Goal: Transaction & Acquisition: Purchase product/service

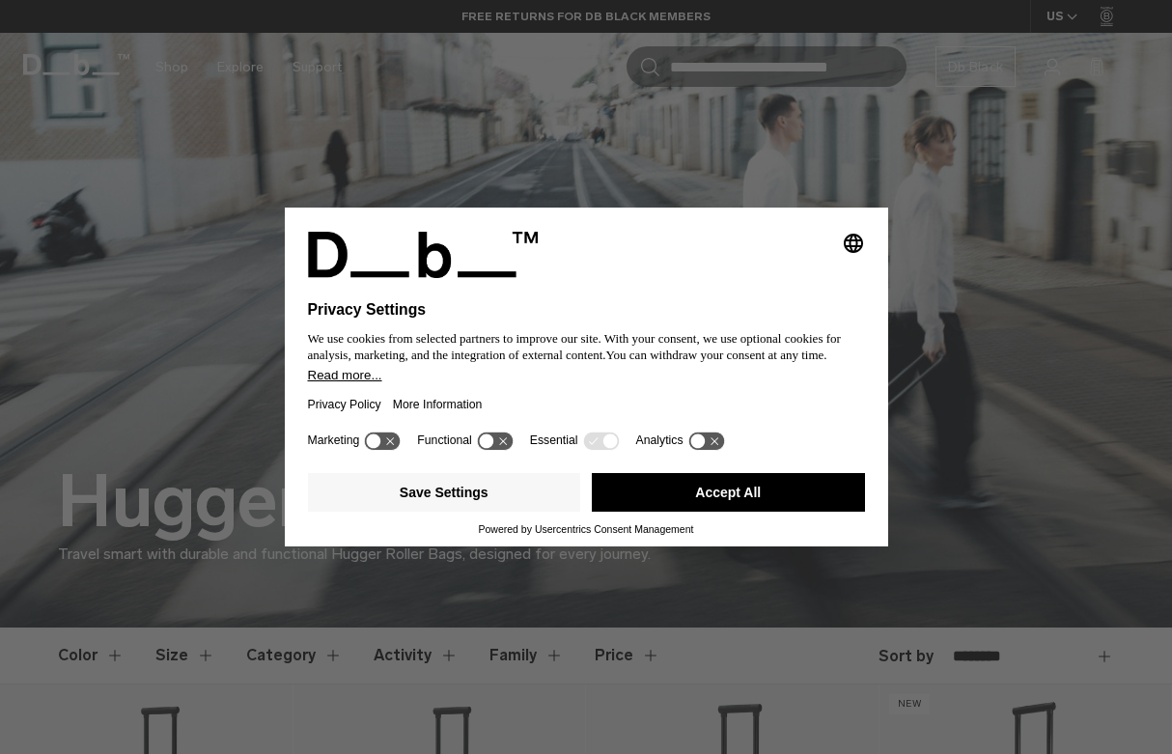
click at [934, 138] on div "Selecting an option will immediately change the language Privacy Settings We us…" at bounding box center [586, 377] width 1172 height 754
click at [697, 511] on button "Accept All" at bounding box center [728, 492] width 273 height 39
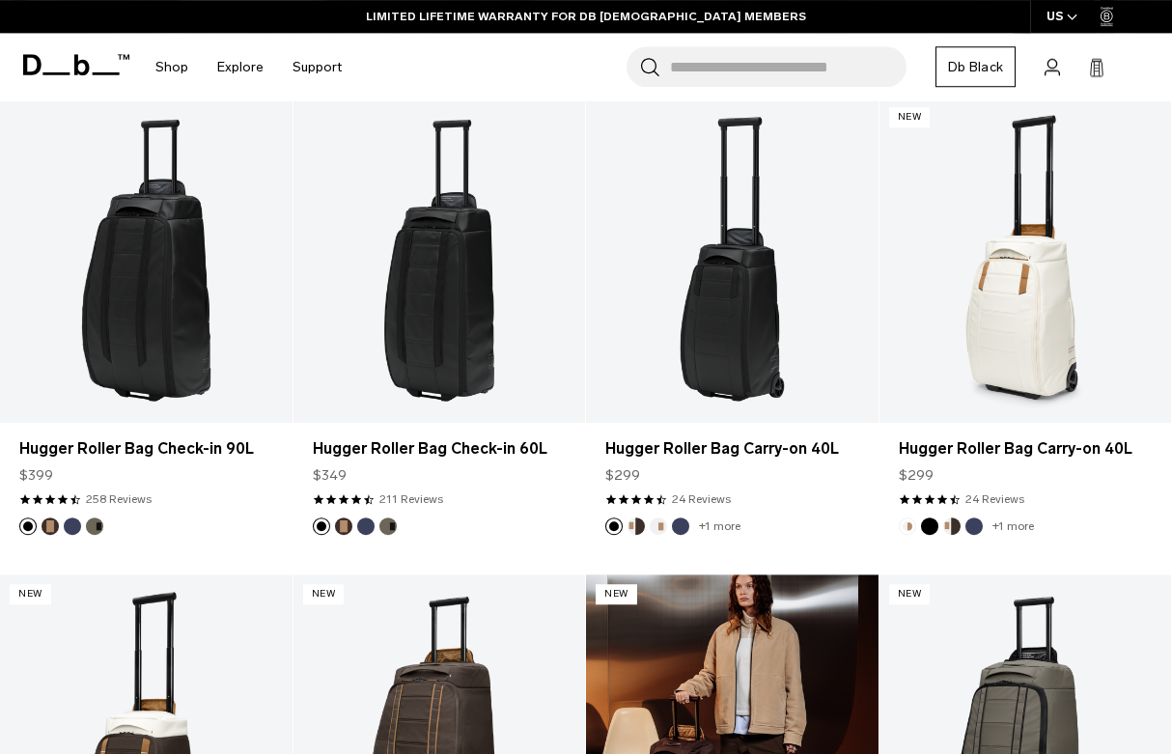
scroll to position [587, 0]
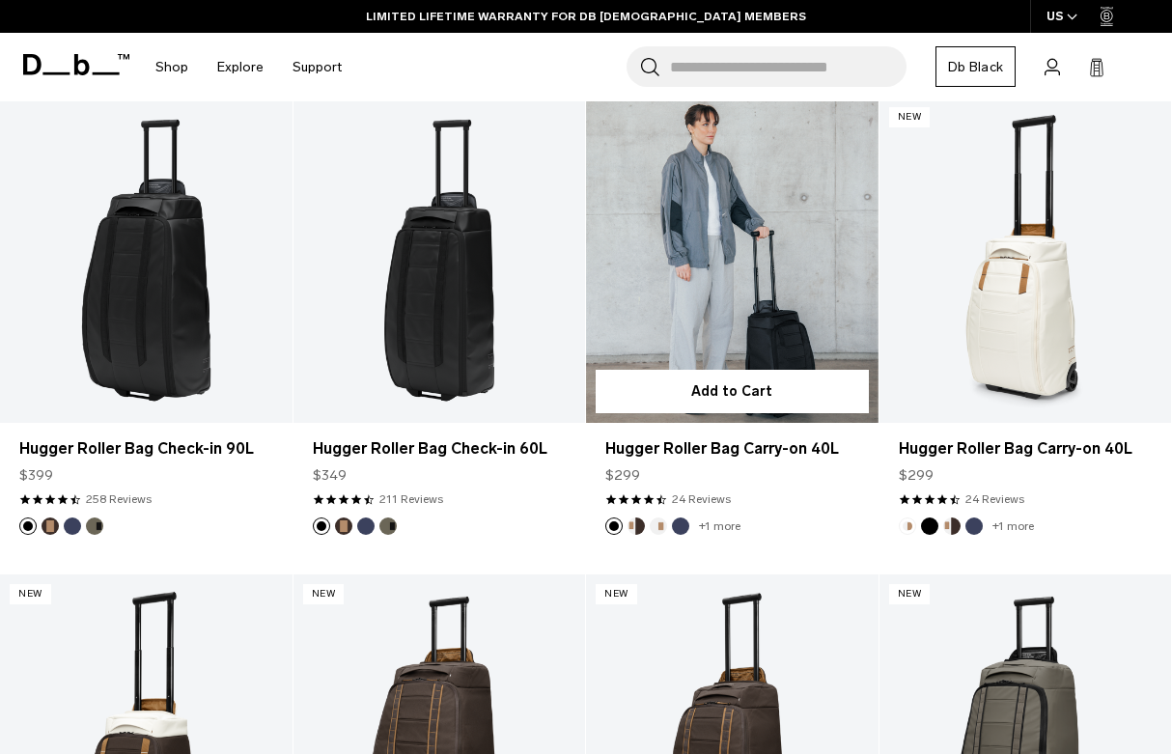
click at [767, 278] on link "Hugger Roller Bag Carry-on 40L" at bounding box center [732, 259] width 292 height 324
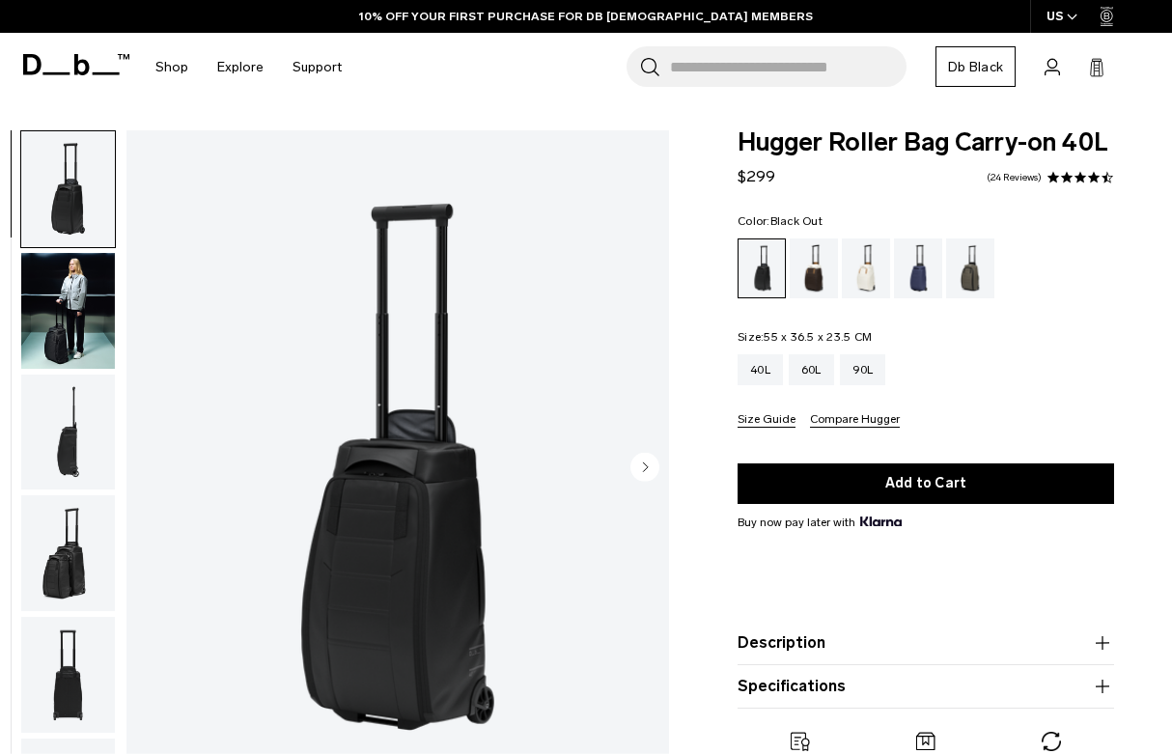
click at [651, 470] on circle "Next slide" at bounding box center [644, 467] width 29 height 29
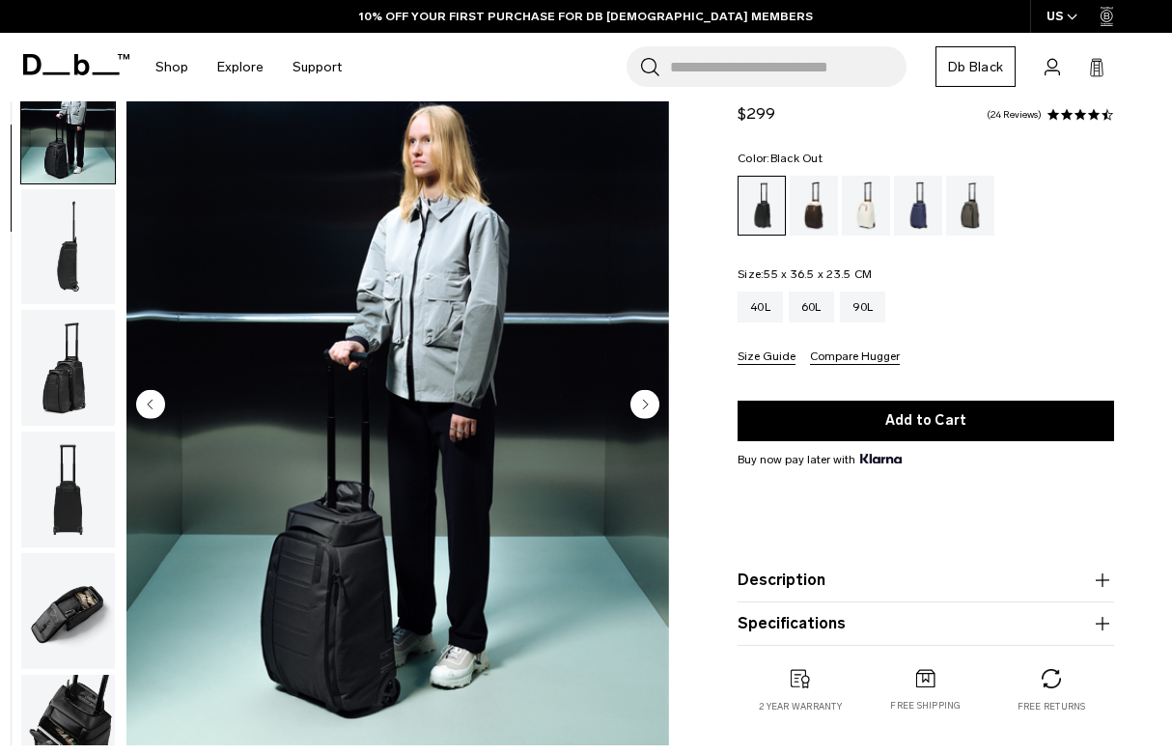
scroll to position [61, 0]
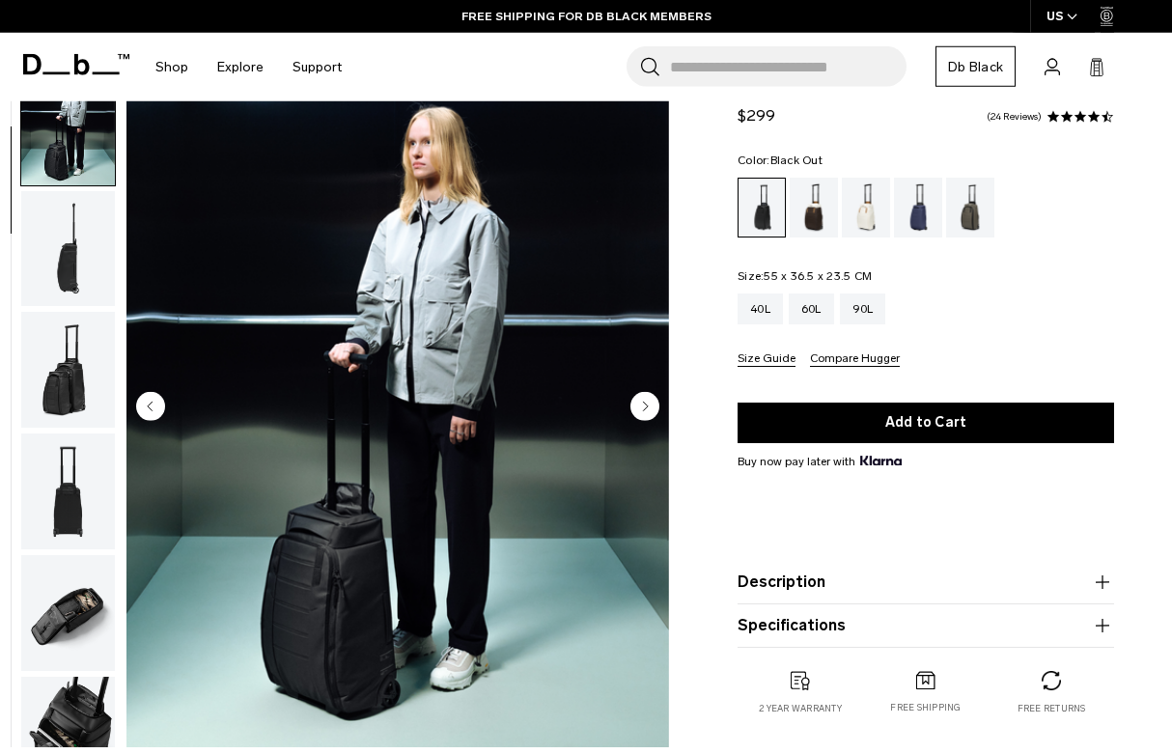
click at [651, 408] on circle "Next slide" at bounding box center [644, 406] width 29 height 29
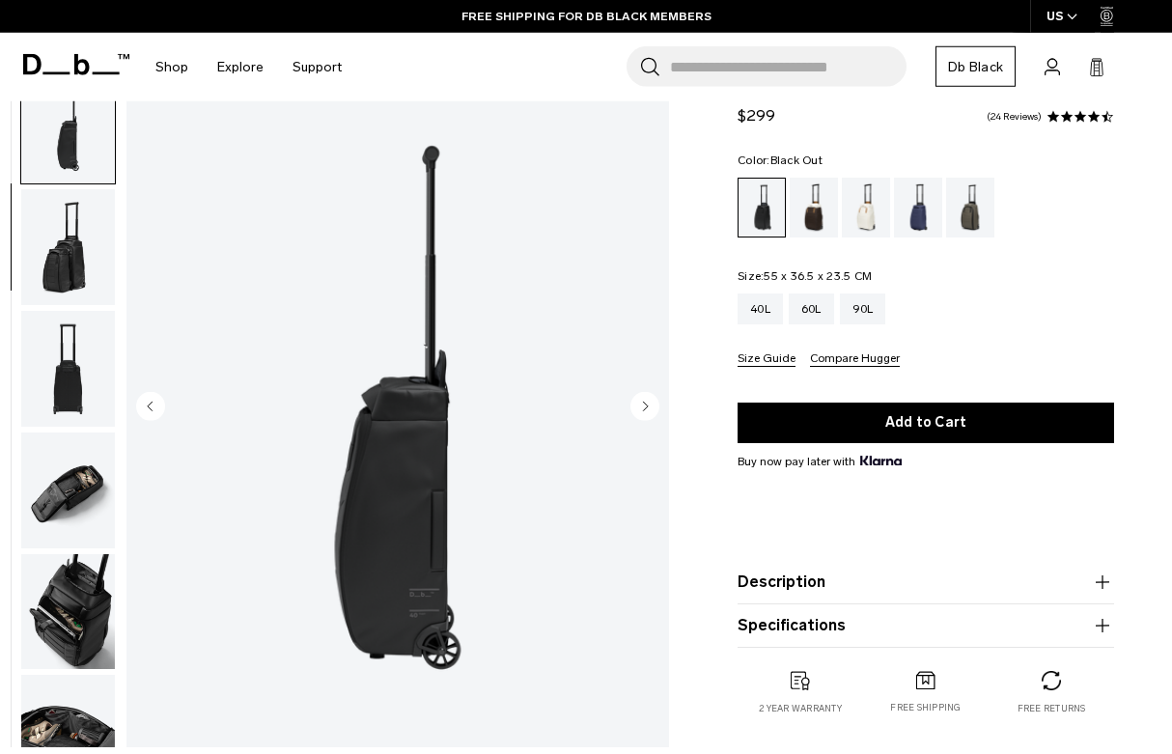
click at [651, 409] on circle "Next slide" at bounding box center [644, 406] width 29 height 29
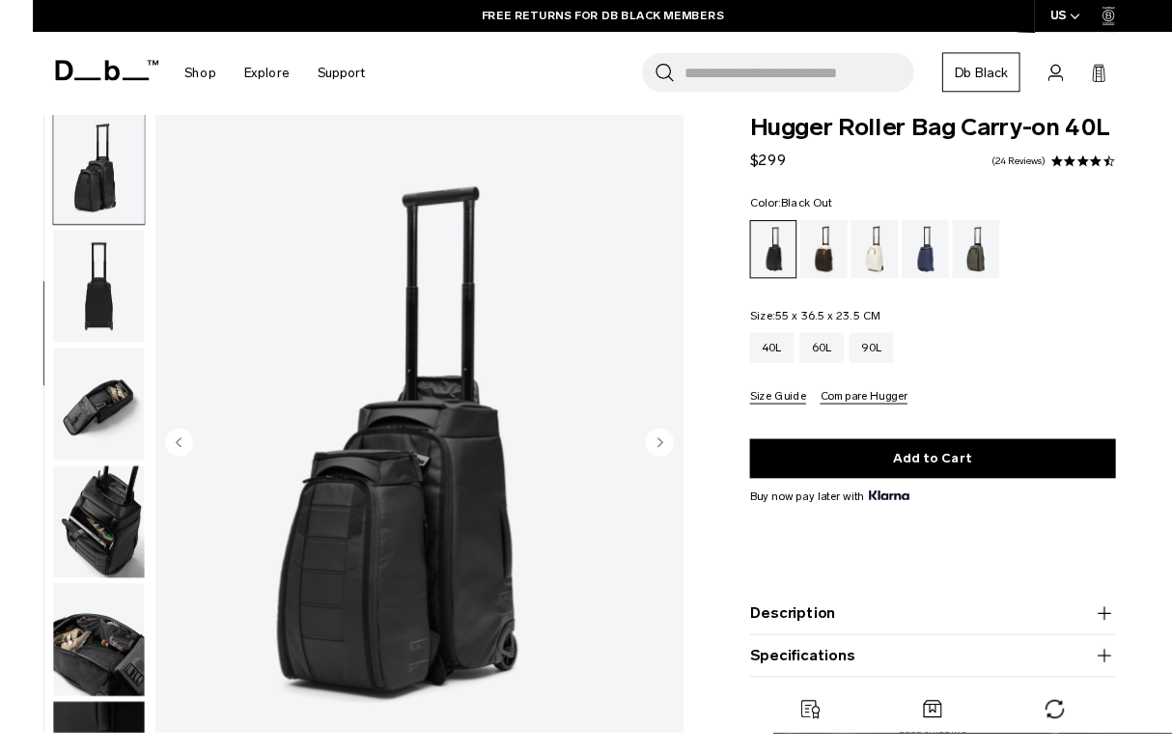
scroll to position [52, 0]
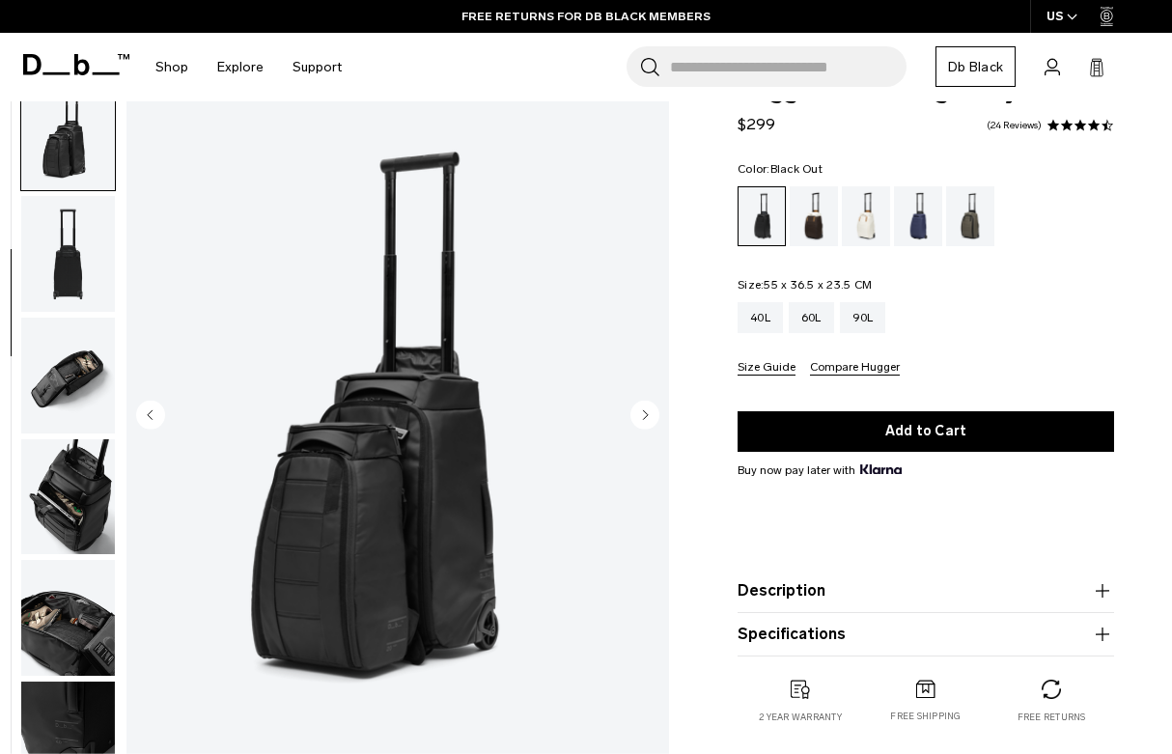
click at [654, 412] on circle "Next slide" at bounding box center [644, 415] width 29 height 29
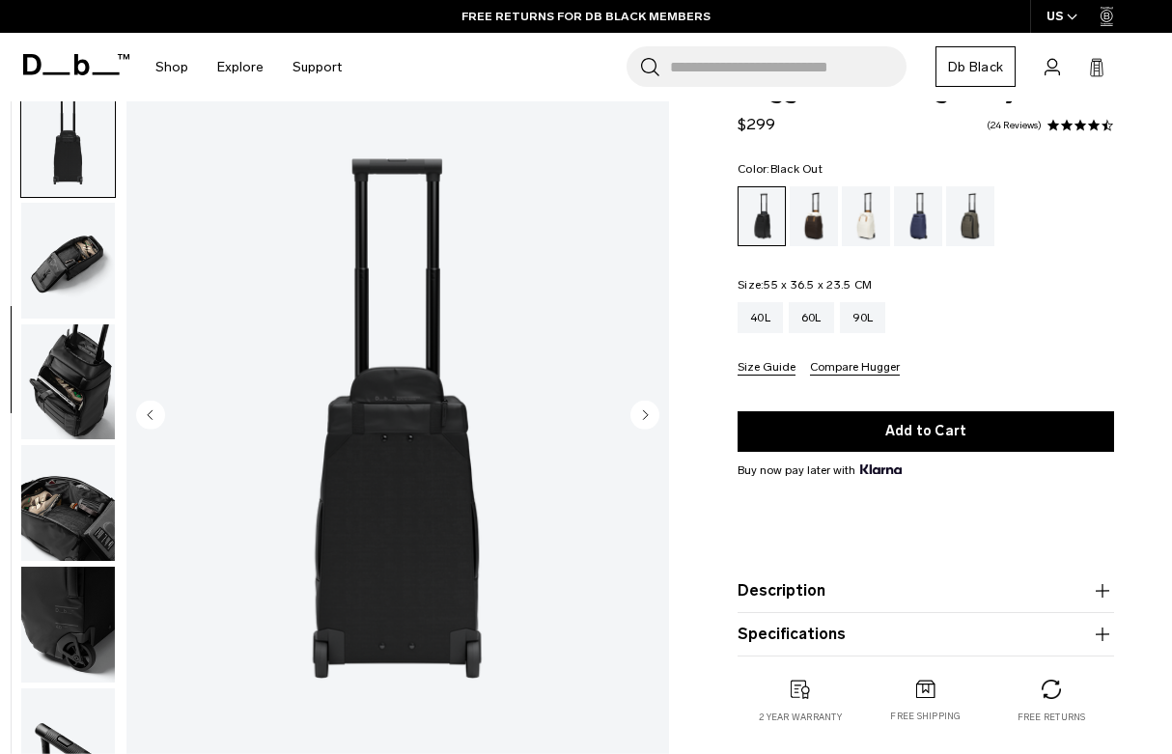
scroll to position [491, 0]
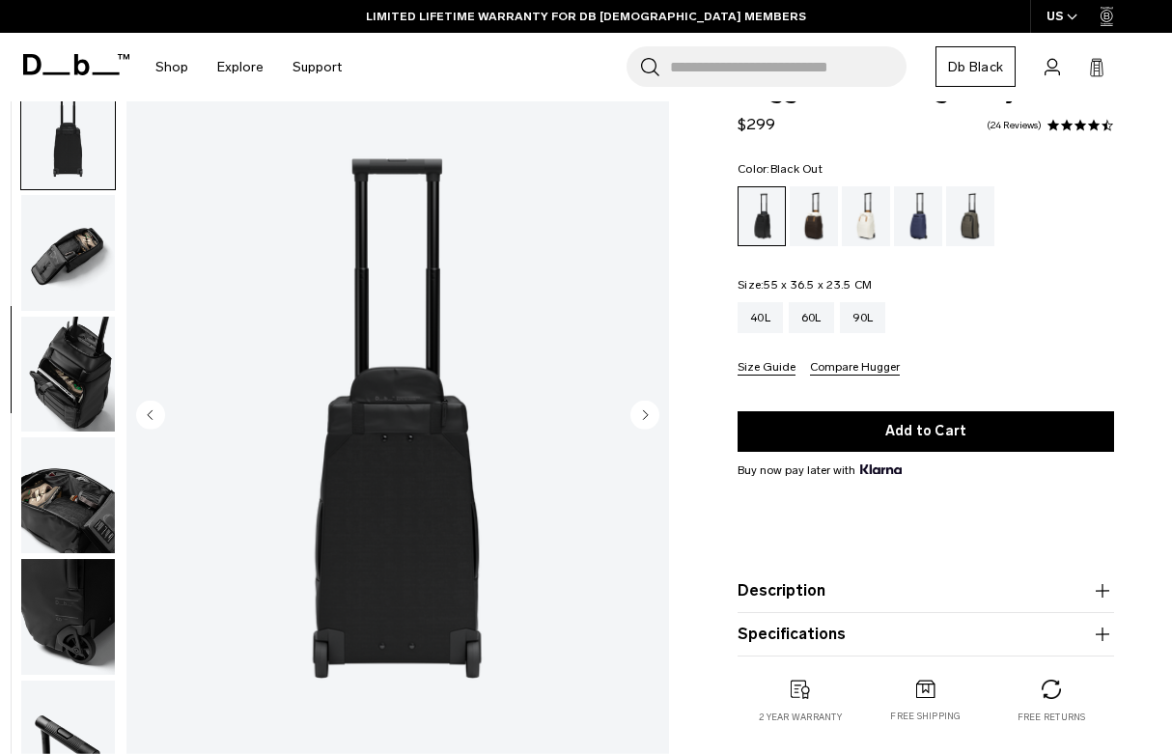
click at [652, 417] on circle "Next slide" at bounding box center [644, 415] width 29 height 29
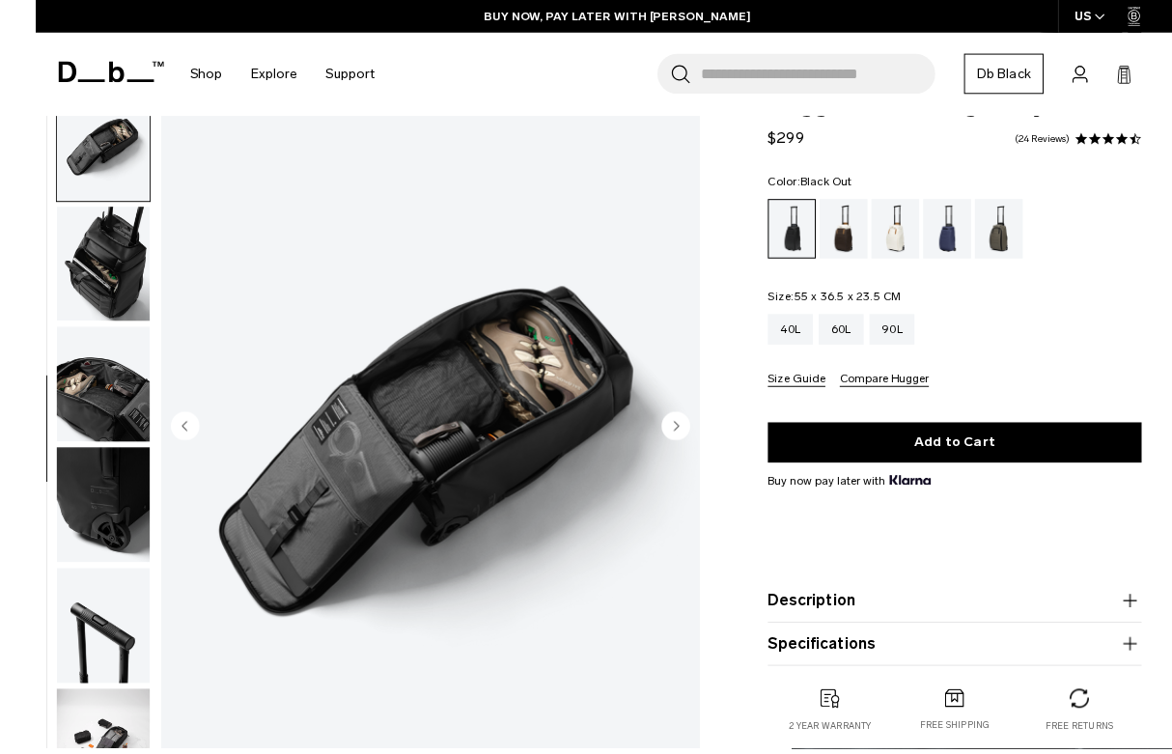
scroll to position [41, 0]
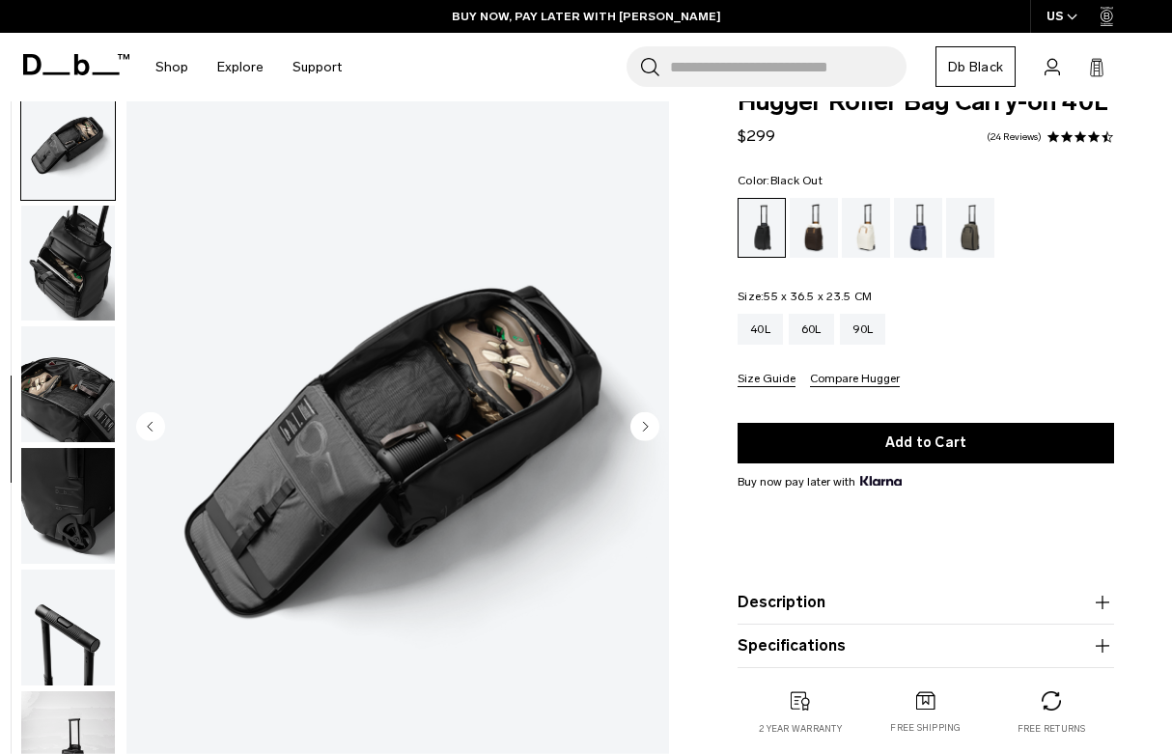
click at [657, 427] on circle "Next slide" at bounding box center [644, 426] width 29 height 29
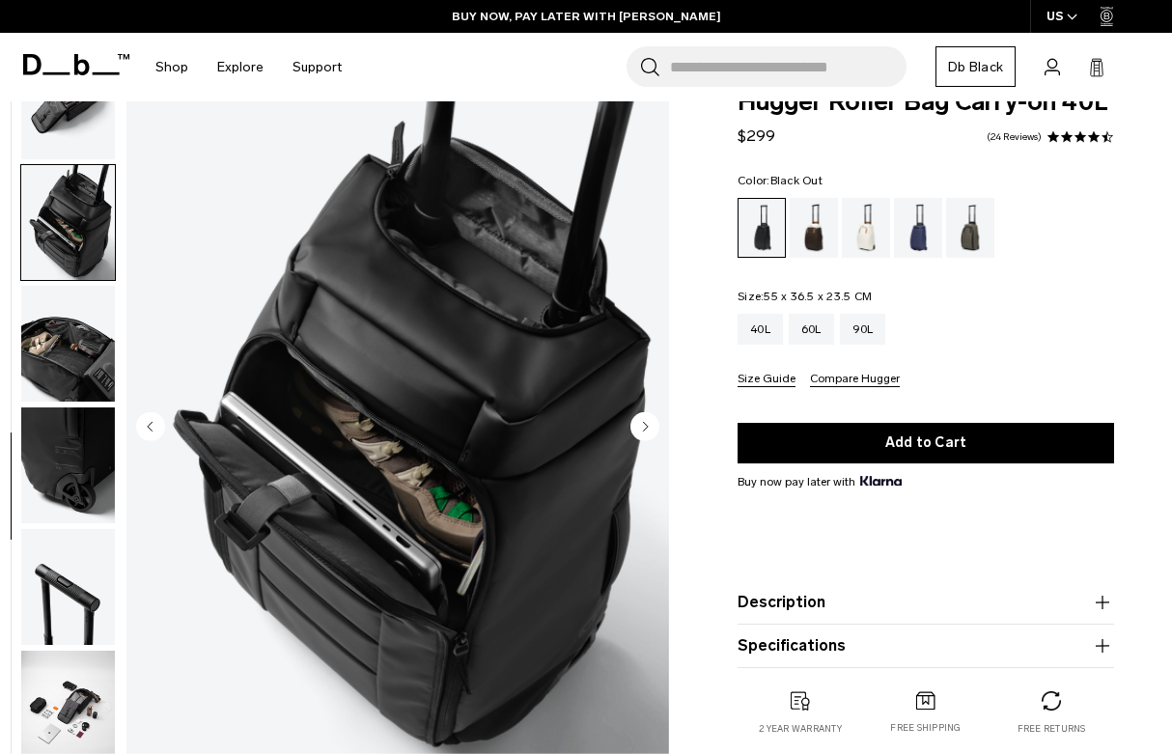
scroll to position [670, 0]
click at [667, 430] on img "7 / 11" at bounding box center [397, 429] width 542 height 678
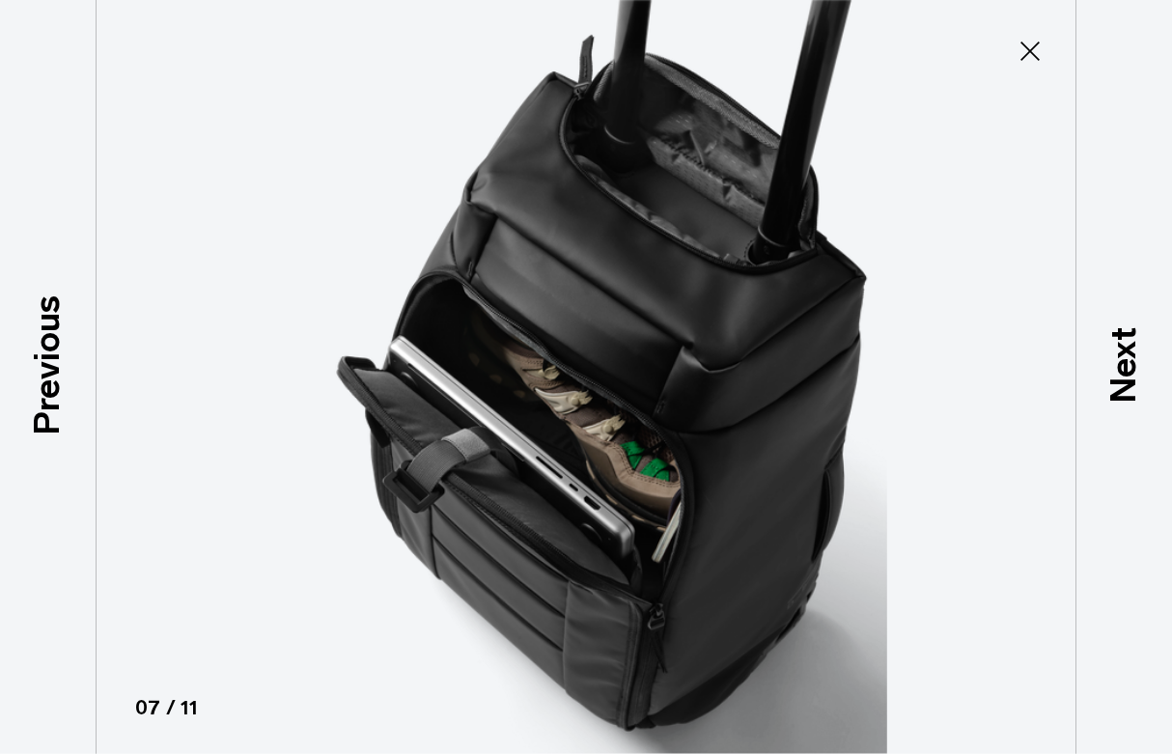
click at [1037, 54] on icon at bounding box center [1029, 51] width 31 height 31
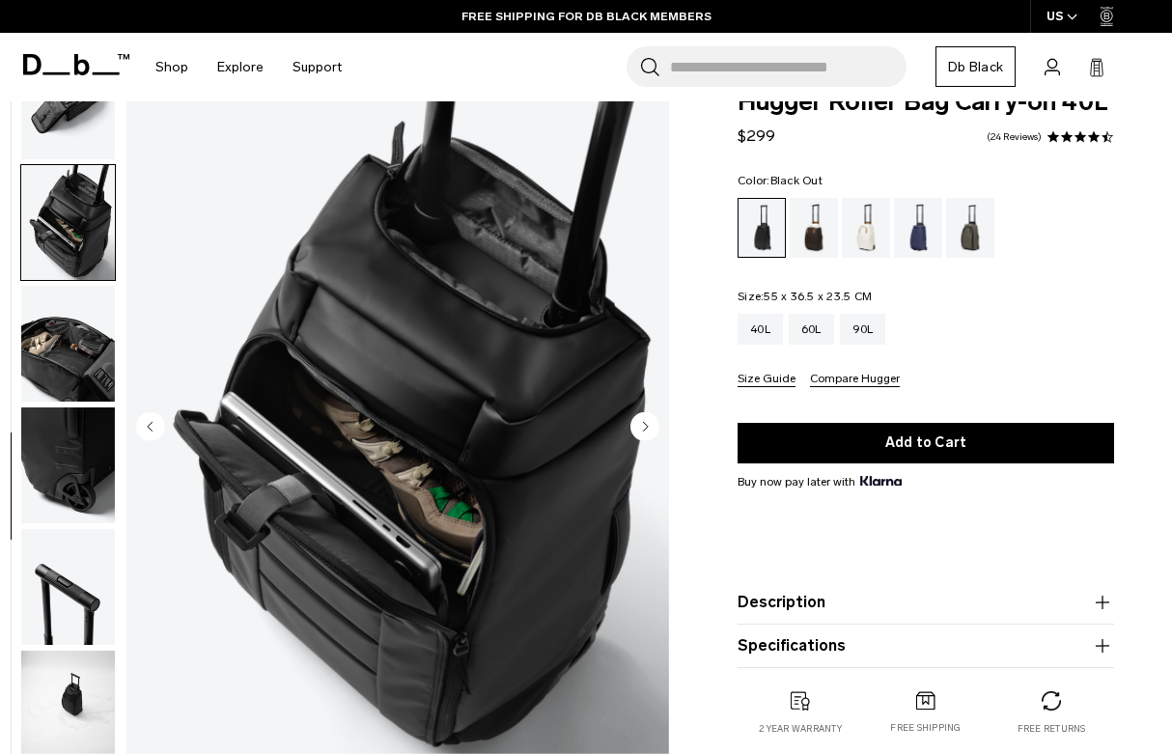
click at [772, 379] on button "Size Guide" at bounding box center [766, 380] width 58 height 14
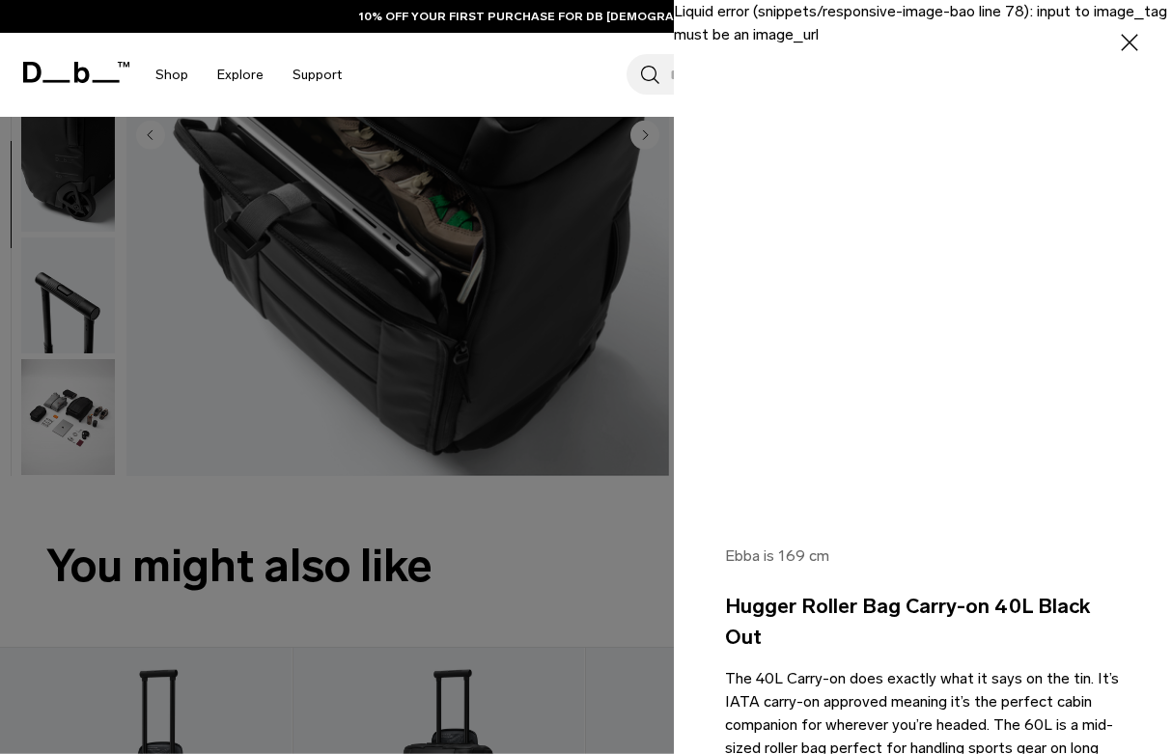
scroll to position [0, 0]
click at [1147, 35] on button "Close" at bounding box center [1129, 42] width 39 height 39
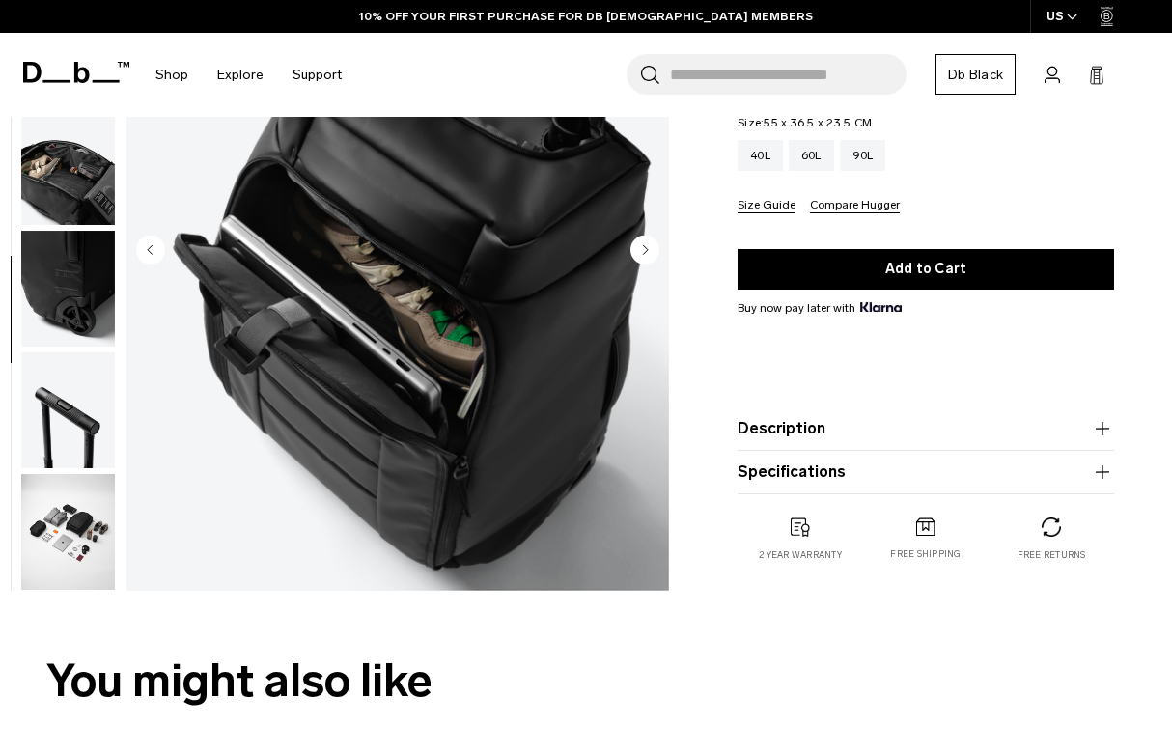
scroll to position [216, 0]
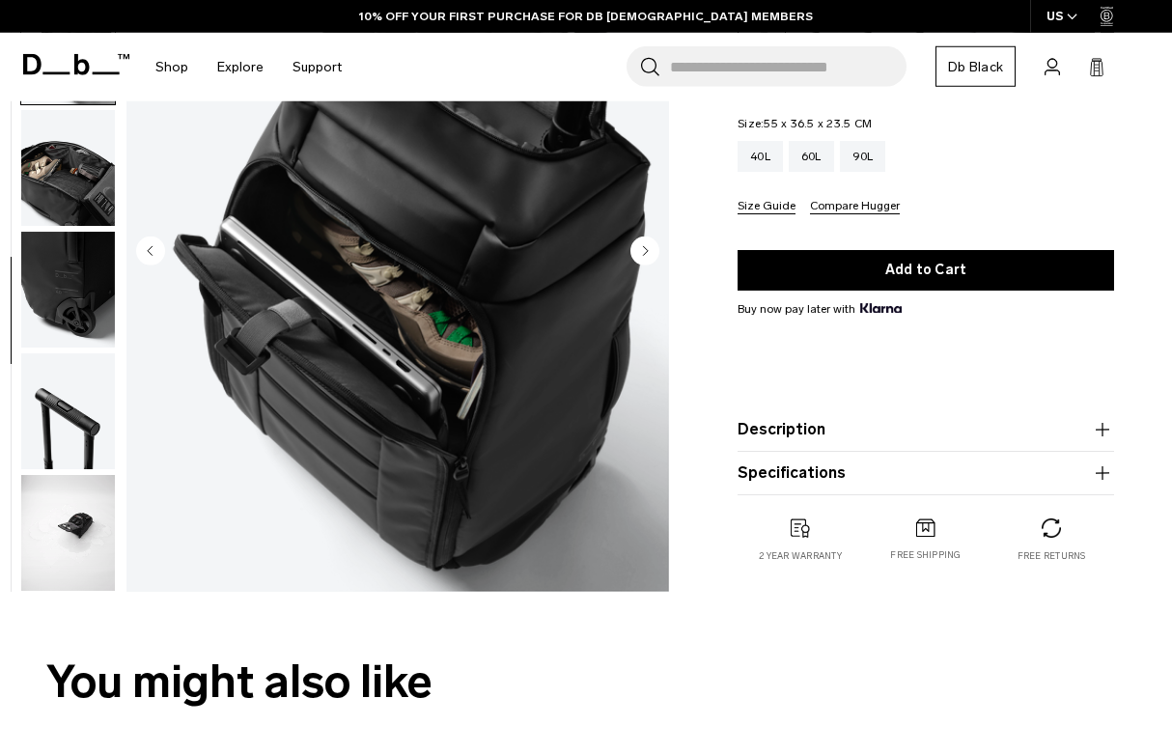
click at [886, 427] on button "Description" at bounding box center [925, 429] width 376 height 23
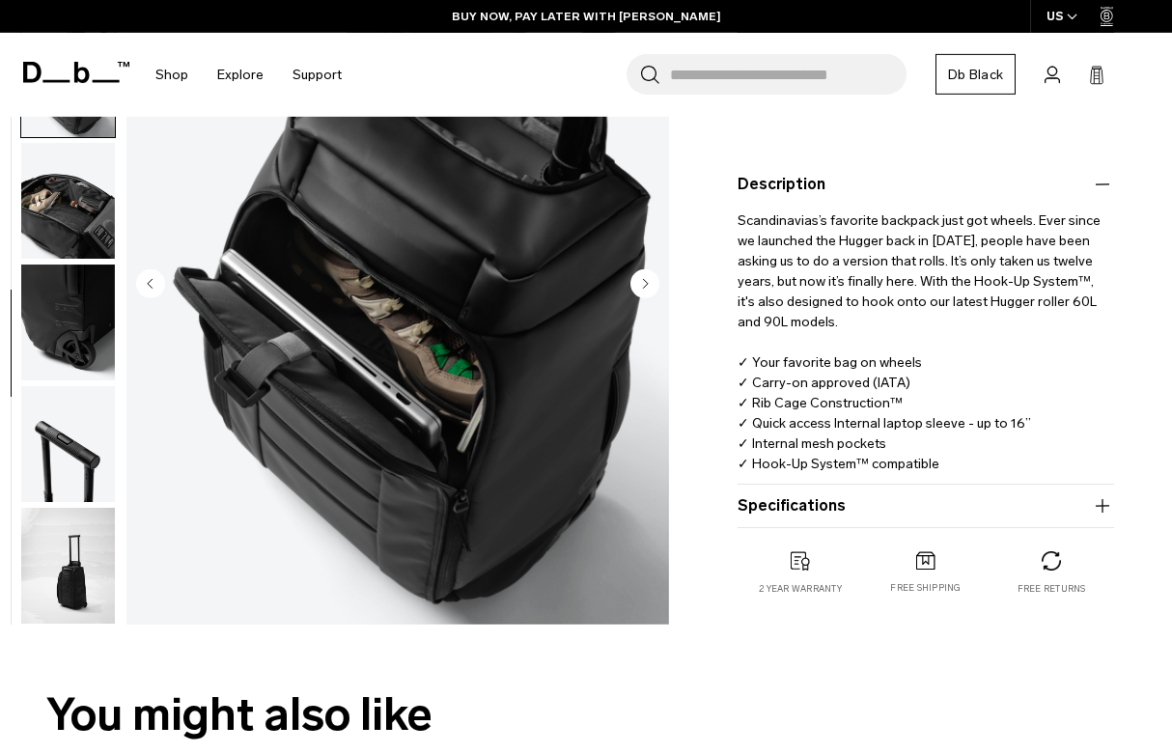
scroll to position [459, 0]
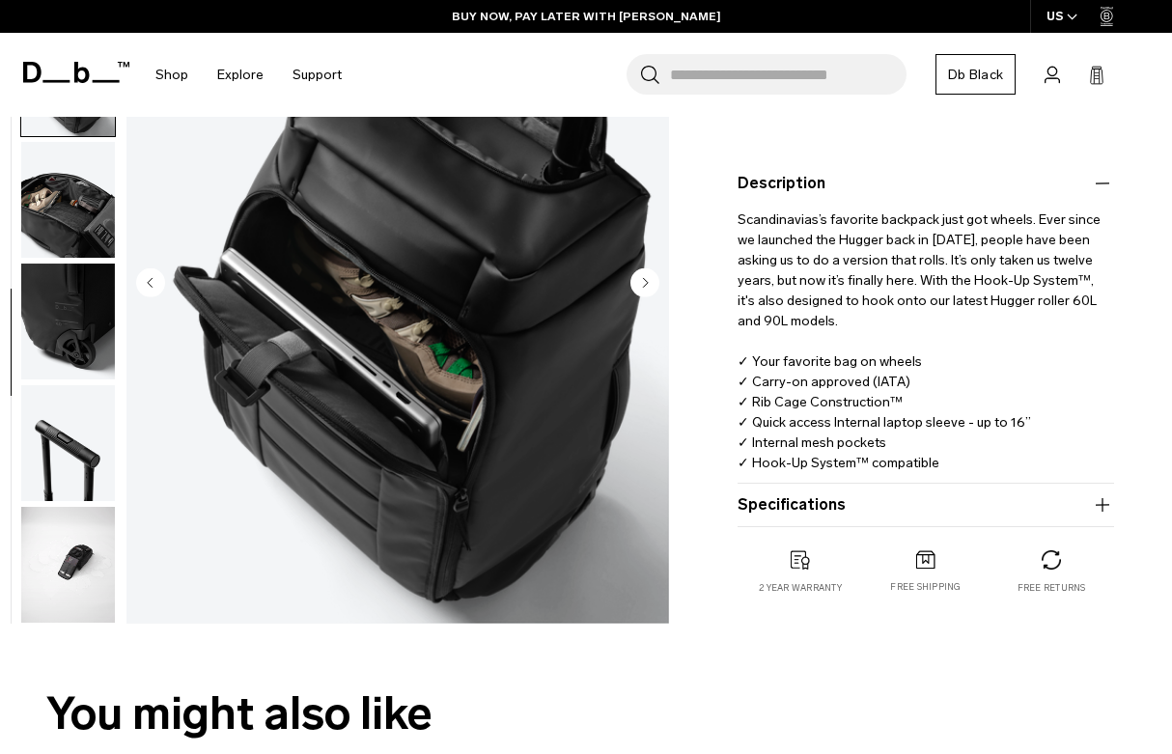
click at [812, 505] on button "Specifications" at bounding box center [925, 504] width 376 height 23
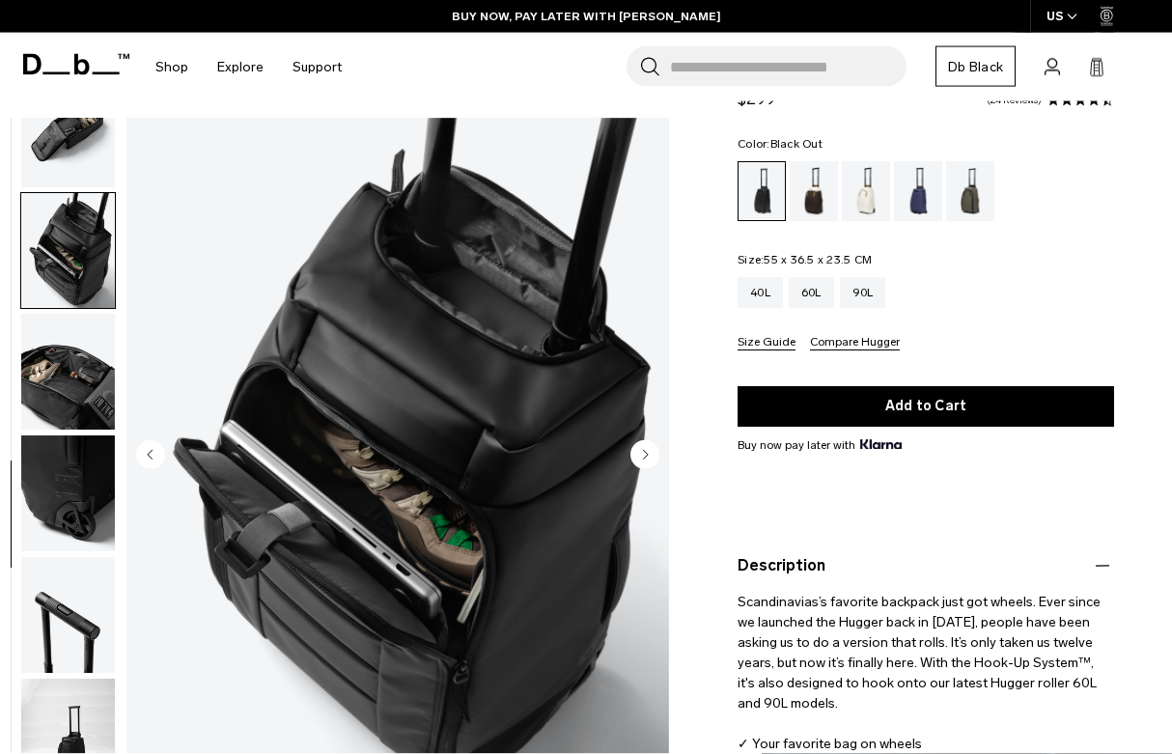
scroll to position [72, 0]
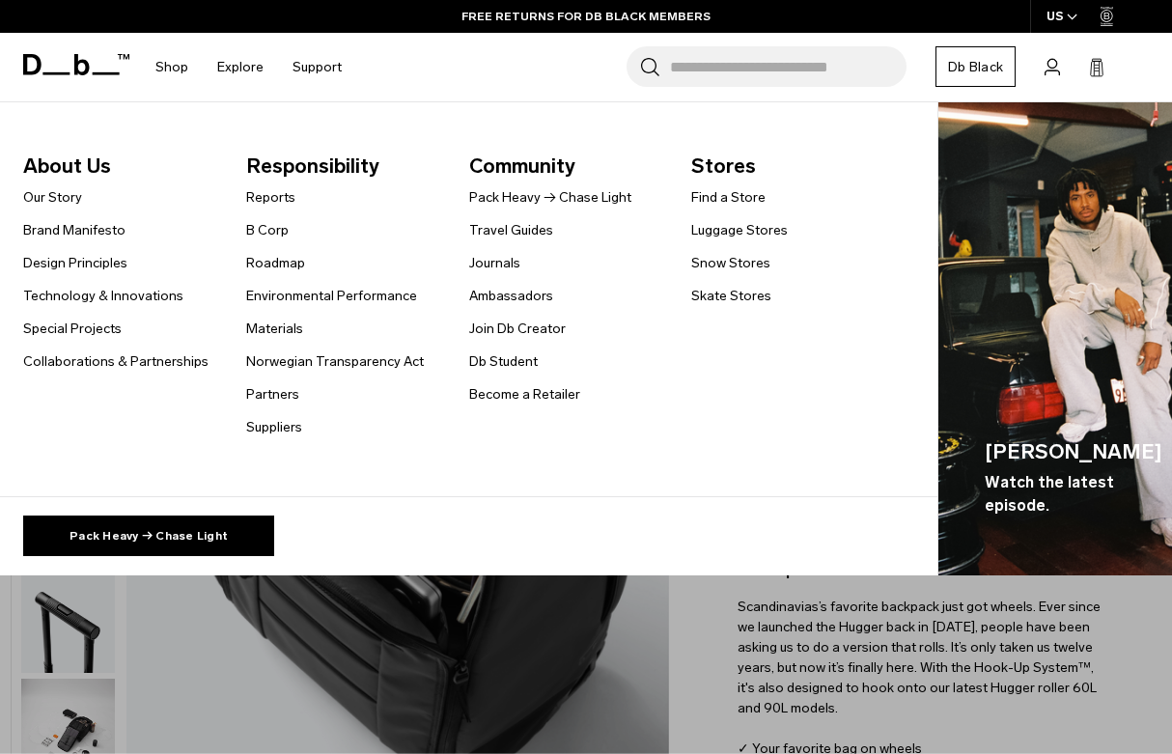
click at [174, 371] on link "Collaborations & Partnerships" at bounding box center [115, 361] width 185 height 20
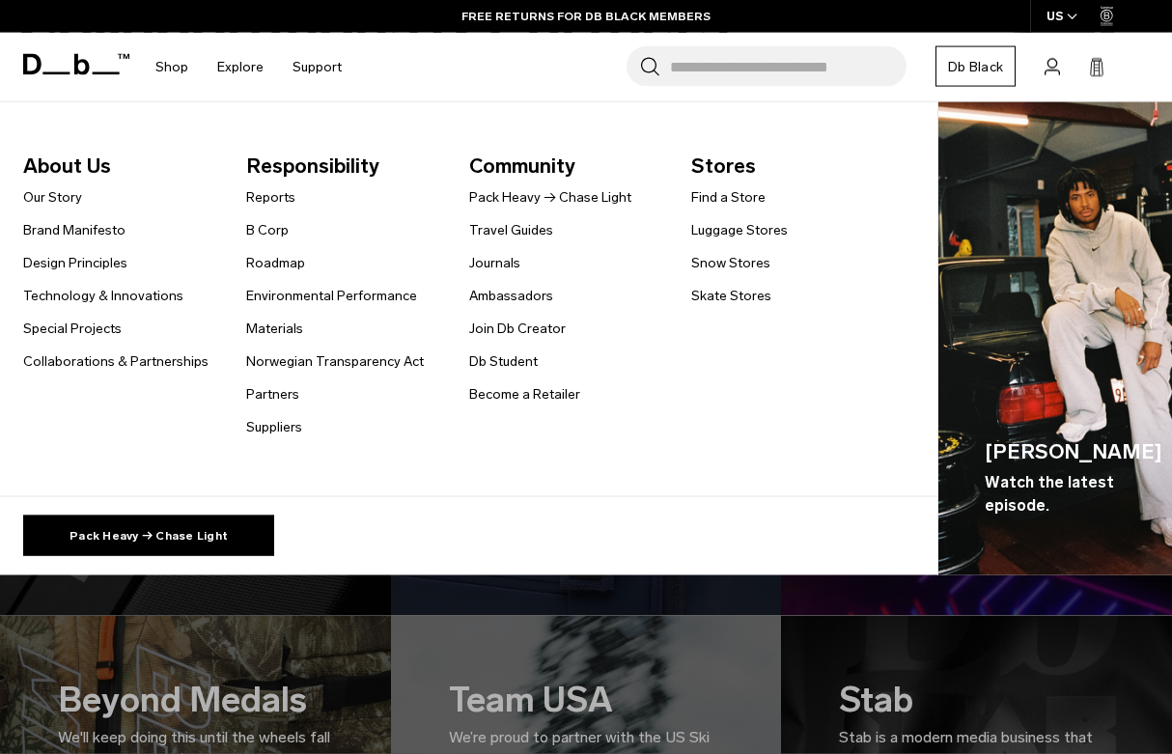
scroll to position [155, 0]
click at [122, 264] on link "Design Principles" at bounding box center [75, 263] width 104 height 20
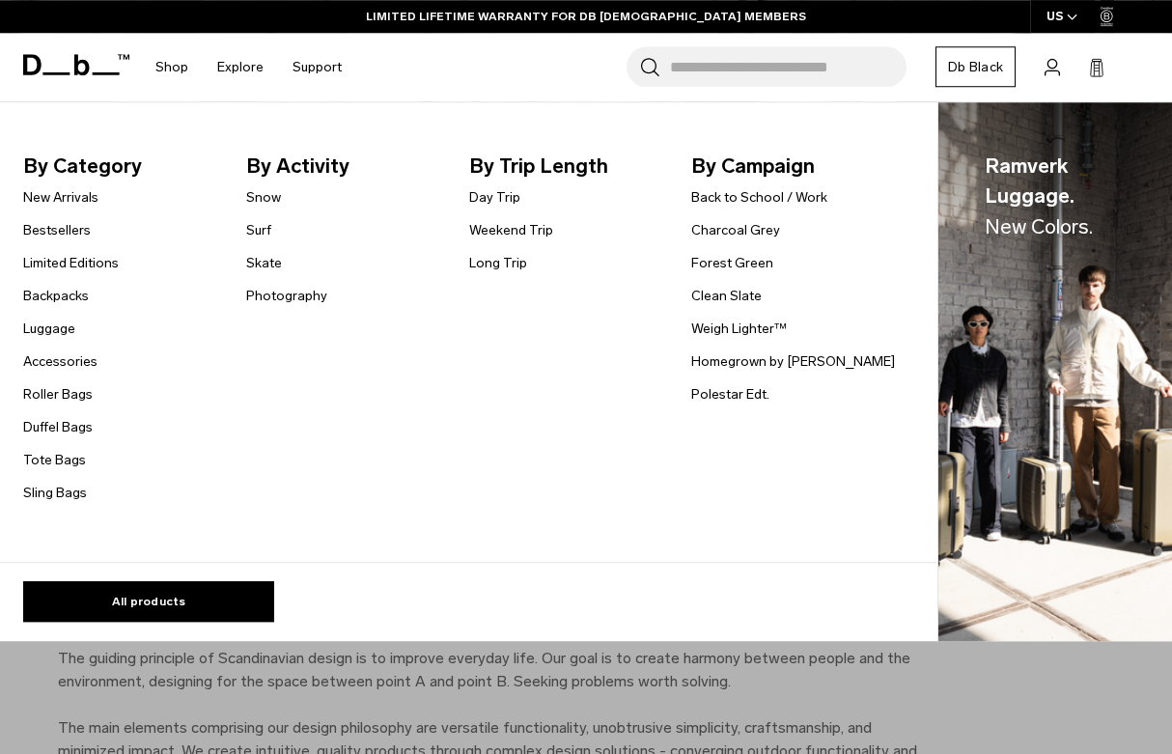
scroll to position [384, 0]
click at [98, 259] on link "Limited Editions" at bounding box center [71, 263] width 96 height 20
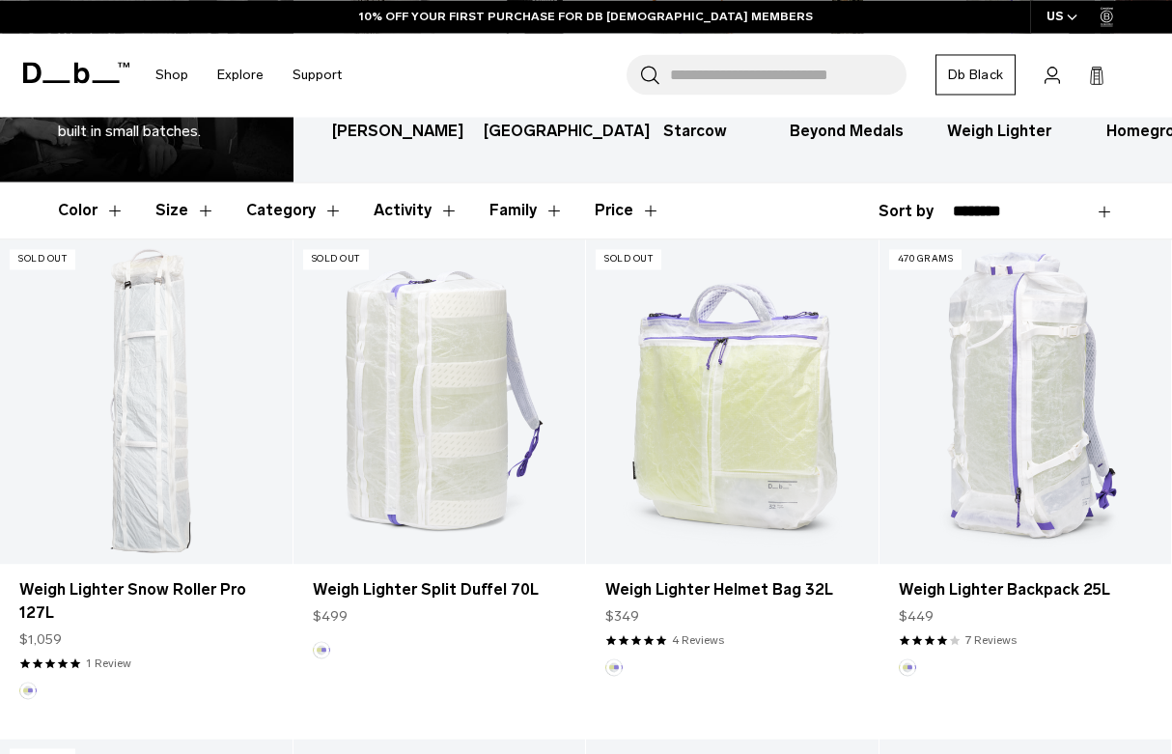
scroll to position [216, 0]
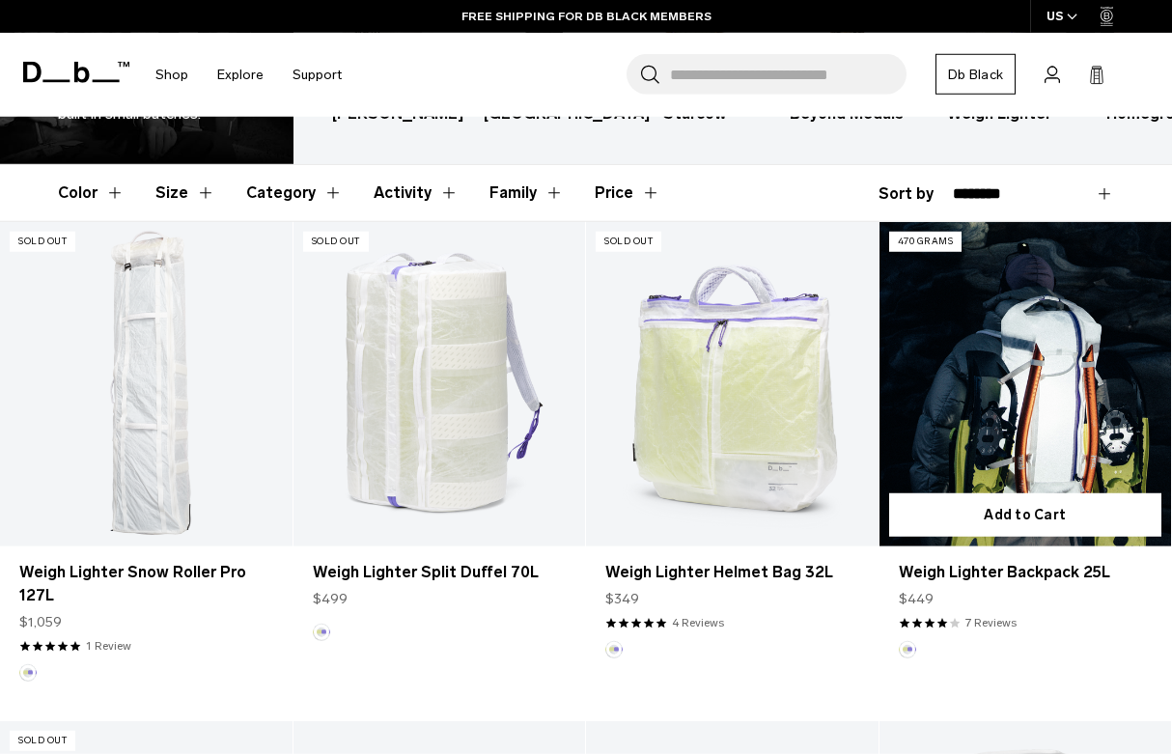
click at [1041, 405] on link "Weigh Lighter Backpack 25L" at bounding box center [1025, 384] width 292 height 324
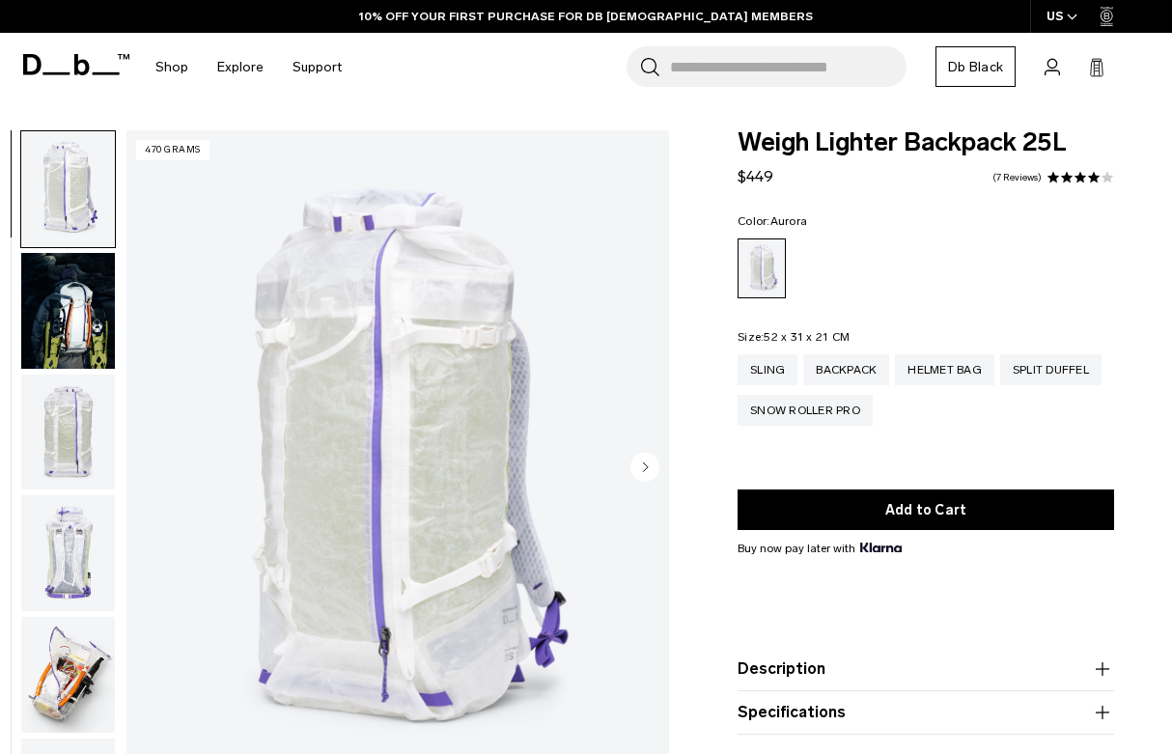
click at [649, 474] on circle "Next slide" at bounding box center [644, 467] width 29 height 29
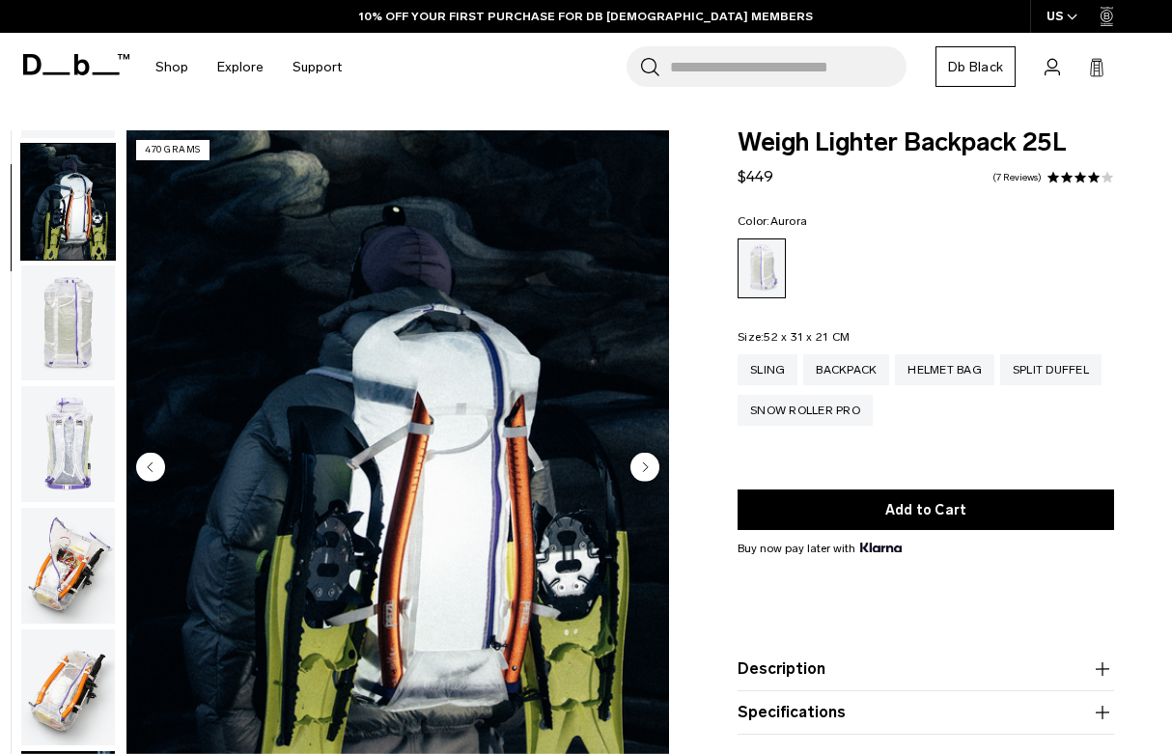
scroll to position [123, 0]
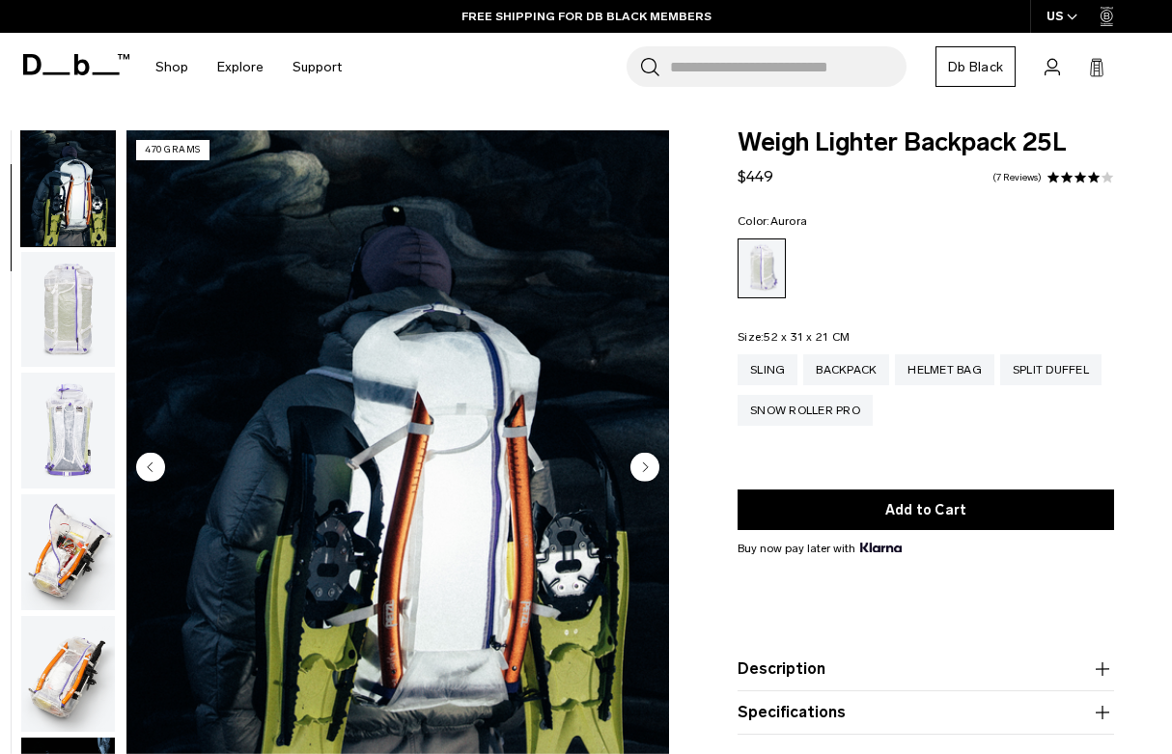
click at [649, 467] on circle "Next slide" at bounding box center [644, 467] width 29 height 29
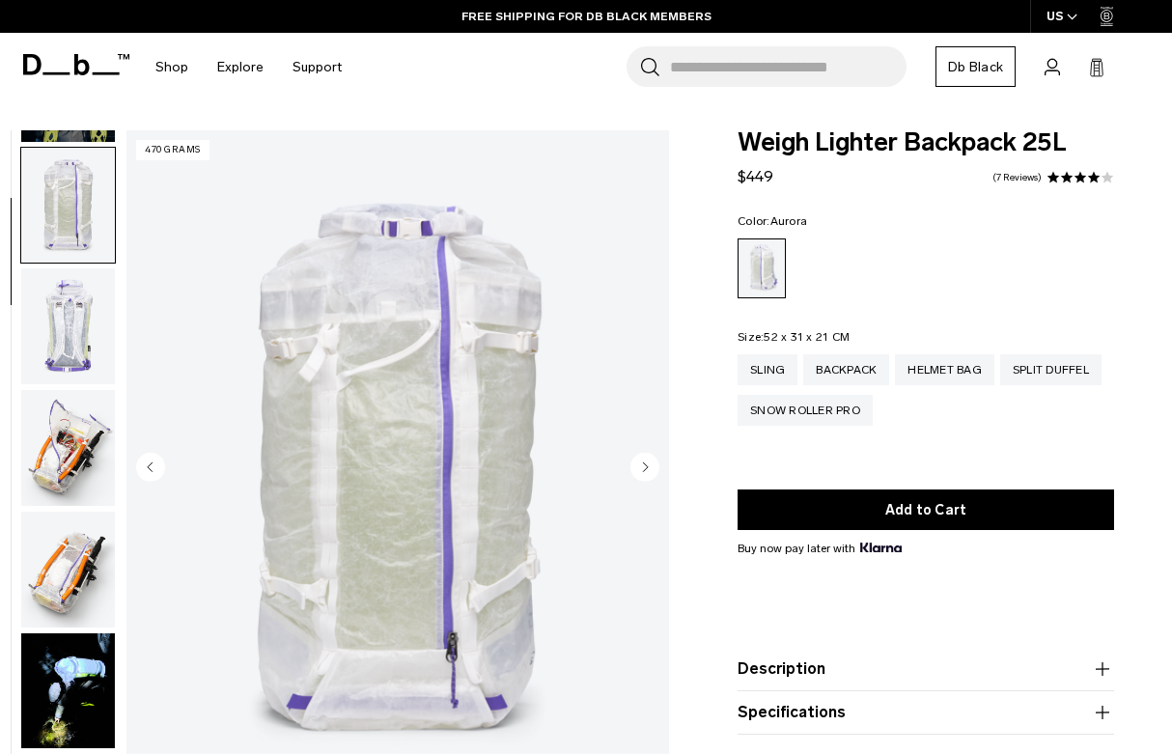
scroll to position [244, 0]
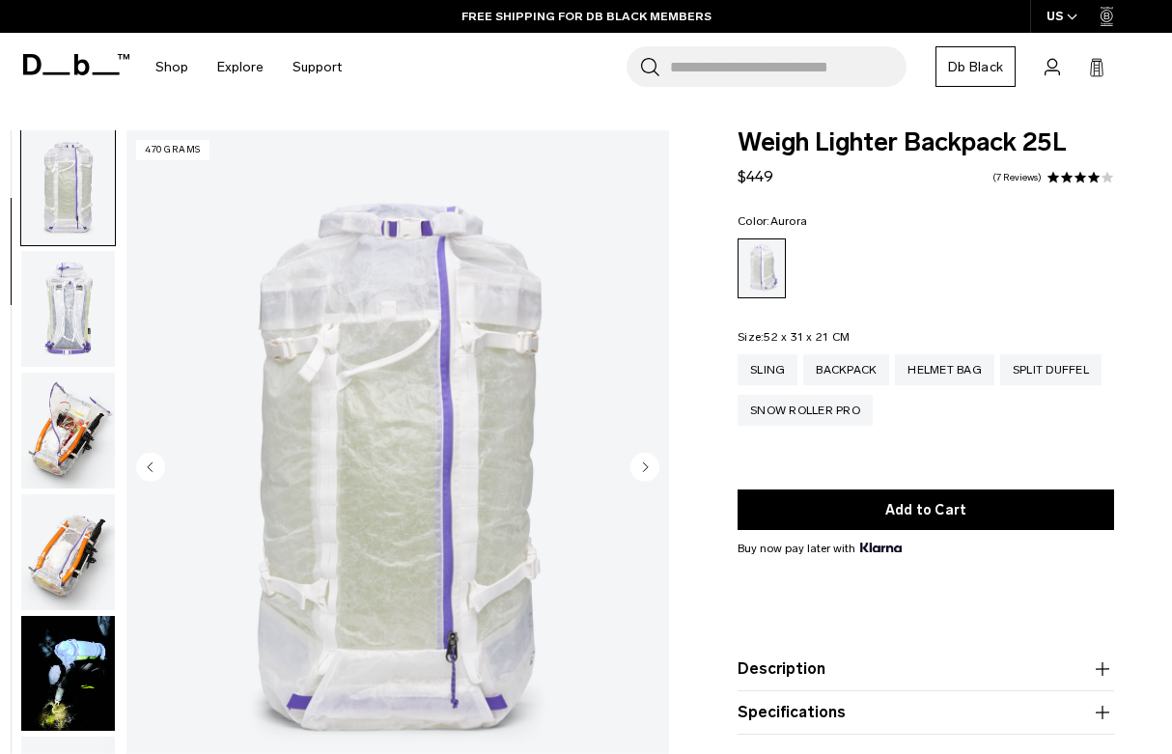
click at [649, 469] on circle "Next slide" at bounding box center [644, 467] width 29 height 29
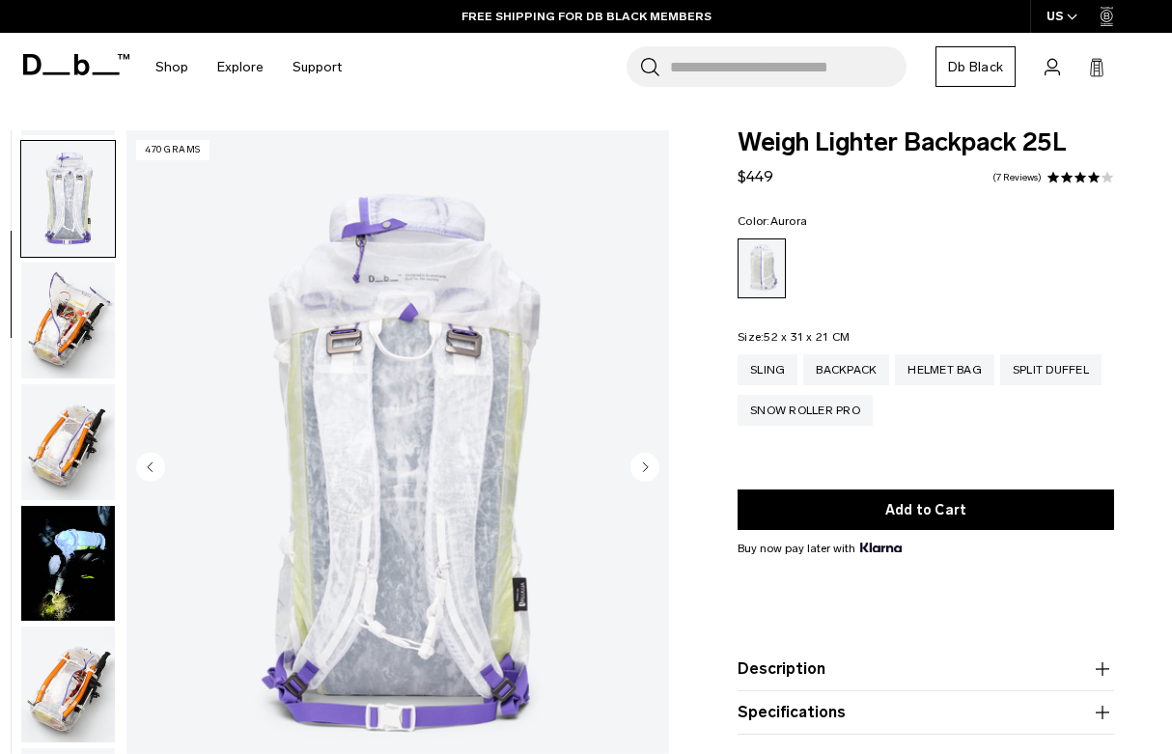
scroll to position [367, 0]
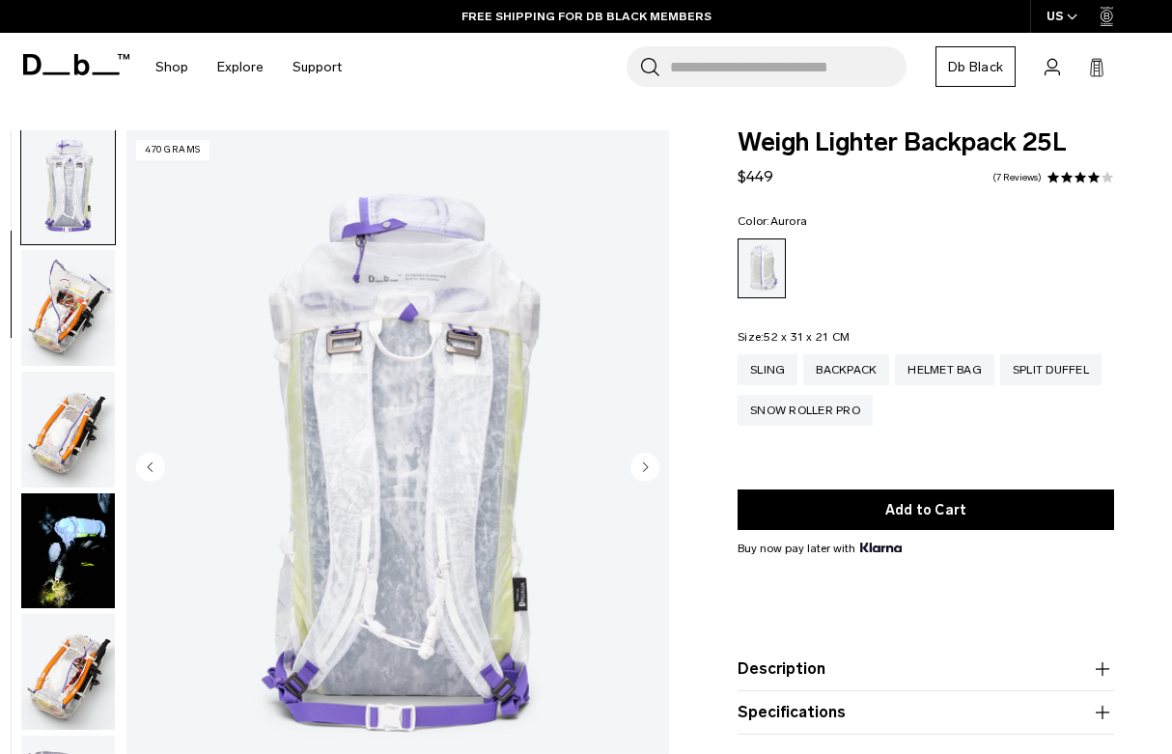
click at [650, 474] on circle "Next slide" at bounding box center [644, 467] width 29 height 29
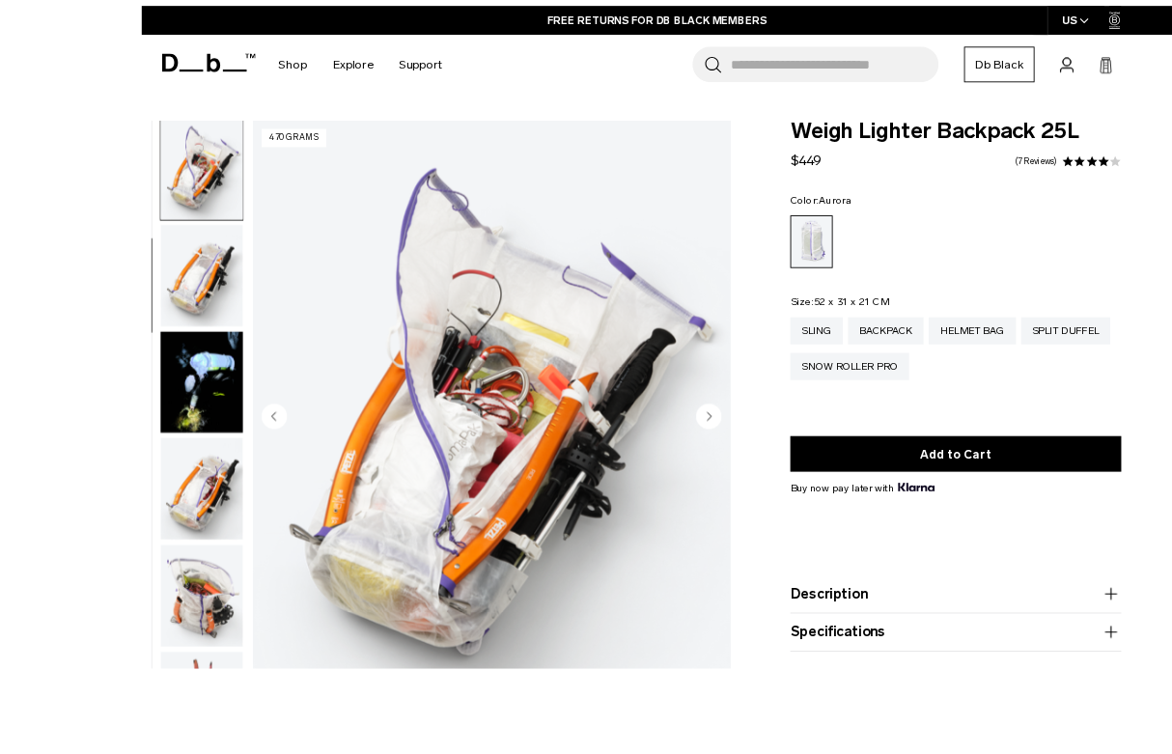
scroll to position [33, 0]
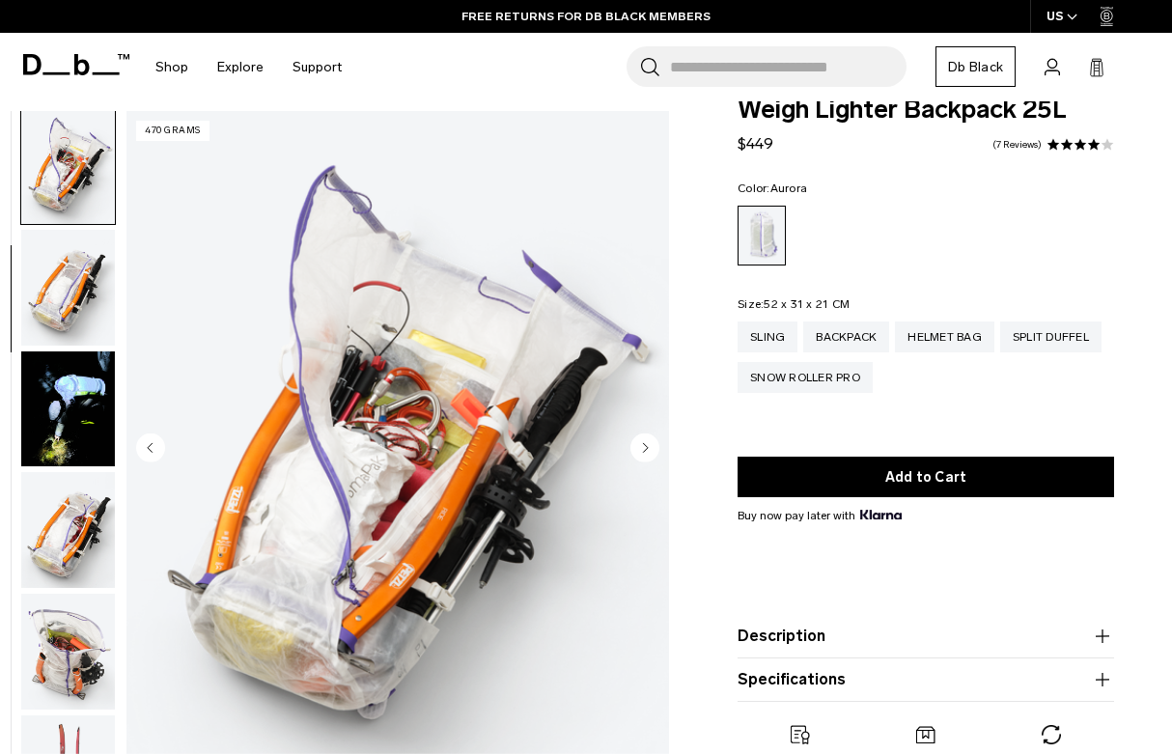
click at [654, 441] on circle "Next slide" at bounding box center [644, 447] width 29 height 29
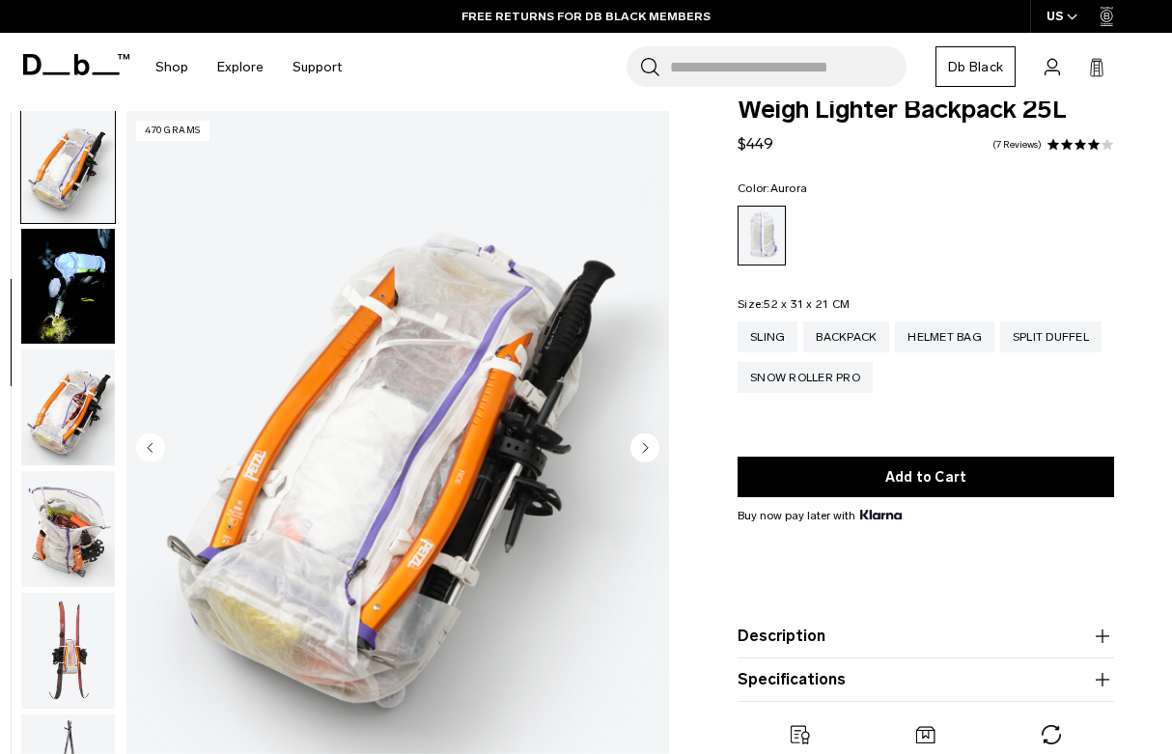
click at [658, 461] on icon "Next slide" at bounding box center [644, 447] width 29 height 29
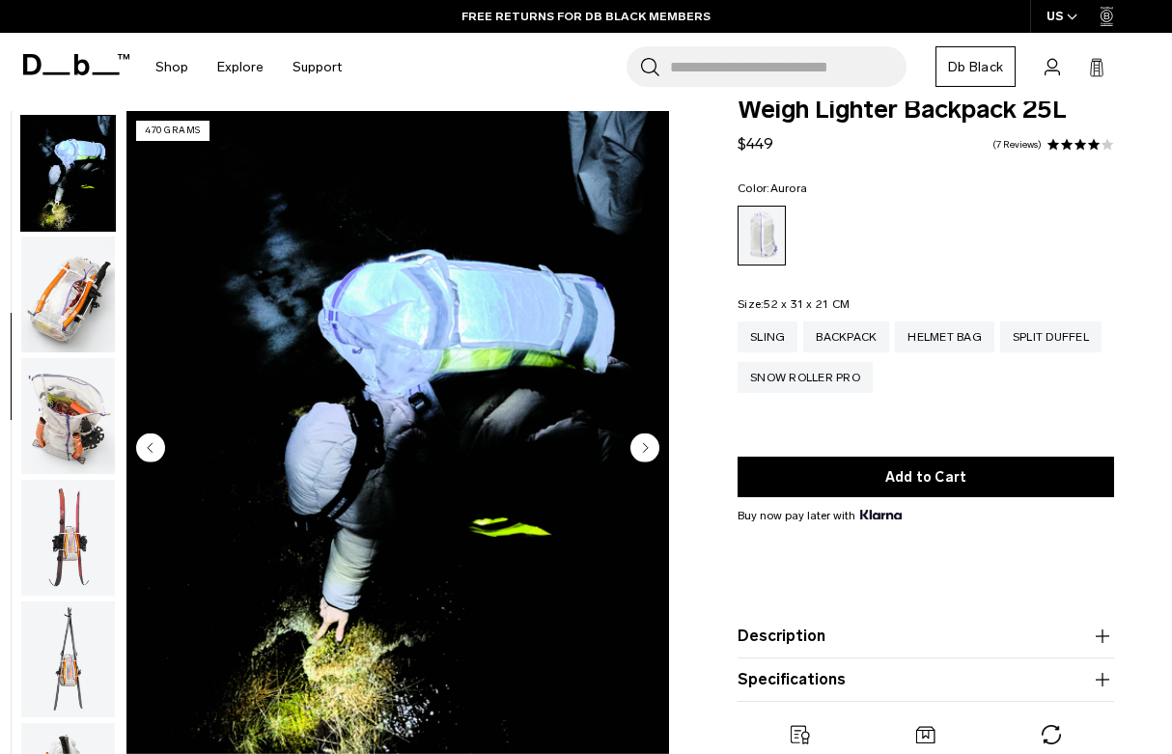
scroll to position [734, 0]
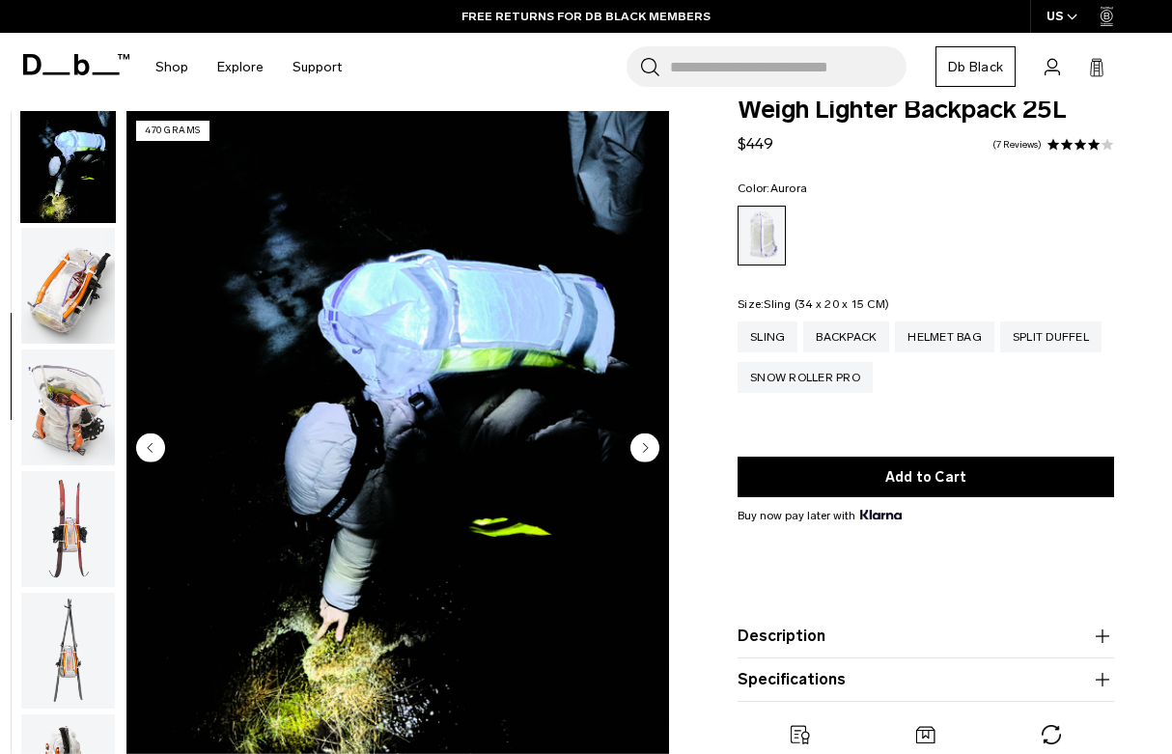
click at [770, 340] on div "Sling" at bounding box center [767, 336] width 60 height 31
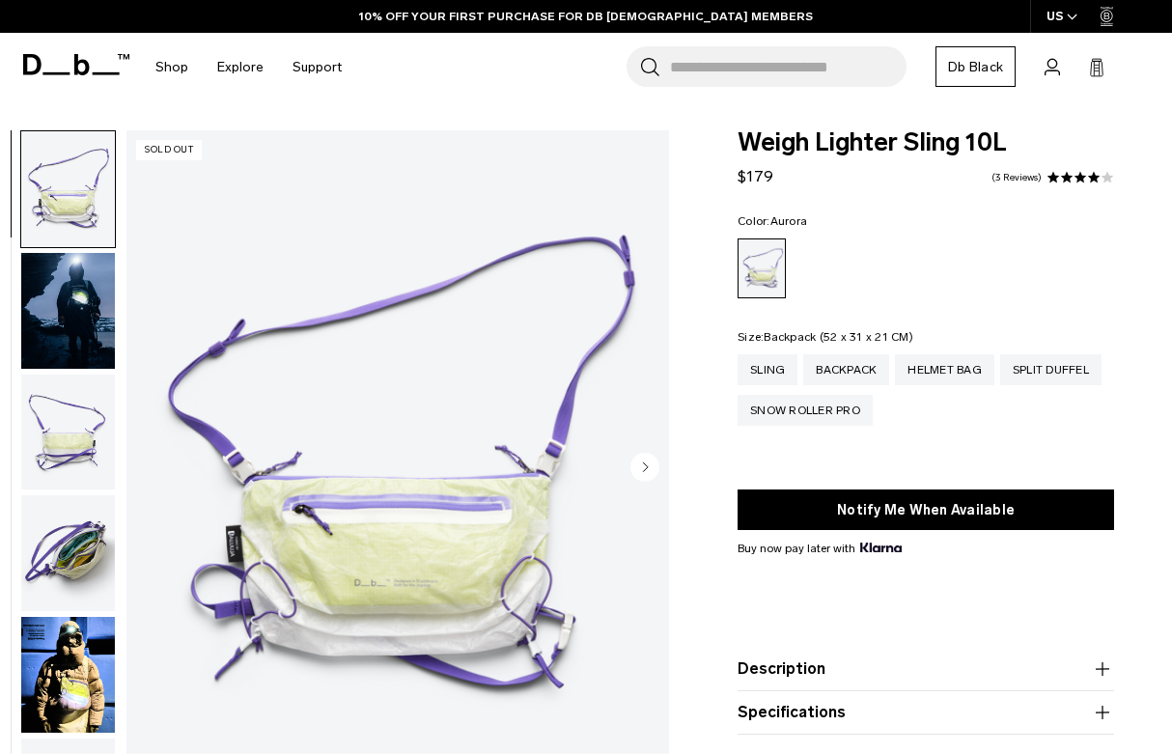
click at [853, 365] on div "Backpack" at bounding box center [846, 369] width 86 height 31
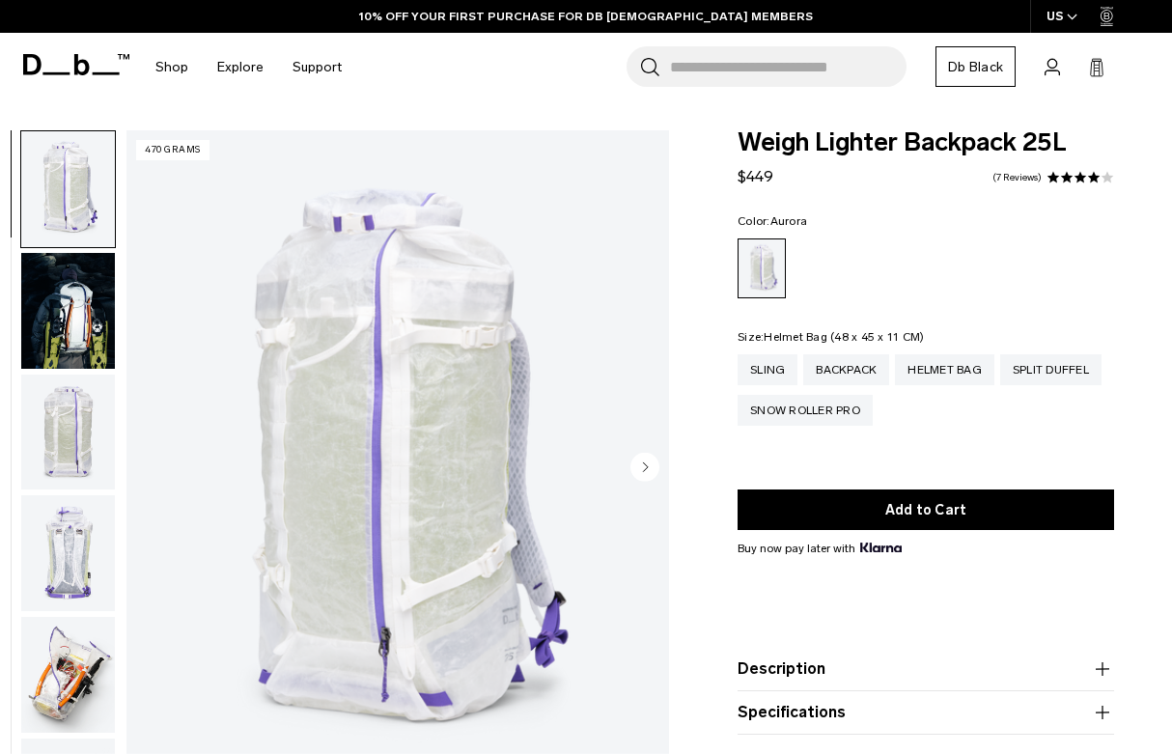
click at [954, 375] on div "Helmet Bag" at bounding box center [944, 369] width 99 height 31
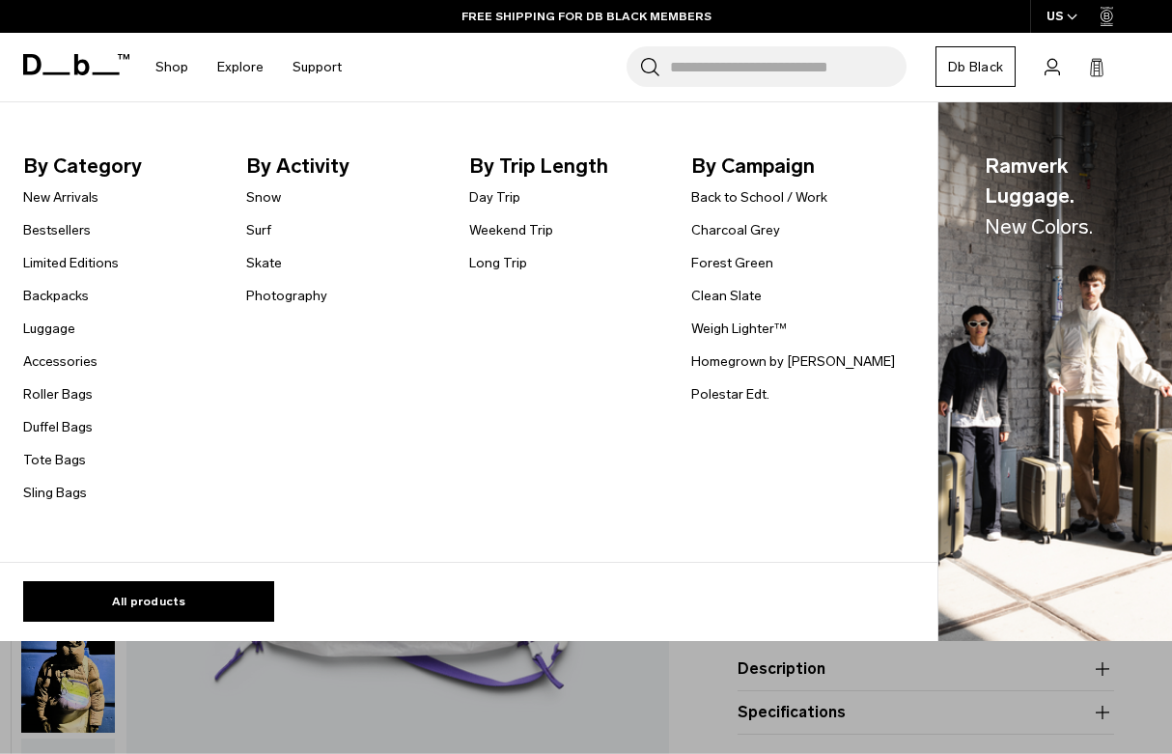
click at [779, 326] on link "Weigh Lighter™" at bounding box center [739, 329] width 96 height 20
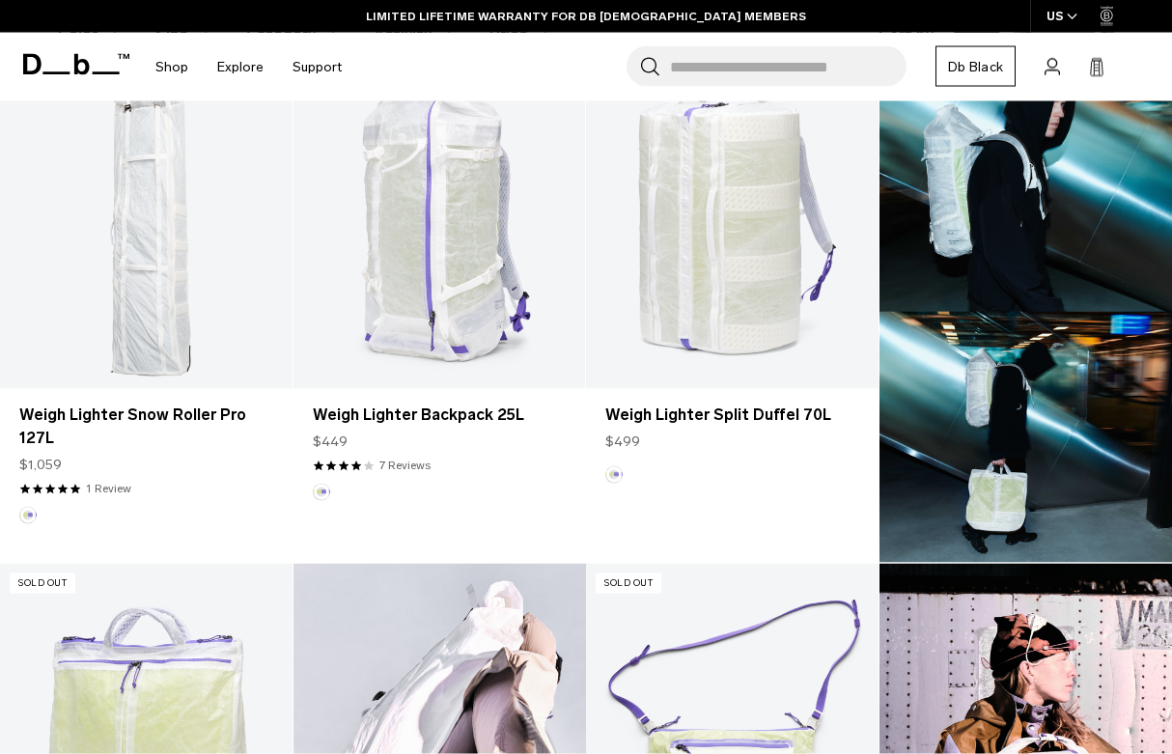
scroll to position [544, 0]
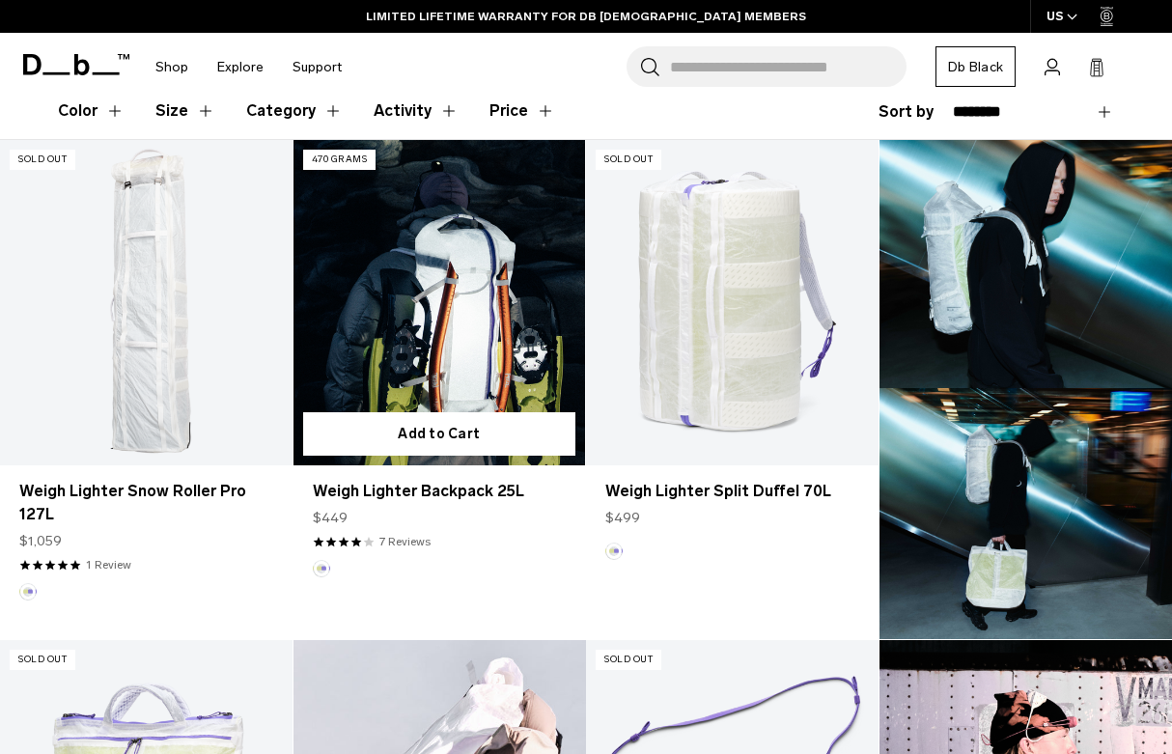
click at [526, 359] on link "Weigh Lighter Backpack 25L" at bounding box center [439, 302] width 292 height 324
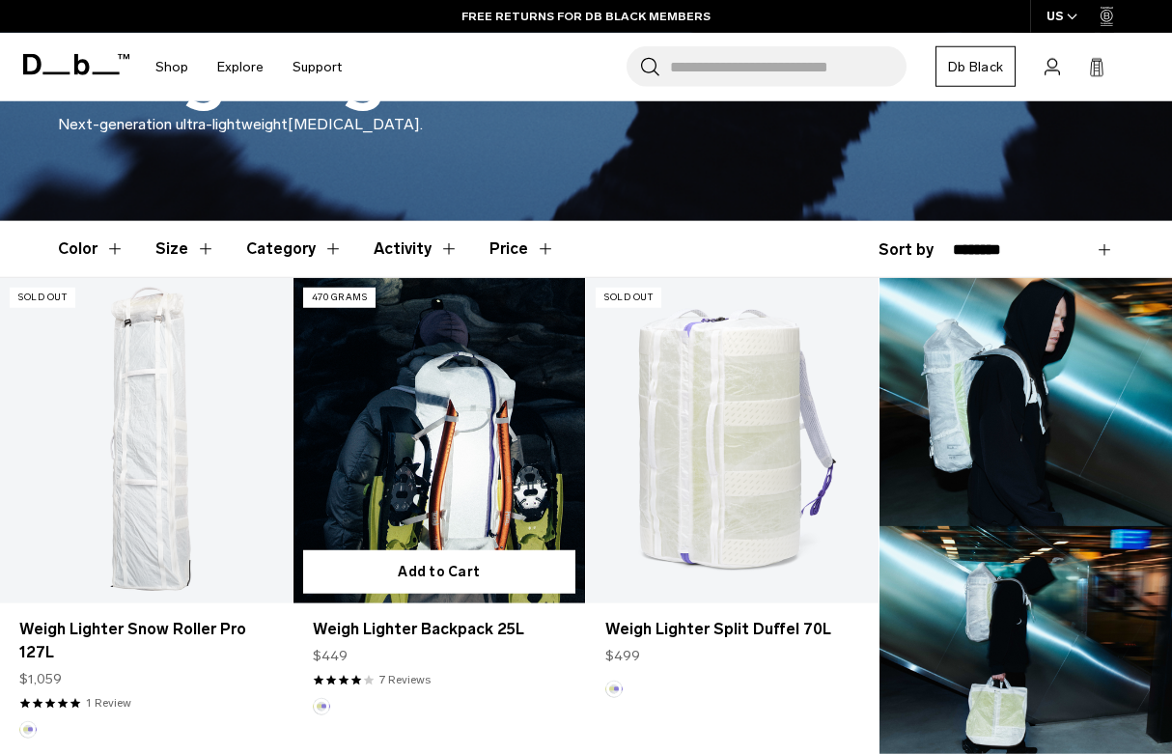
scroll to position [407, 0]
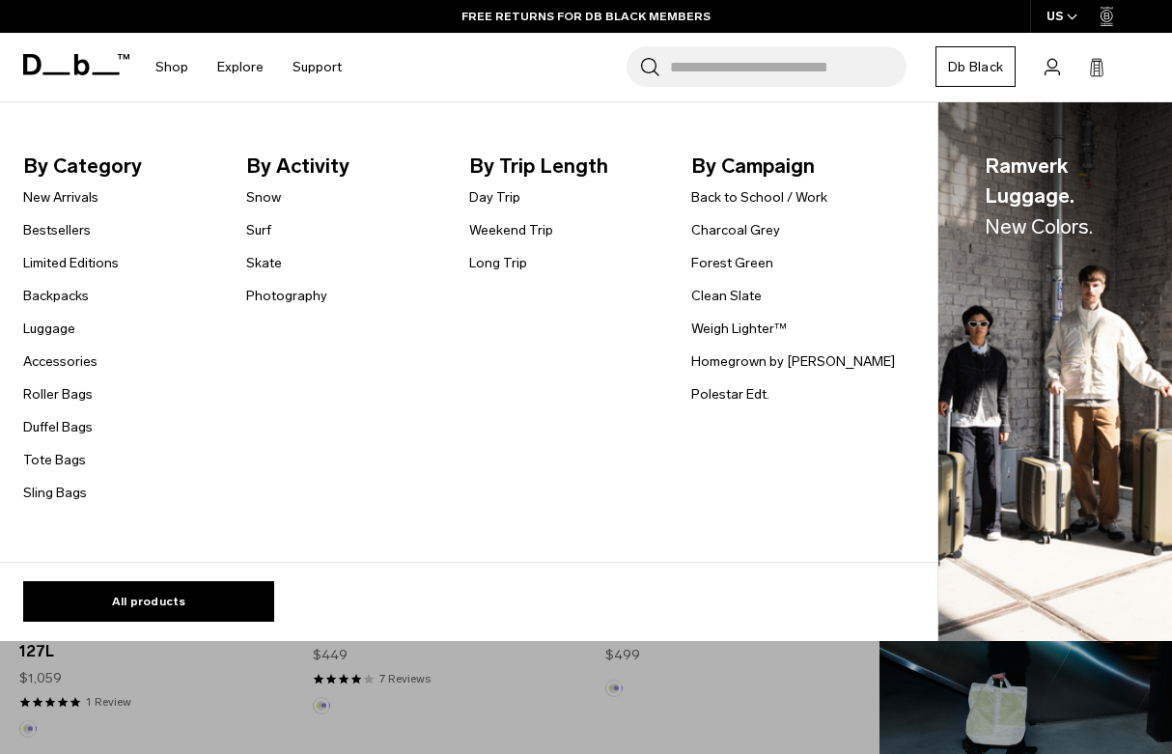
click at [276, 192] on link "Snow" at bounding box center [263, 197] width 35 height 20
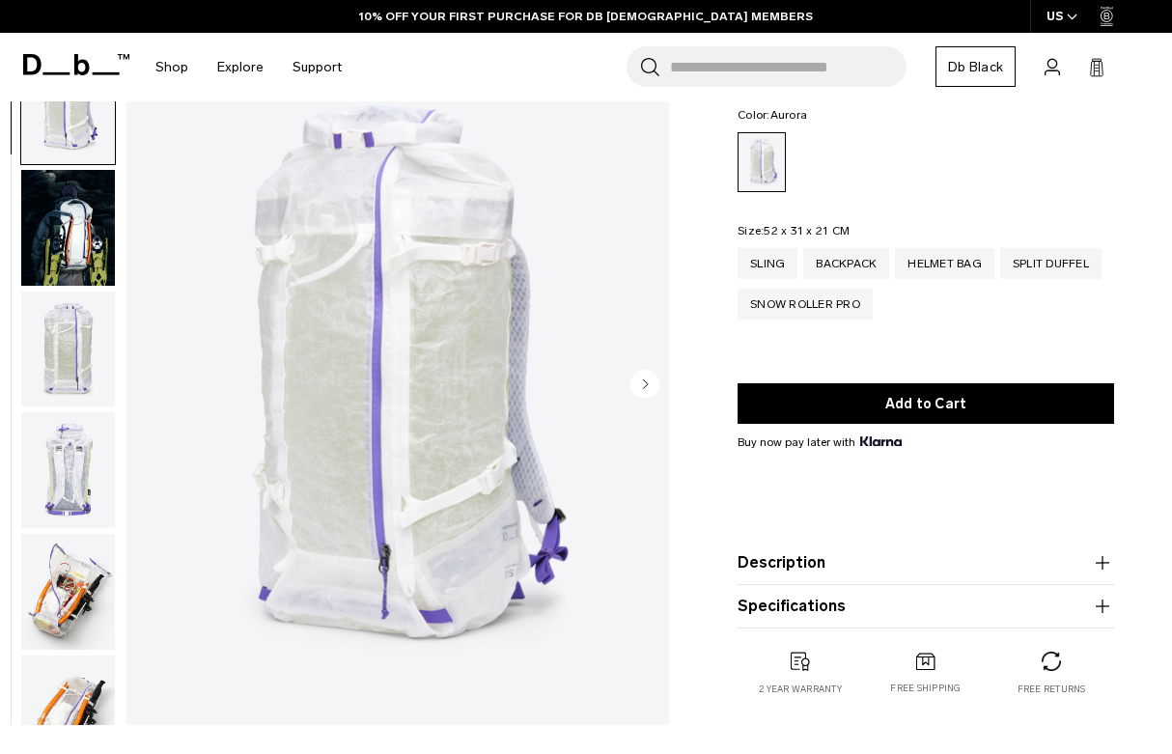
scroll to position [110, 0]
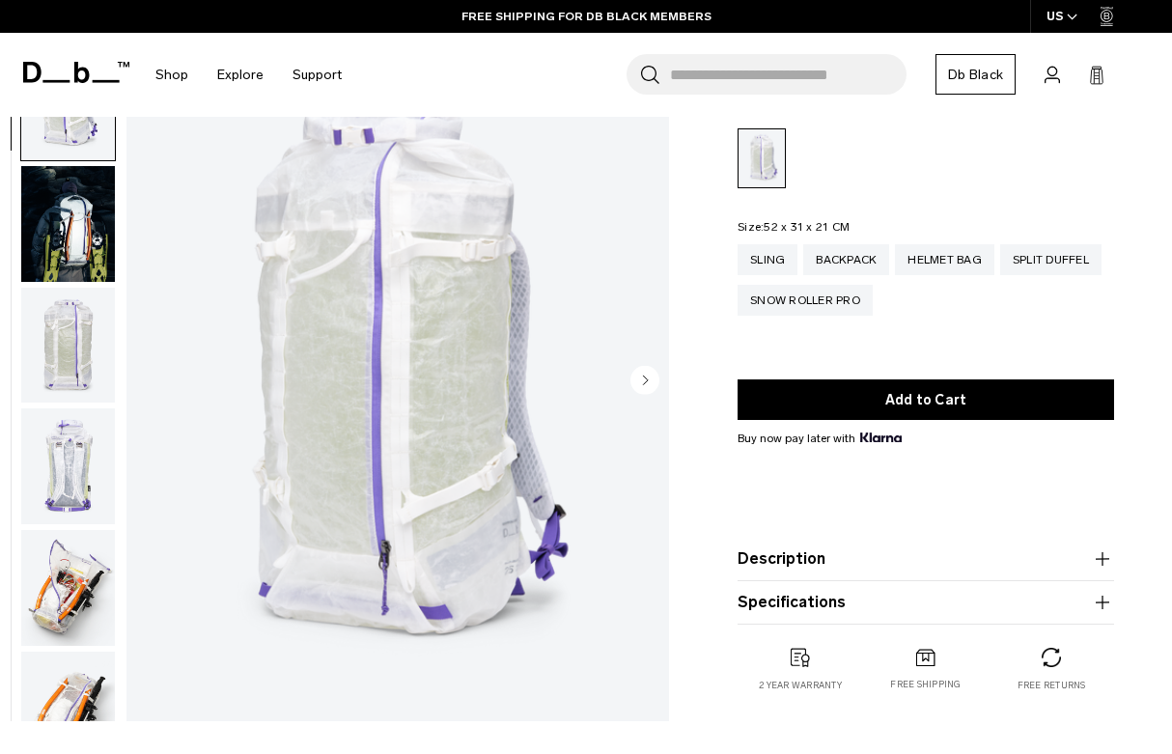
click at [655, 392] on icon "Next slide" at bounding box center [644, 380] width 29 height 29
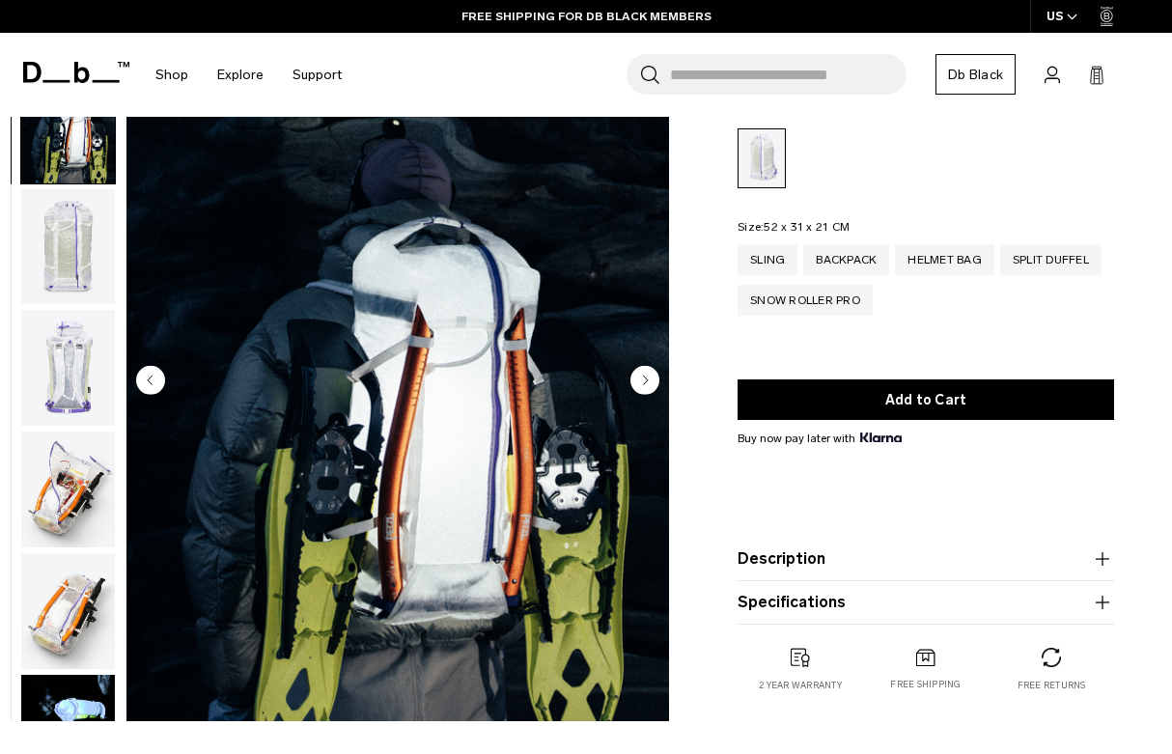
scroll to position [123, 0]
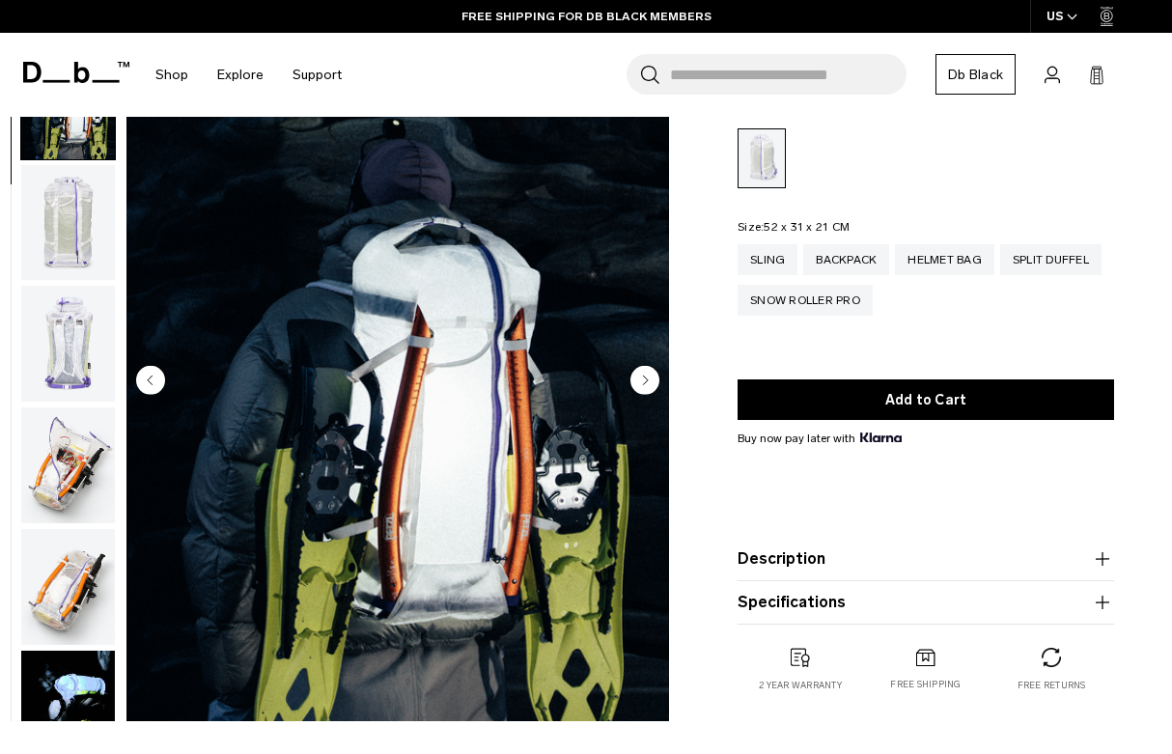
click at [649, 392] on circle "Next slide" at bounding box center [644, 380] width 29 height 29
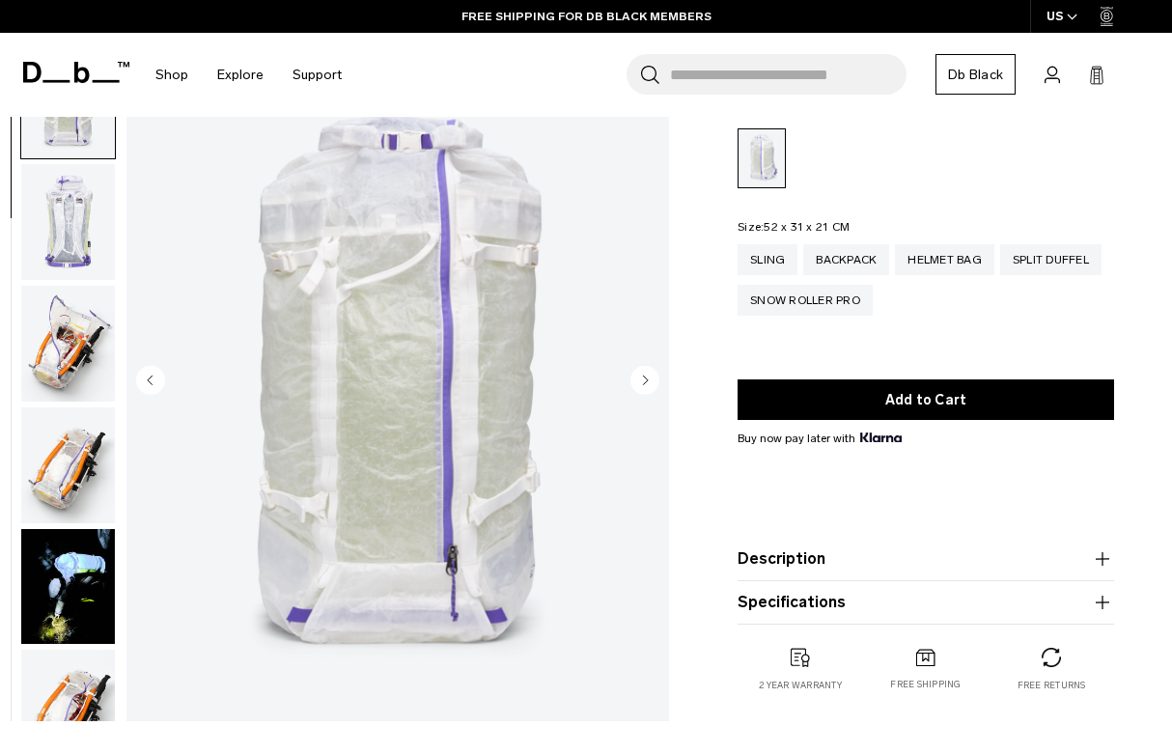
click at [651, 391] on circle "Next slide" at bounding box center [644, 380] width 29 height 29
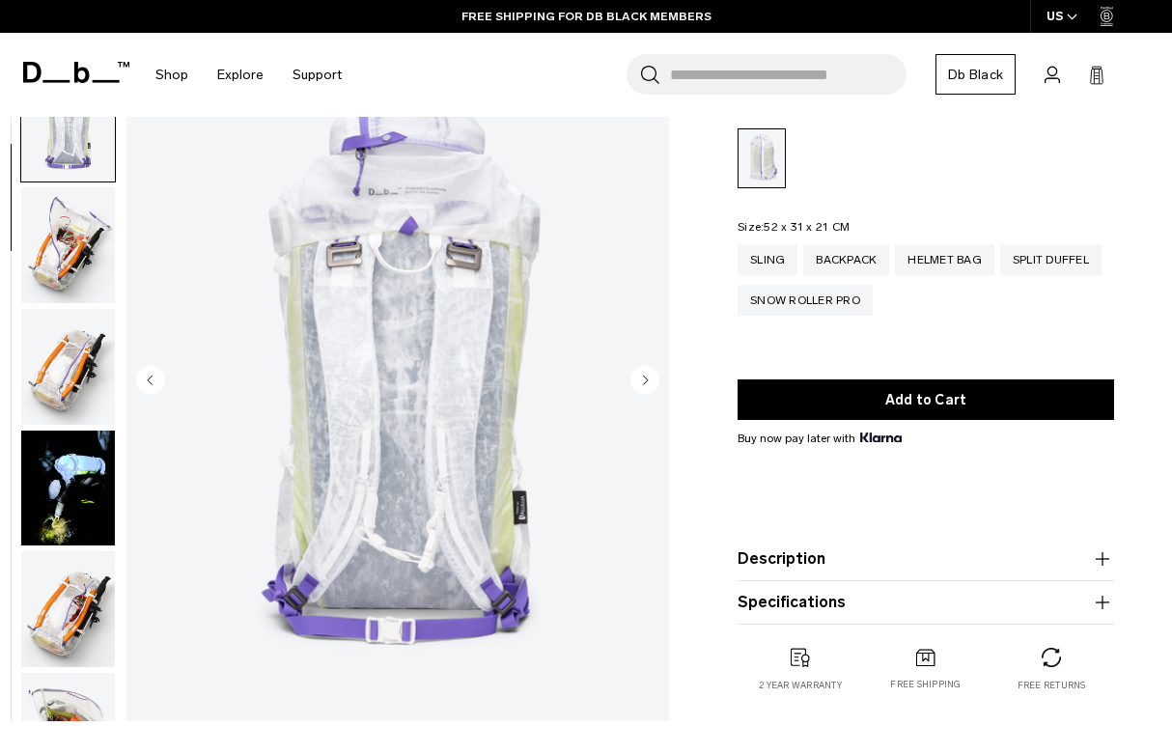
scroll to position [367, 0]
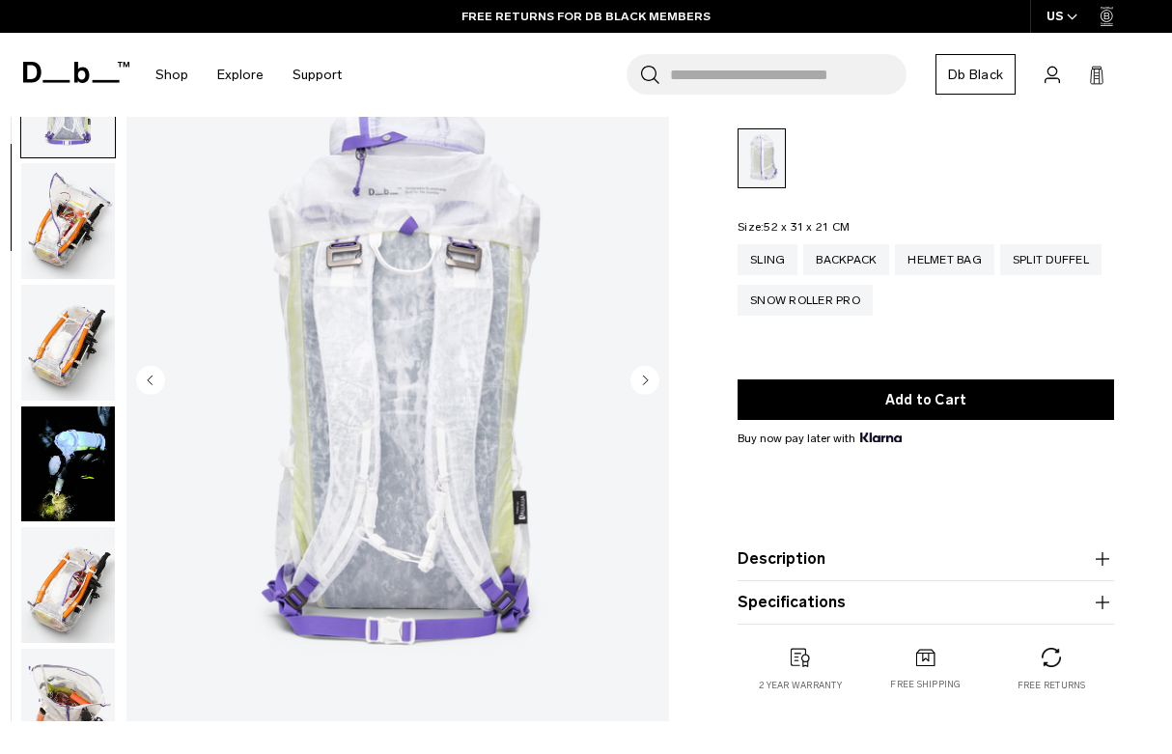
click at [643, 401] on img "4 / 18" at bounding box center [397, 382] width 542 height 678
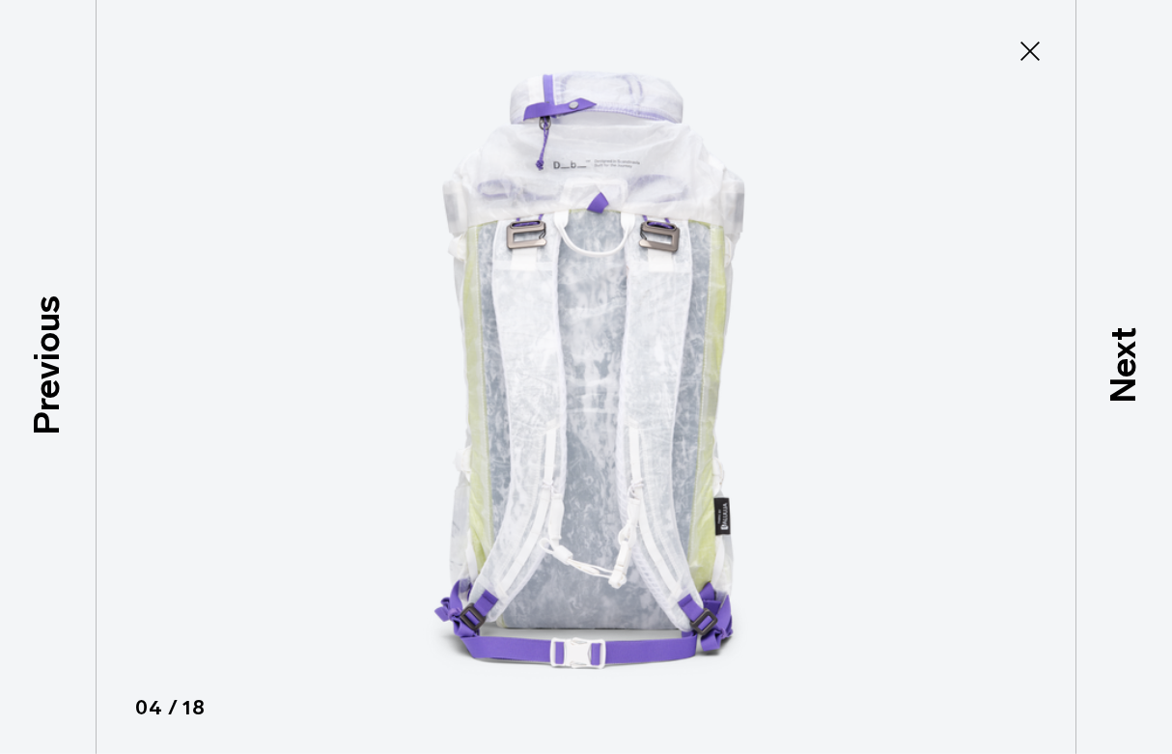
click at [1034, 56] on icon at bounding box center [1029, 51] width 19 height 19
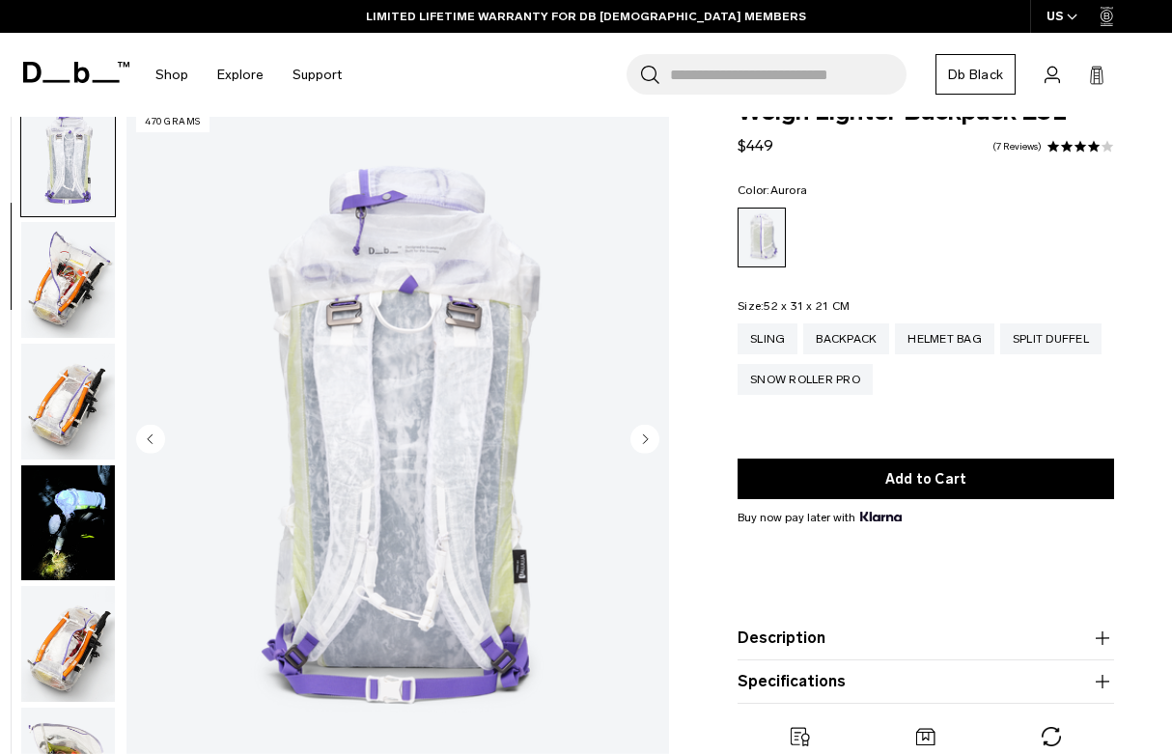
scroll to position [0, 0]
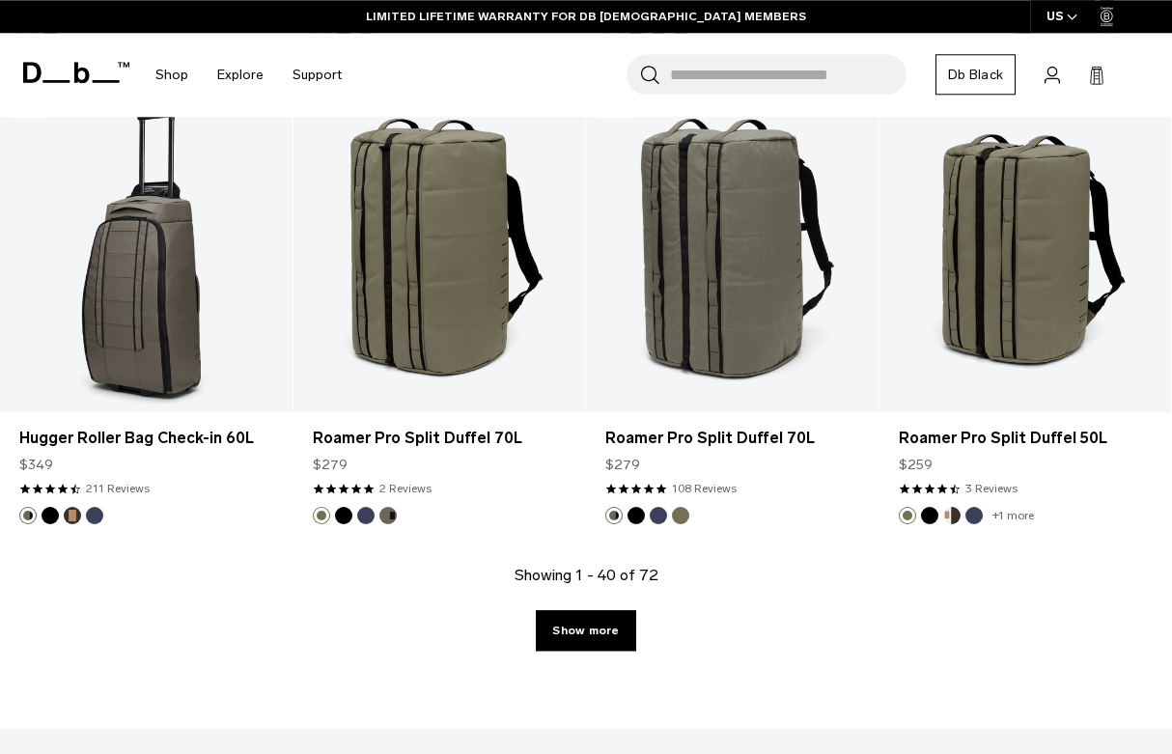
scroll to position [4657, 0]
click at [569, 638] on link "Show more" at bounding box center [585, 630] width 99 height 41
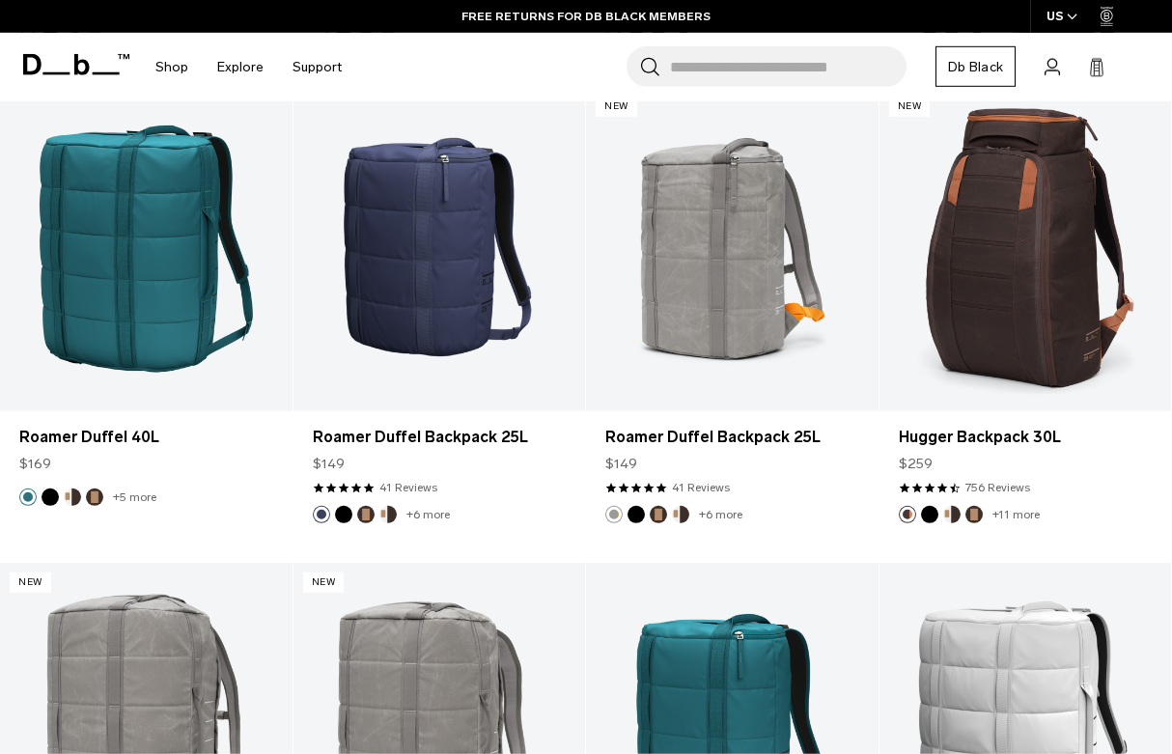
scroll to position [7040, 0]
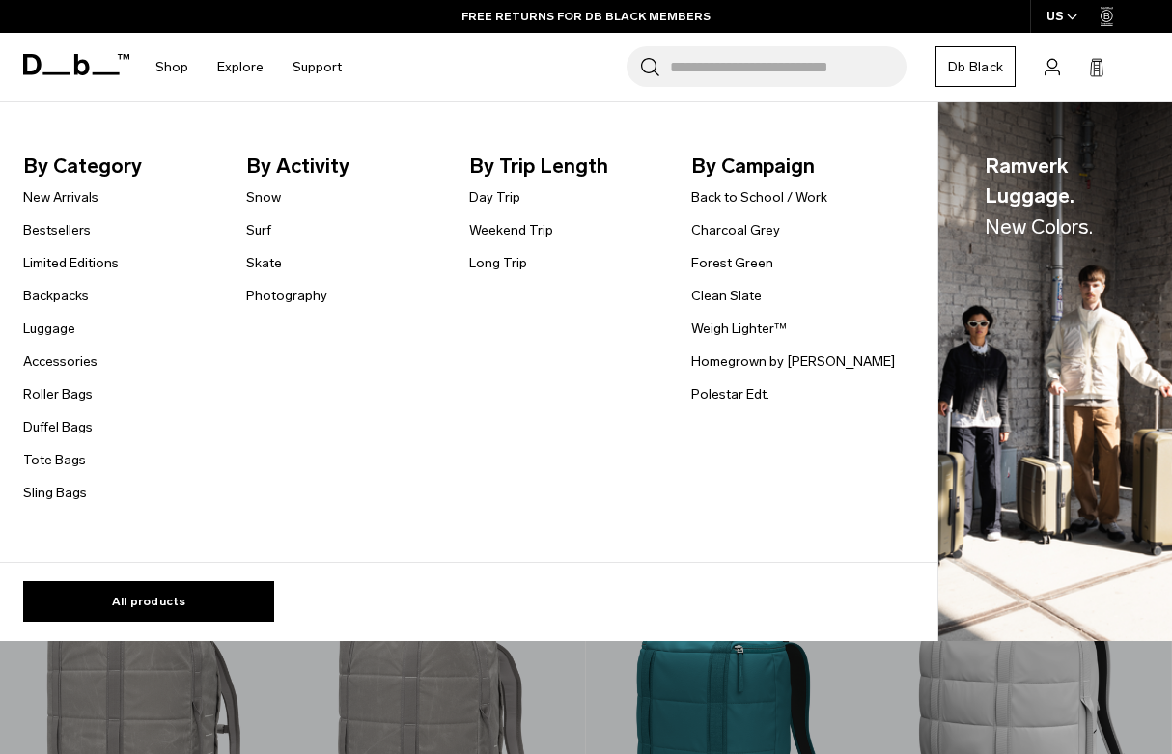
click at [85, 397] on link "Roller Bags" at bounding box center [57, 394] width 69 height 20
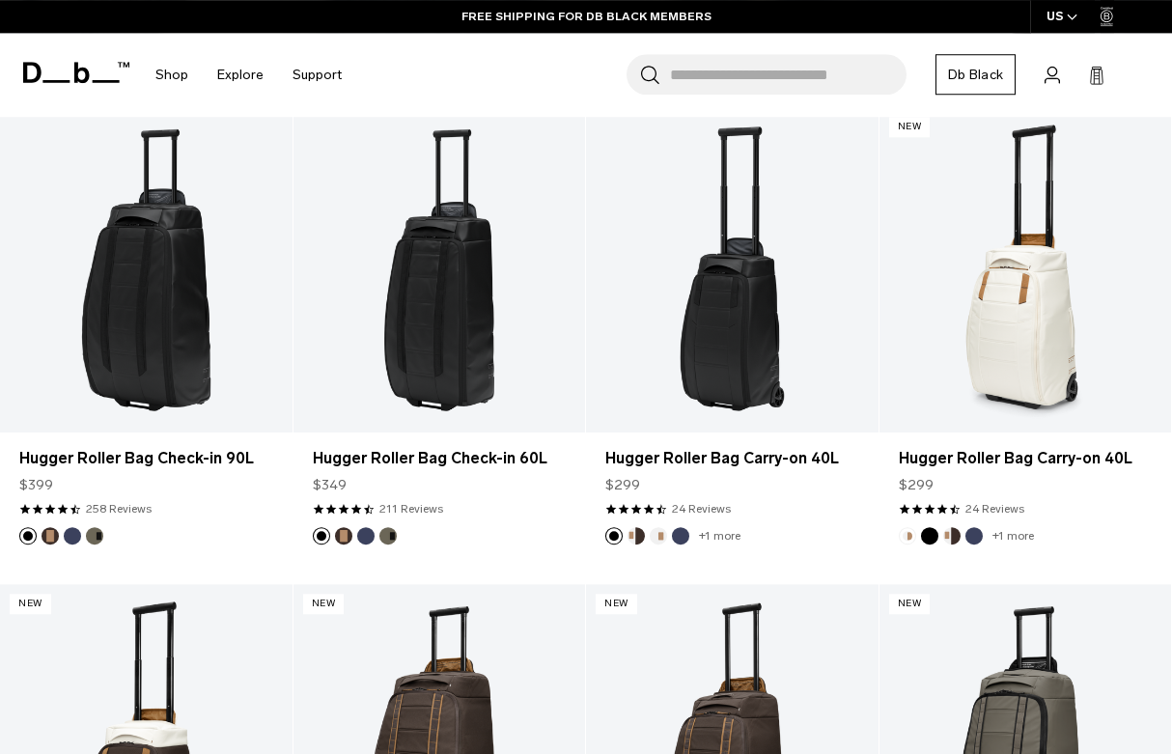
scroll to position [577, 0]
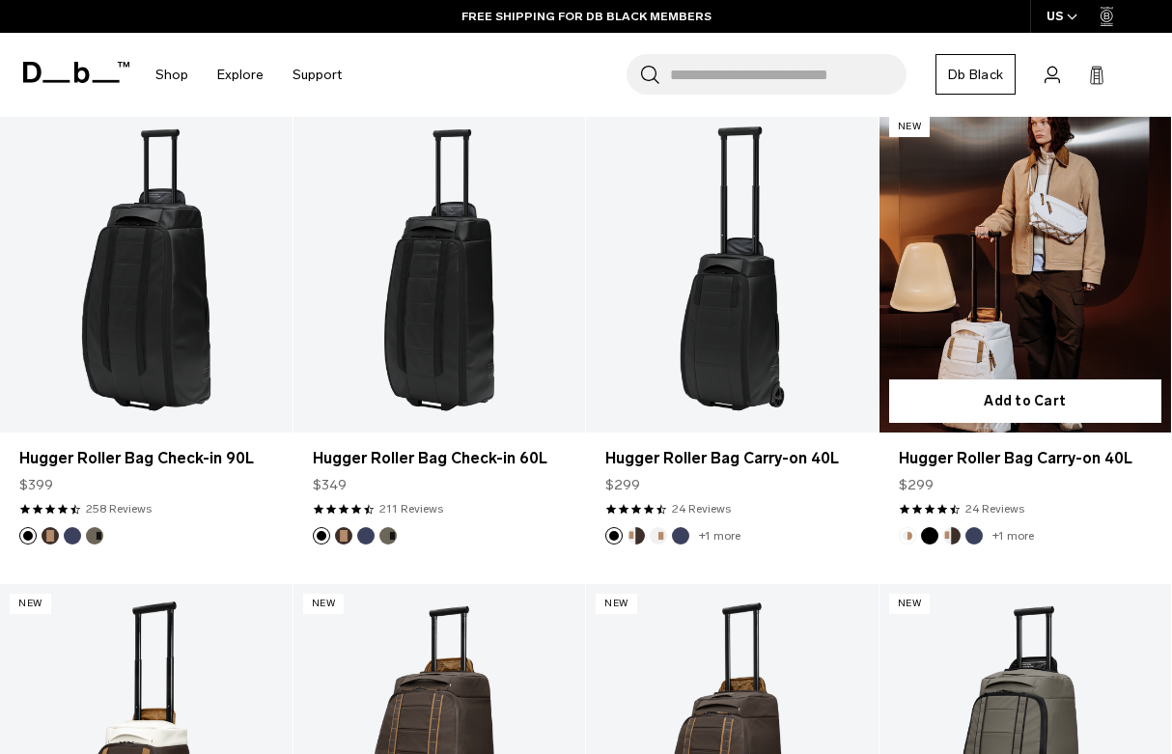
click at [1062, 324] on link "Hugger Roller Bag Carry-on 40L" at bounding box center [1025, 269] width 292 height 324
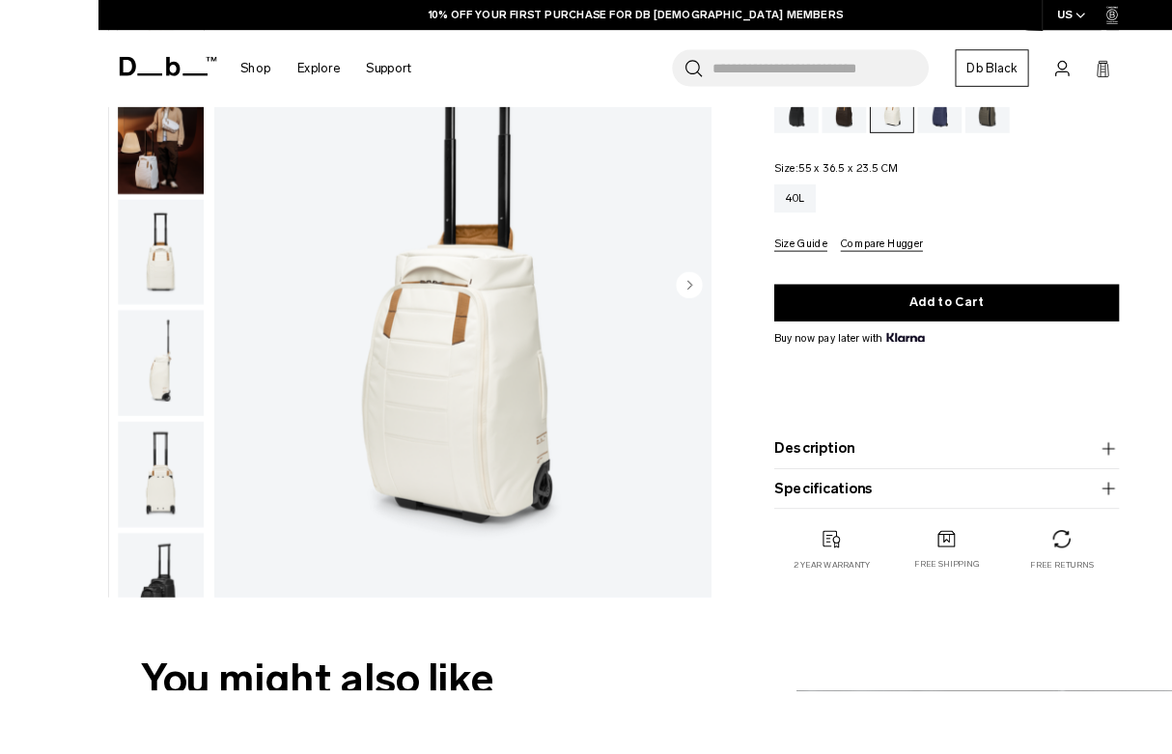
scroll to position [141, 0]
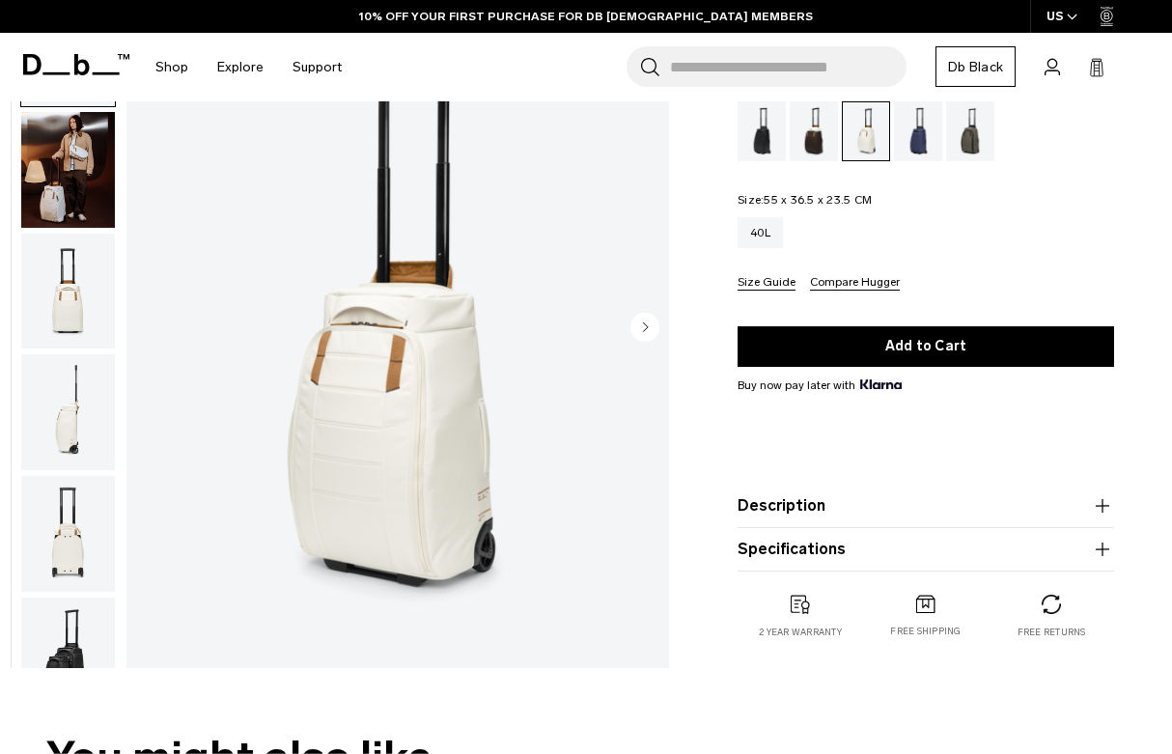
click at [666, 328] on img "1 / 11" at bounding box center [397, 329] width 542 height 678
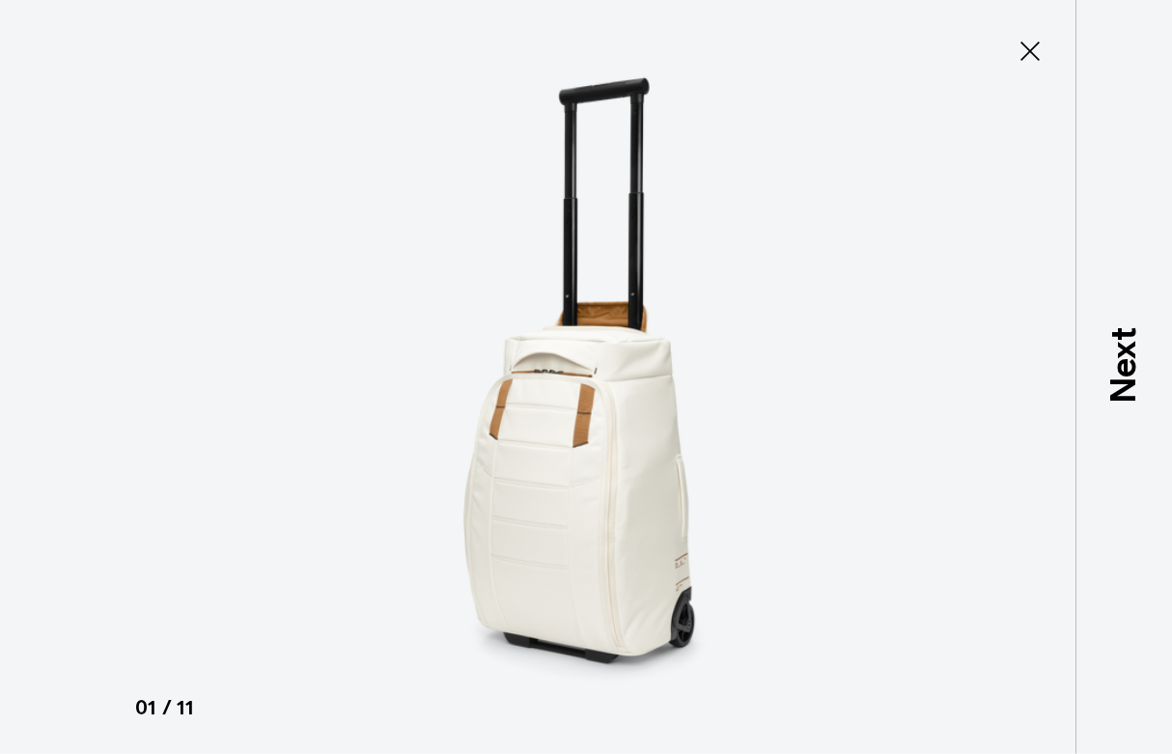
click at [1044, 53] on icon at bounding box center [1029, 51] width 31 height 31
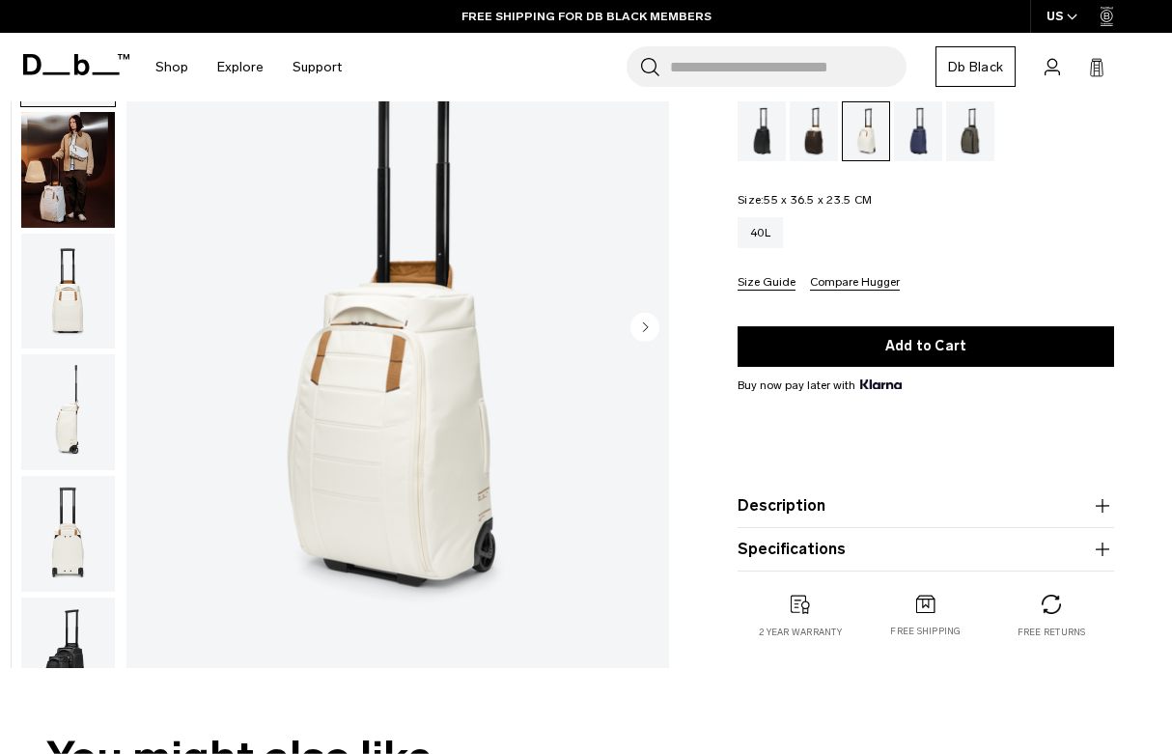
click at [646, 327] on icon "Next slide" at bounding box center [646, 326] width 5 height 9
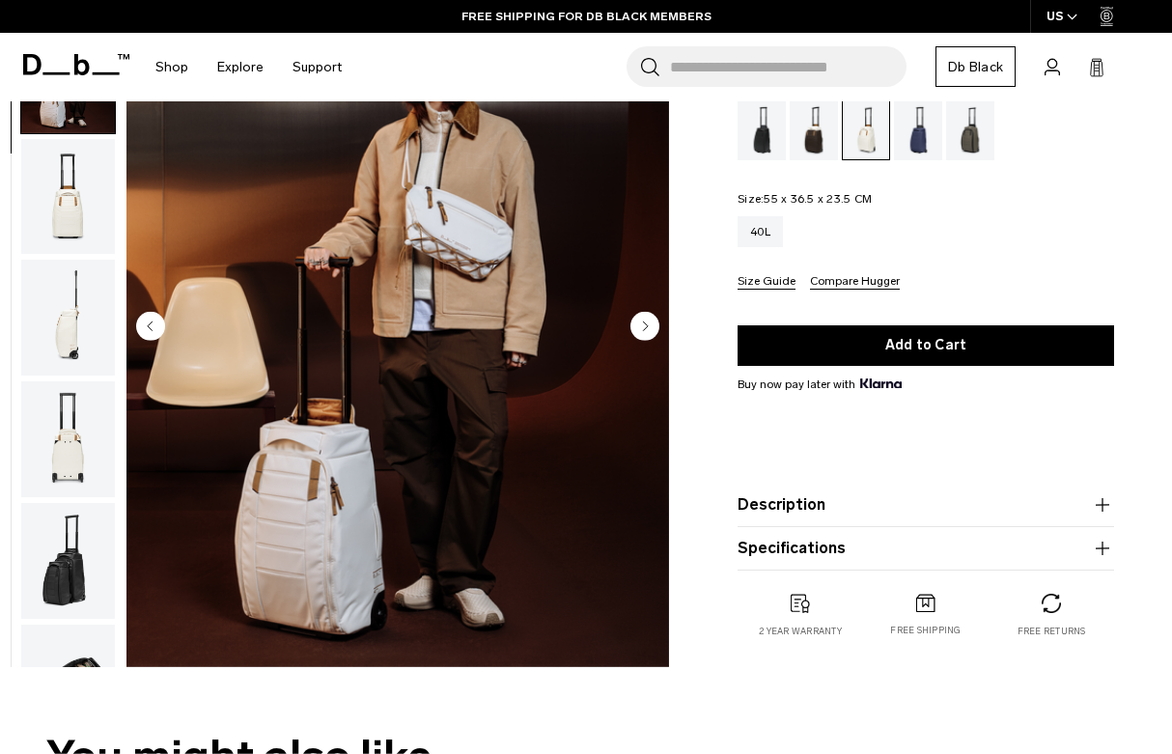
scroll to position [123, 0]
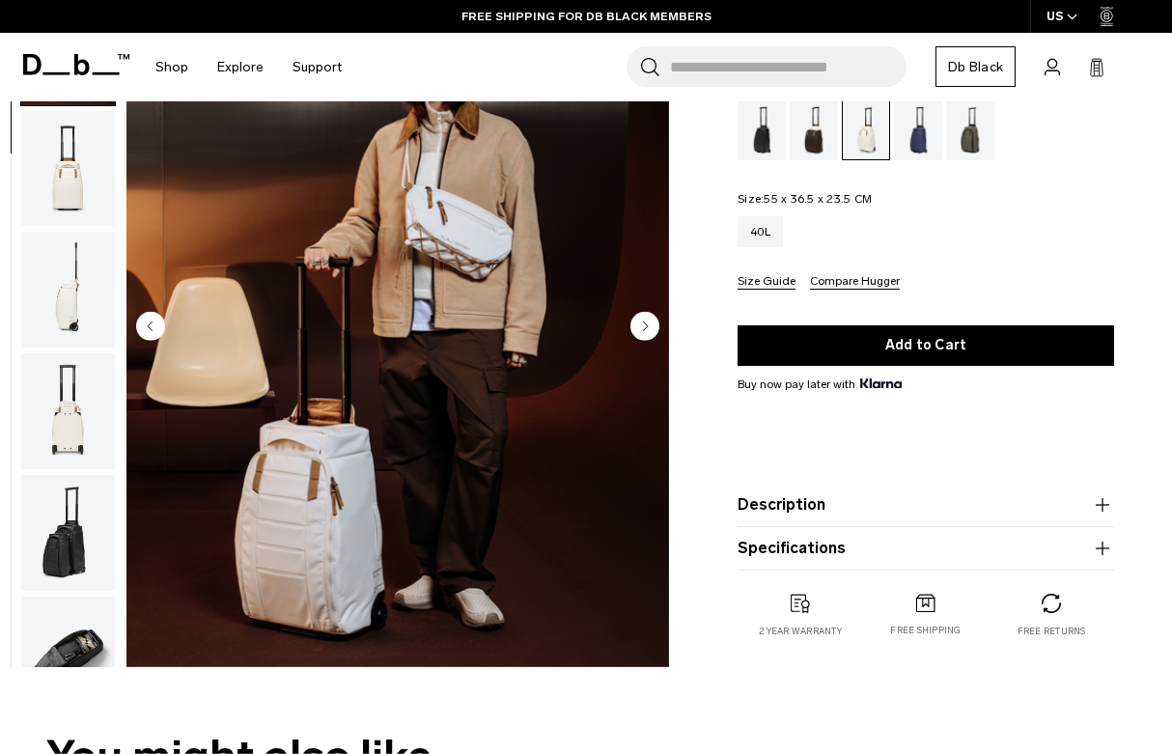
click at [652, 337] on circle "Next slide" at bounding box center [644, 326] width 29 height 29
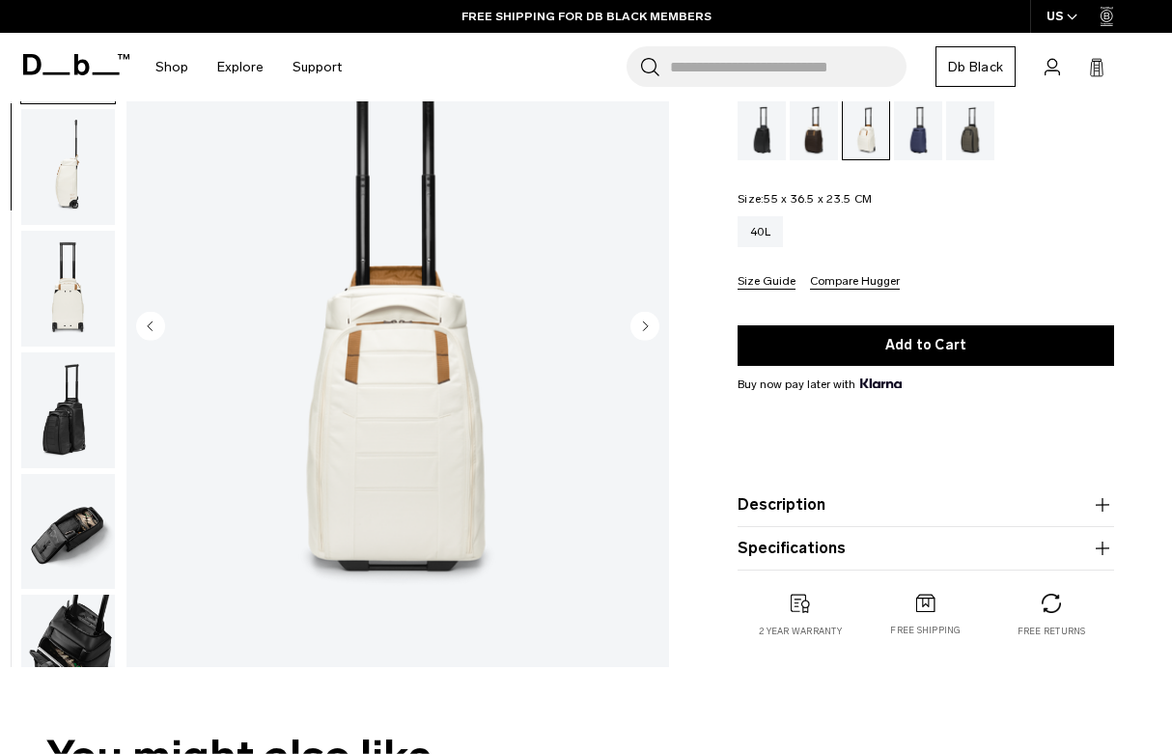
click at [645, 336] on circle "Next slide" at bounding box center [644, 326] width 29 height 29
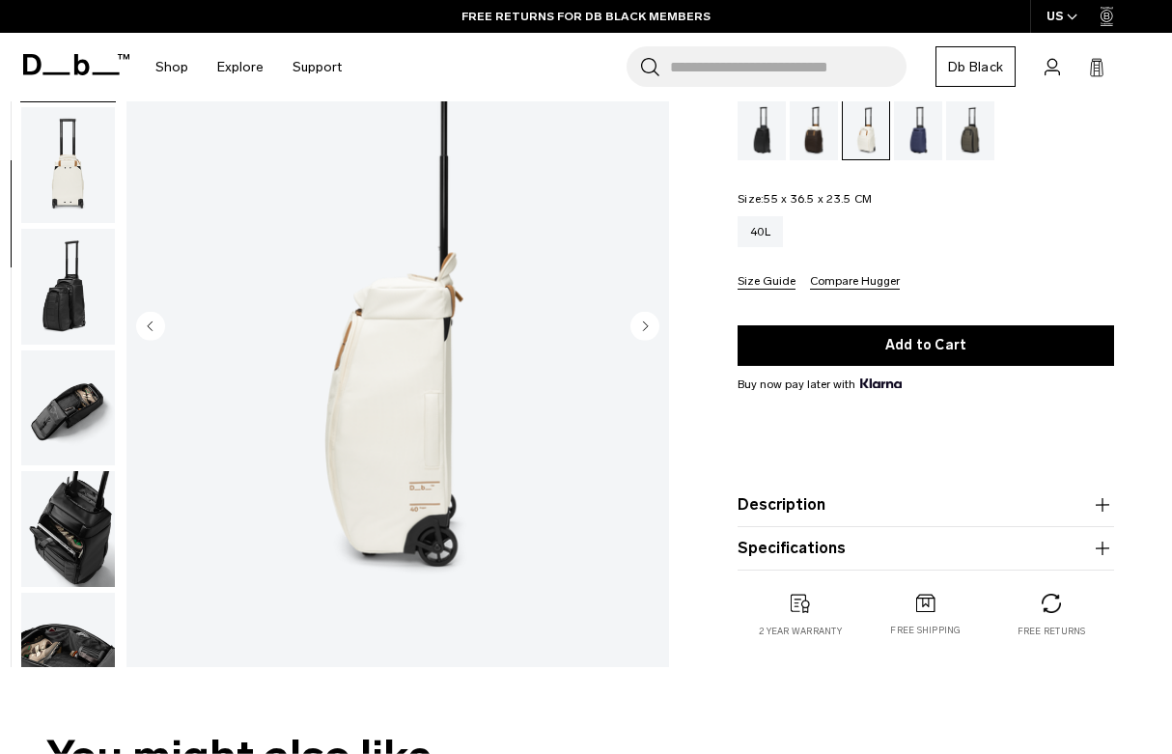
click at [639, 344] on button "Next slide" at bounding box center [644, 328] width 29 height 33
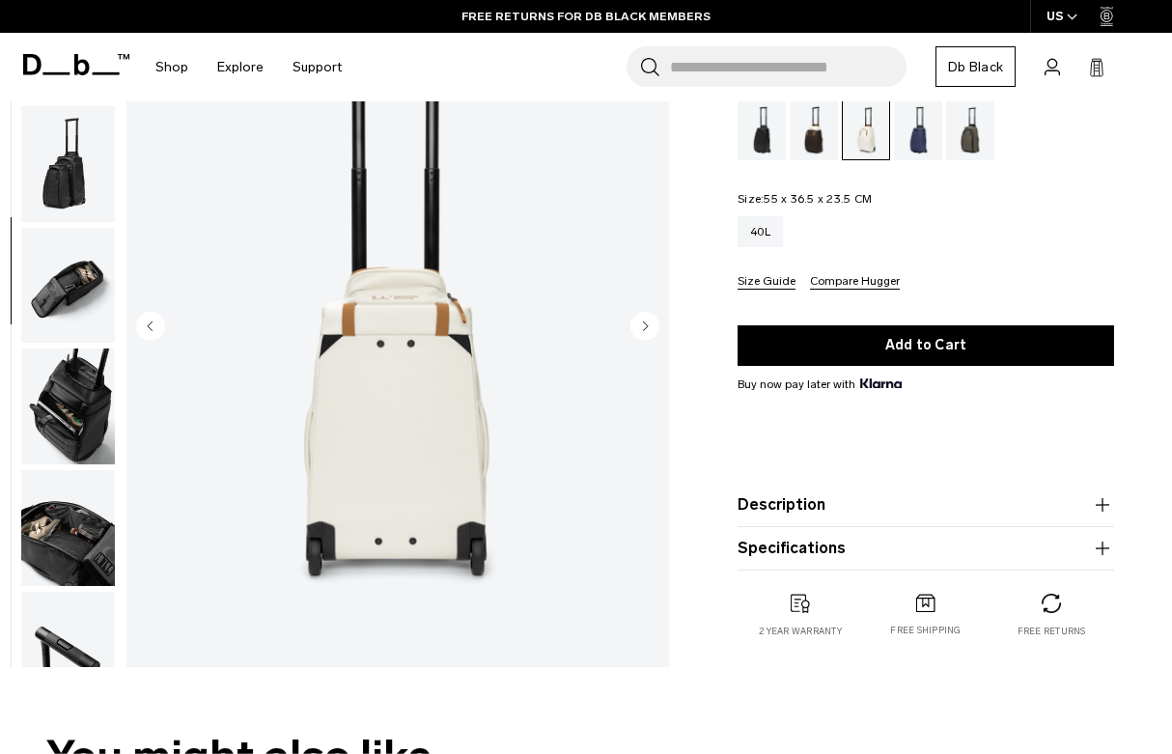
click at [641, 344] on button "Next slide" at bounding box center [644, 328] width 29 height 33
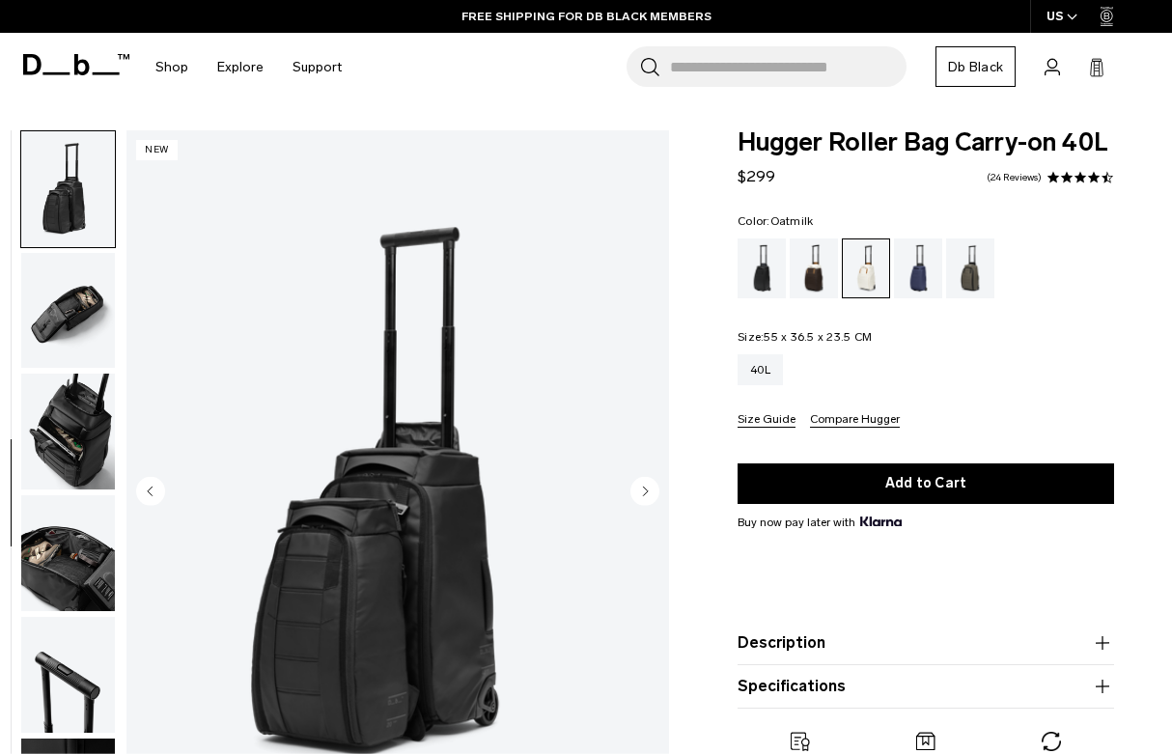
scroll to position [0, 0]
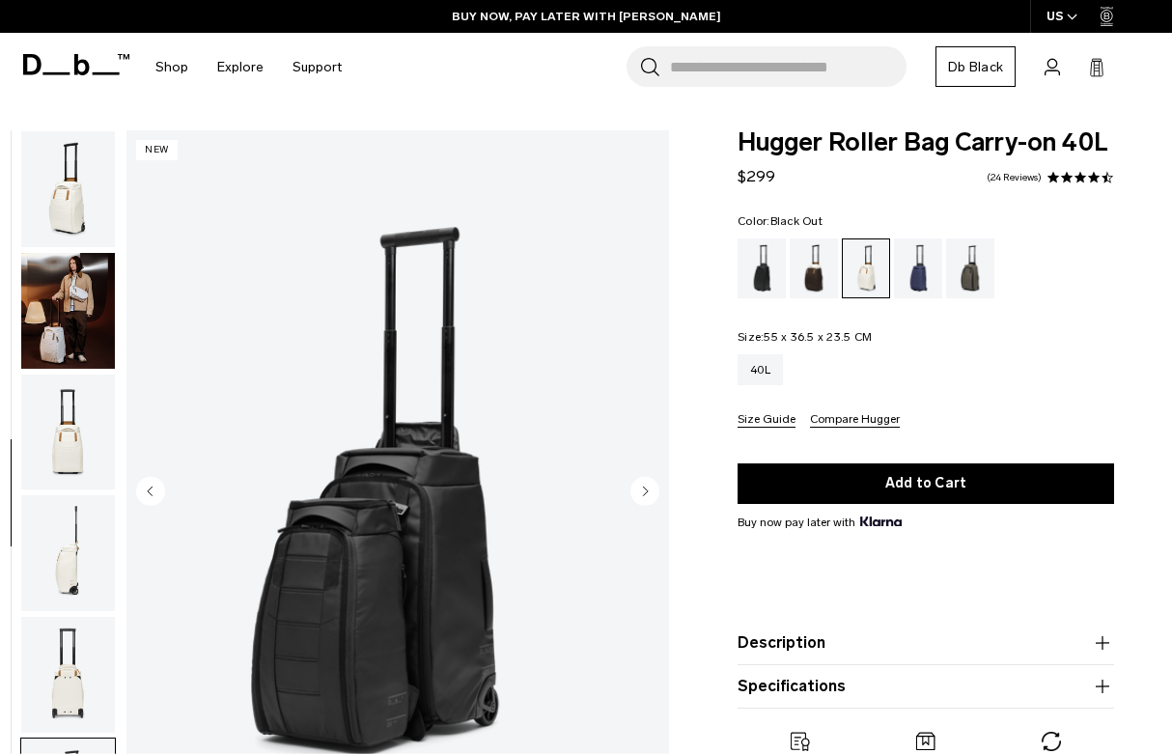
click at [774, 282] on div "Black Out" at bounding box center [761, 268] width 49 height 60
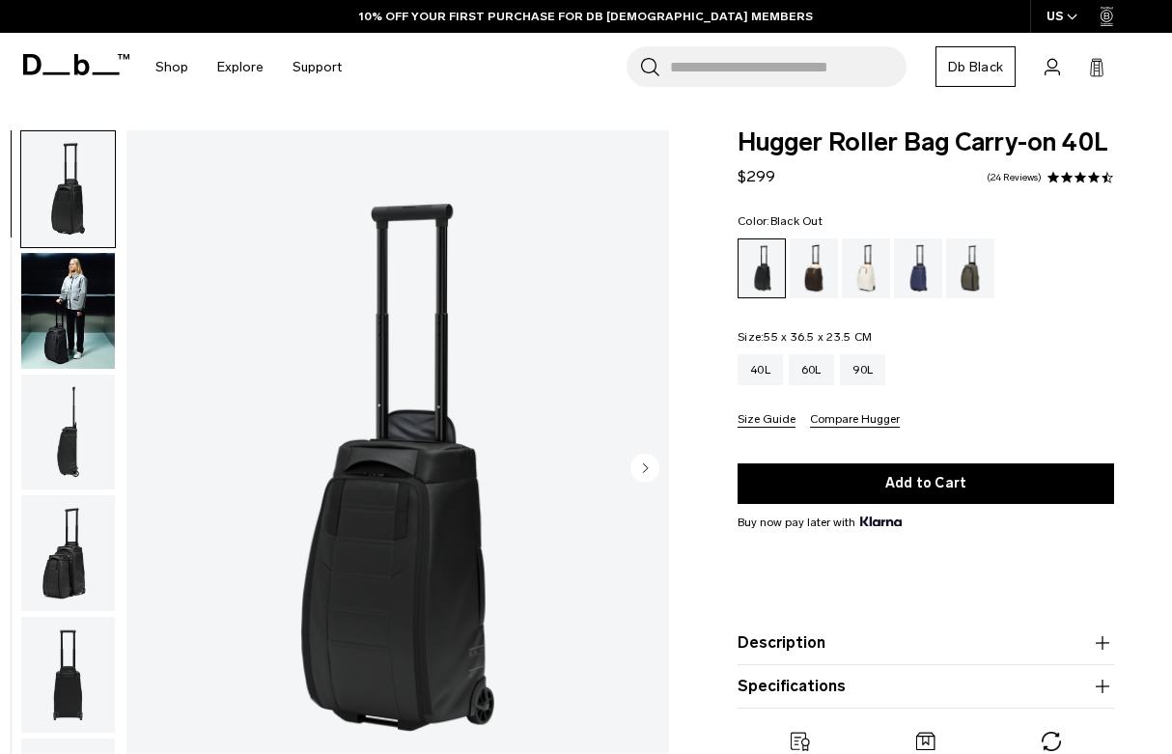
click at [82, 595] on img "button" at bounding box center [68, 553] width 94 height 116
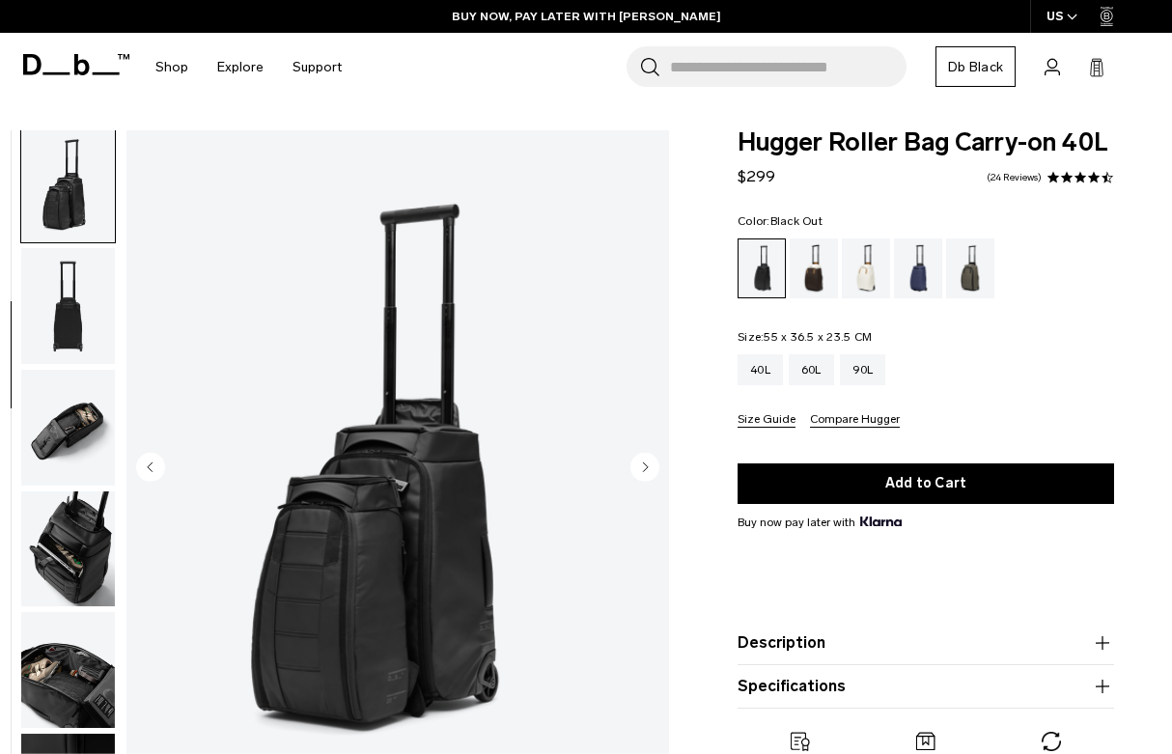
click at [114, 69] on icon at bounding box center [76, 64] width 106 height 21
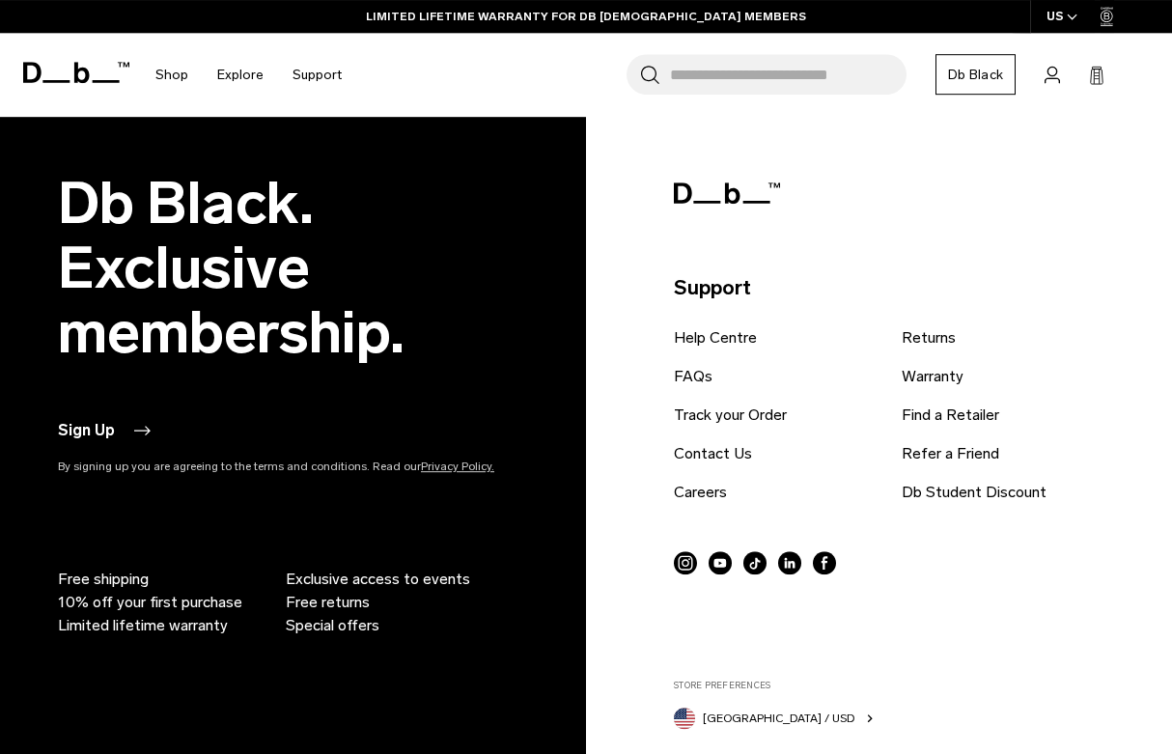
scroll to position [3428, 0]
click at [703, 378] on link "FAQs" at bounding box center [693, 376] width 39 height 23
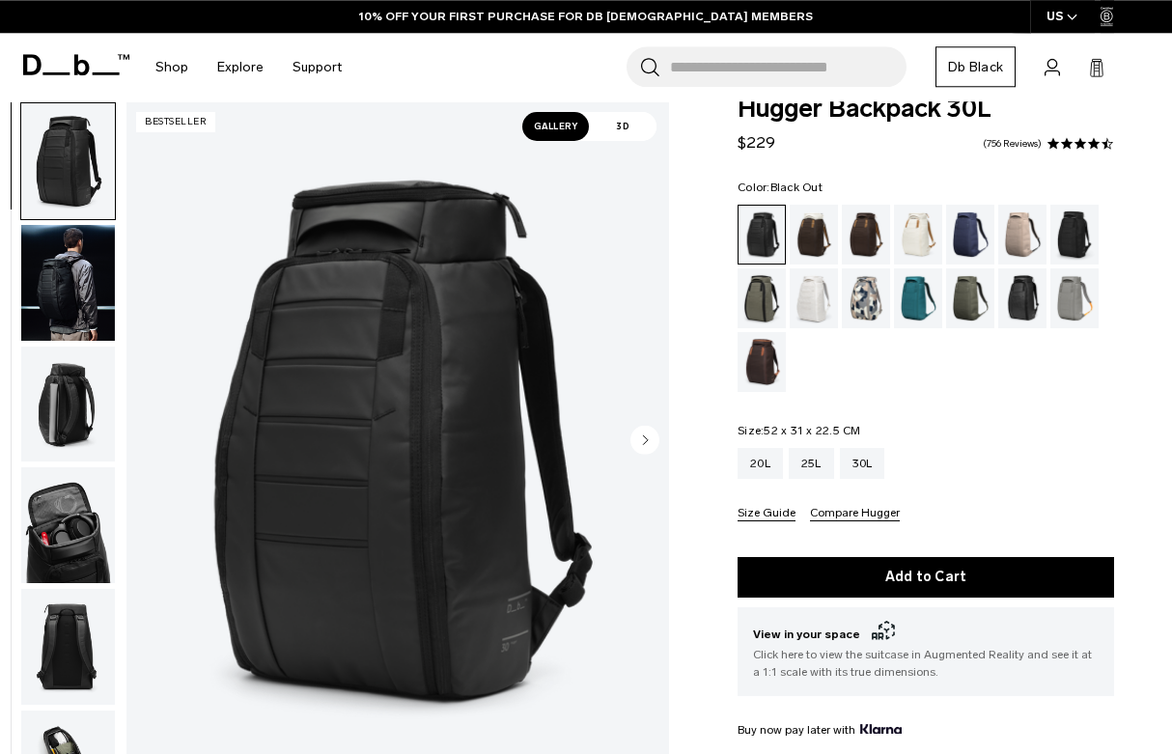
scroll to position [34, 0]
click at [864, 305] on div "Line Cluster" at bounding box center [866, 298] width 49 height 60
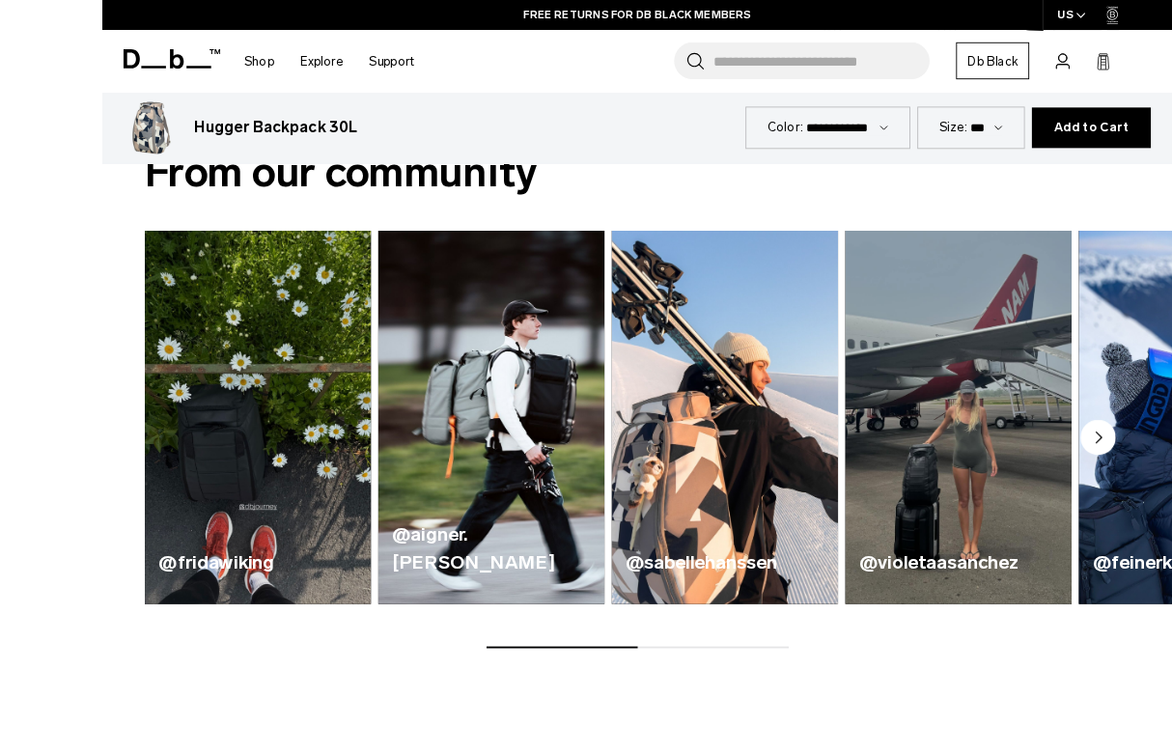
scroll to position [935, 0]
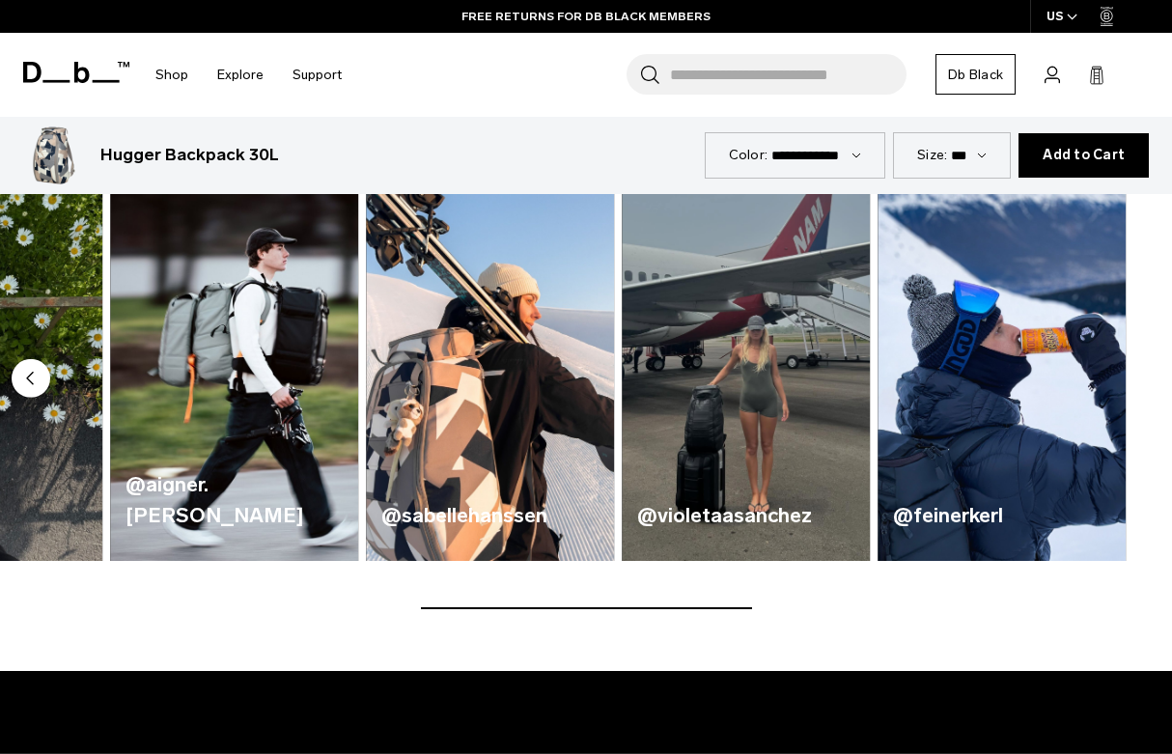
click at [980, 347] on img "5 / 5" at bounding box center [1001, 356] width 248 height 409
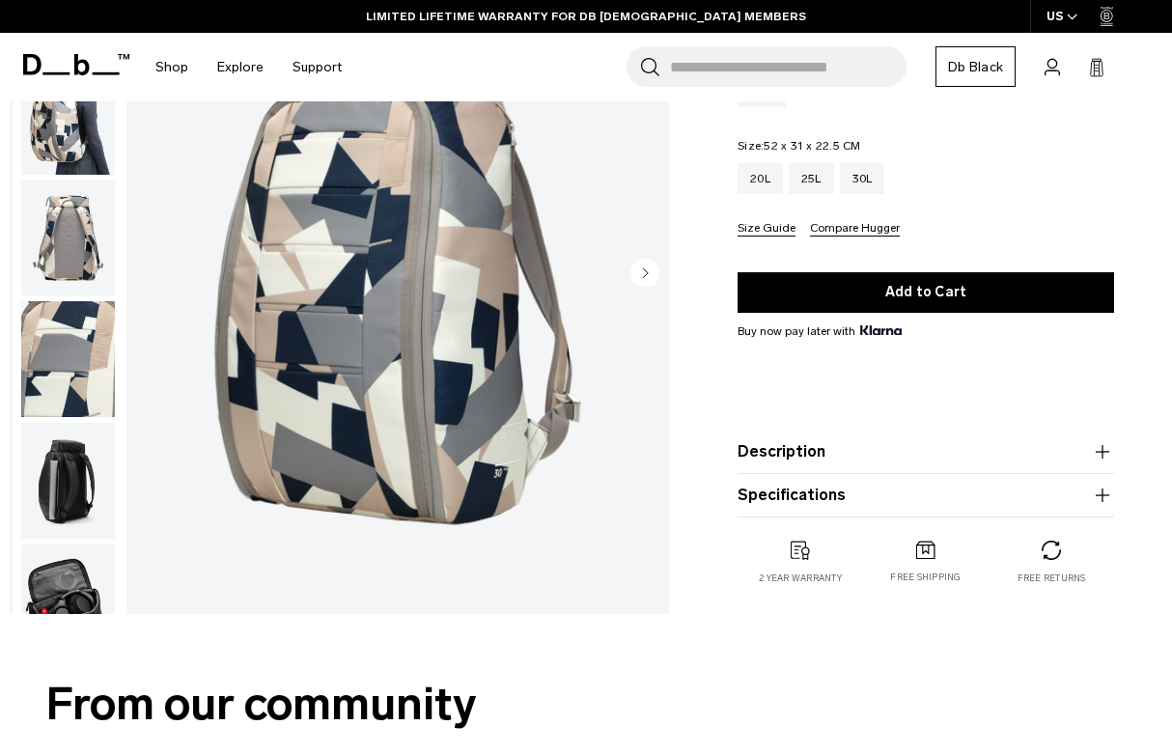
scroll to position [296, 0]
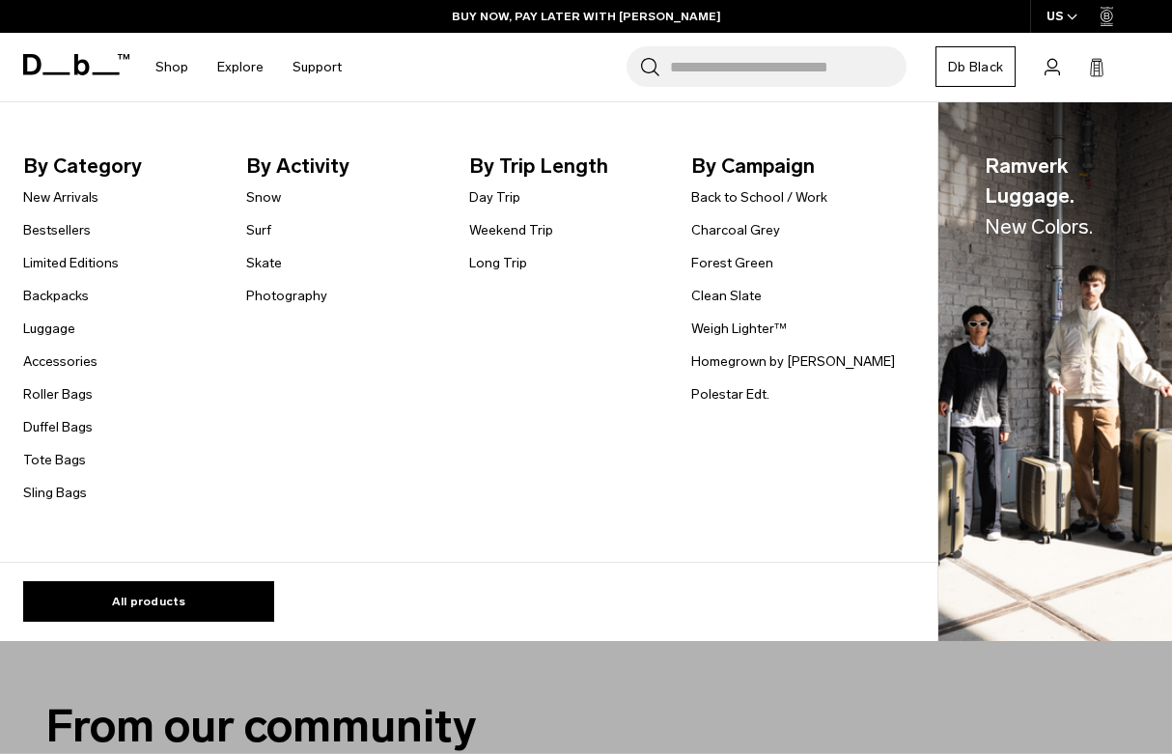
click at [748, 329] on link "Weigh Lighter™" at bounding box center [739, 329] width 96 height 20
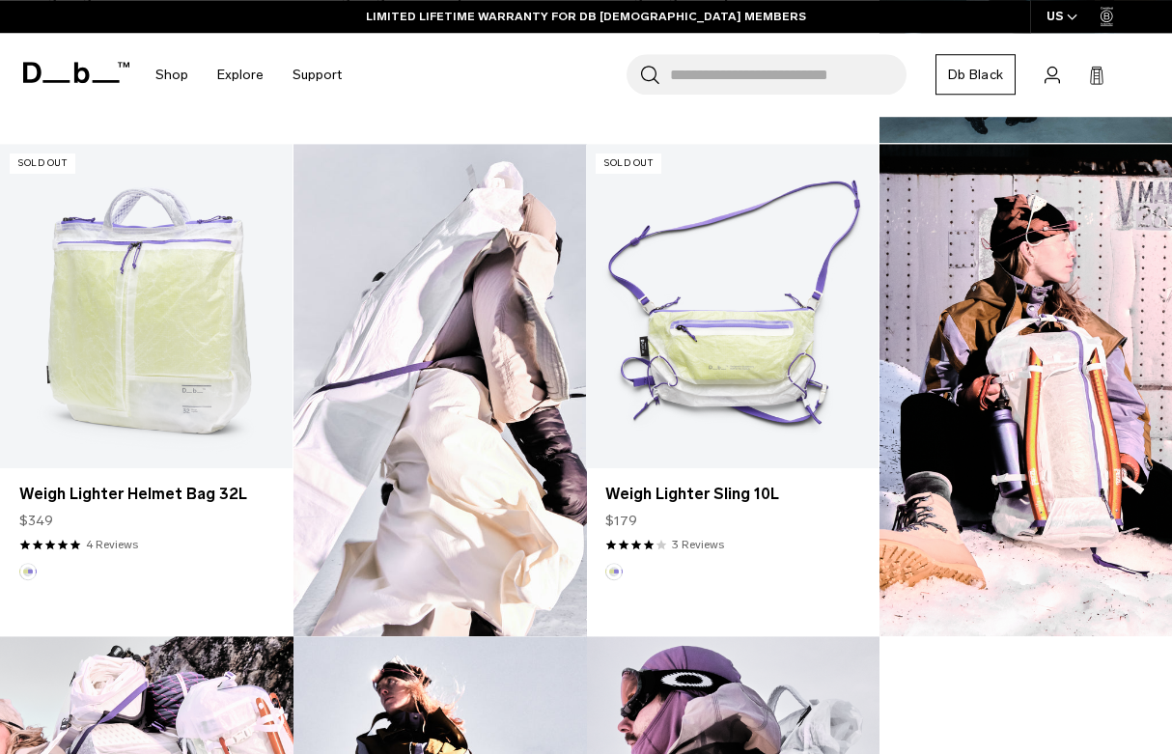
scroll to position [1076, 0]
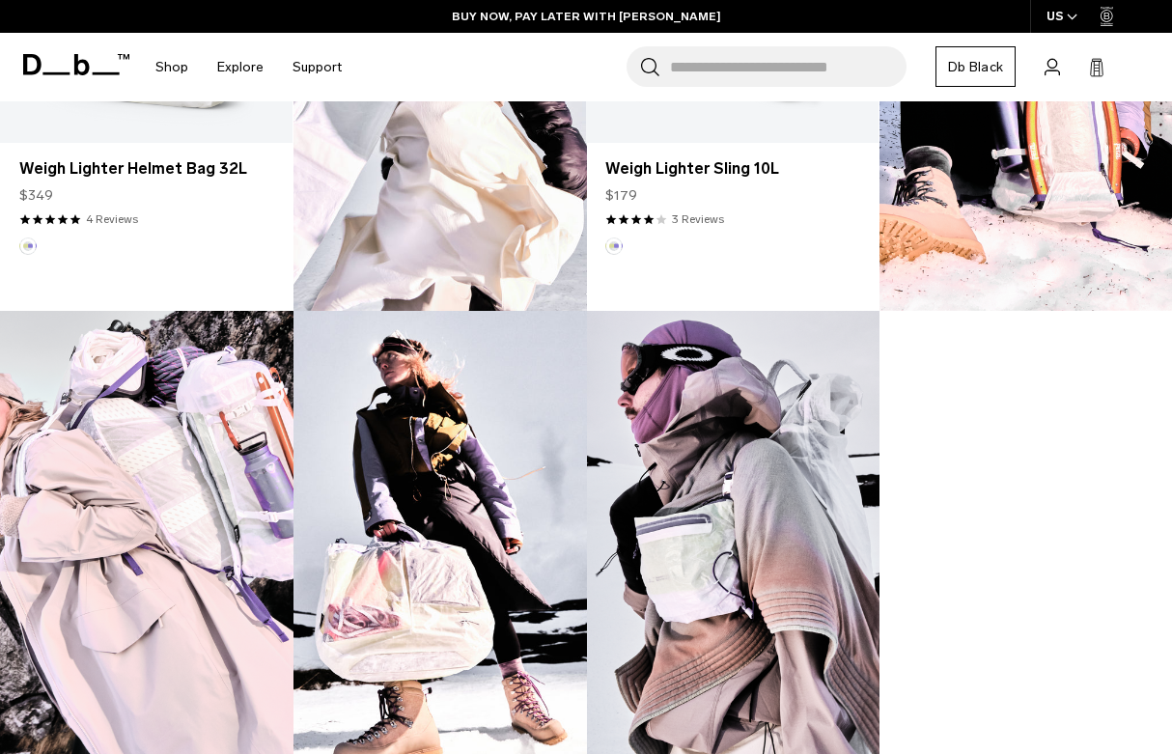
click at [758, 59] on input "Search for Bags, Luggage..." at bounding box center [788, 66] width 236 height 41
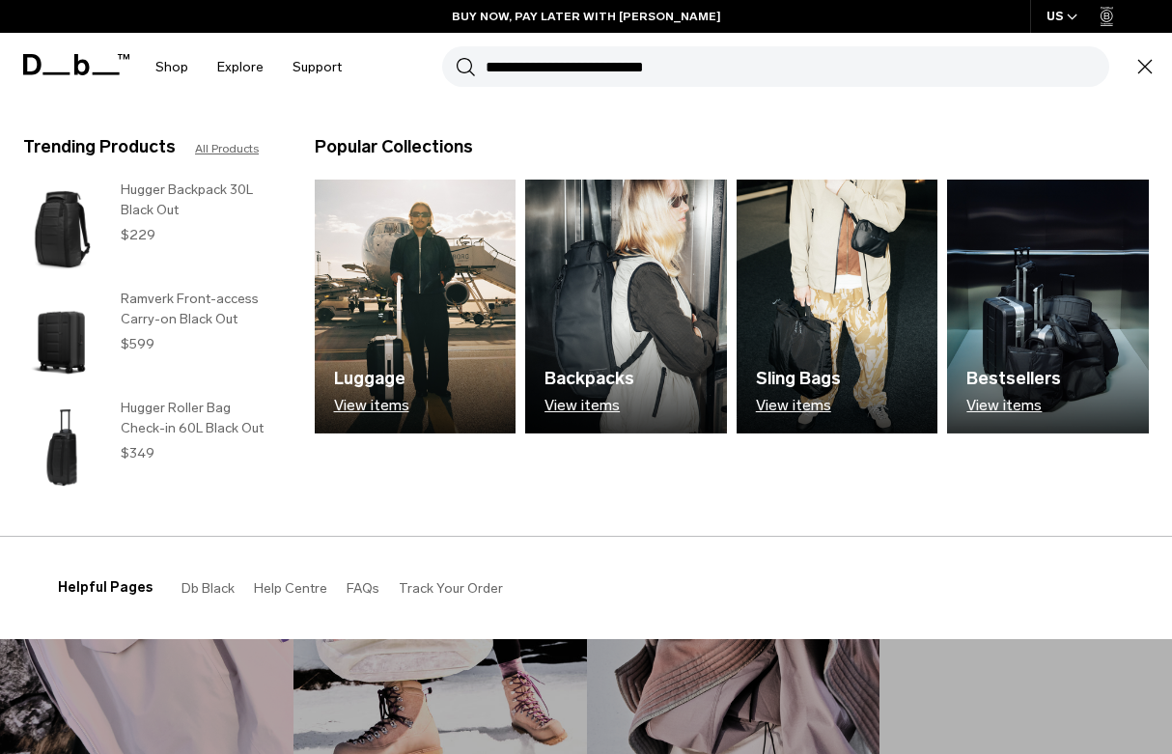
scroll to position [1365, 0]
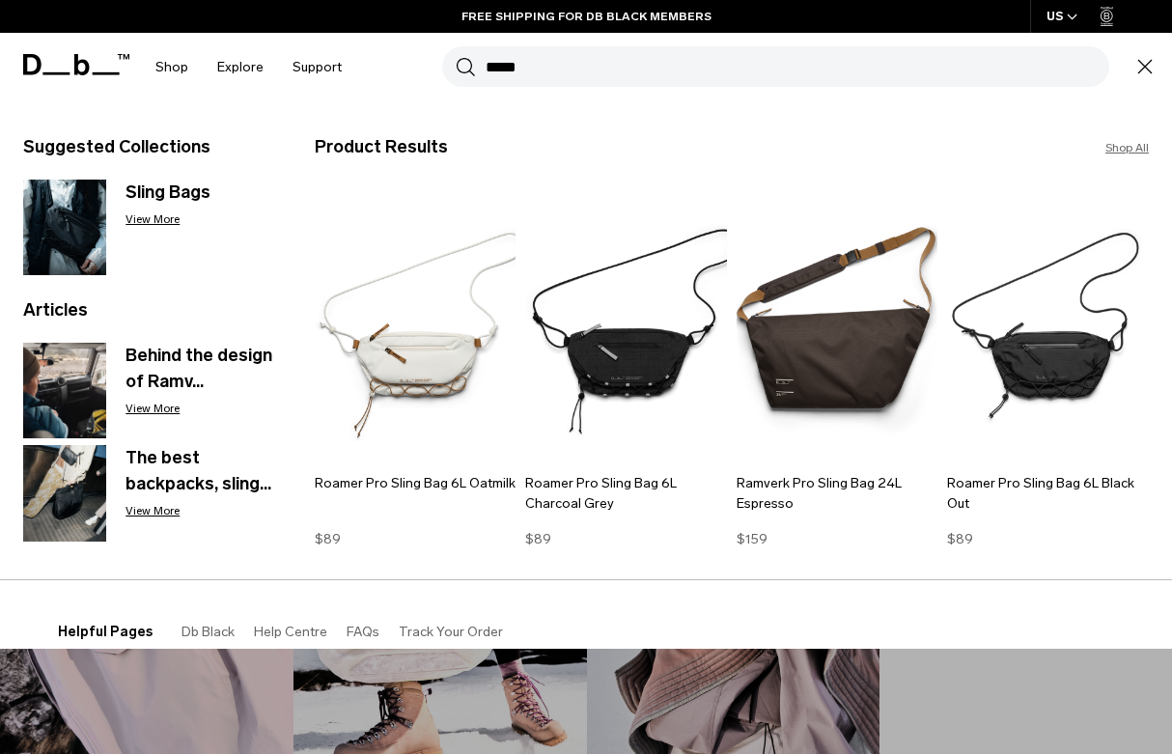
type input "*****"
click at [465, 67] on button "Search" at bounding box center [466, 66] width 20 height 21
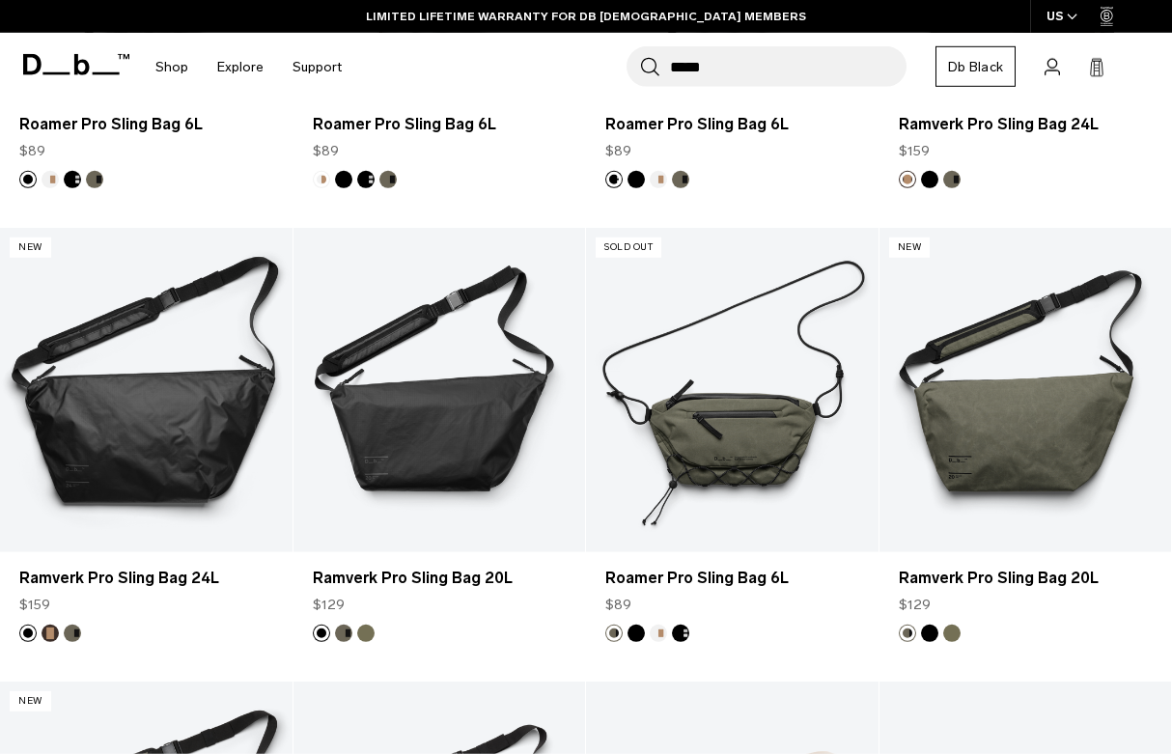
scroll to position [636, 0]
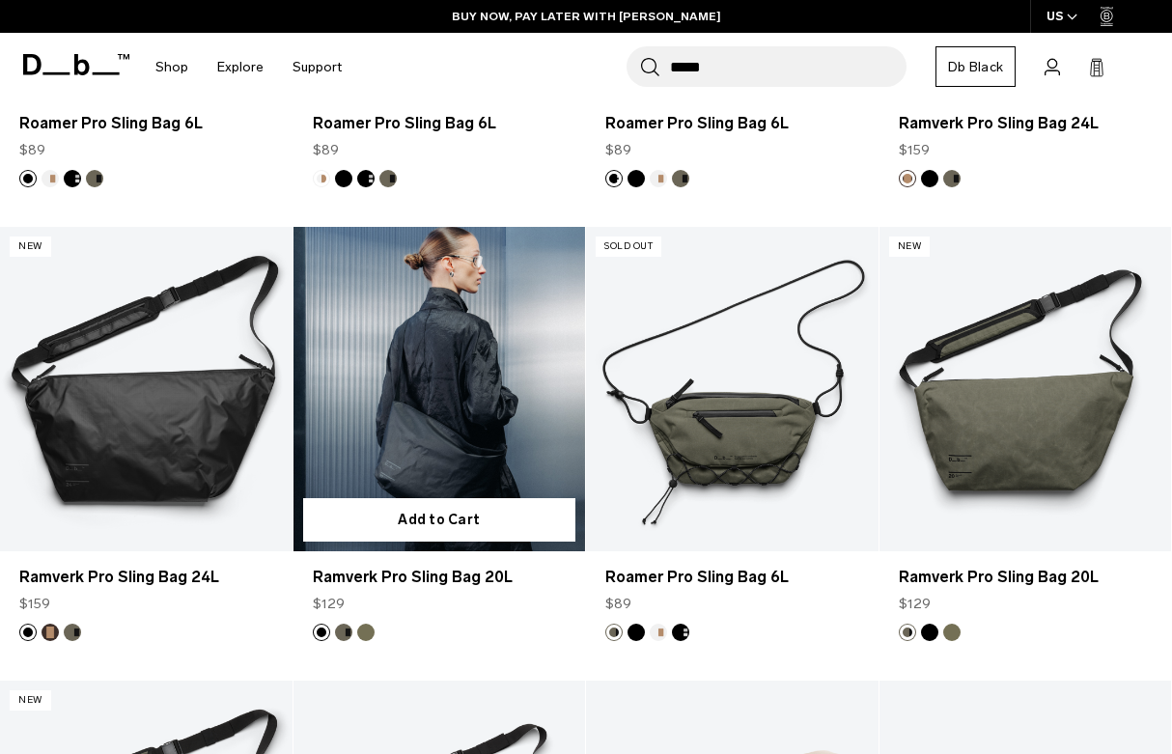
click at [506, 447] on link "Ramverk Pro Sling Bag 20L" at bounding box center [439, 389] width 292 height 324
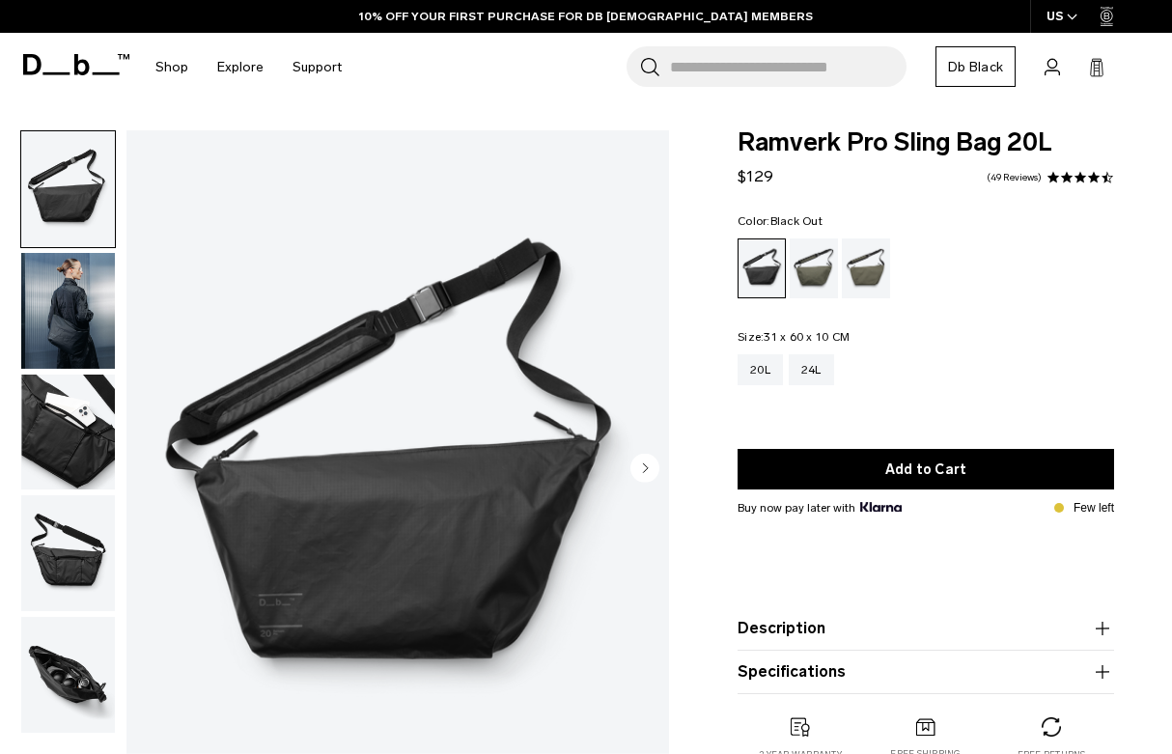
click at [75, 337] on img "button" at bounding box center [68, 311] width 94 height 116
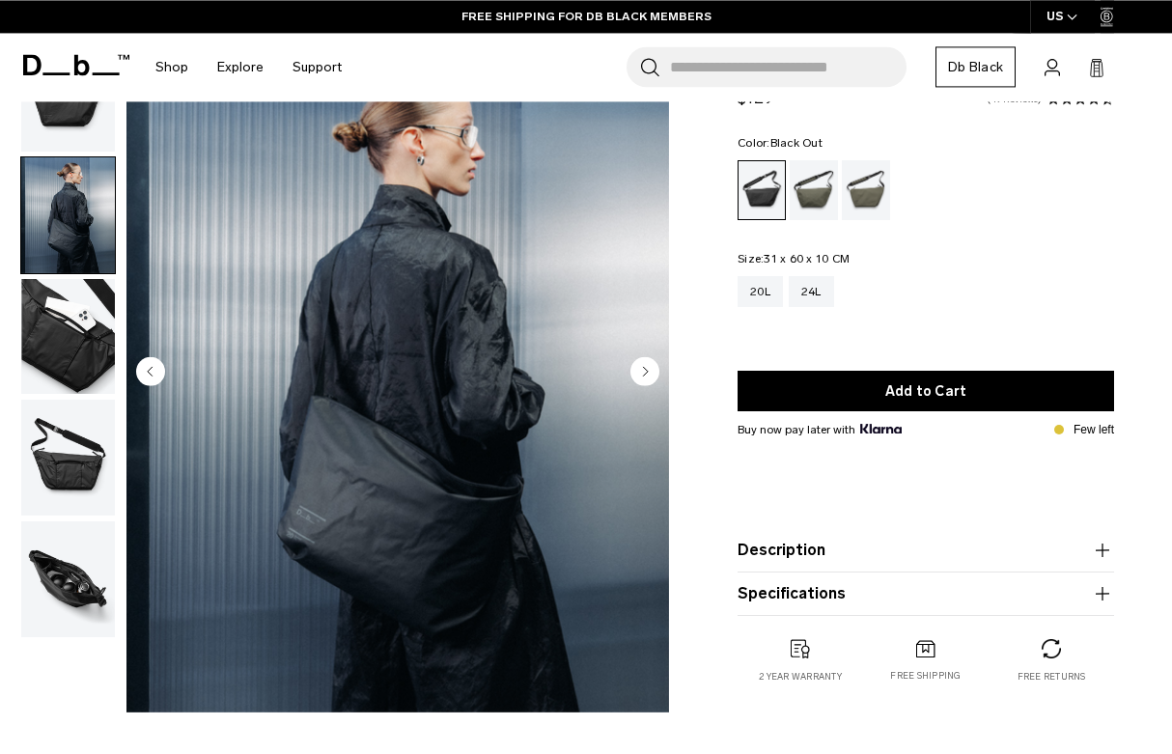
scroll to position [100, 0]
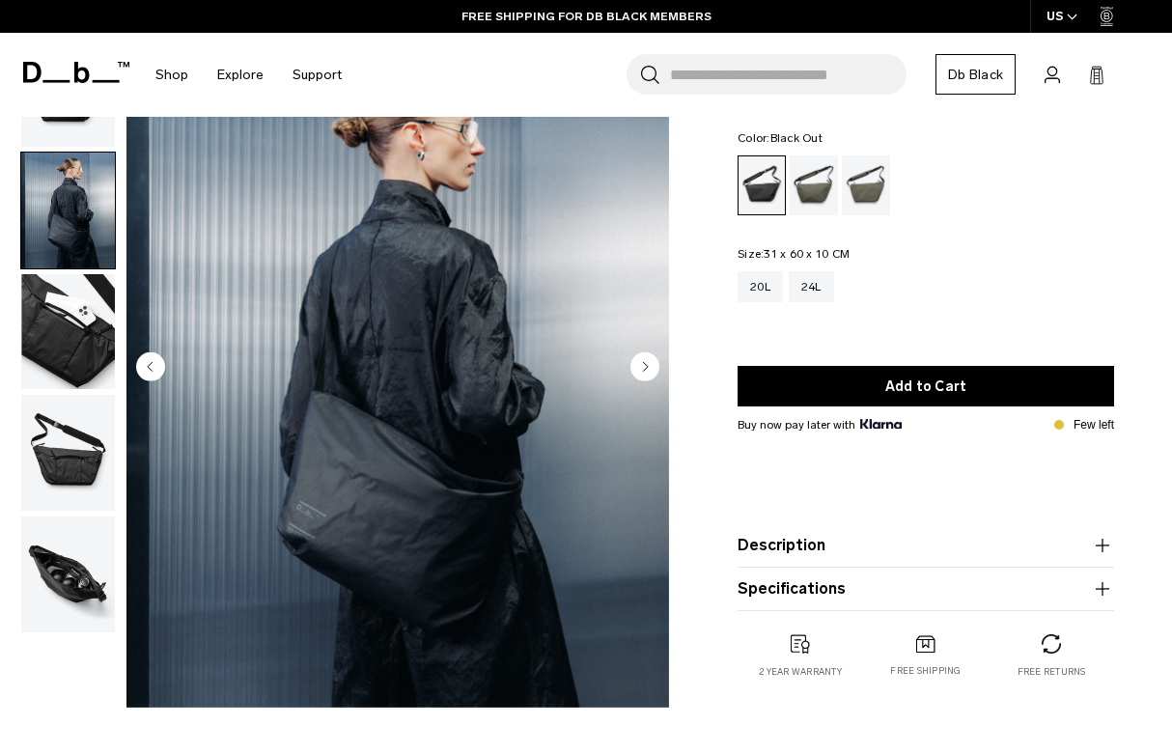
click at [77, 467] on img "button" at bounding box center [68, 453] width 94 height 116
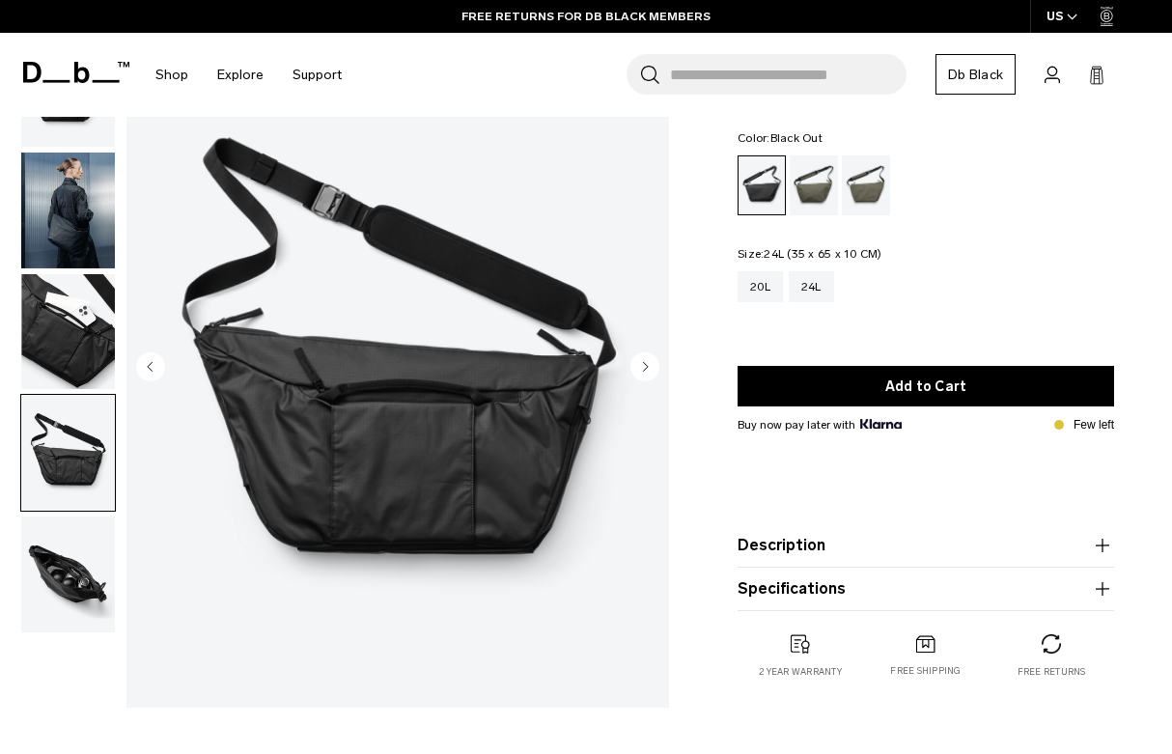
click at [825, 284] on div "24L" at bounding box center [811, 286] width 45 height 31
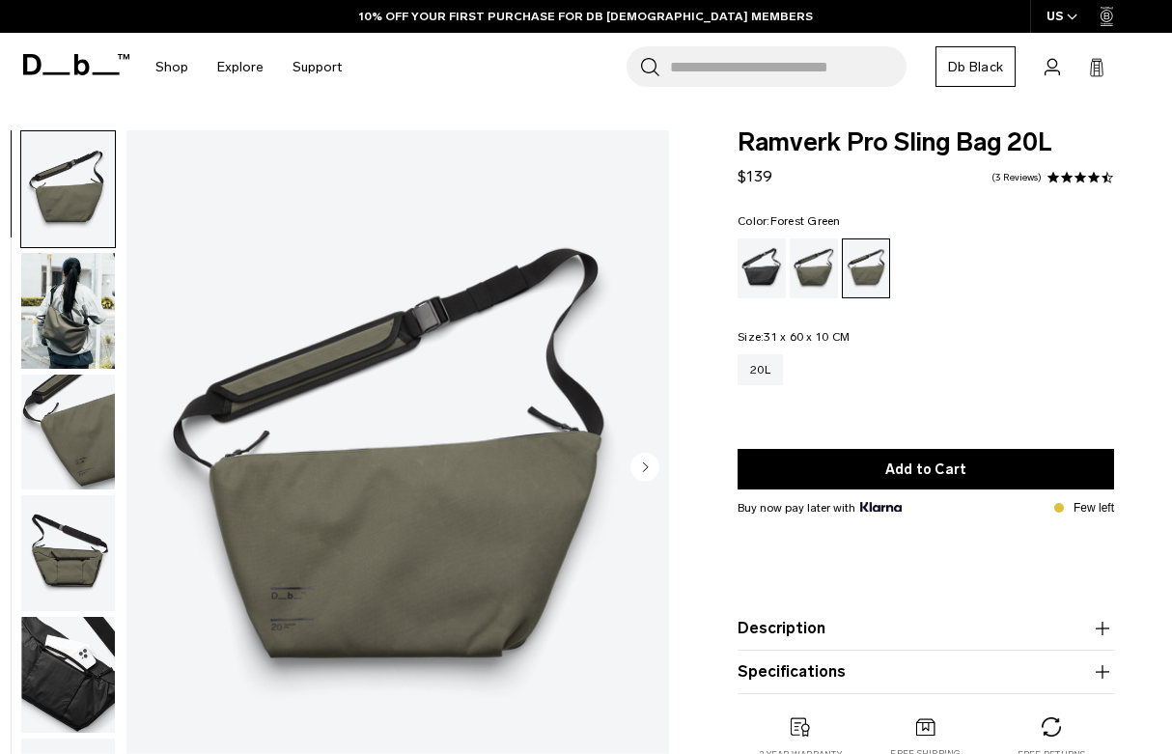
click at [815, 272] on div "Forest Green" at bounding box center [814, 268] width 49 height 60
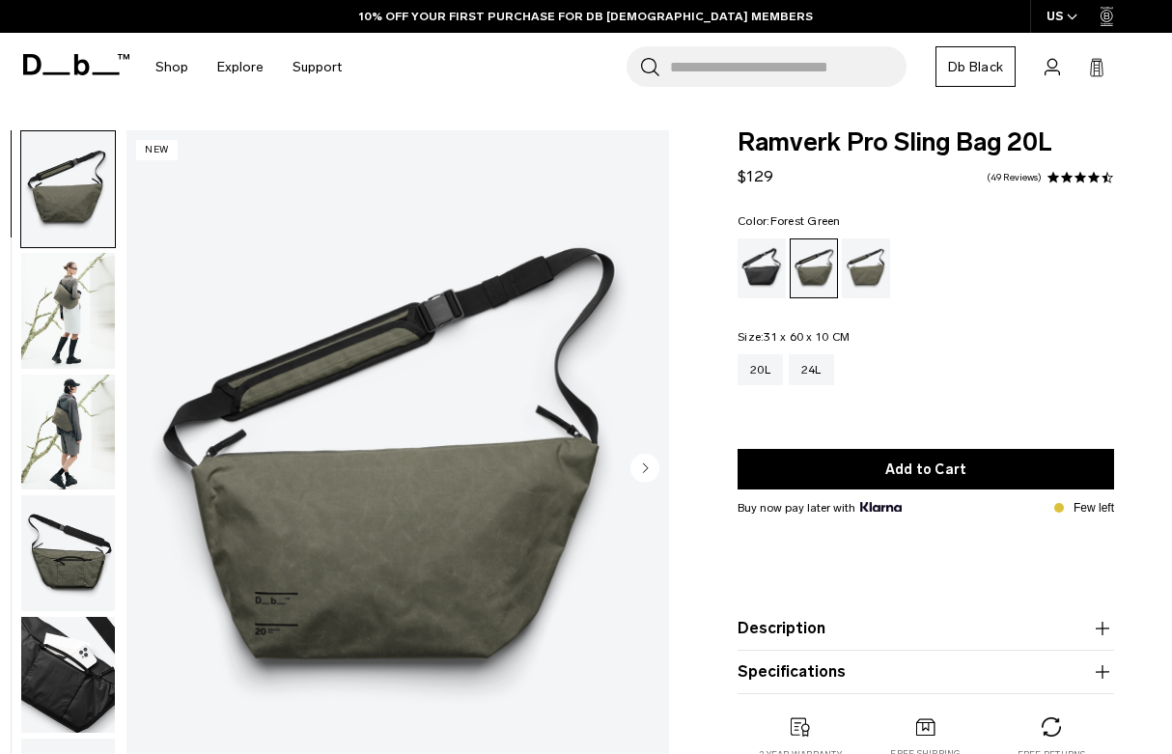
click at [844, 471] on button "Add to Cart" at bounding box center [925, 469] width 376 height 41
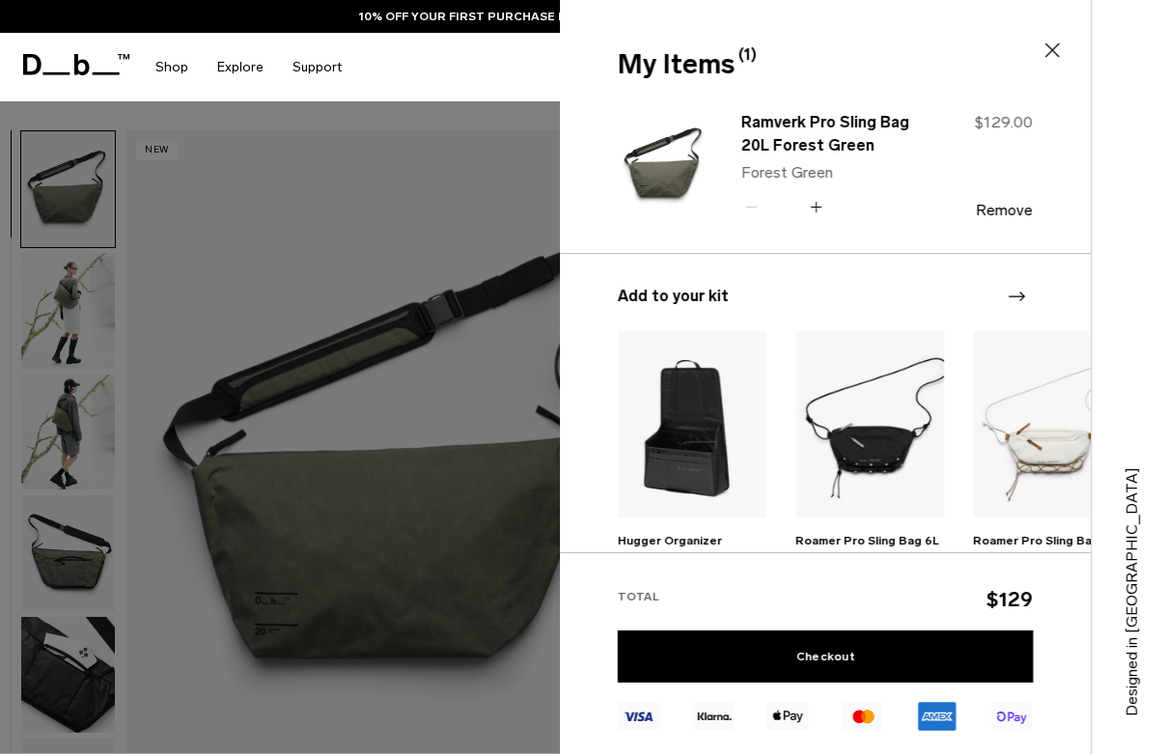
click at [1057, 49] on icon at bounding box center [1052, 50] width 23 height 23
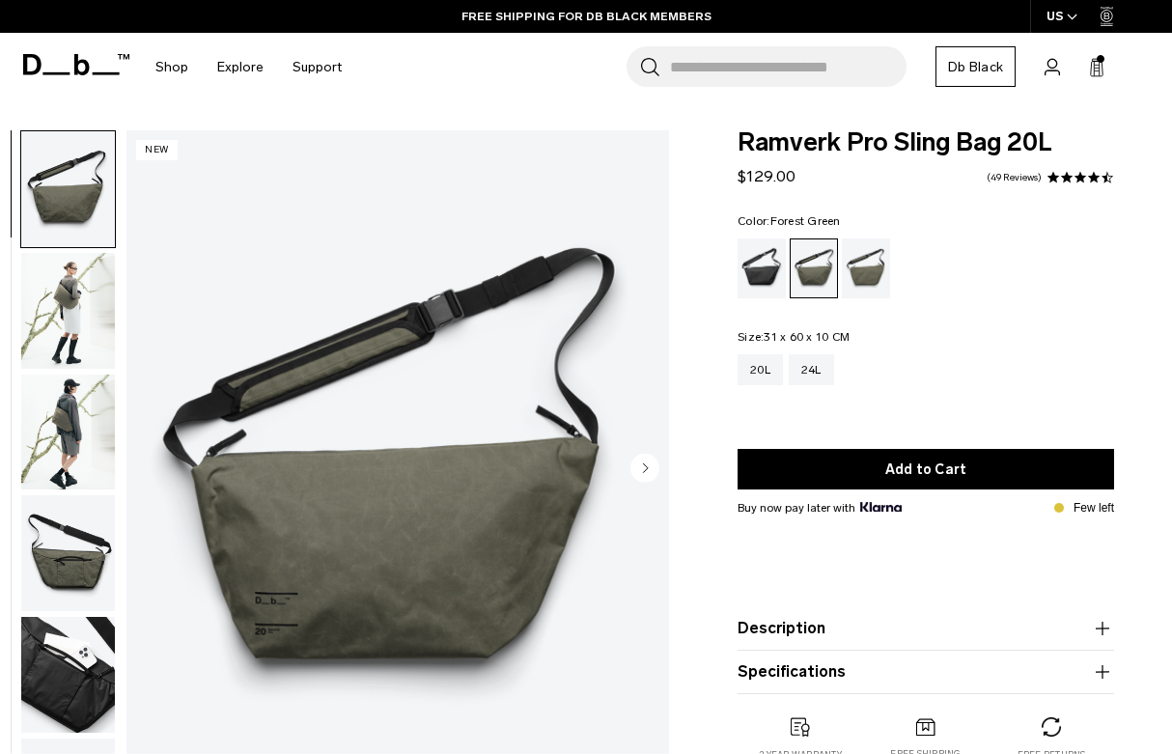
click at [865, 271] on div "Mash Green" at bounding box center [866, 268] width 49 height 60
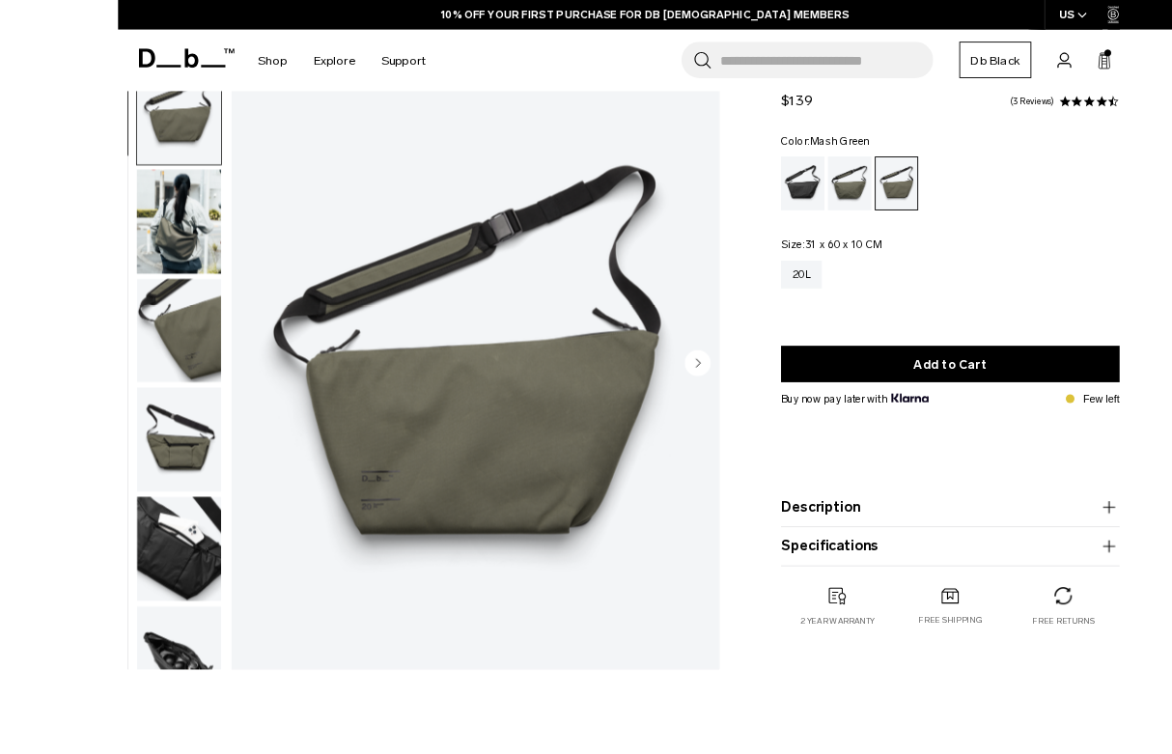
scroll to position [116, 0]
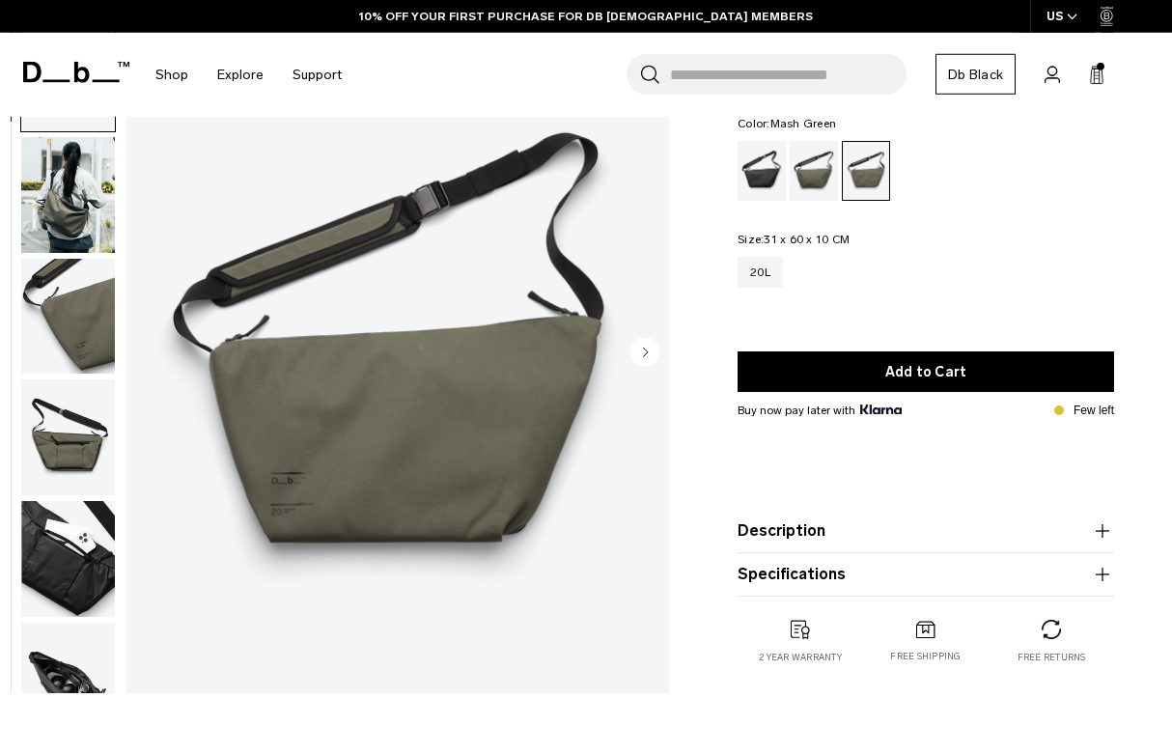
click at [900, 375] on button "Add to Cart" at bounding box center [925, 371] width 376 height 41
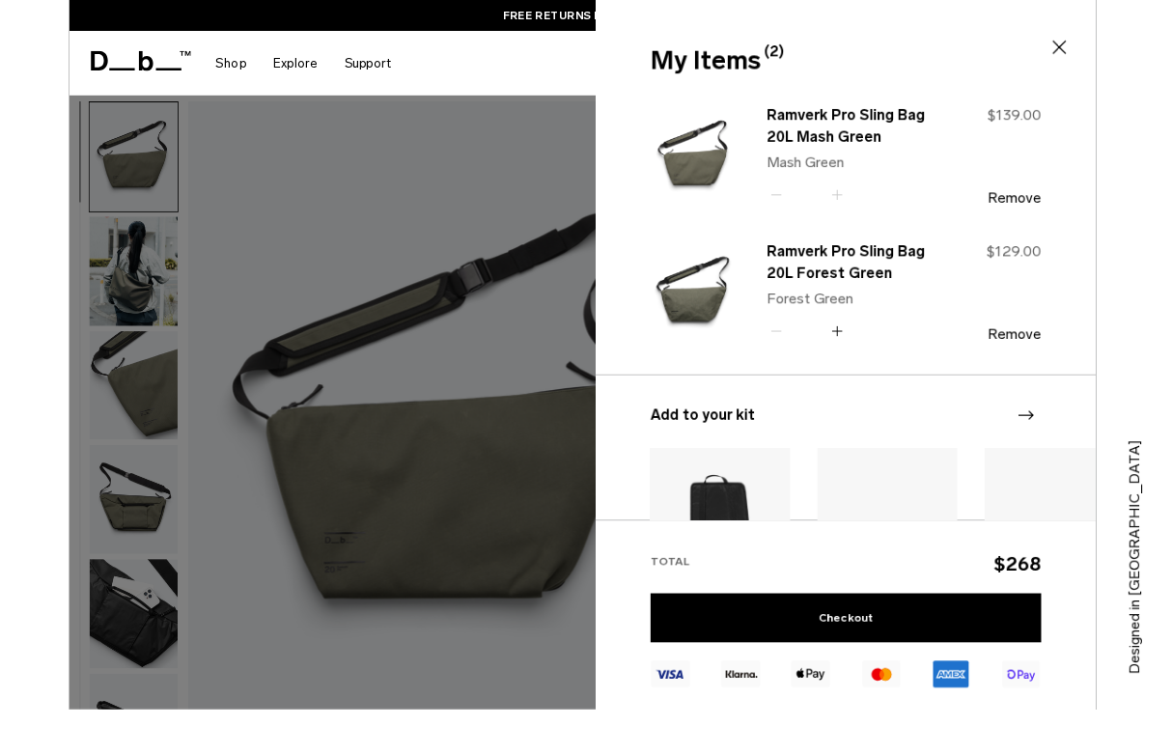
scroll to position [42, 0]
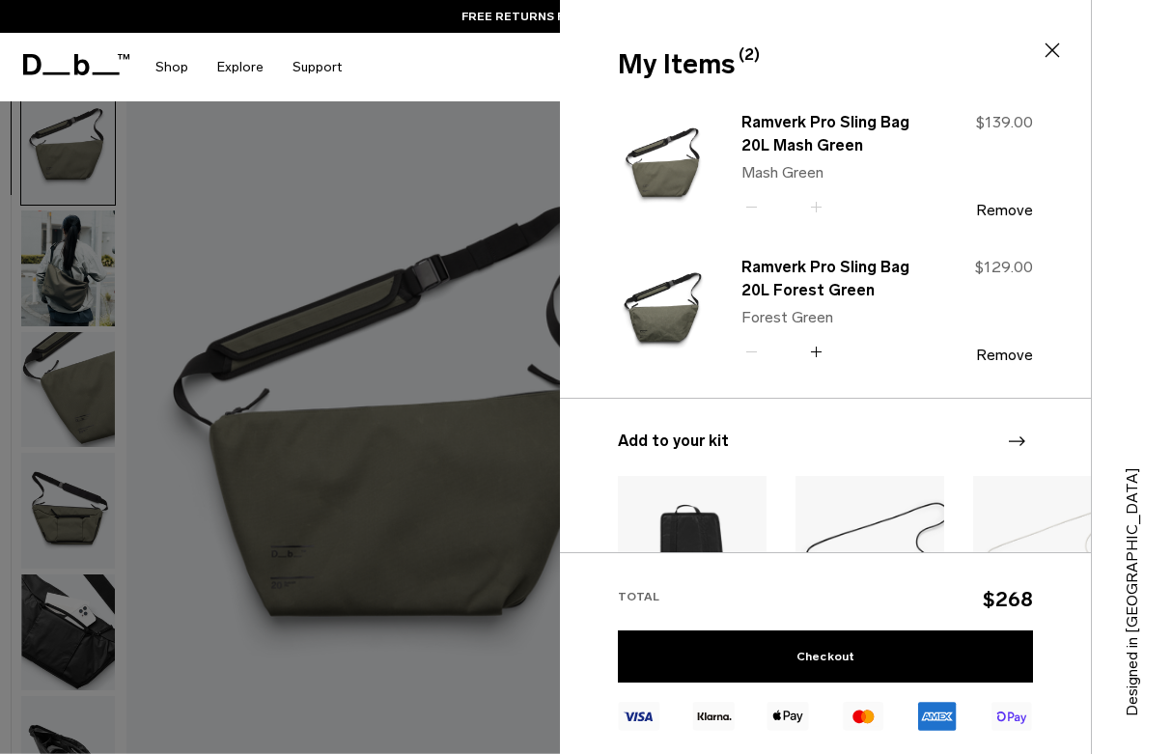
click at [546, 658] on div at bounding box center [586, 377] width 1172 height 754
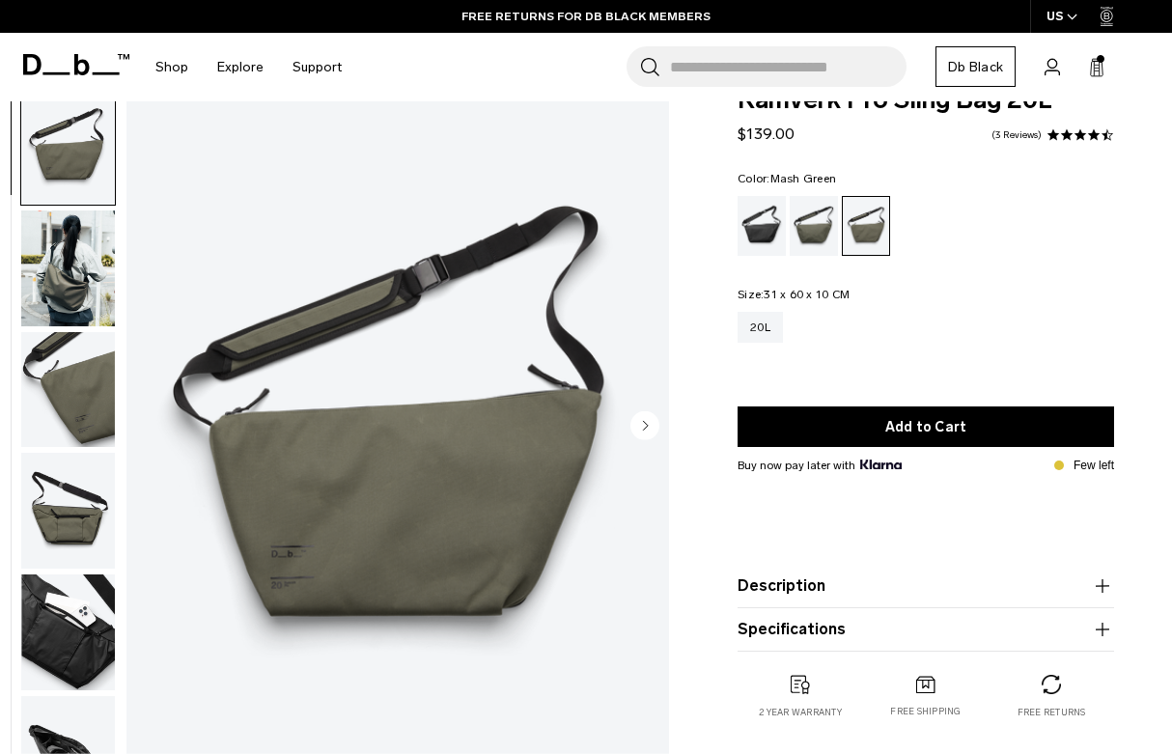
click at [766, 585] on button "Description" at bounding box center [925, 585] width 376 height 23
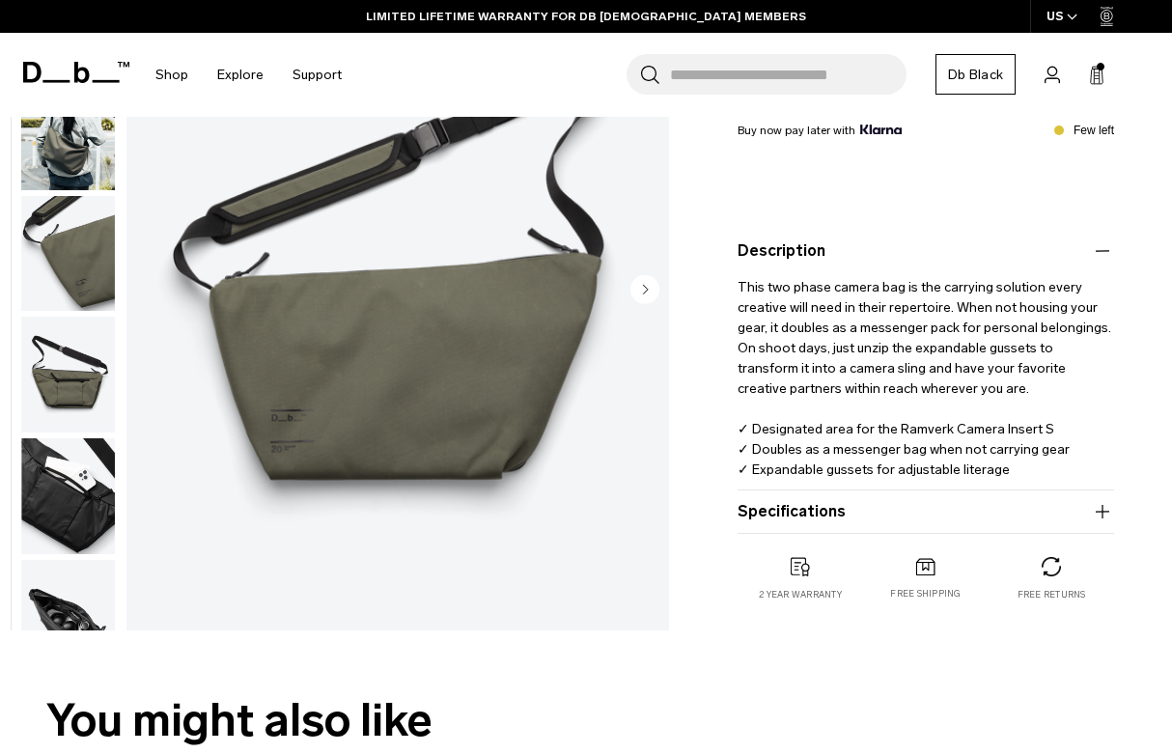
scroll to position [378, 0]
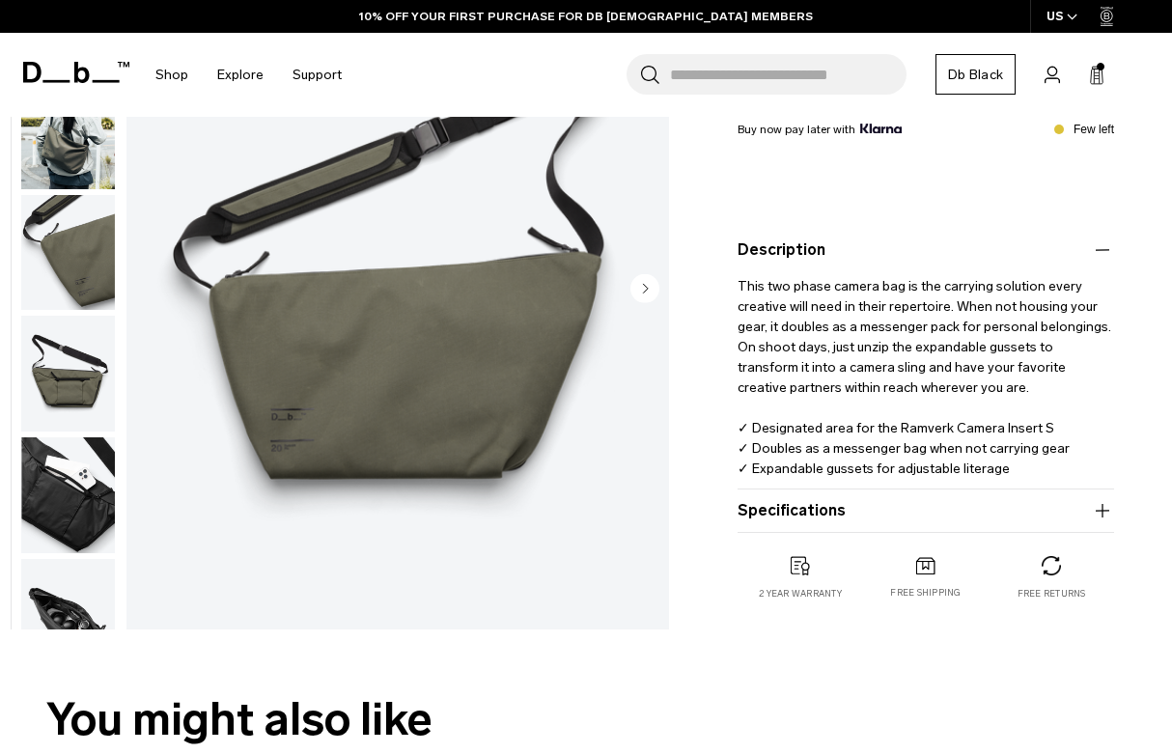
click at [723, 523] on div "Ramverk Pro Sling Bag 20L $139.00 4.3 star rating 3 Reviews Color: [GEOGRAPHIC_…" at bounding box center [926, 195] width 492 height 887
click at [764, 521] on button "Specifications" at bounding box center [925, 510] width 376 height 23
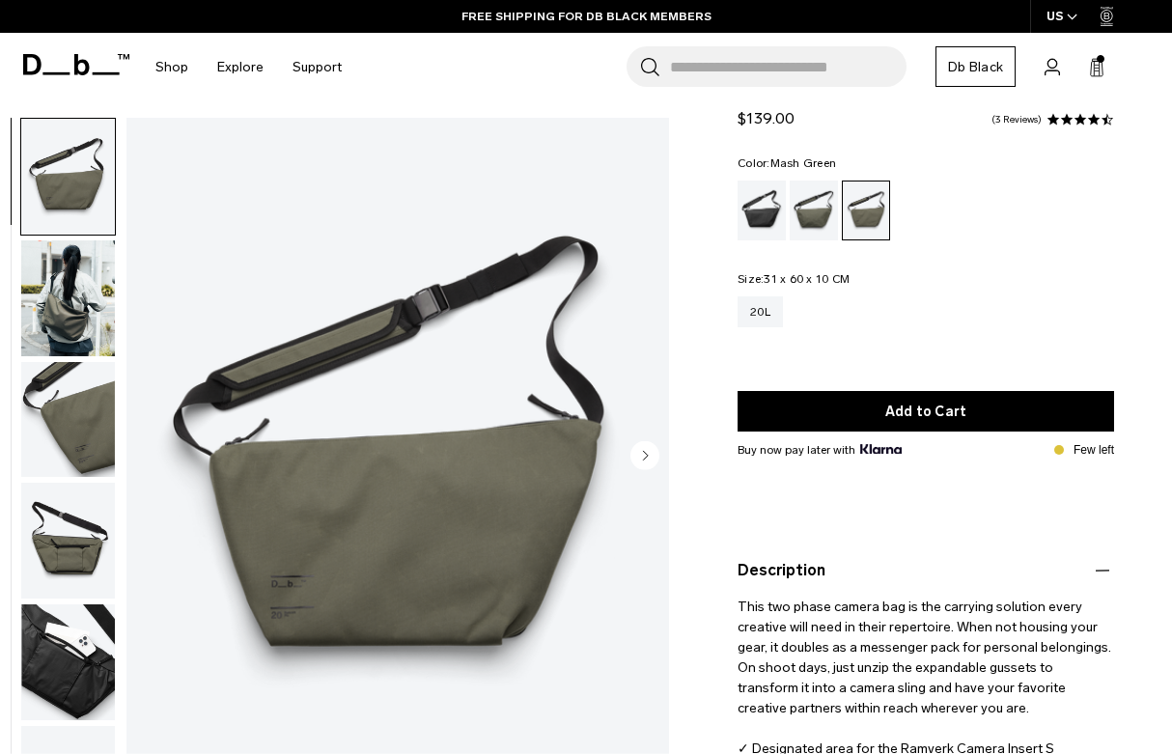
scroll to position [0, 0]
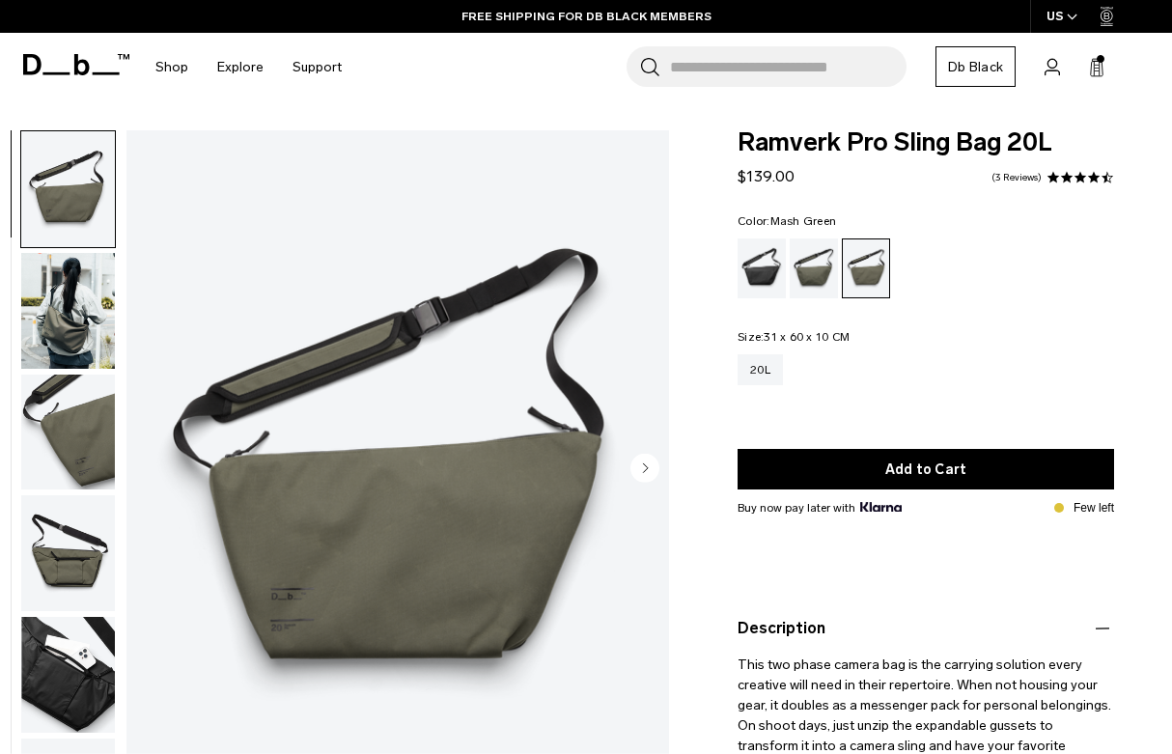
click at [1097, 66] on rect at bounding box center [1097, 65] width 5 height 1
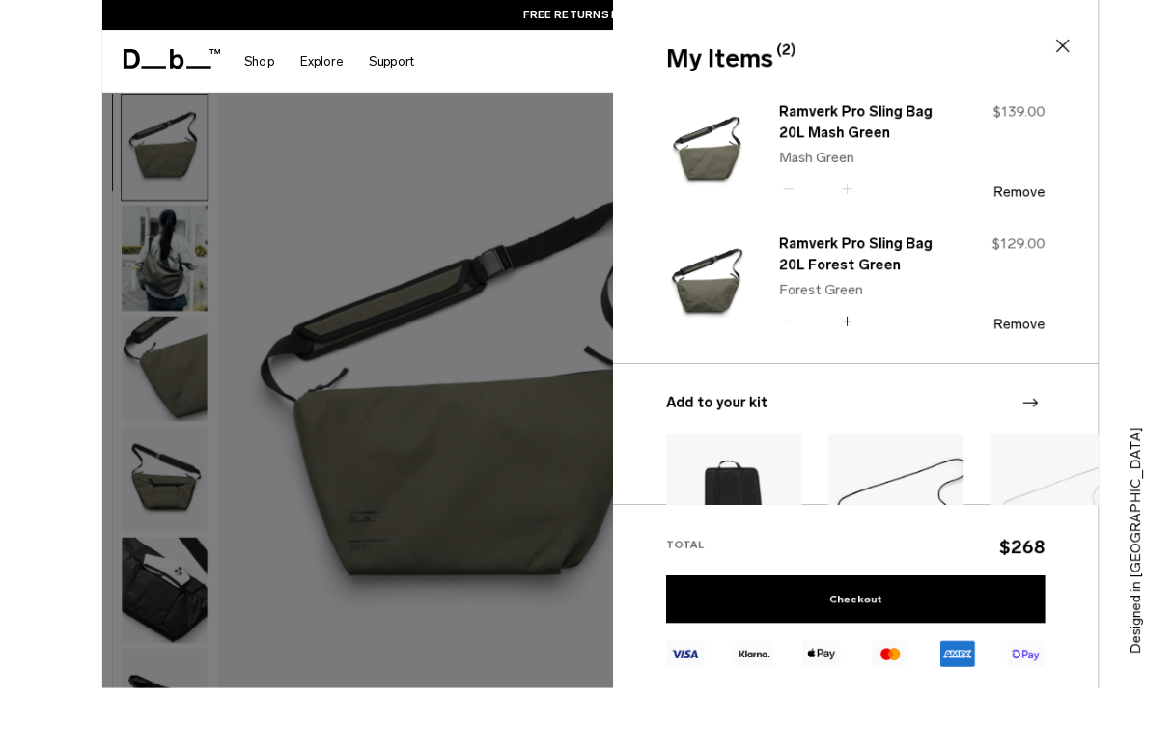
scroll to position [62, 0]
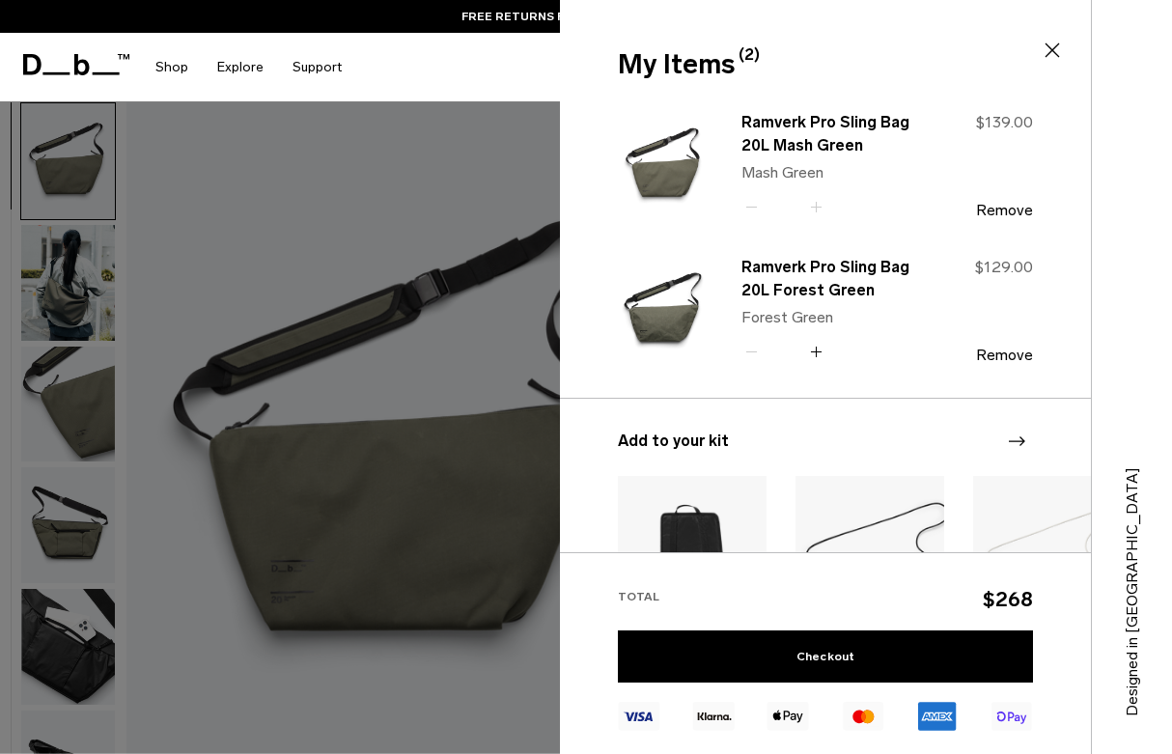
click at [819, 279] on link "Ramverk Pro Sling Bag 20L Forest Green" at bounding box center [826, 279] width 170 height 46
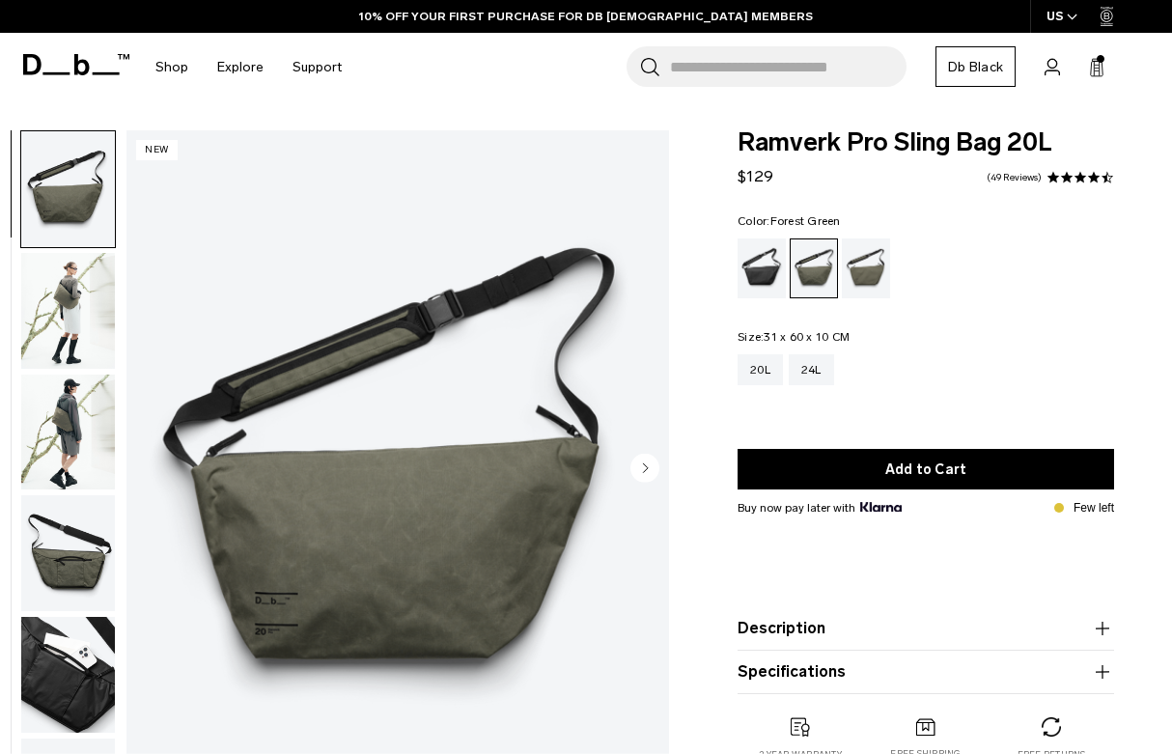
click at [76, 315] on img "button" at bounding box center [68, 311] width 94 height 116
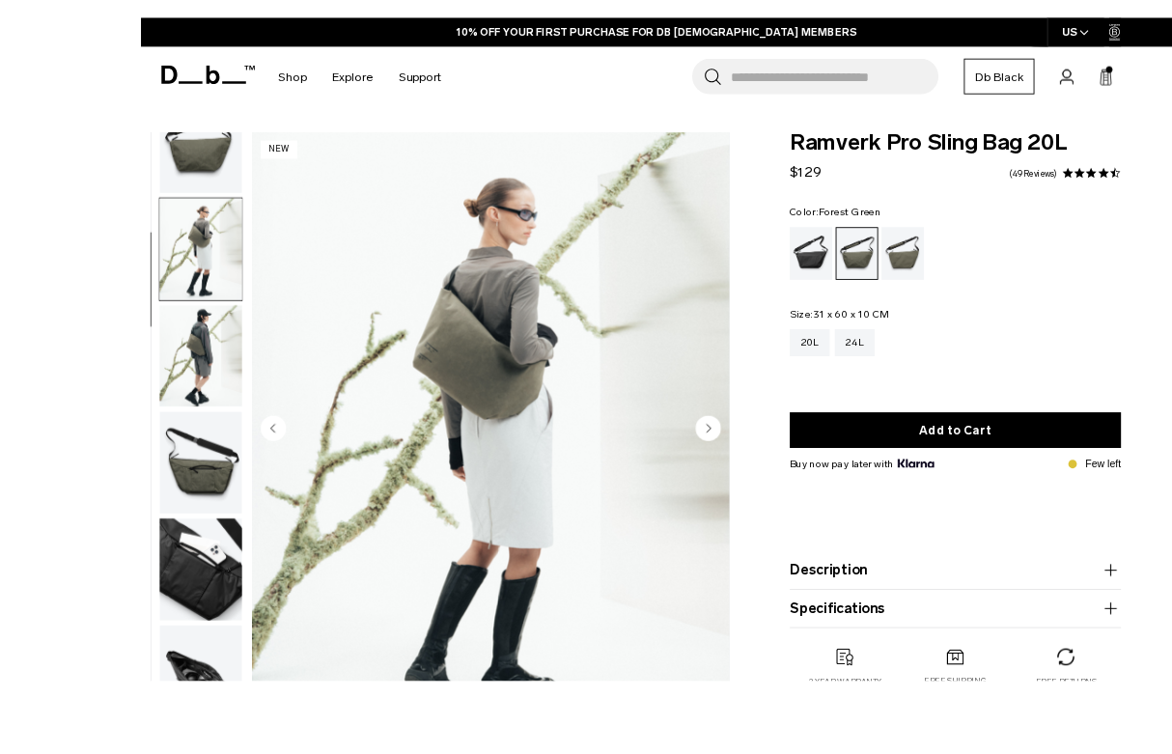
scroll to position [22, 0]
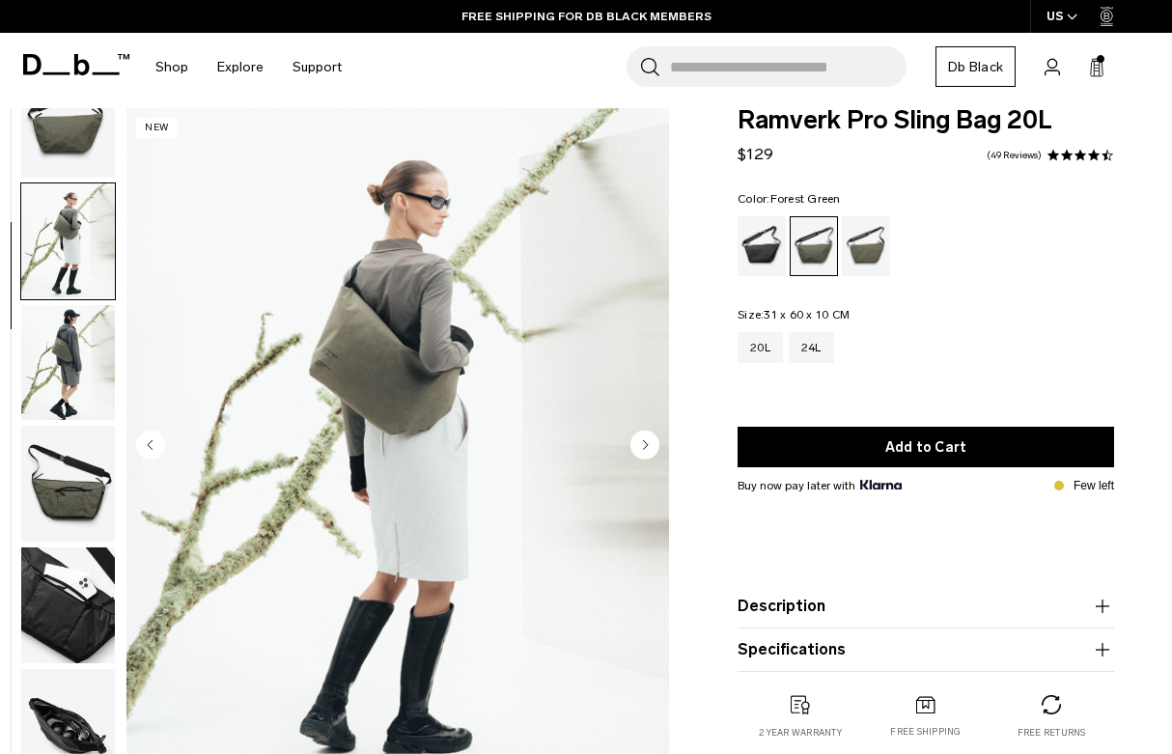
click at [650, 444] on circle "Next slide" at bounding box center [644, 444] width 29 height 29
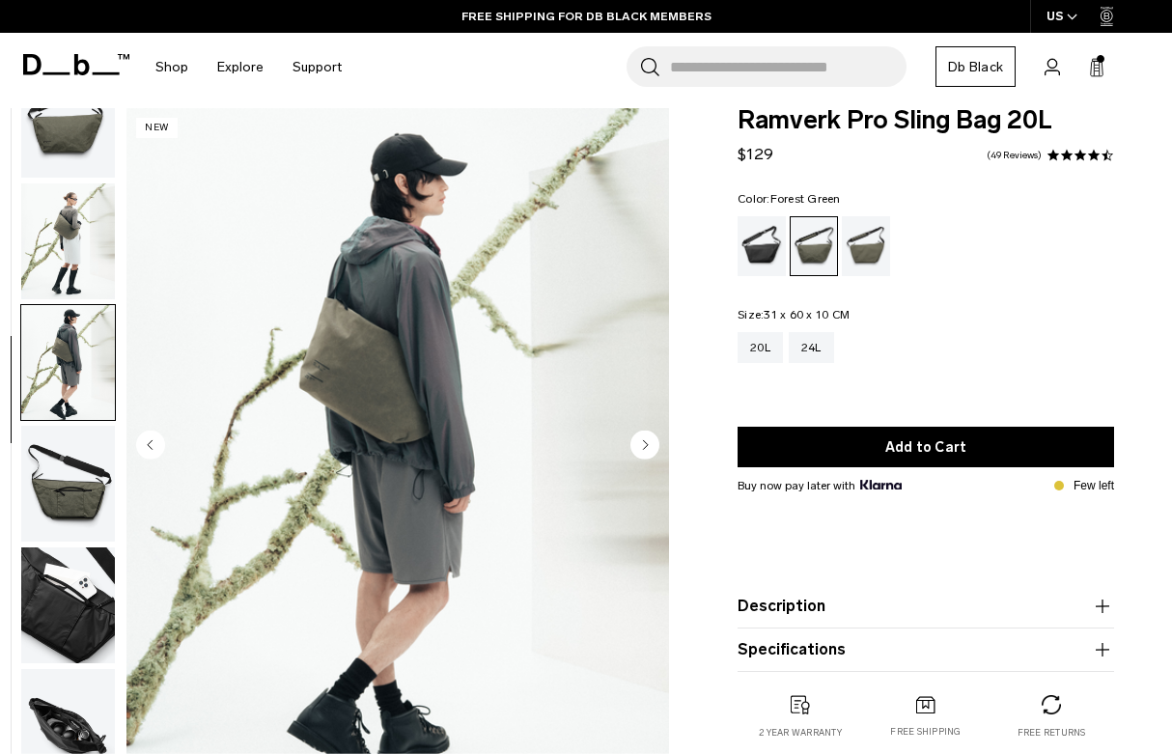
scroll to position [50, 0]
click at [656, 494] on img "3 / 6" at bounding box center [397, 447] width 542 height 678
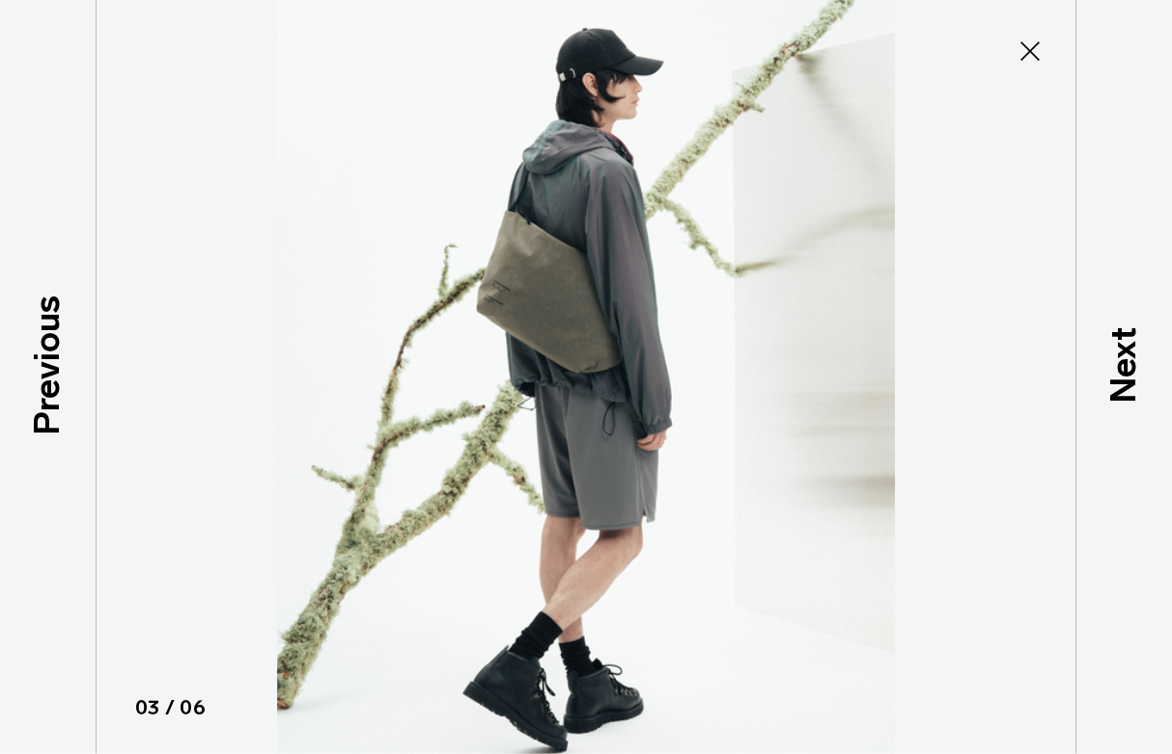
click at [1026, 53] on icon at bounding box center [1029, 51] width 31 height 31
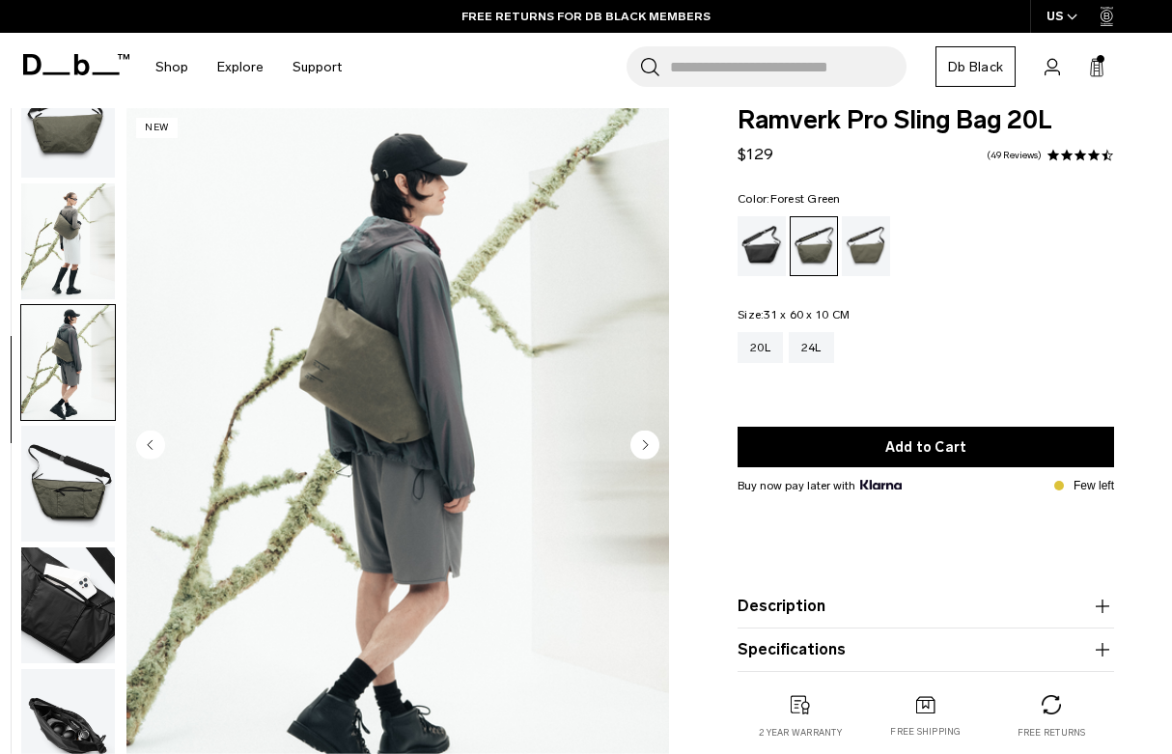
click at [658, 450] on circle "Next slide" at bounding box center [644, 444] width 29 height 29
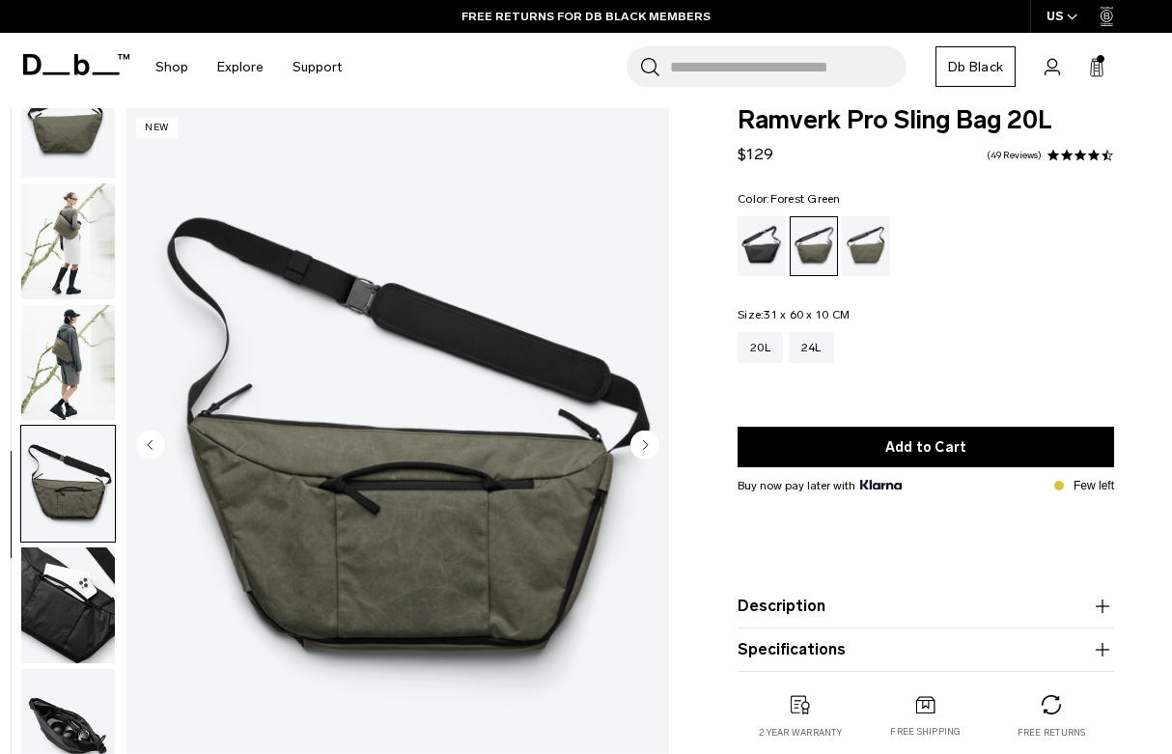
click at [649, 451] on circle "Next slide" at bounding box center [644, 444] width 29 height 29
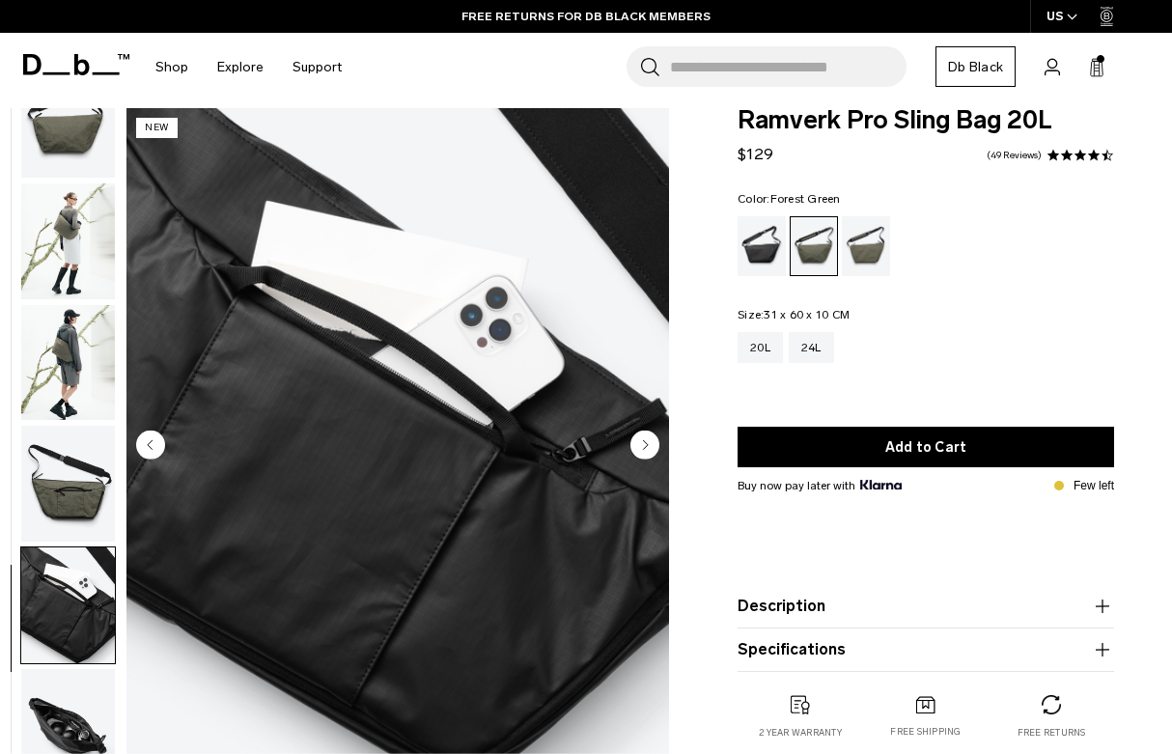
click at [166, 430] on img "5 / 6" at bounding box center [397, 447] width 542 height 678
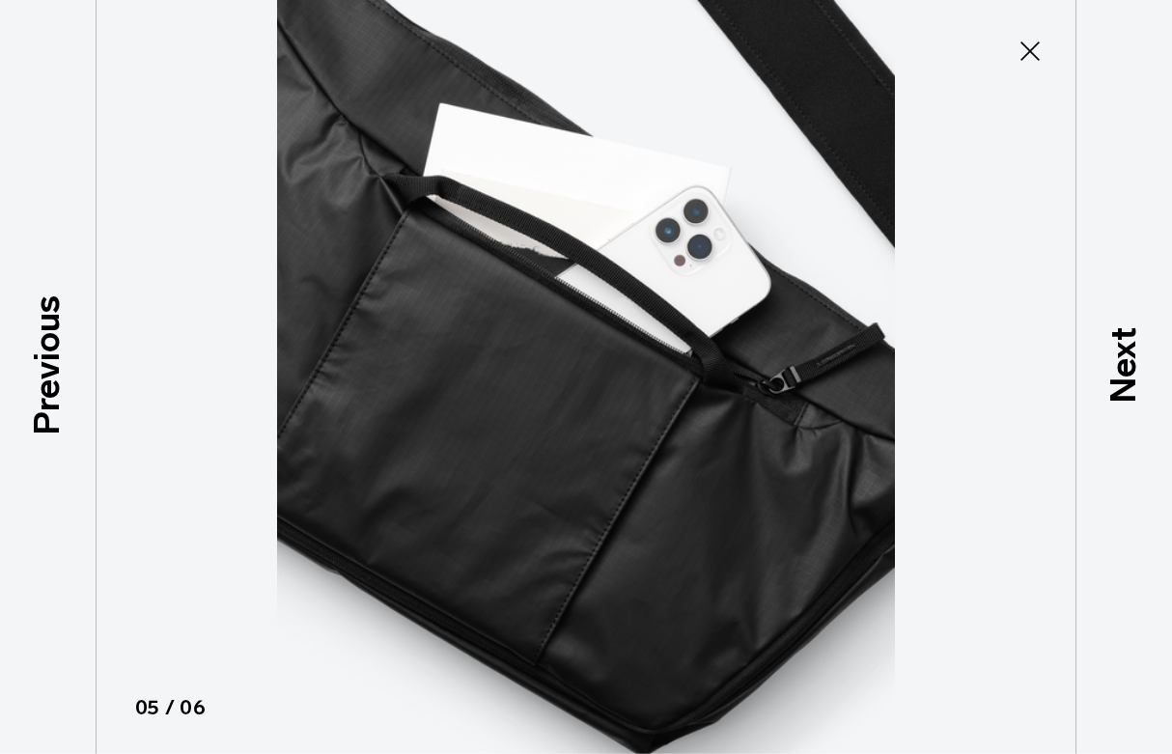
click at [1029, 52] on icon at bounding box center [1029, 51] width 19 height 19
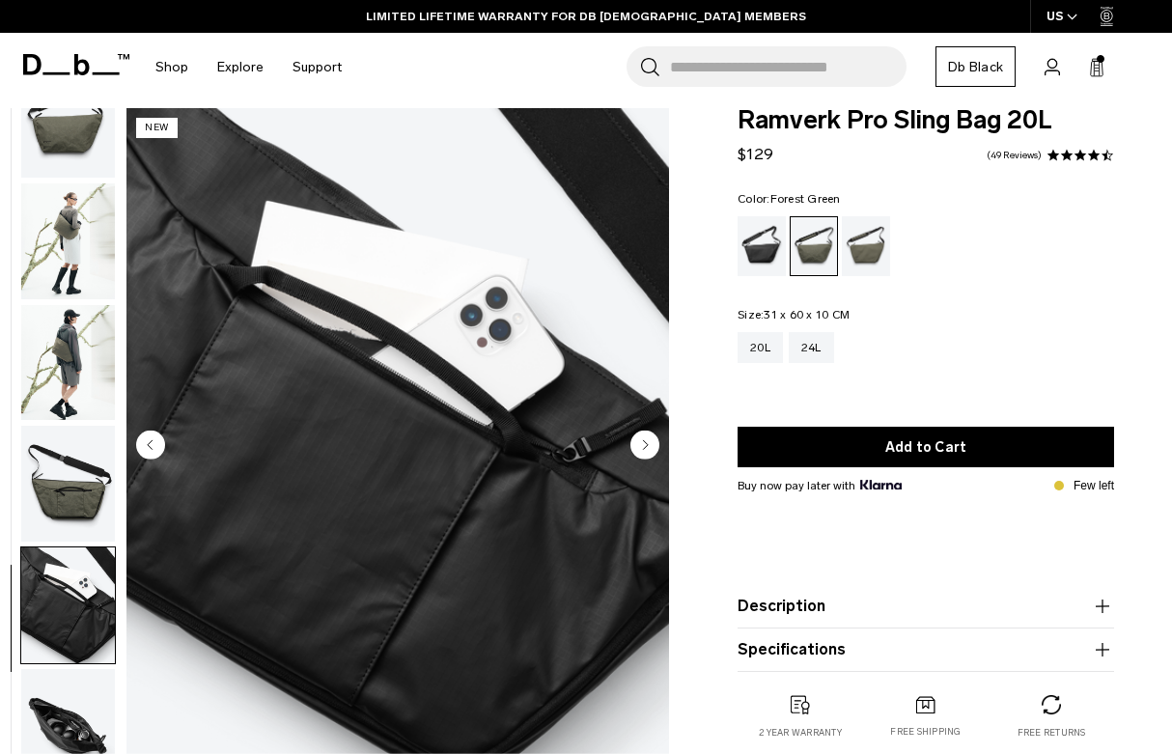
click at [651, 440] on circle "Next slide" at bounding box center [644, 444] width 29 height 29
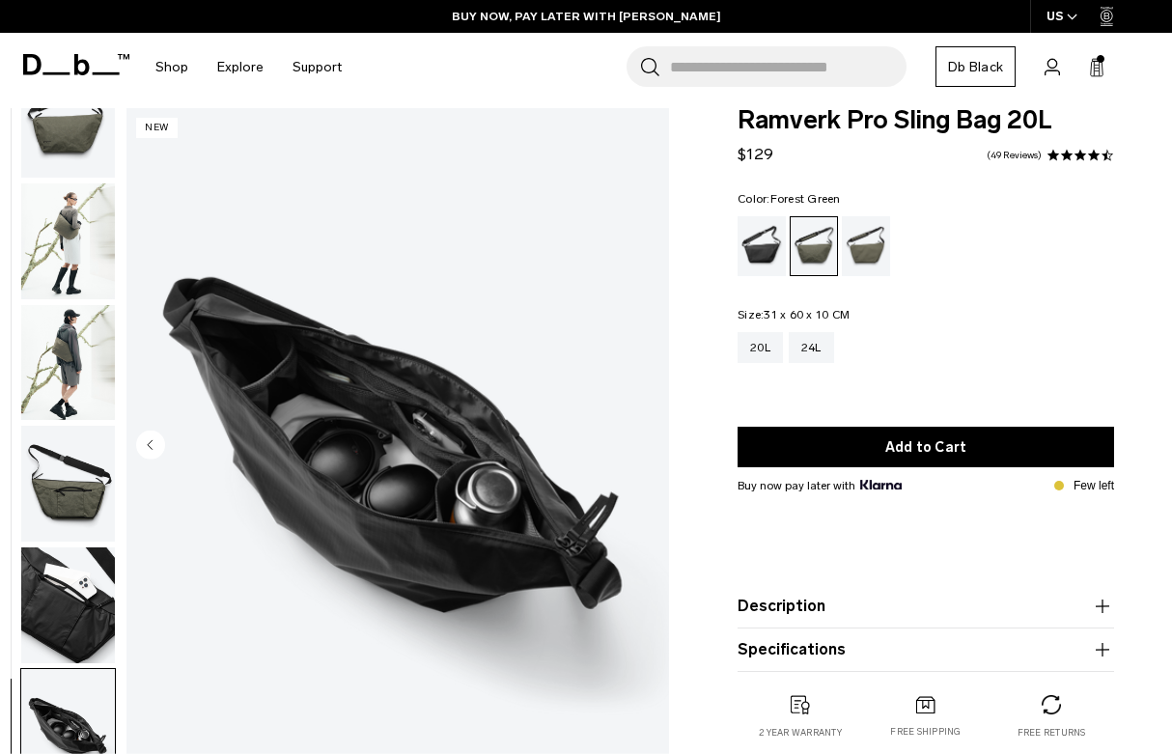
click at [1100, 60] on span at bounding box center [1101, 59] width 8 height 8
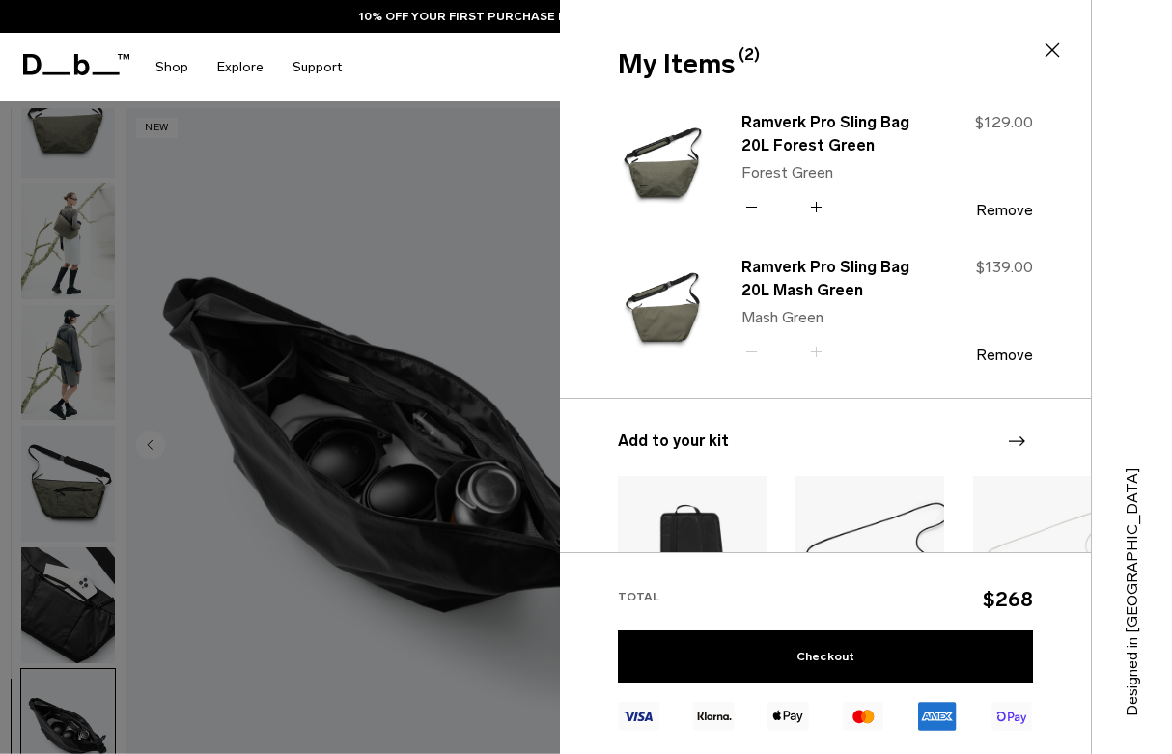
click at [999, 356] on button "Remove" at bounding box center [1004, 355] width 57 height 17
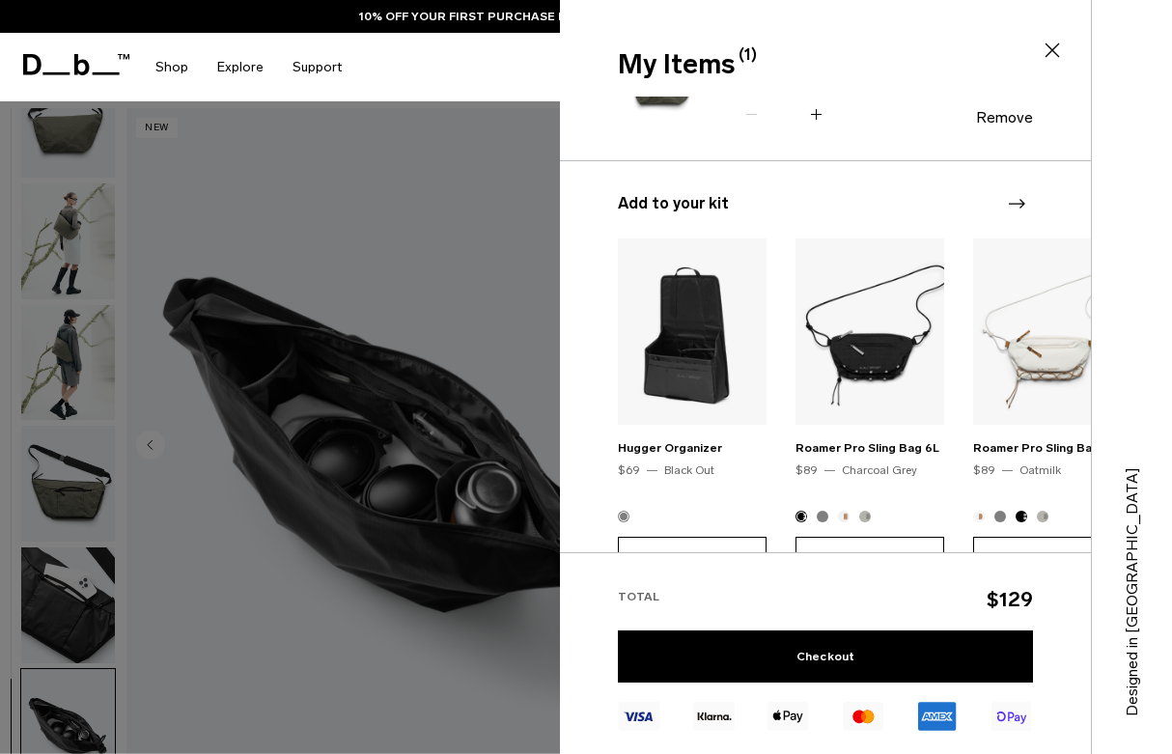
scroll to position [103, 0]
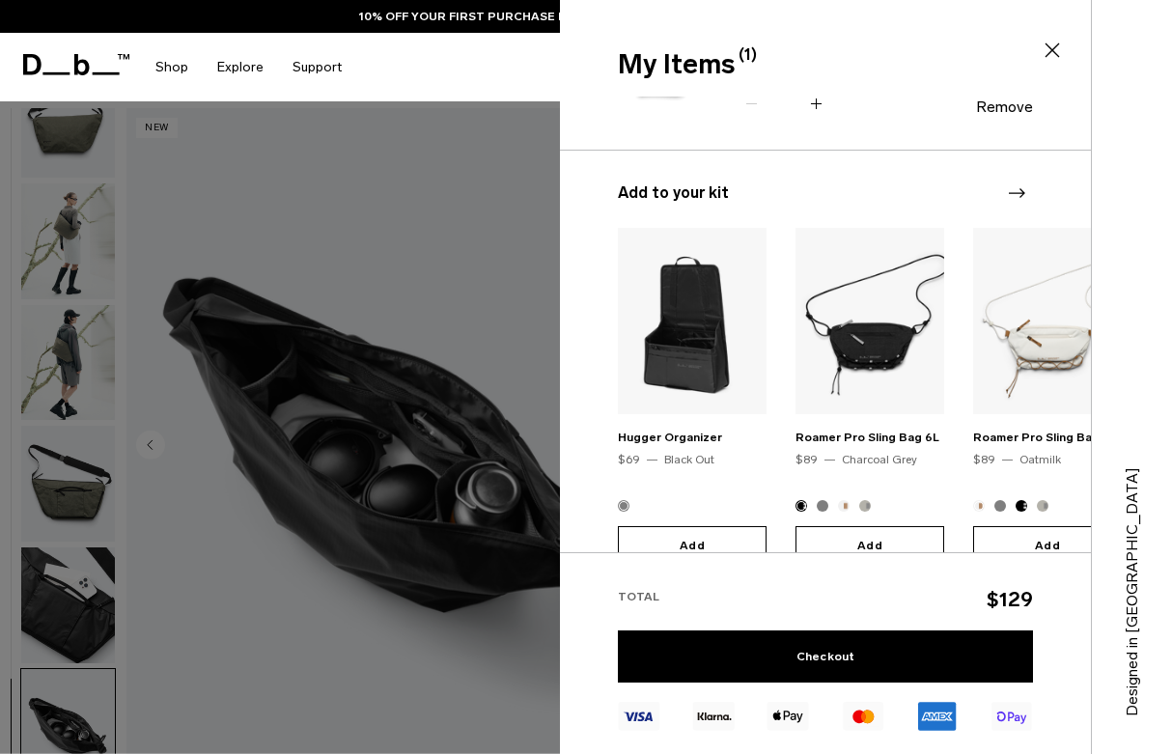
click at [1065, 394] on img "3 / 20" at bounding box center [1047, 321] width 149 height 186
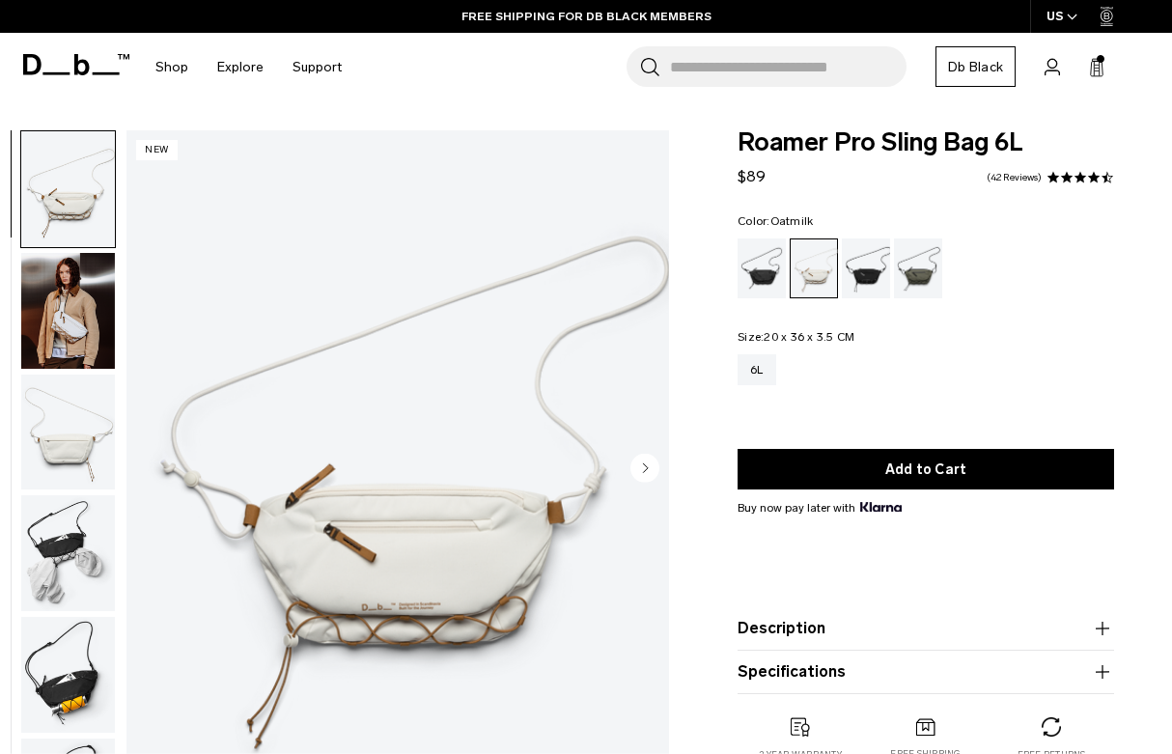
click at [649, 469] on circle "Next slide" at bounding box center [644, 467] width 29 height 29
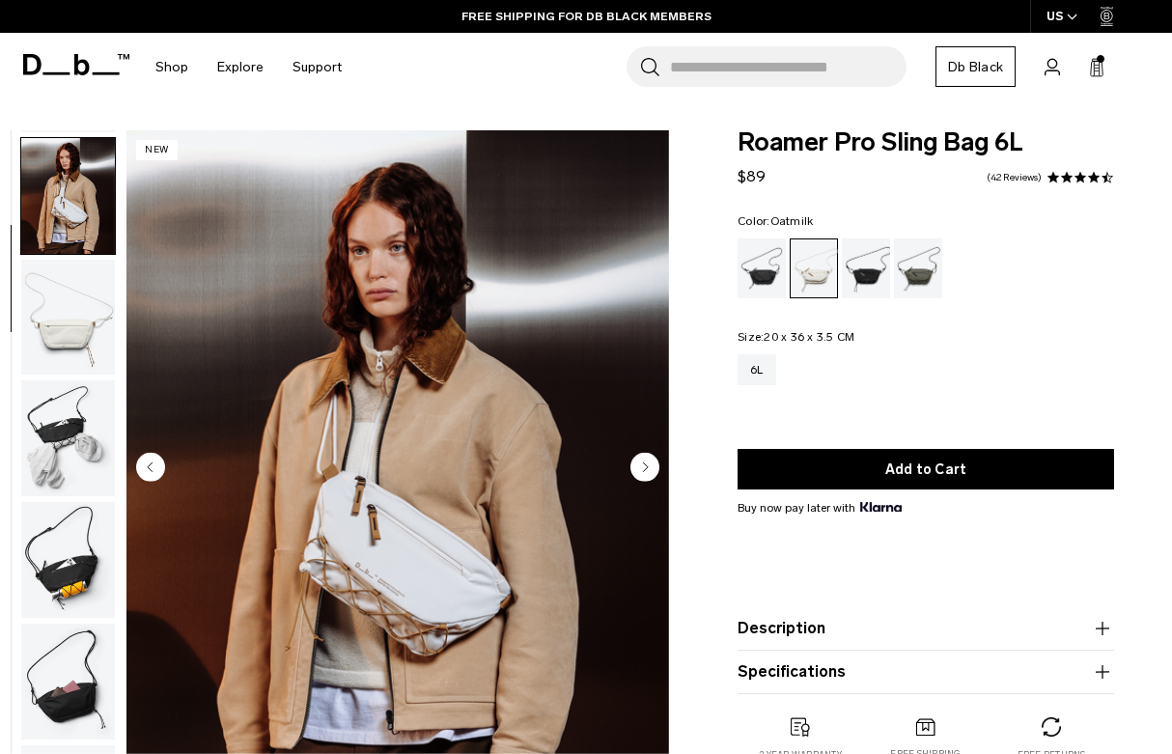
scroll to position [123, 0]
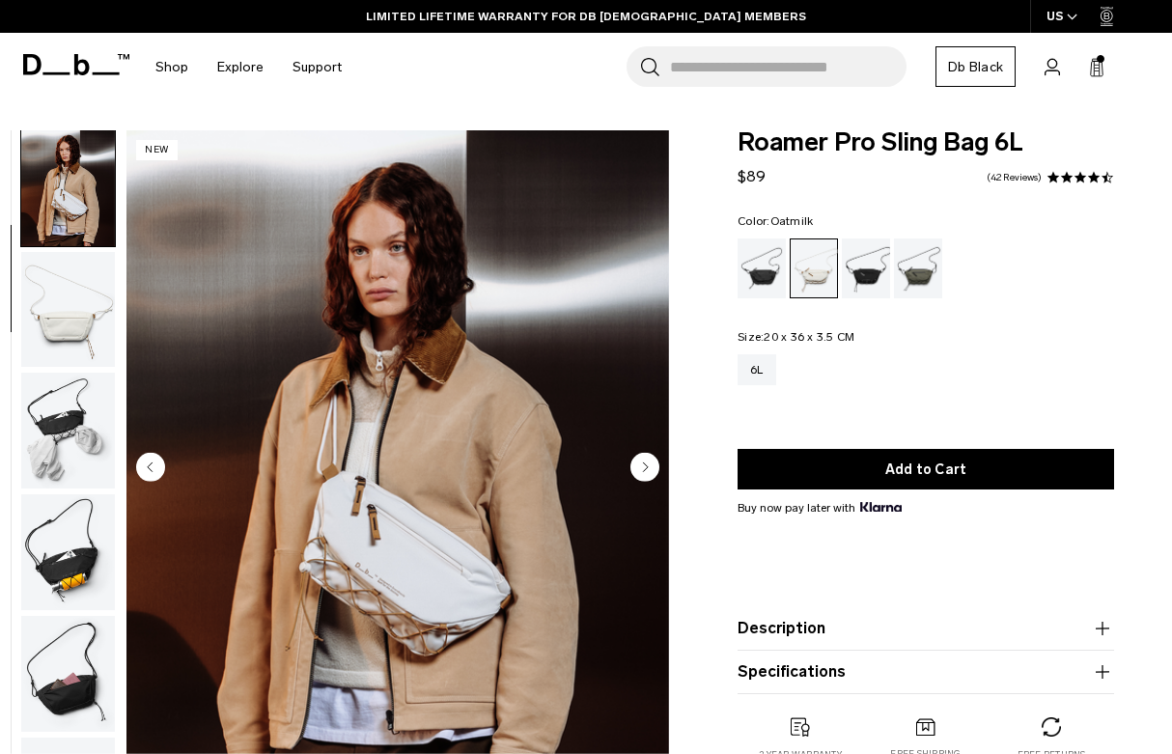
click at [658, 478] on icon "Next slide" at bounding box center [644, 467] width 29 height 29
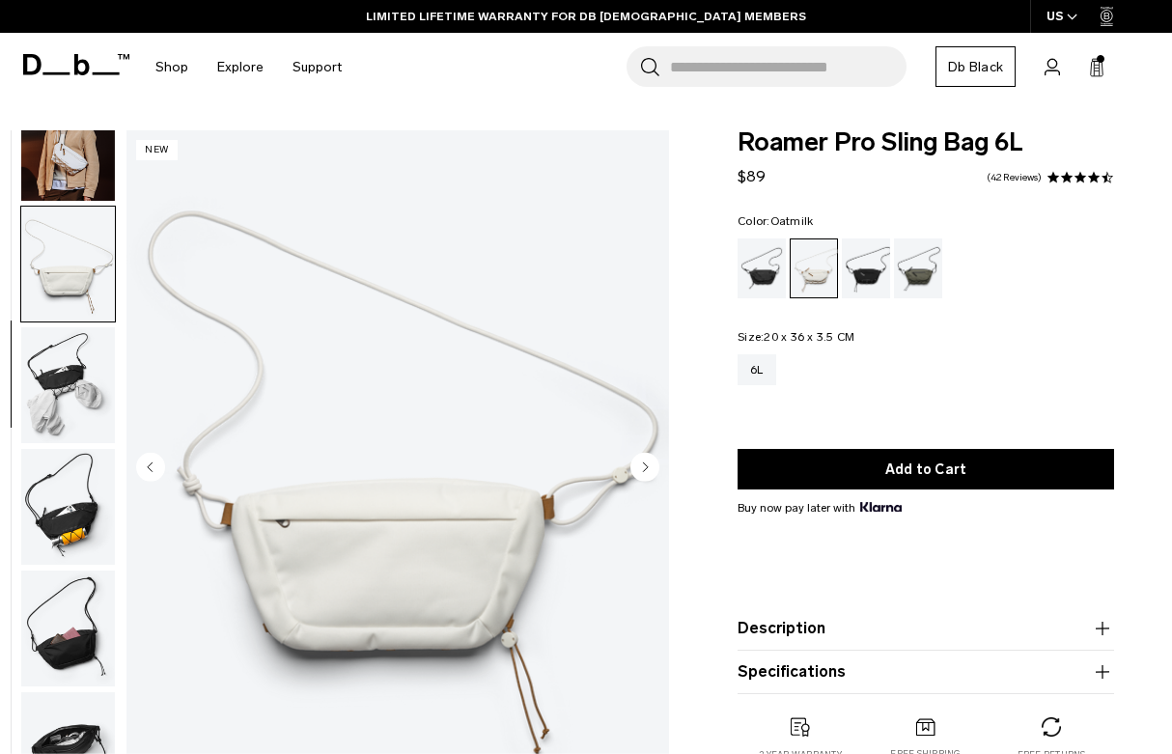
scroll to position [179, 0]
click at [649, 470] on circle "Next slide" at bounding box center [644, 467] width 29 height 29
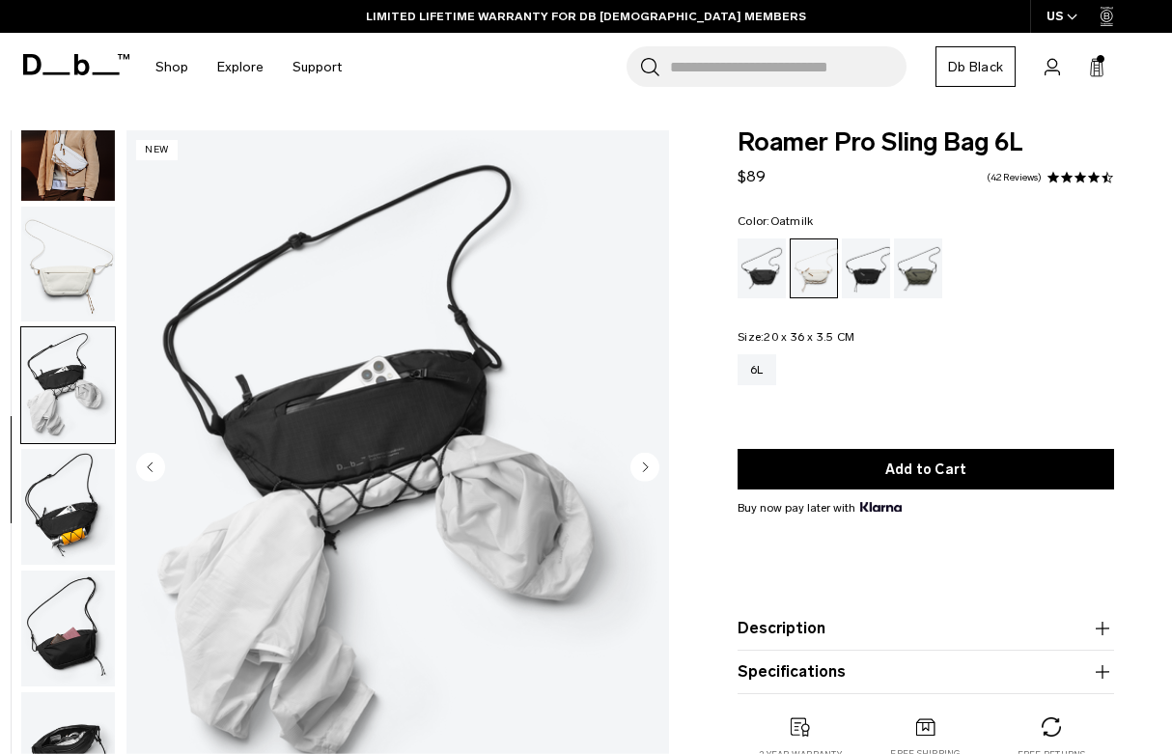
click at [642, 468] on circle "Next slide" at bounding box center [644, 467] width 29 height 29
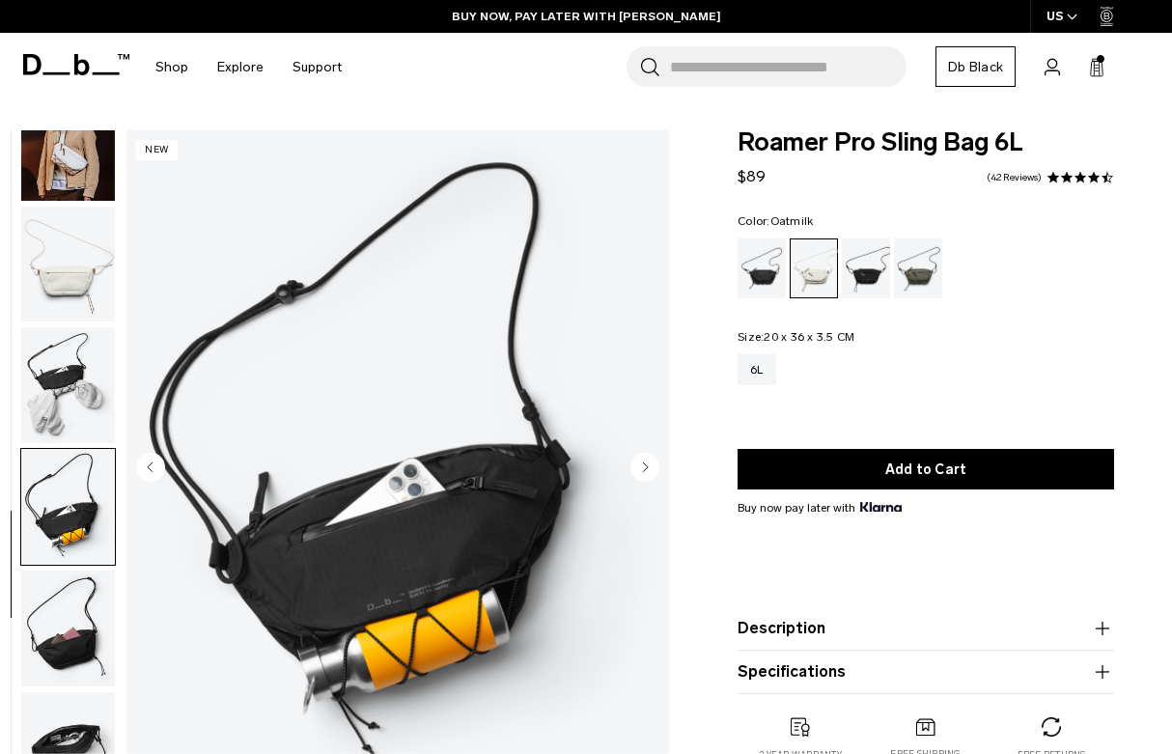
click at [645, 469] on icon "Next slide" at bounding box center [646, 466] width 5 height 9
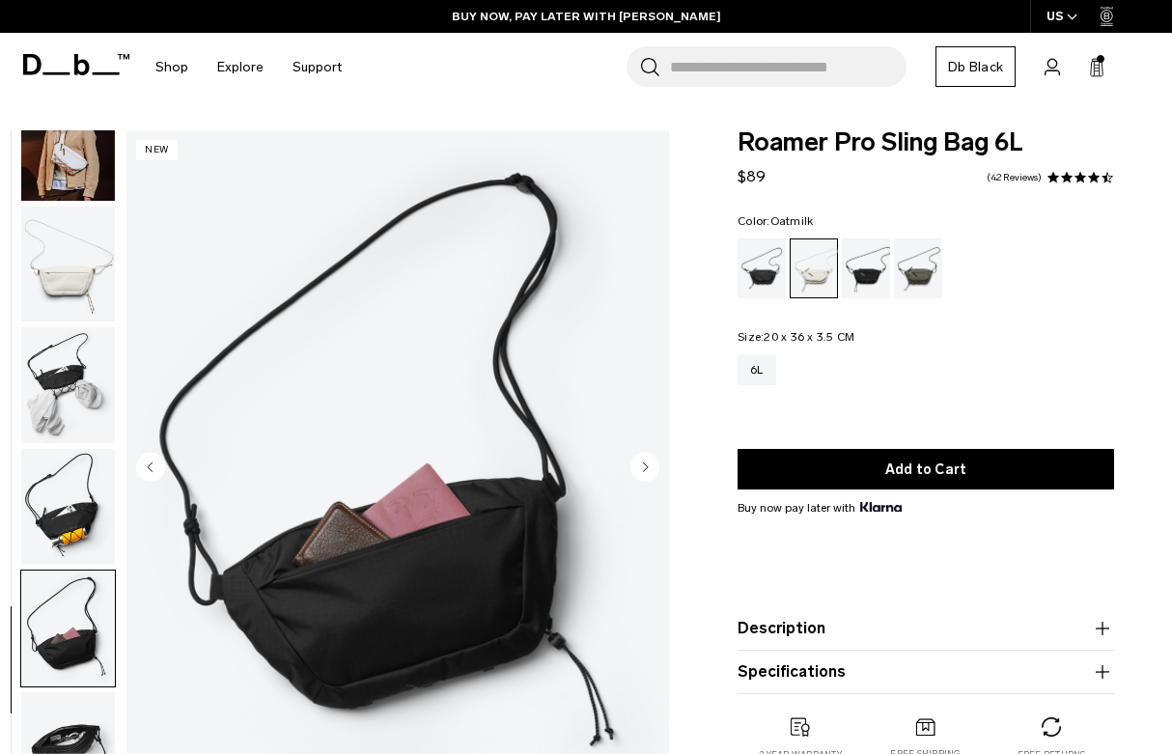
click at [648, 467] on icon "Next slide" at bounding box center [646, 466] width 5 height 9
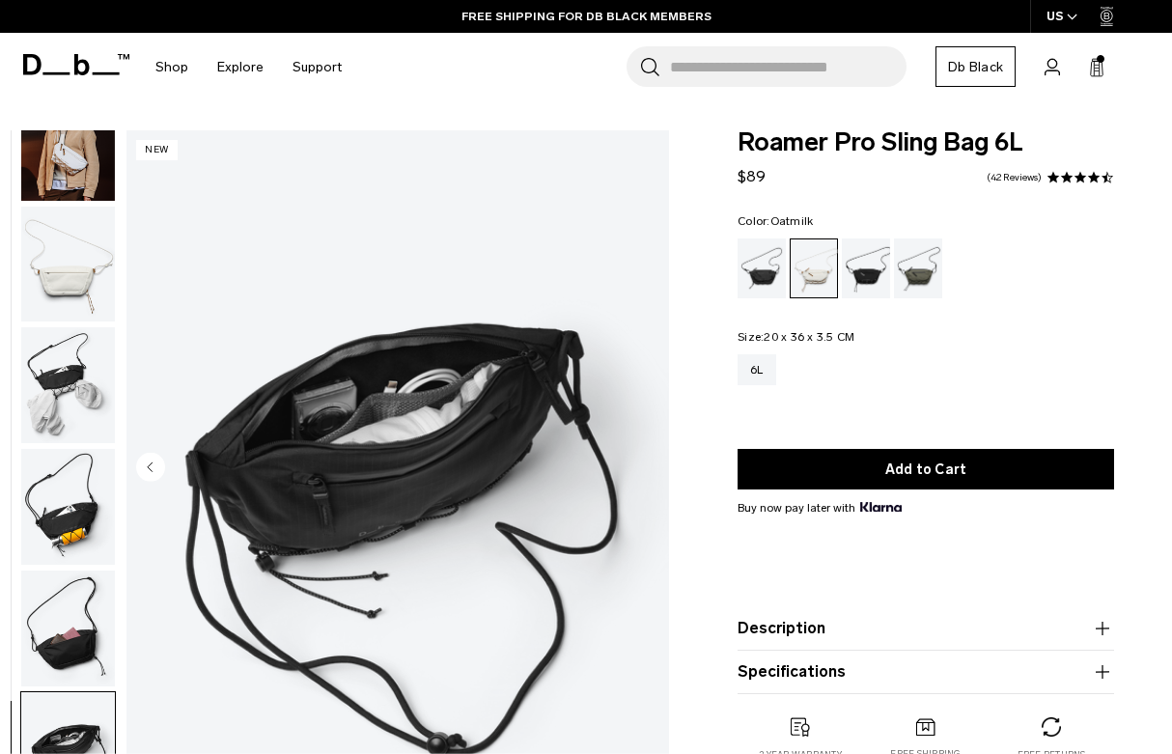
click at [763, 297] on link "Black Out" at bounding box center [761, 268] width 48 height 60
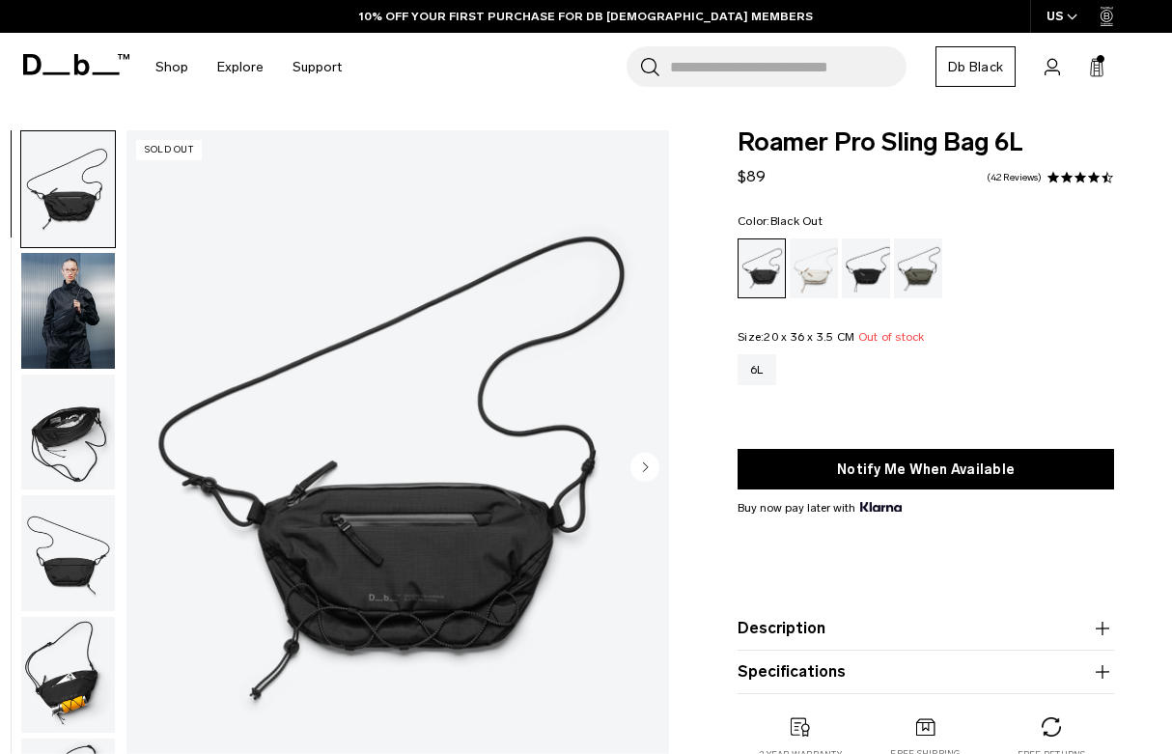
click at [650, 474] on circle "Next slide" at bounding box center [644, 467] width 29 height 29
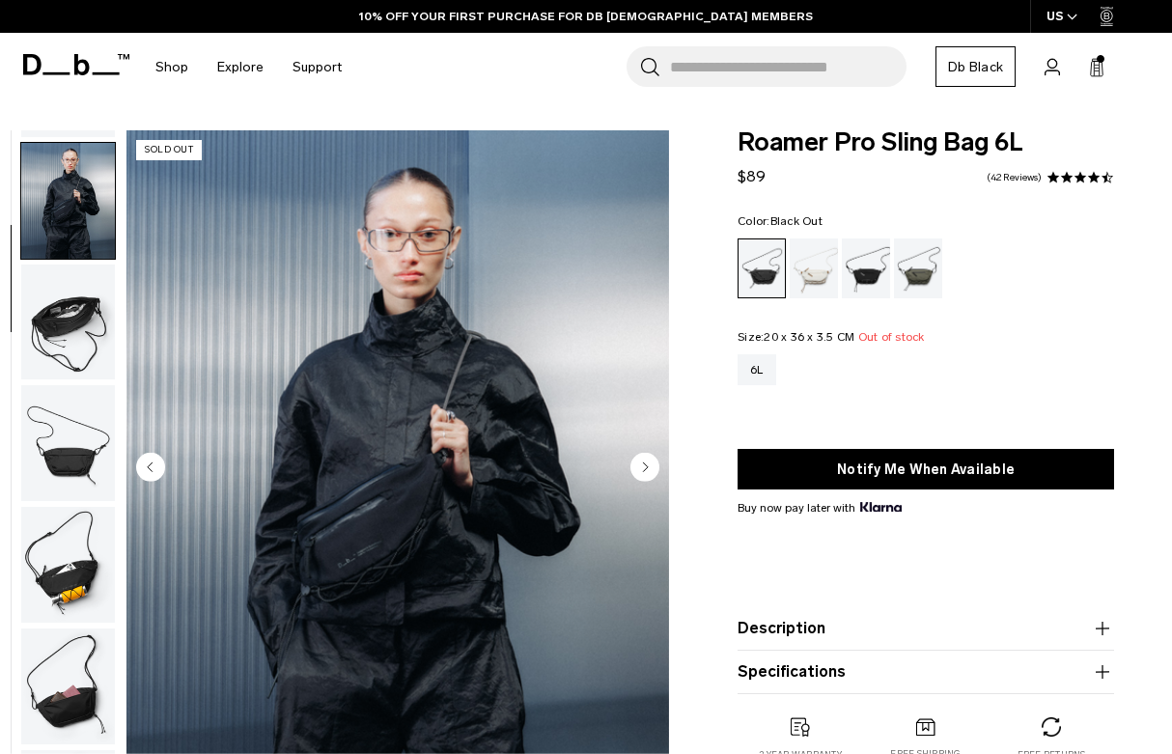
scroll to position [123, 0]
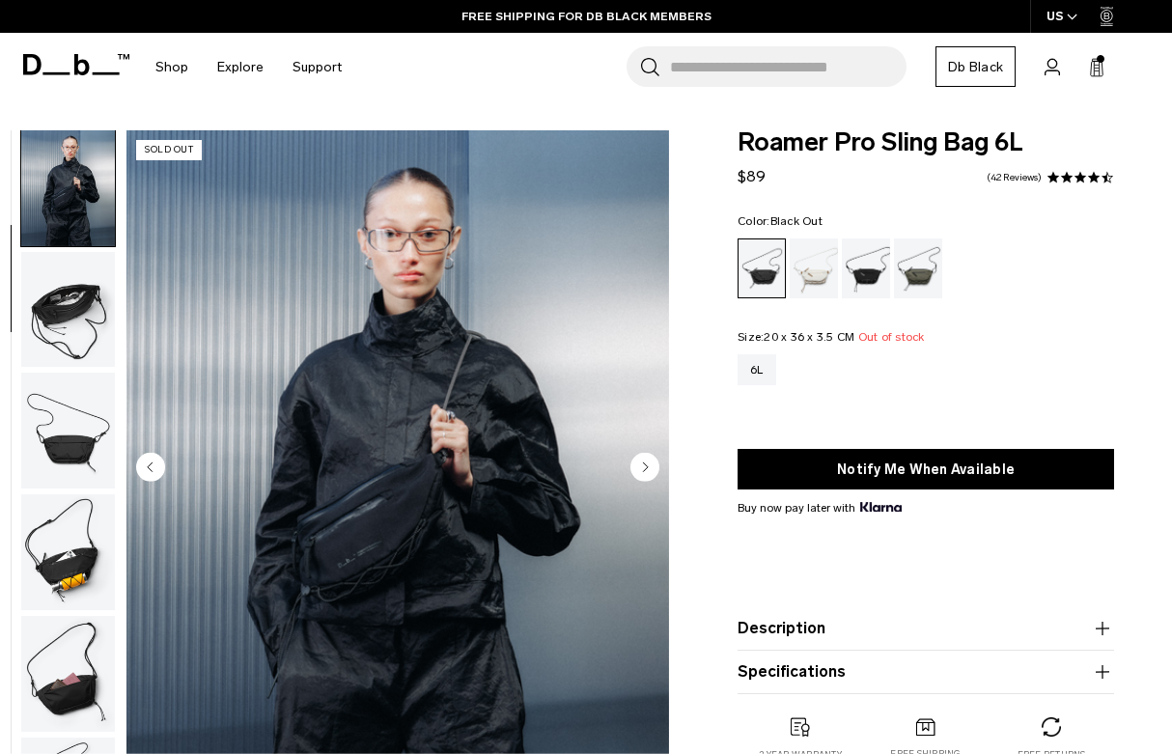
click at [653, 465] on circle "Next slide" at bounding box center [644, 467] width 29 height 29
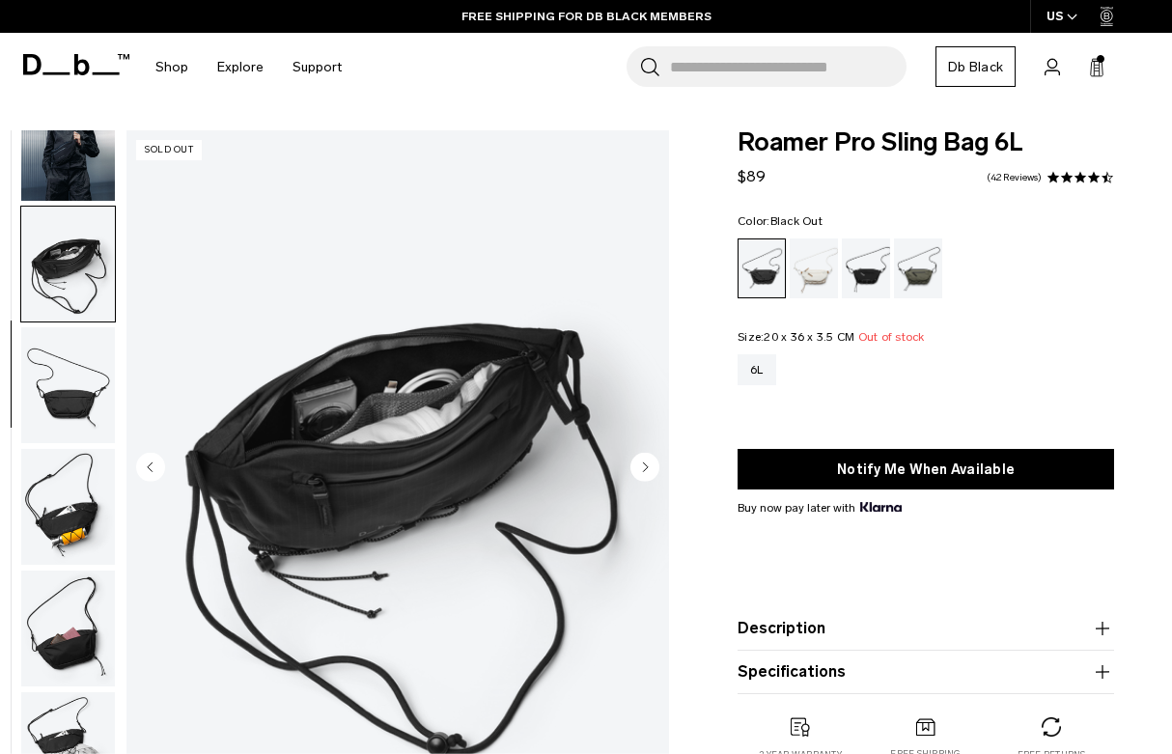
scroll to position [179, 0]
click at [647, 466] on icon "Next slide" at bounding box center [646, 466] width 5 height 9
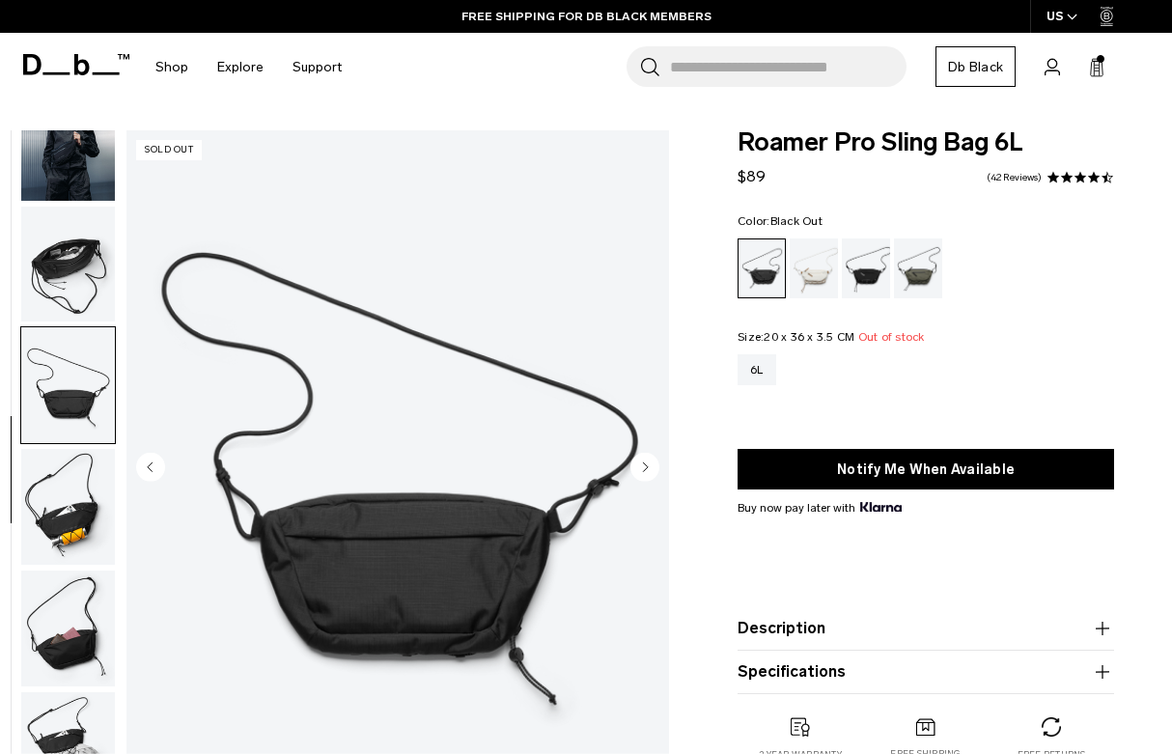
click at [650, 471] on circle "Next slide" at bounding box center [644, 467] width 29 height 29
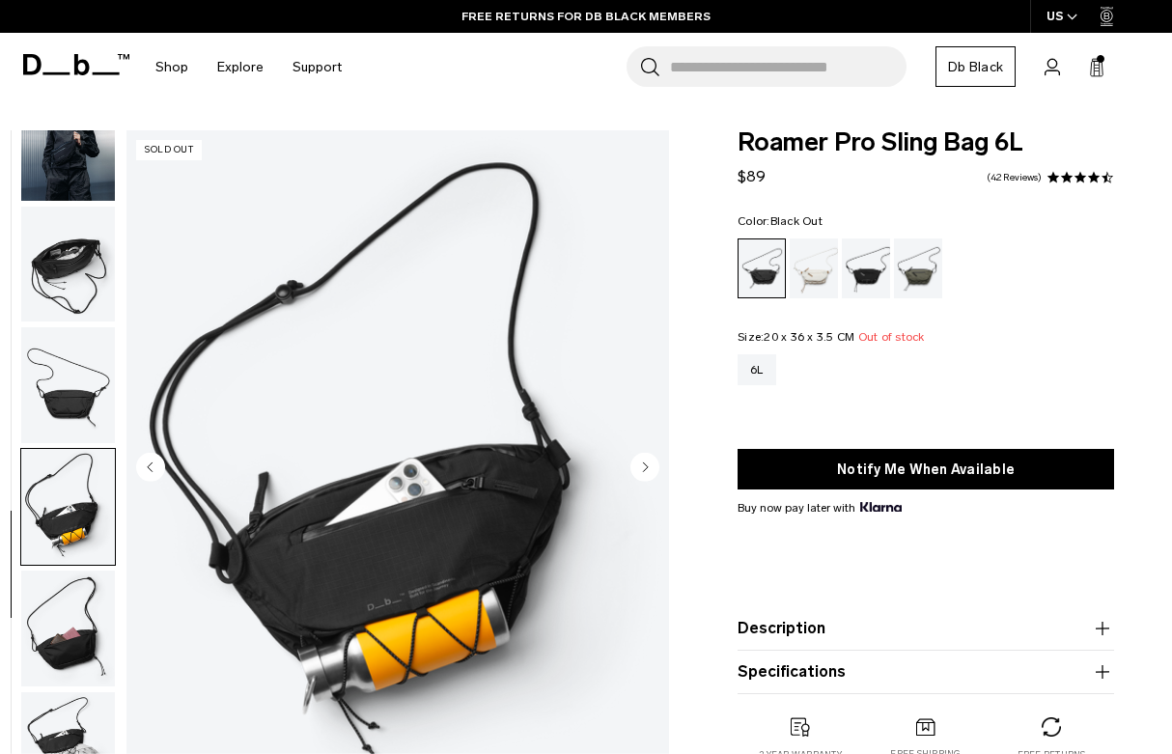
click at [648, 470] on circle "Next slide" at bounding box center [644, 467] width 29 height 29
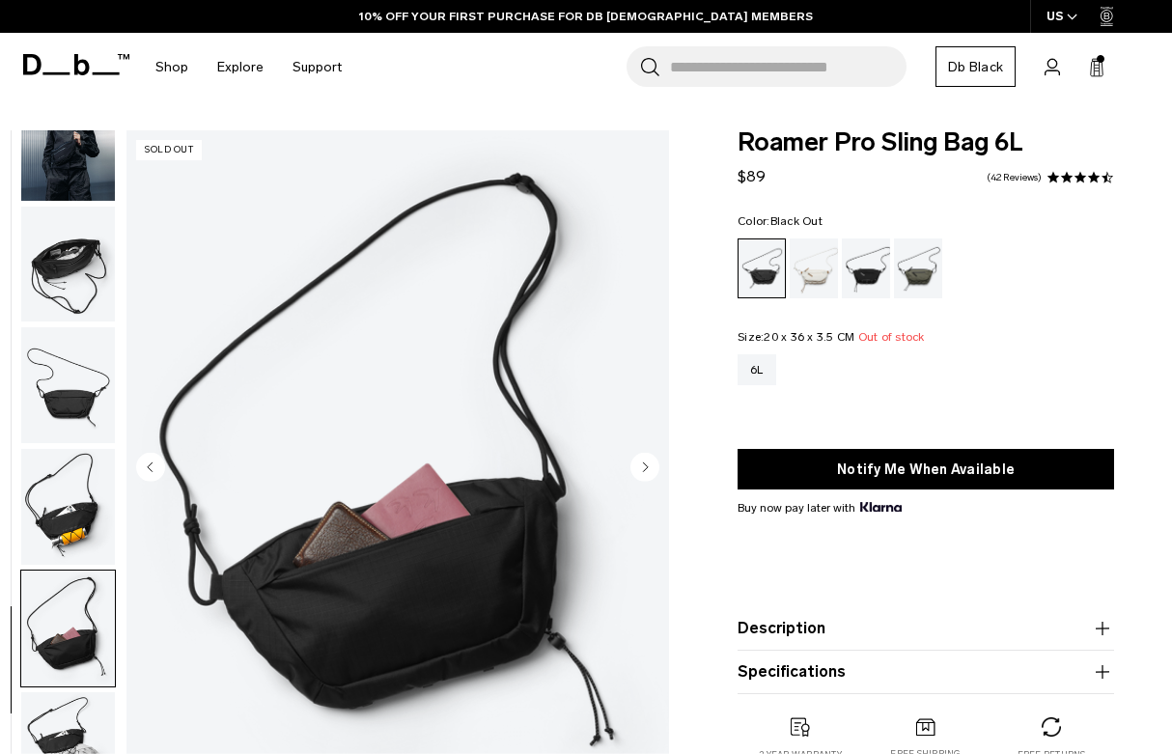
click at [656, 466] on circle "Next slide" at bounding box center [644, 467] width 29 height 29
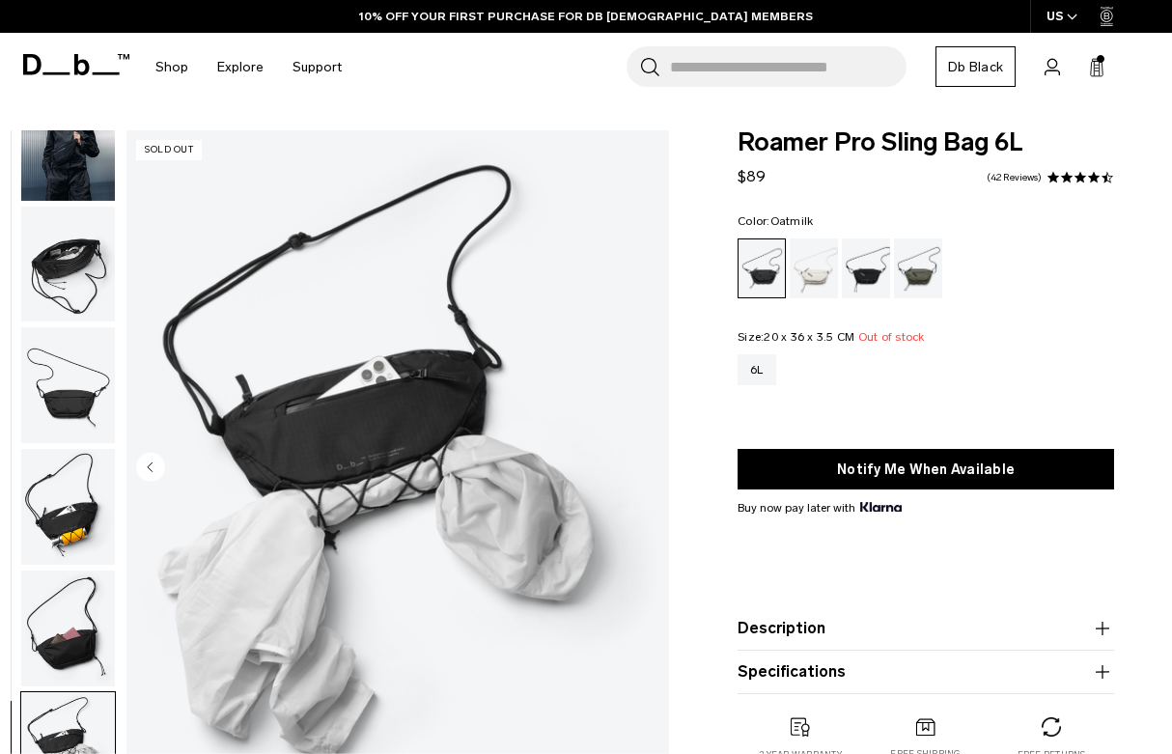
click at [814, 278] on div "Oatmilk" at bounding box center [814, 268] width 49 height 60
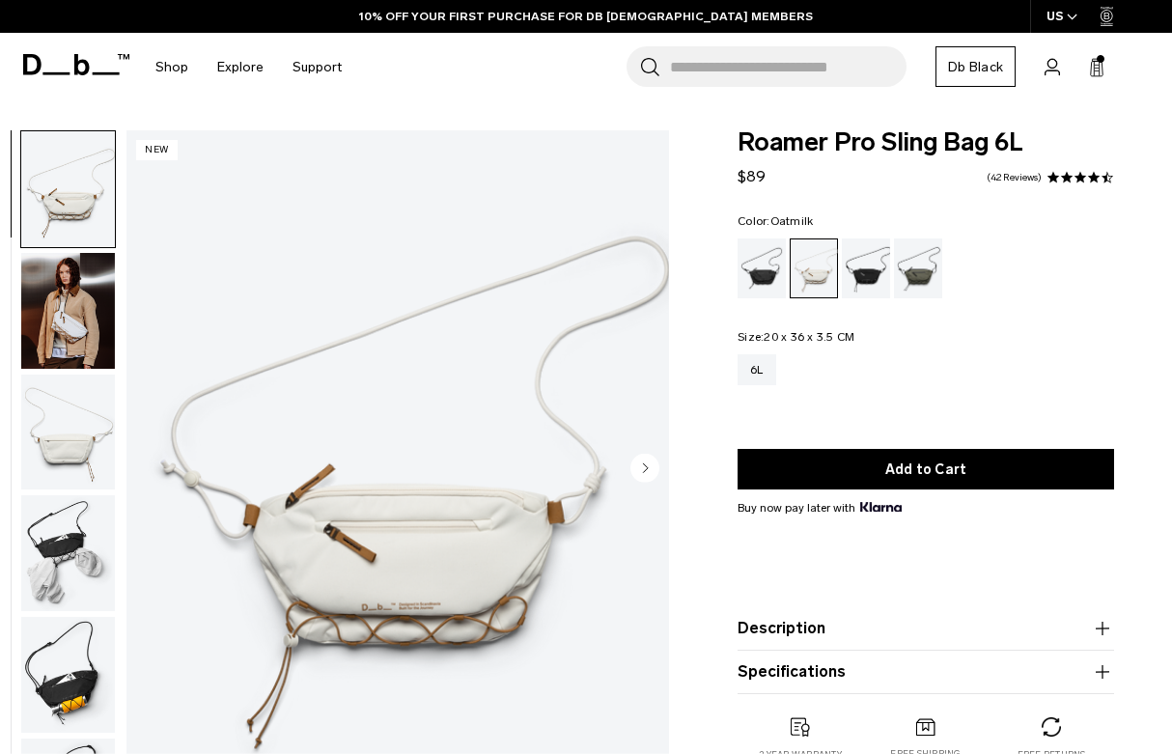
click at [767, 284] on div "Black Out" at bounding box center [761, 268] width 49 height 60
click at [777, 470] on button "Add to Cart" at bounding box center [925, 469] width 376 height 41
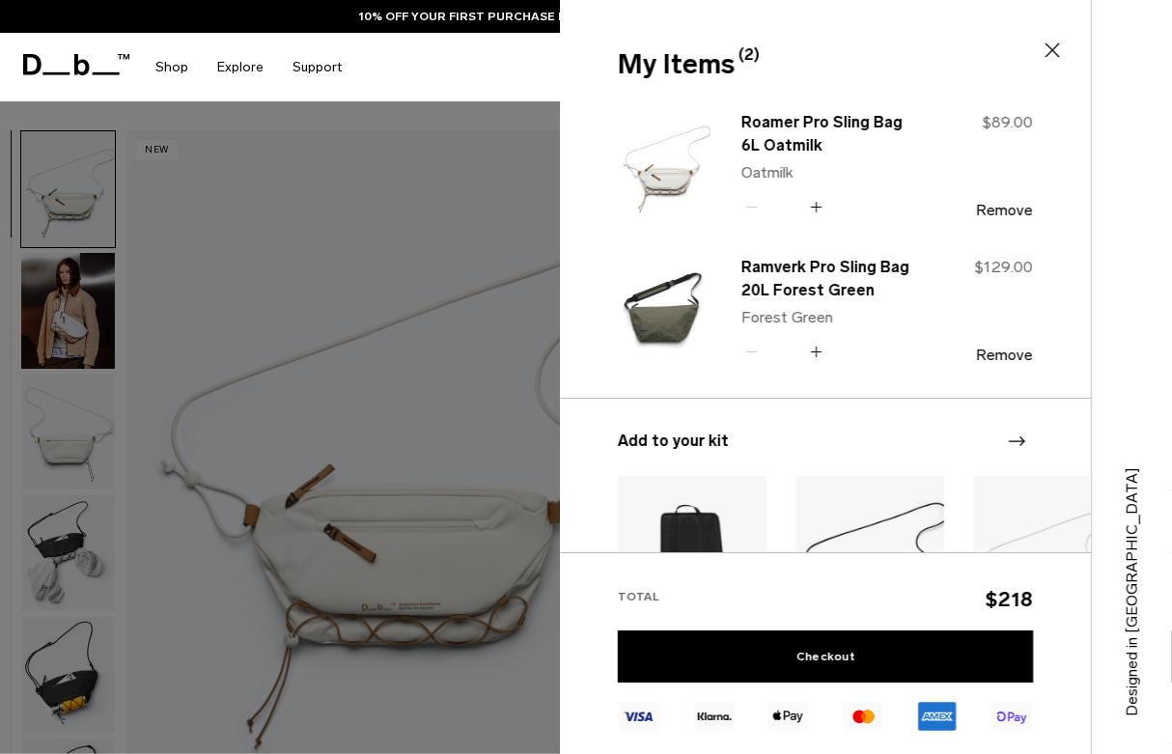
click at [1050, 60] on icon at bounding box center [1052, 50] width 23 height 23
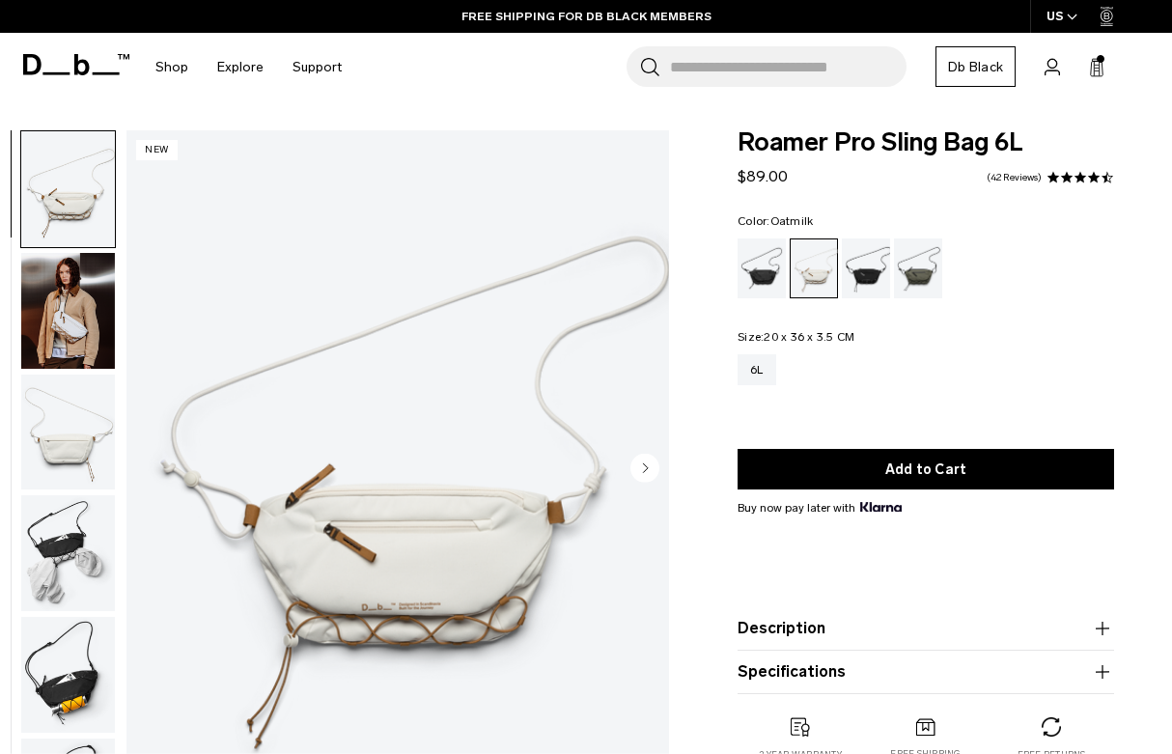
click at [877, 284] on div "Charcoal Grey" at bounding box center [866, 268] width 49 height 60
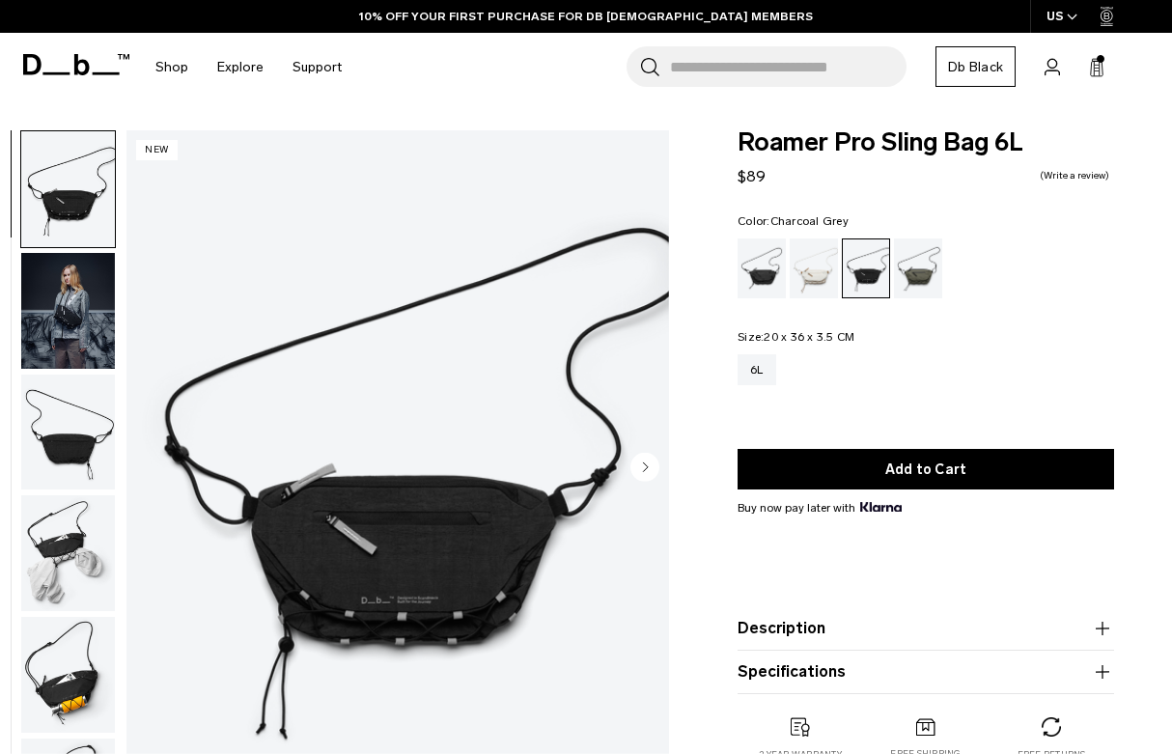
click at [645, 474] on circle "Next slide" at bounding box center [644, 467] width 29 height 29
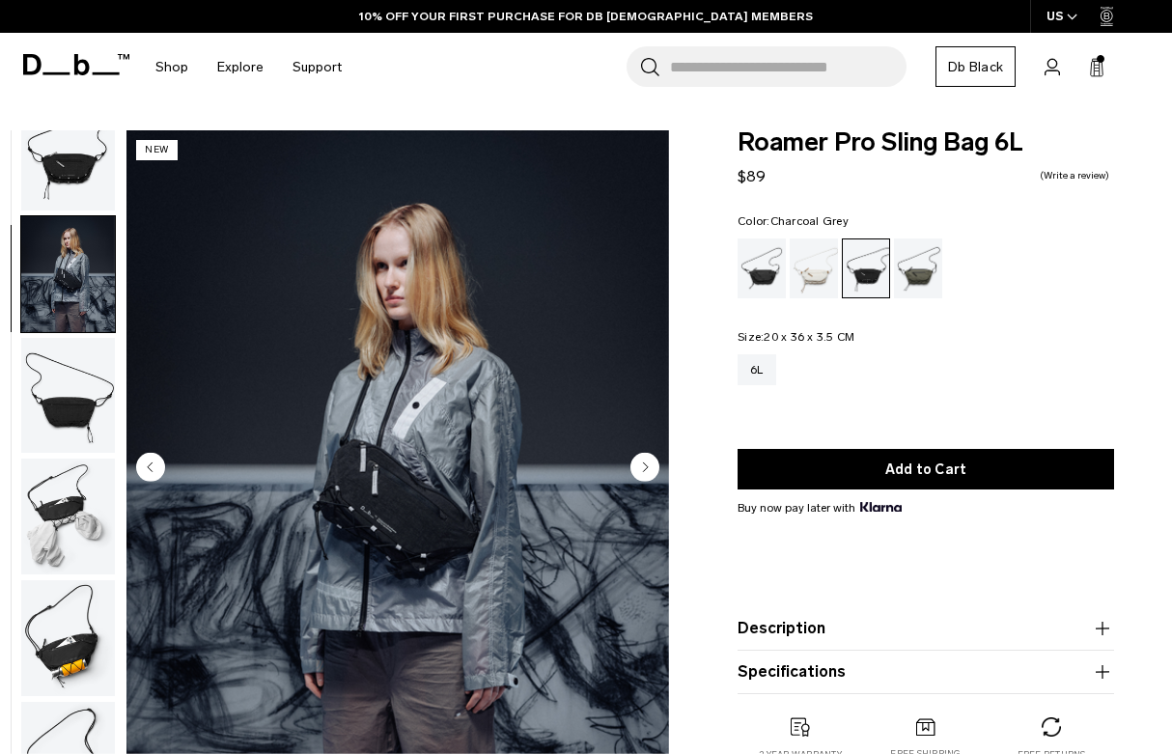
scroll to position [123, 0]
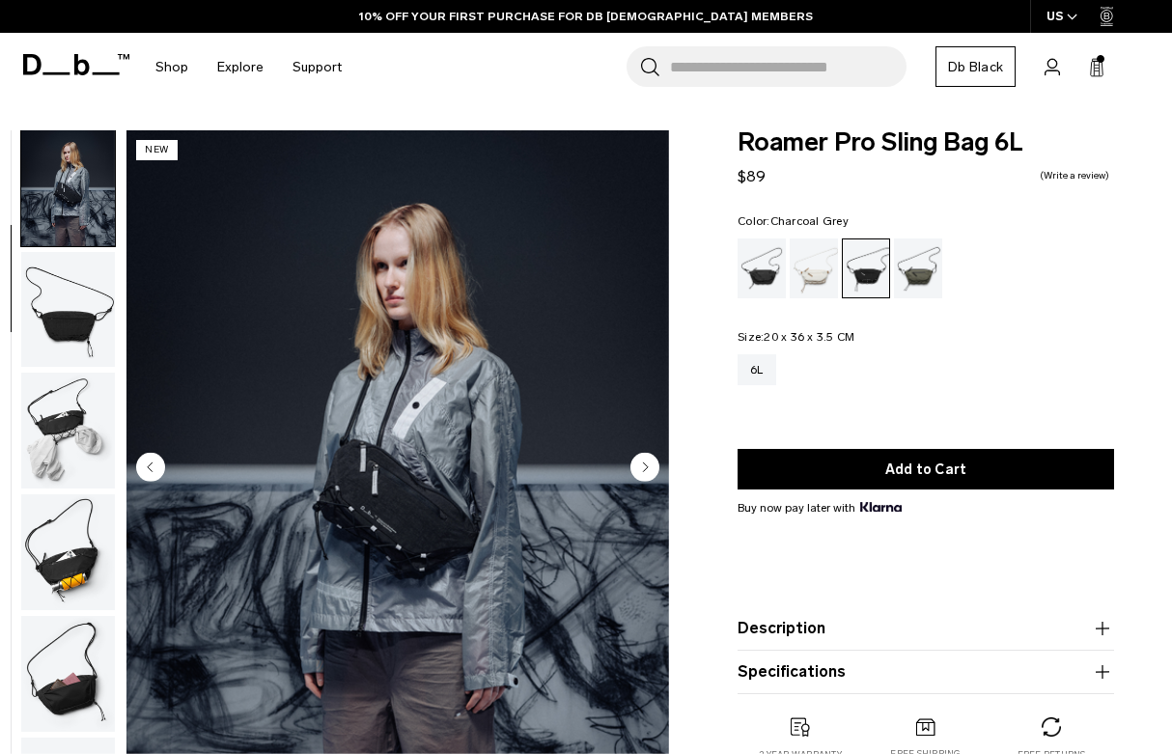
click at [646, 469] on icon "Next slide" at bounding box center [646, 466] width 5 height 9
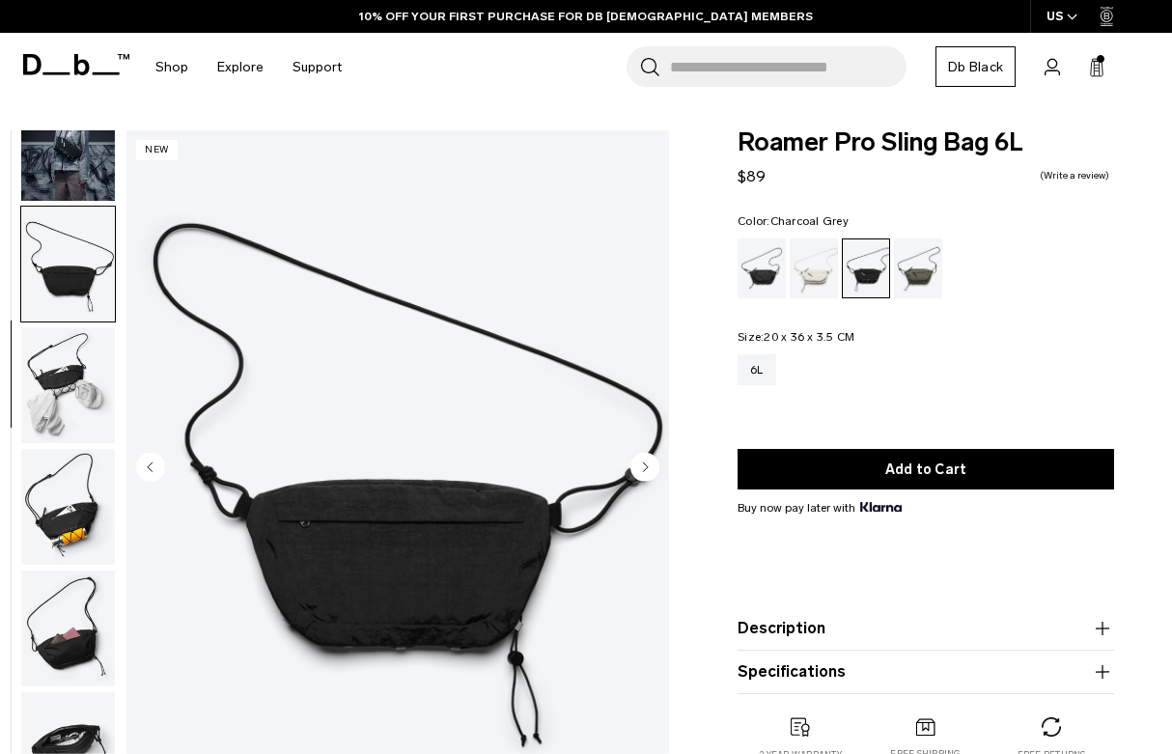
scroll to position [179, 0]
click at [647, 475] on circle "Next slide" at bounding box center [644, 467] width 29 height 29
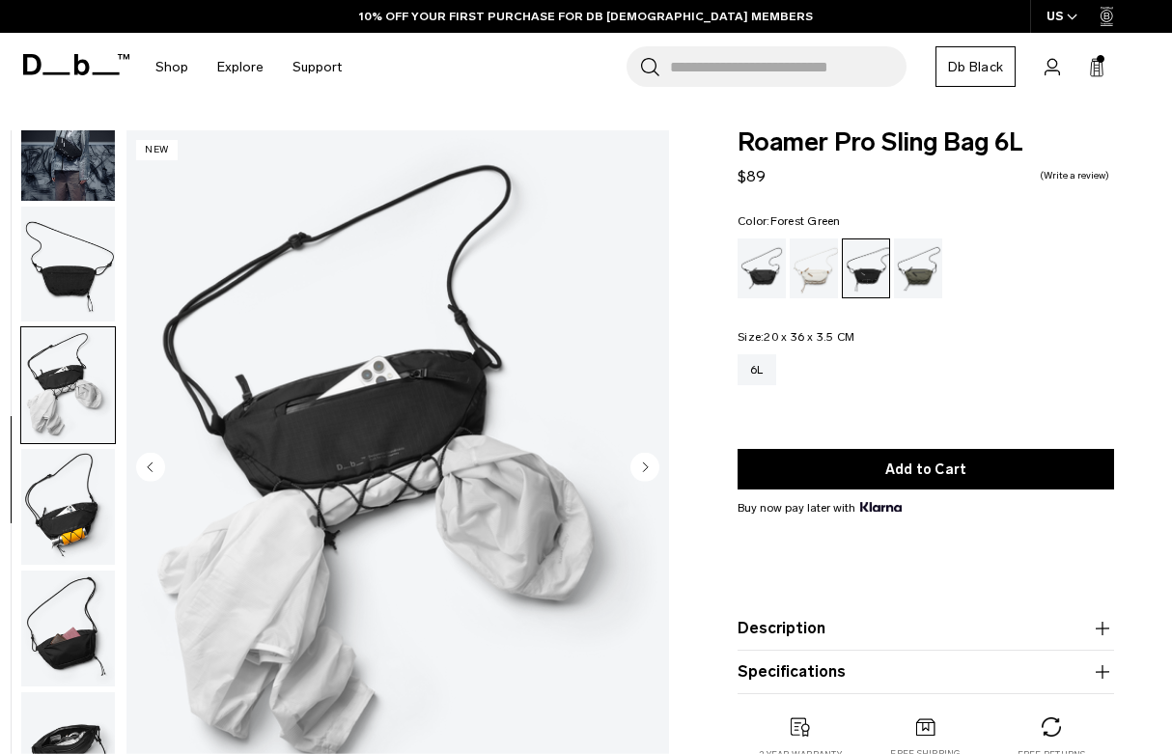
click at [921, 283] on div "Forest Green" at bounding box center [918, 268] width 49 height 60
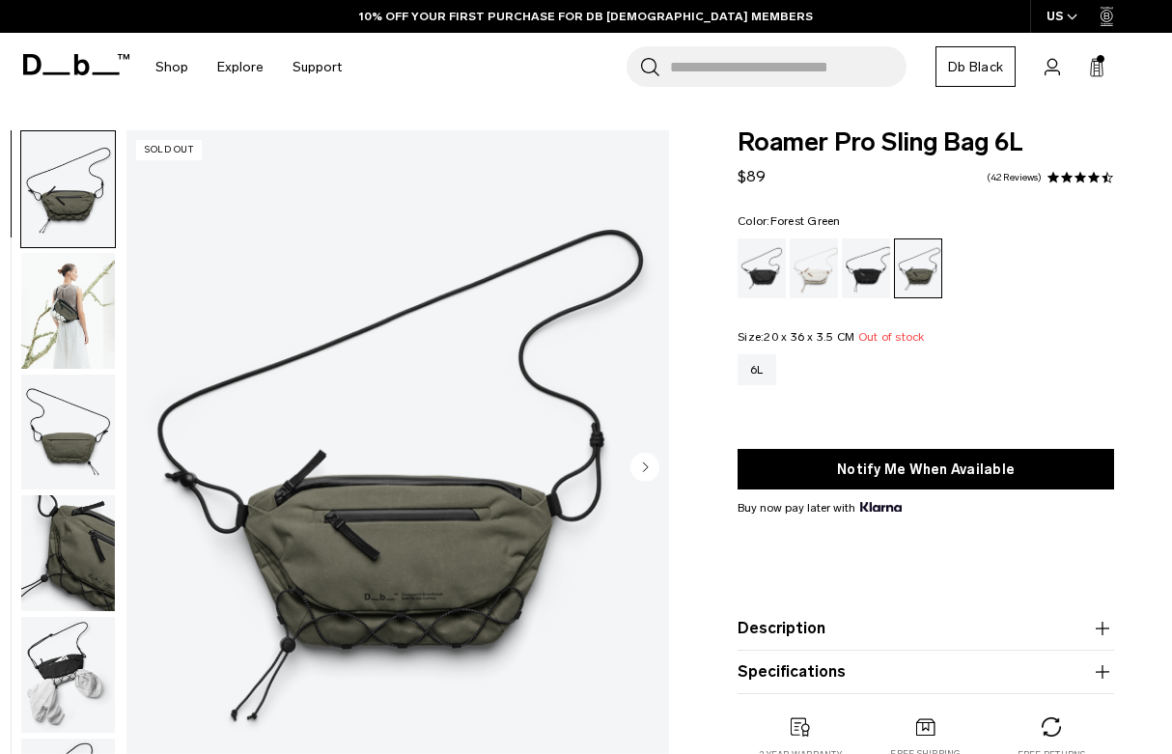
click at [648, 471] on circle "Next slide" at bounding box center [644, 467] width 29 height 29
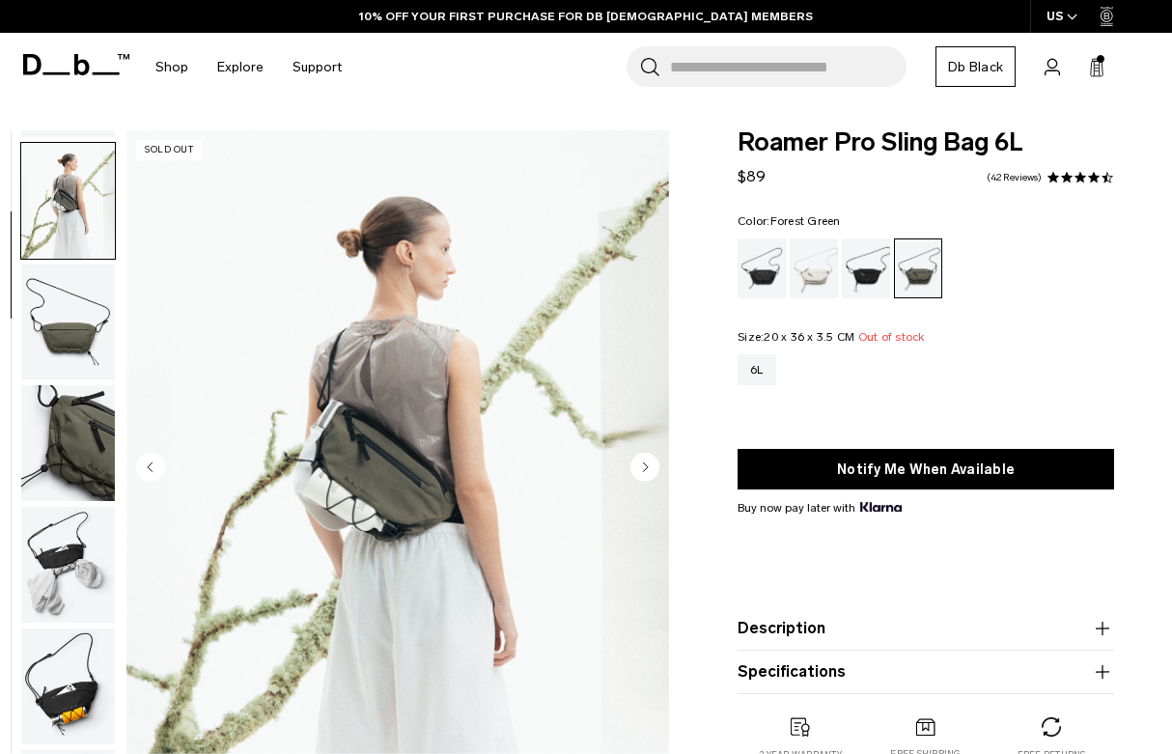
scroll to position [123, 0]
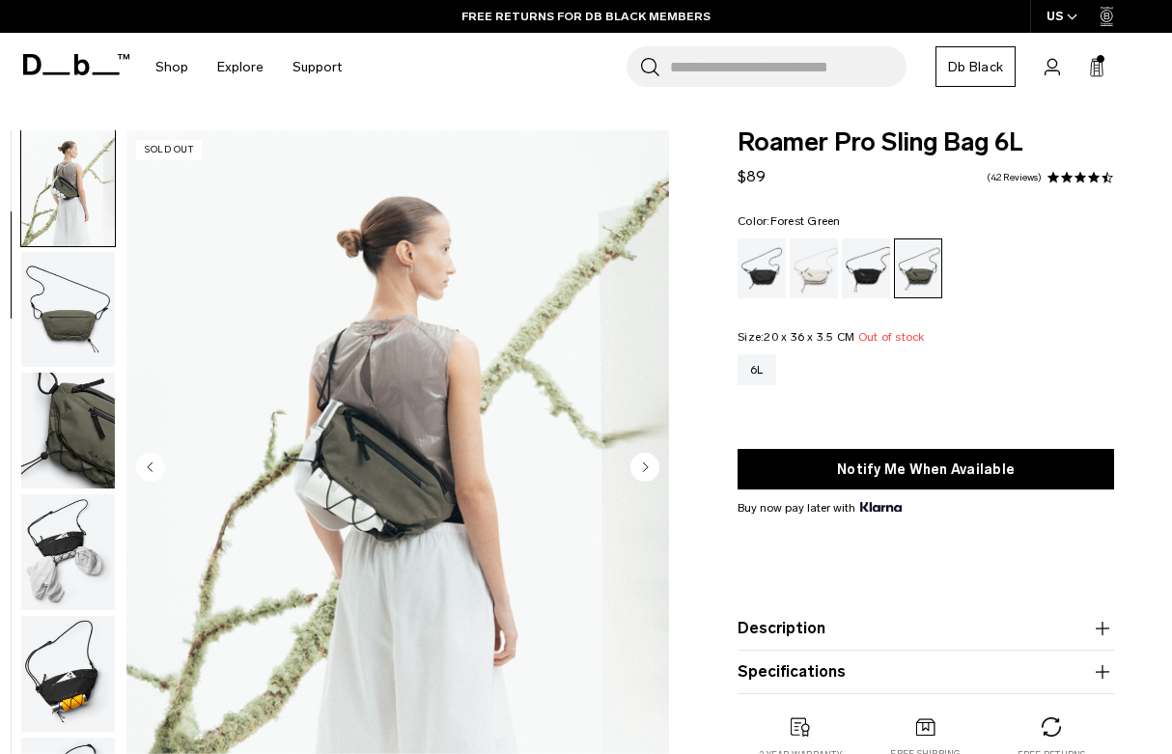
click at [649, 463] on circle "Next slide" at bounding box center [644, 467] width 29 height 29
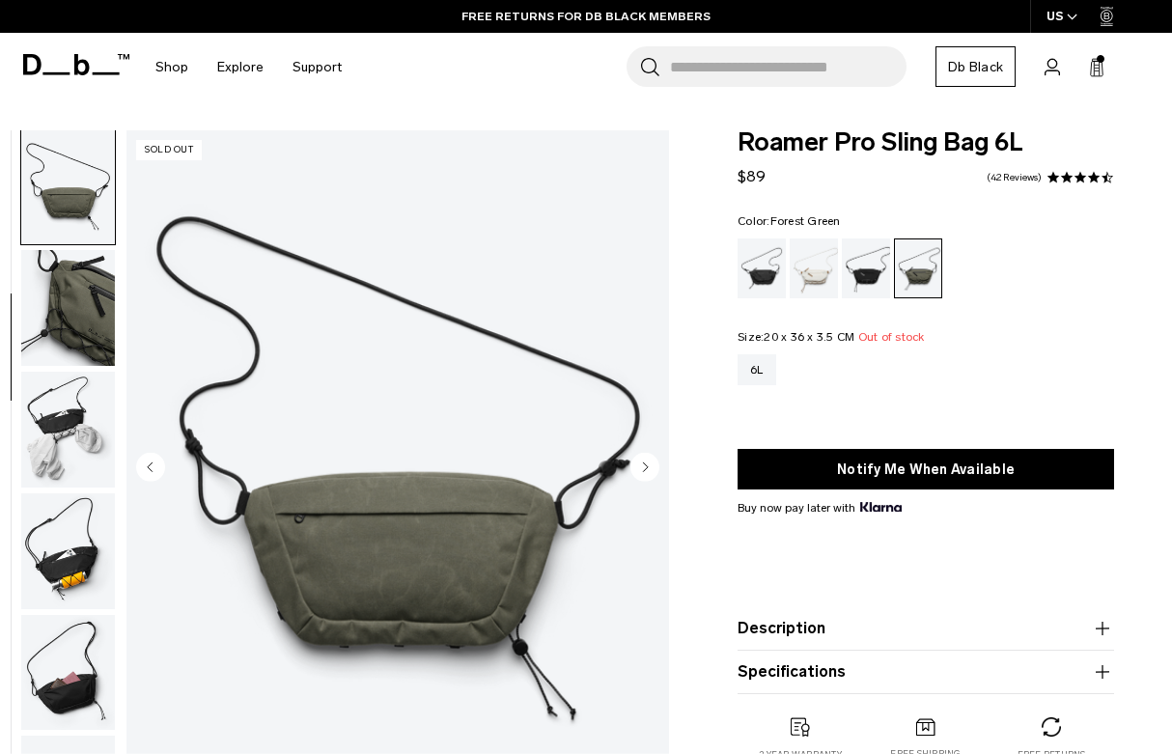
click at [648, 469] on circle "Next slide" at bounding box center [644, 467] width 29 height 29
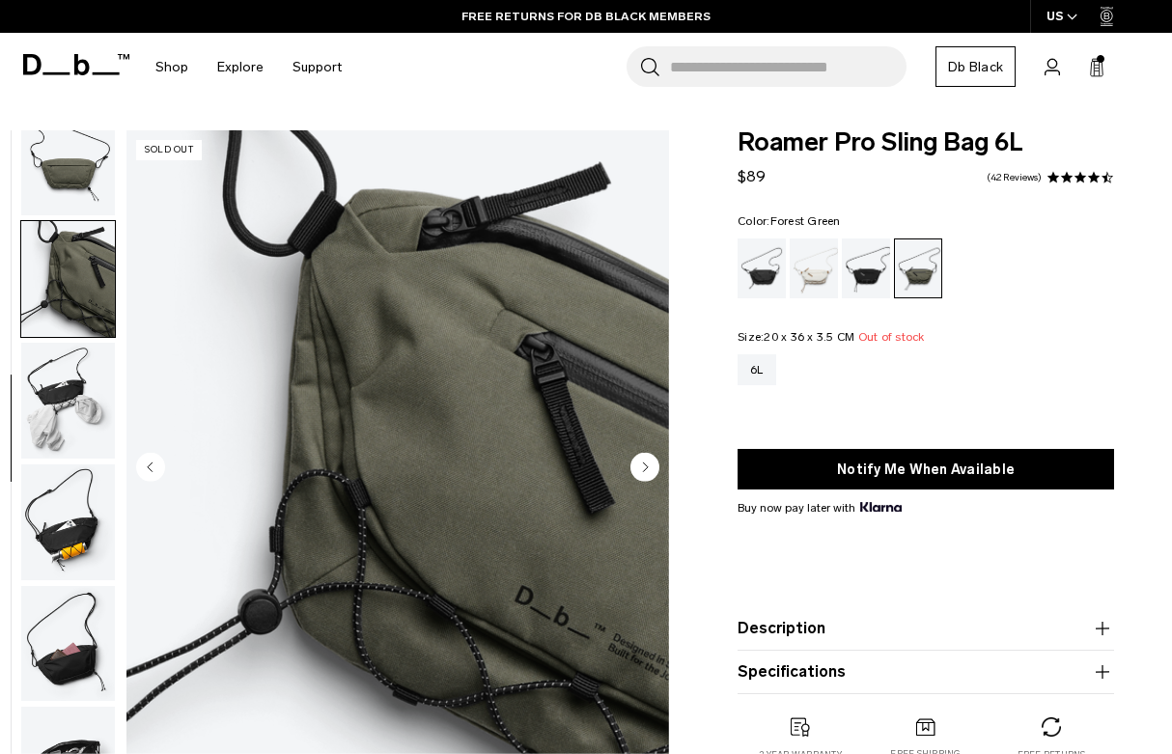
scroll to position [301, 0]
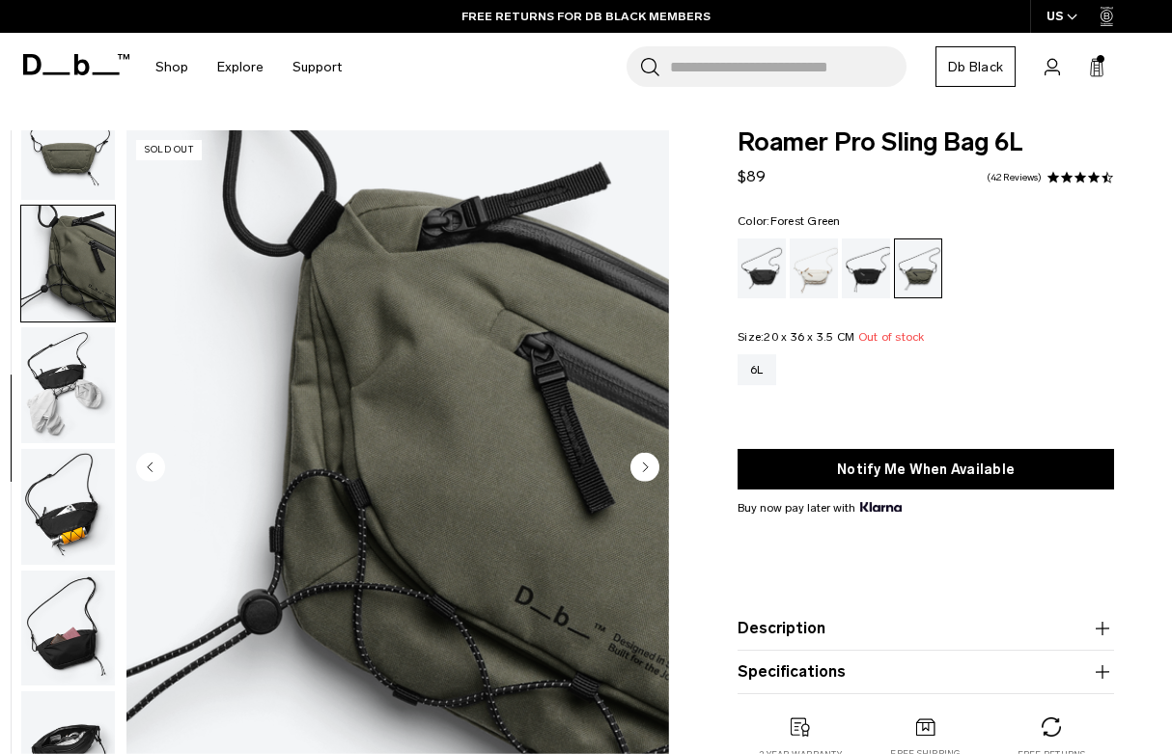
click at [649, 470] on circle "Next slide" at bounding box center [644, 467] width 29 height 29
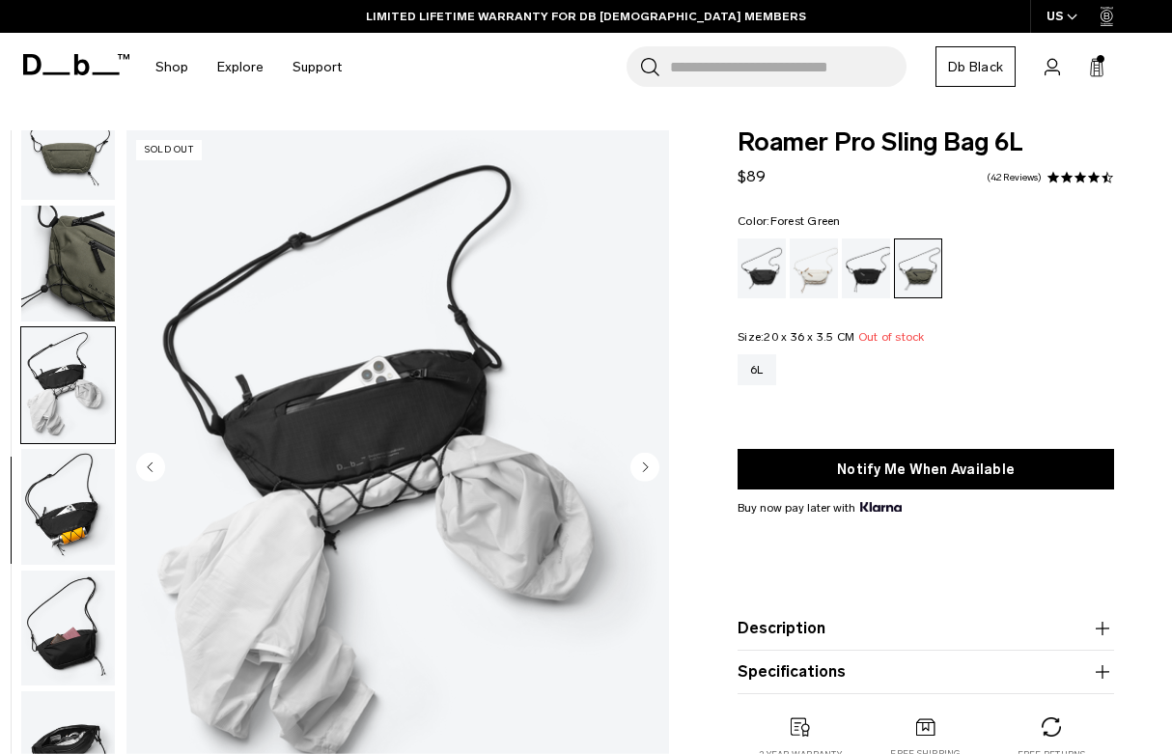
click at [650, 471] on circle "Next slide" at bounding box center [644, 467] width 29 height 29
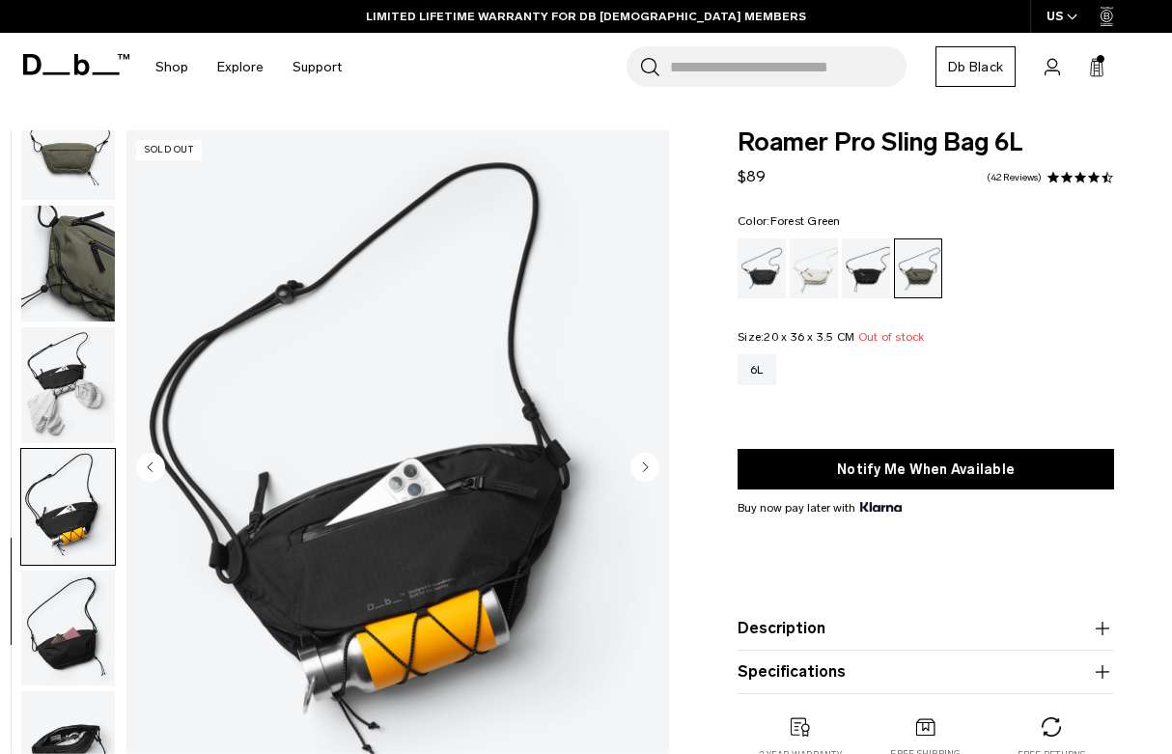
click at [645, 475] on circle "Next slide" at bounding box center [644, 467] width 29 height 29
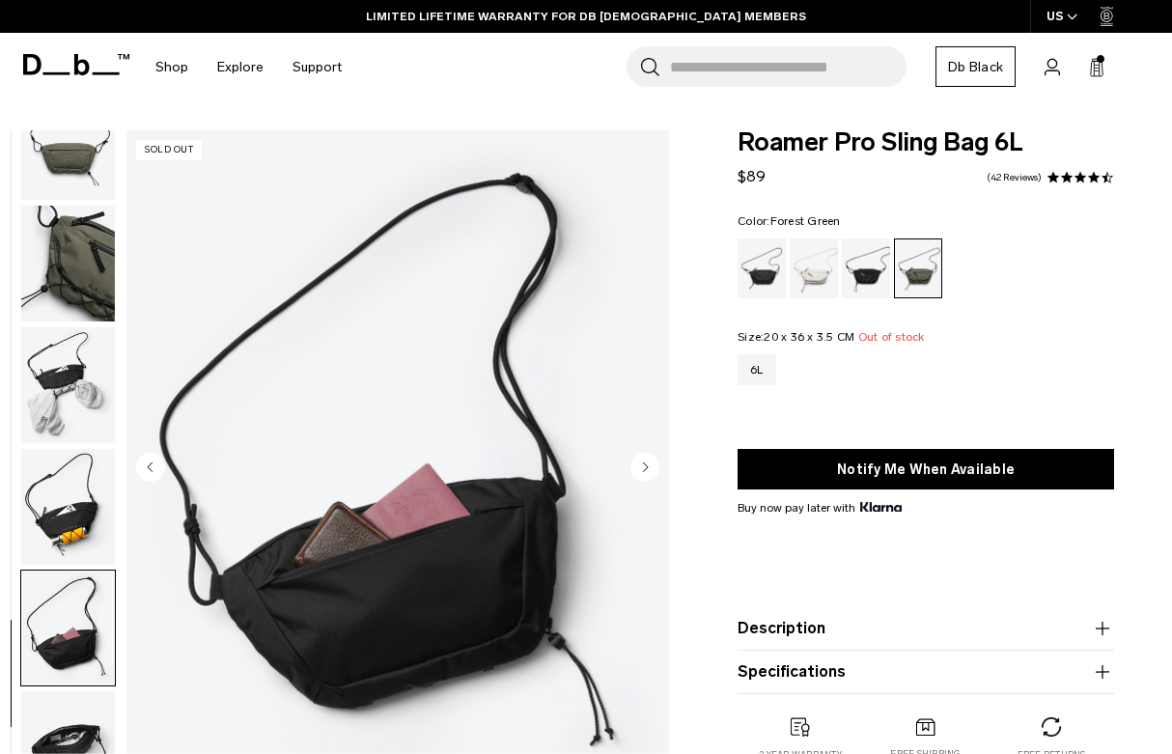
click at [644, 474] on circle "Next slide" at bounding box center [644, 467] width 29 height 29
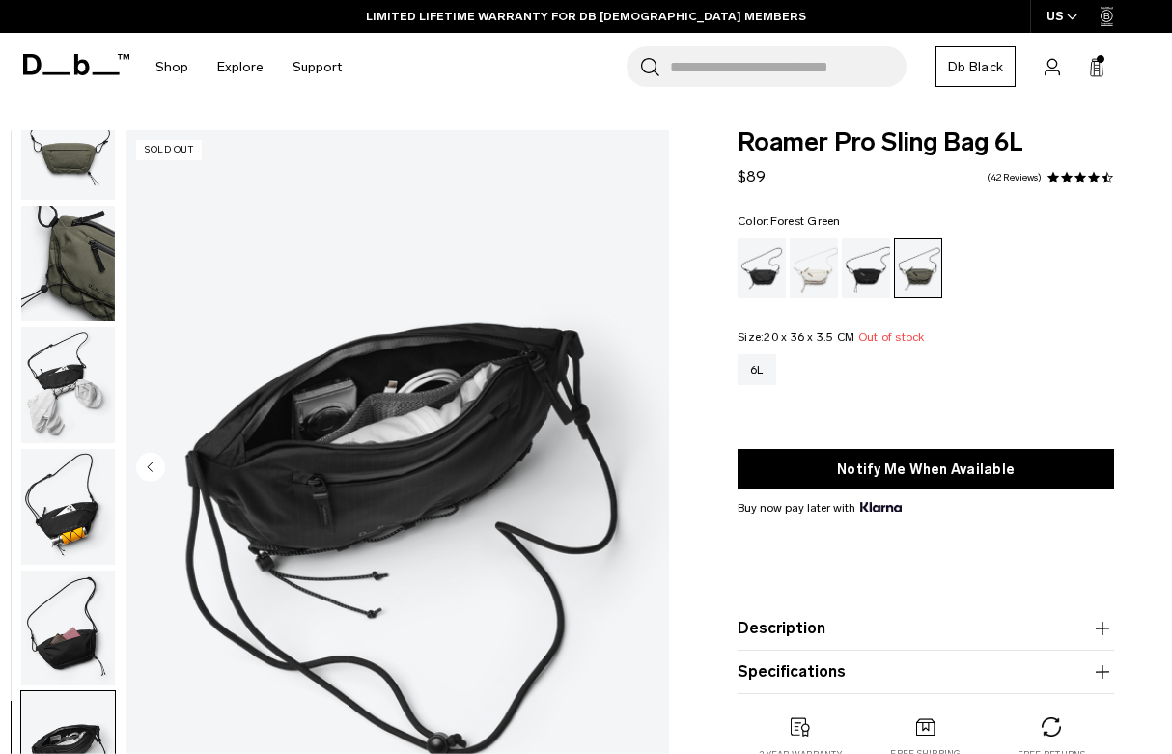
click at [643, 474] on img "8 / 8" at bounding box center [397, 469] width 542 height 678
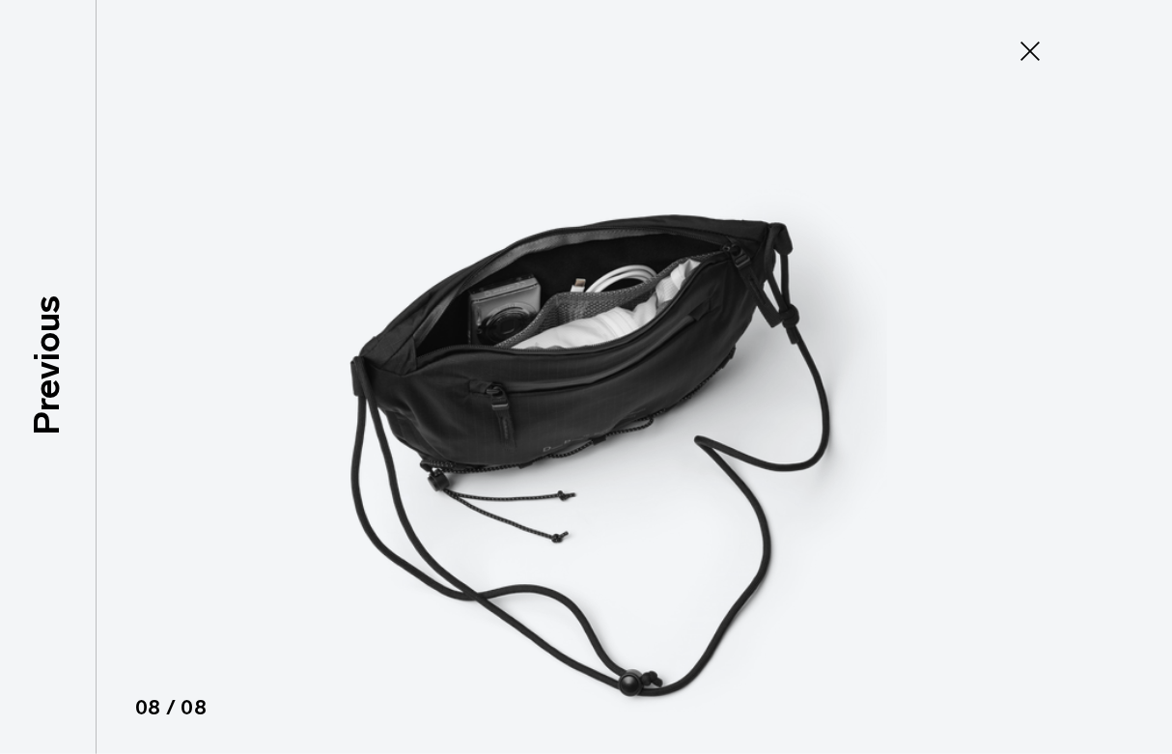
click at [1028, 57] on icon at bounding box center [1029, 51] width 31 height 31
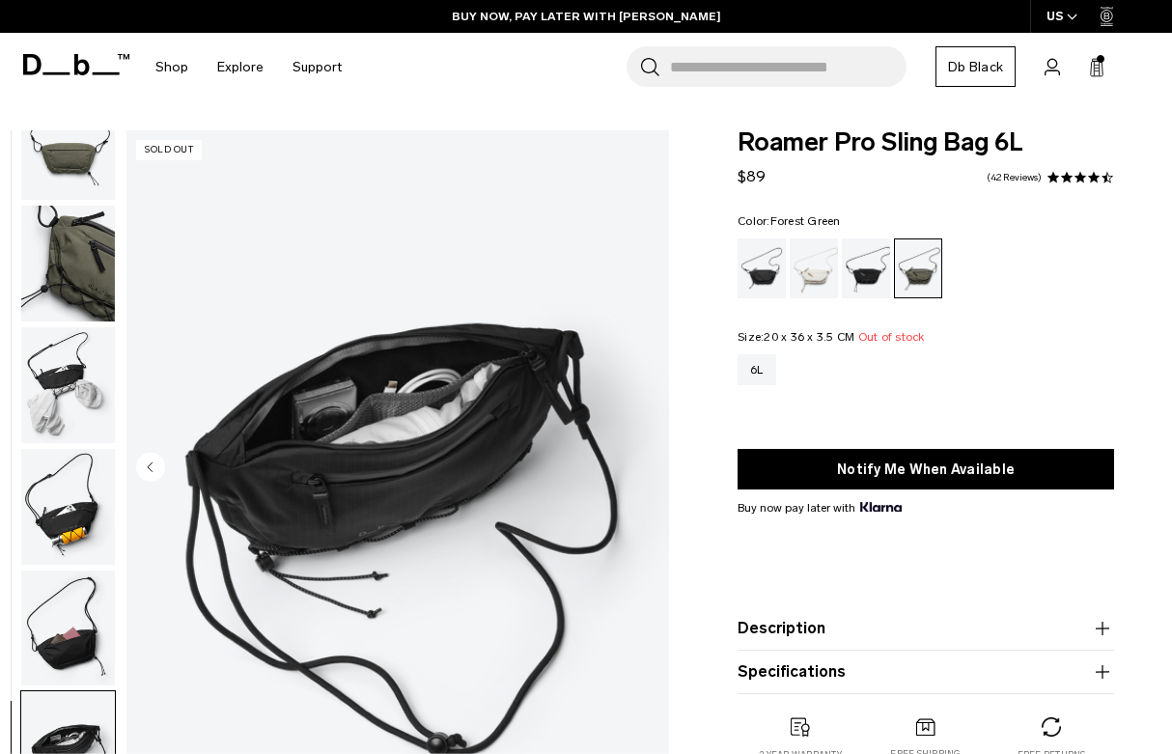
click at [1094, 71] on rect at bounding box center [1094, 69] width 1 height 14
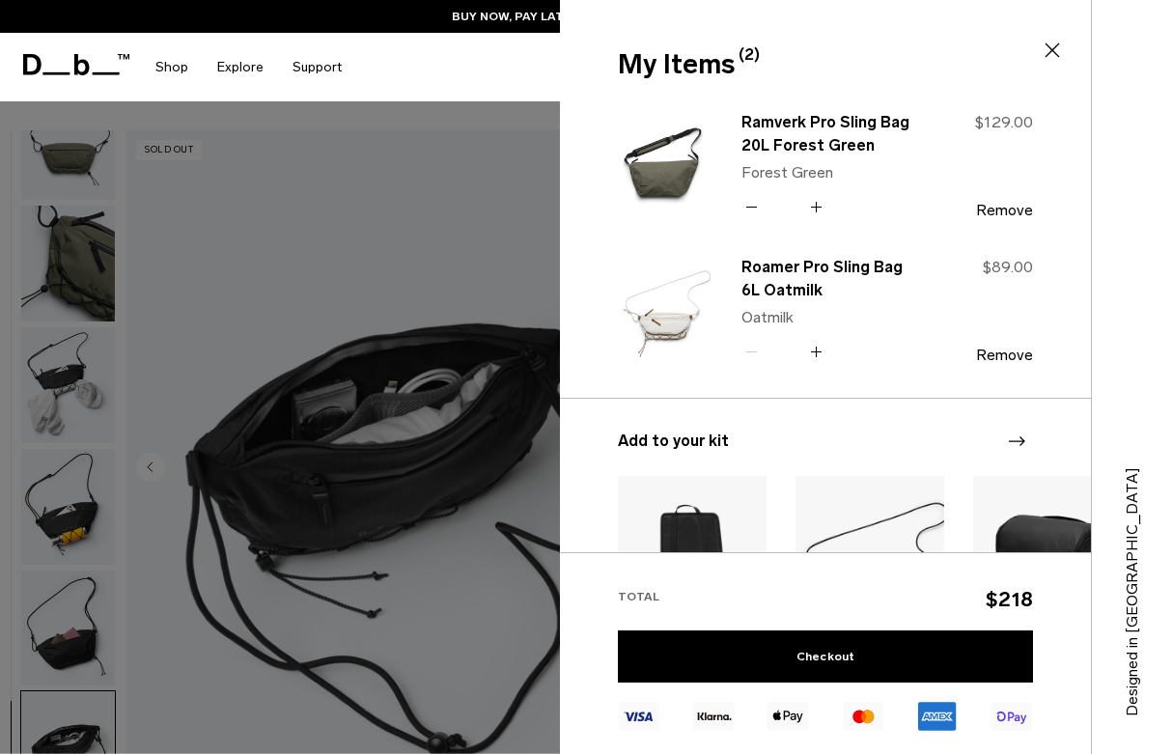
click at [1008, 207] on button "Remove" at bounding box center [1004, 210] width 57 height 17
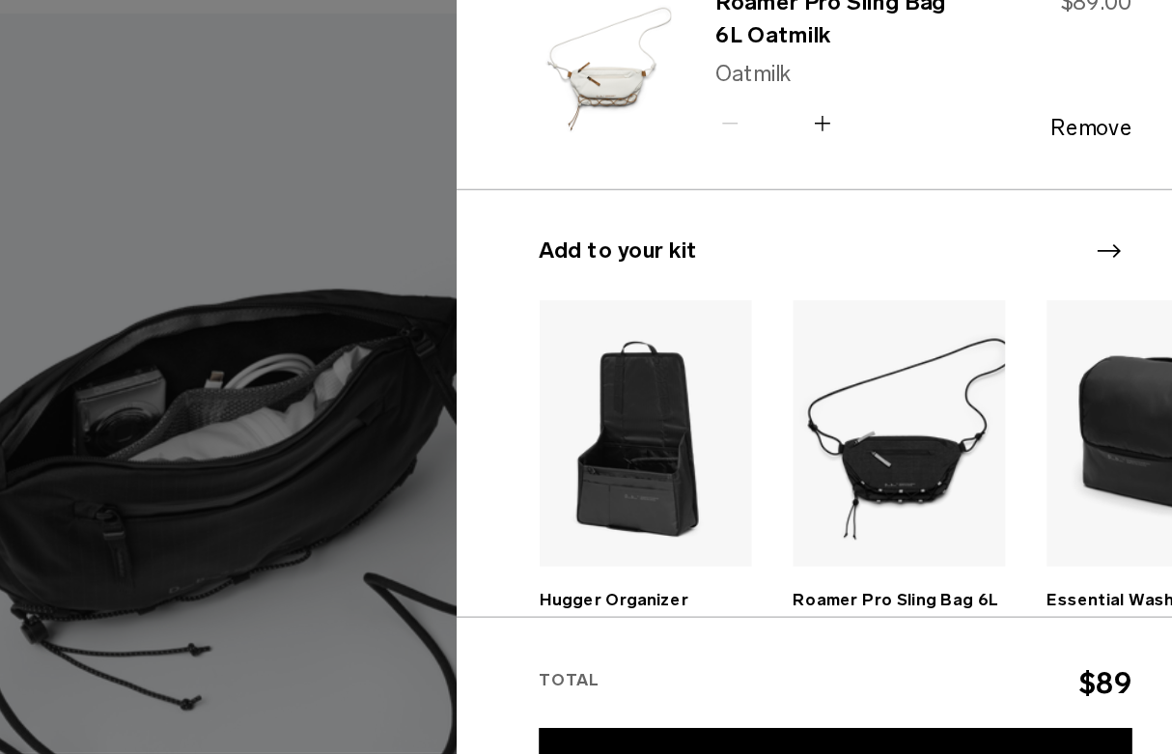
click at [618, 348] on img "1 / 20" at bounding box center [692, 424] width 149 height 186
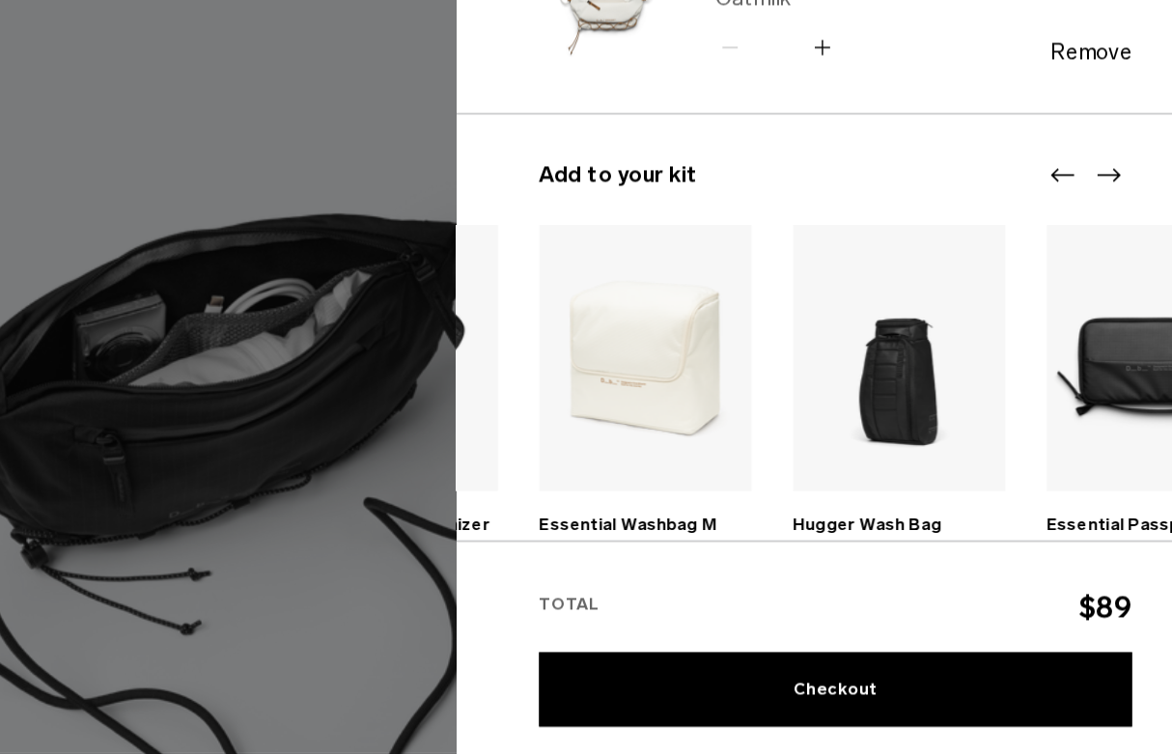
click at [618, 331] on img "7 / 20" at bounding box center [692, 424] width 149 height 186
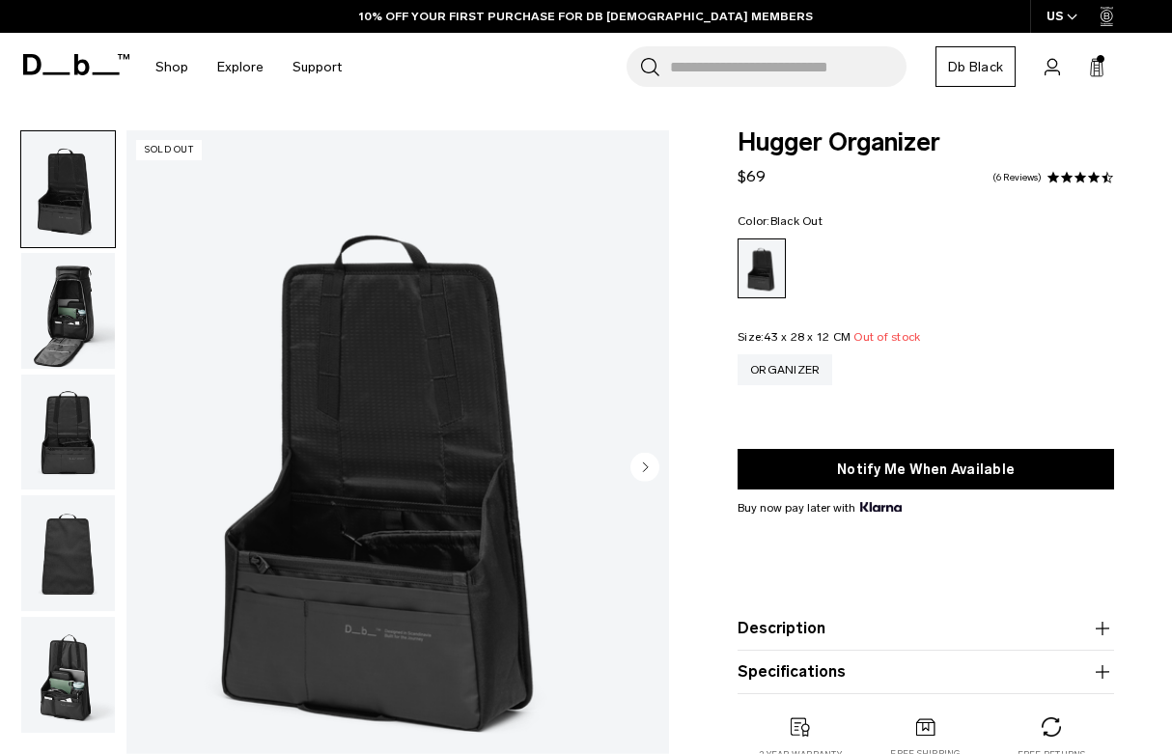
click at [648, 474] on circle "Next slide" at bounding box center [644, 467] width 29 height 29
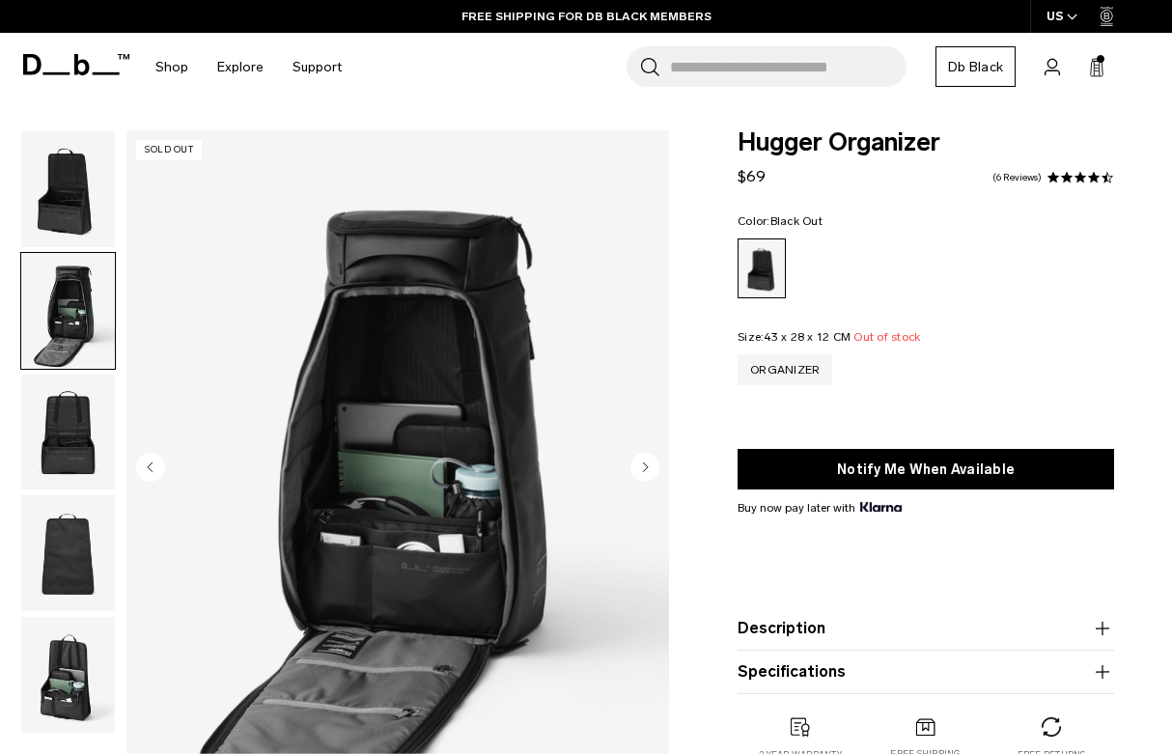
click at [653, 471] on circle "Next slide" at bounding box center [644, 467] width 29 height 29
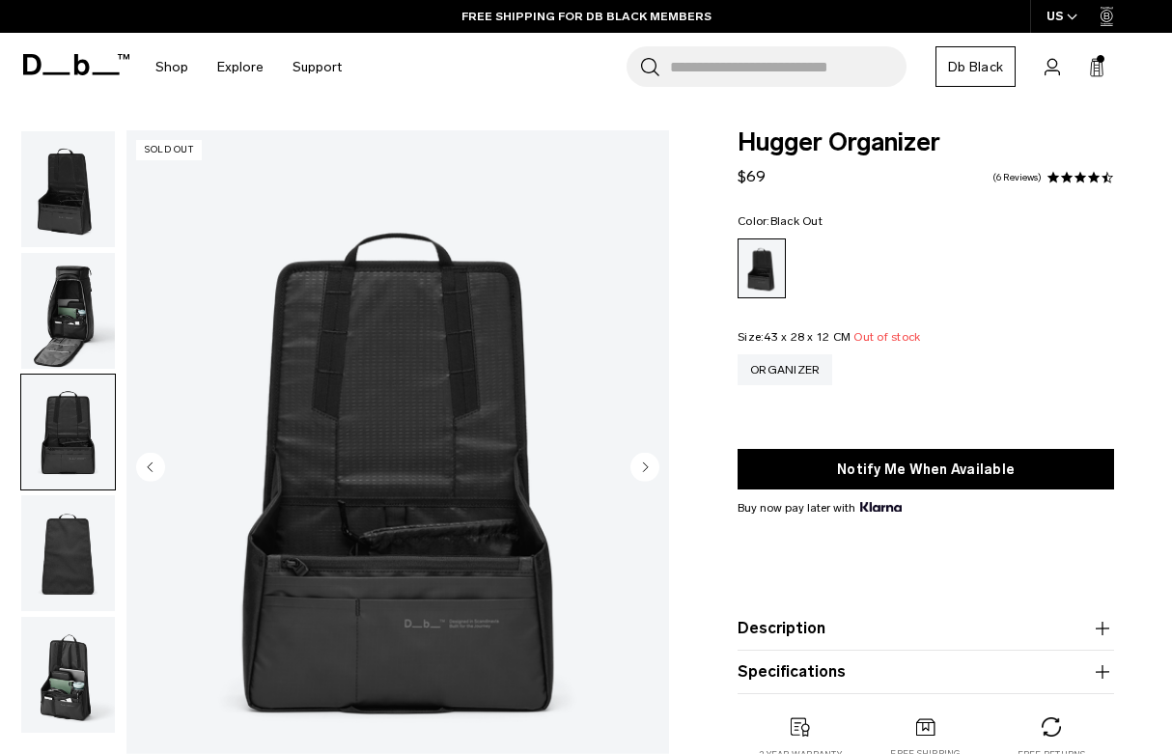
click at [650, 478] on circle "Next slide" at bounding box center [644, 467] width 29 height 29
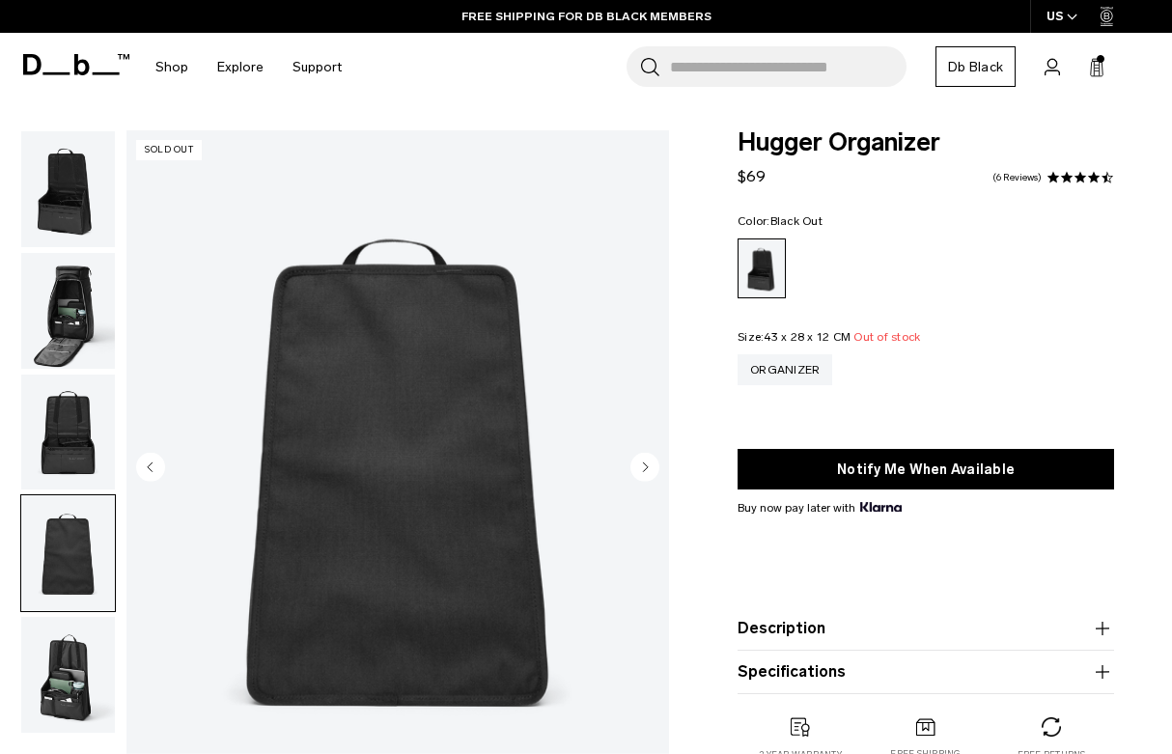
click at [652, 478] on circle "Next slide" at bounding box center [644, 467] width 29 height 29
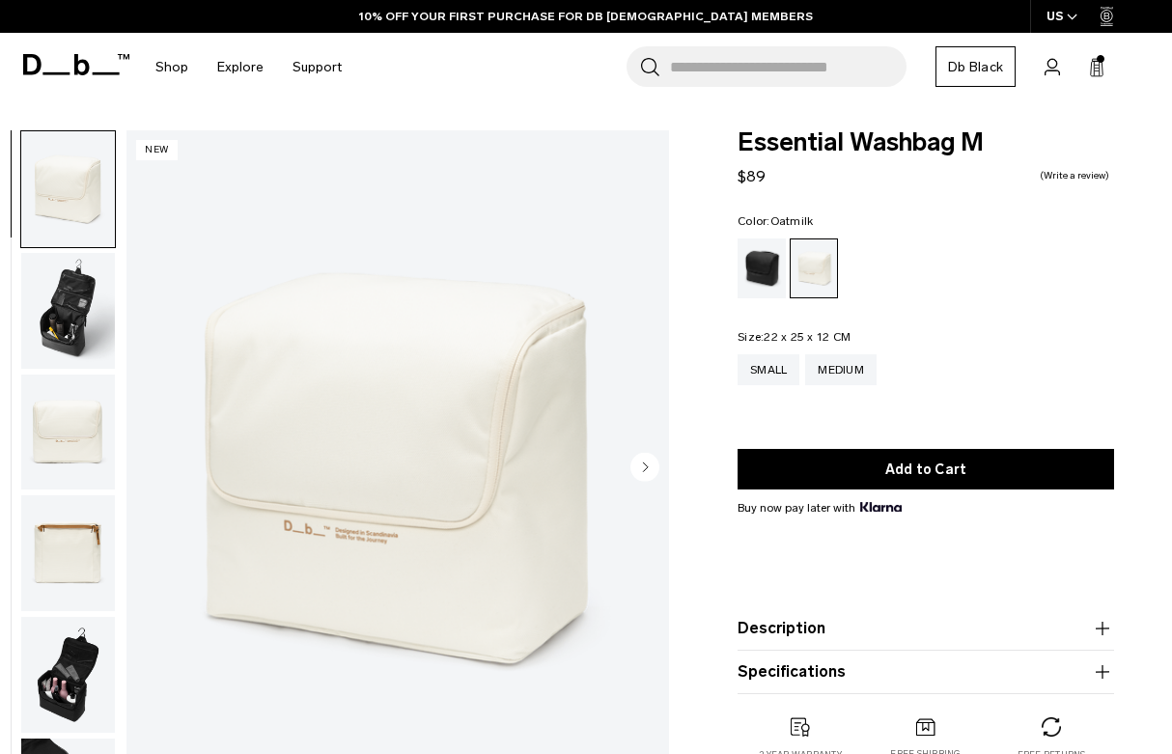
click at [655, 462] on circle "Next slide" at bounding box center [644, 467] width 29 height 29
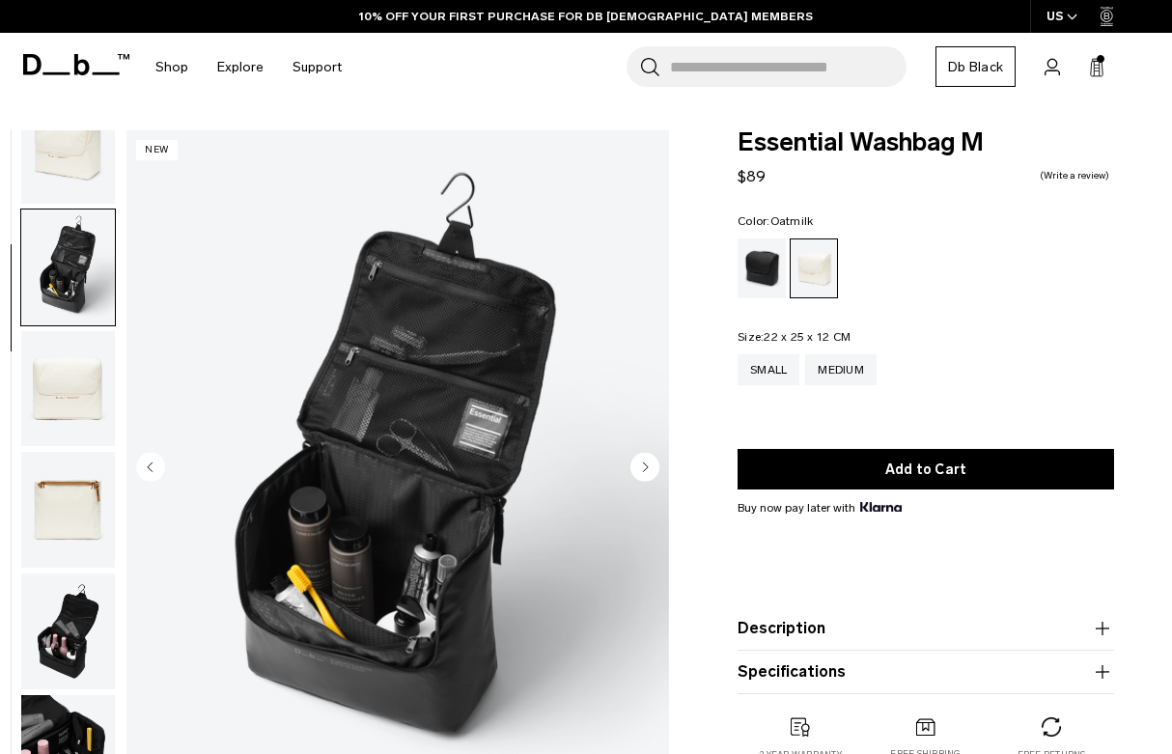
scroll to position [55, 0]
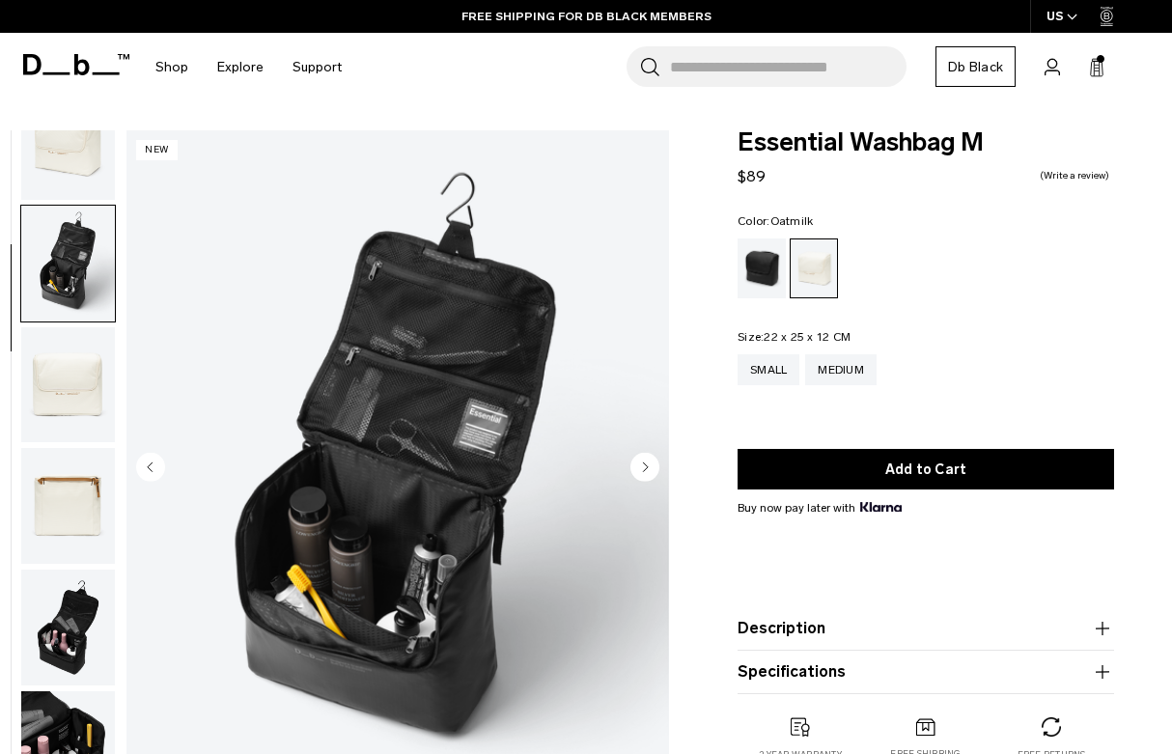
click at [651, 471] on circle "Next slide" at bounding box center [644, 467] width 29 height 29
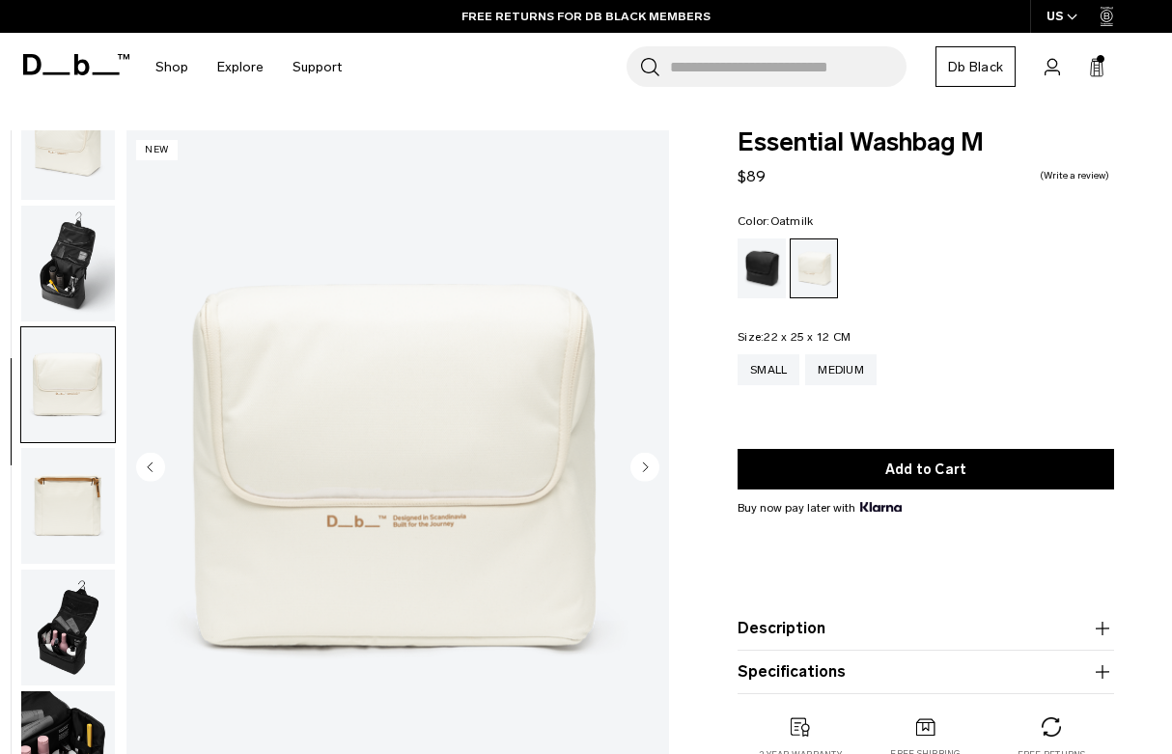
click at [647, 469] on circle "Next slide" at bounding box center [644, 467] width 29 height 29
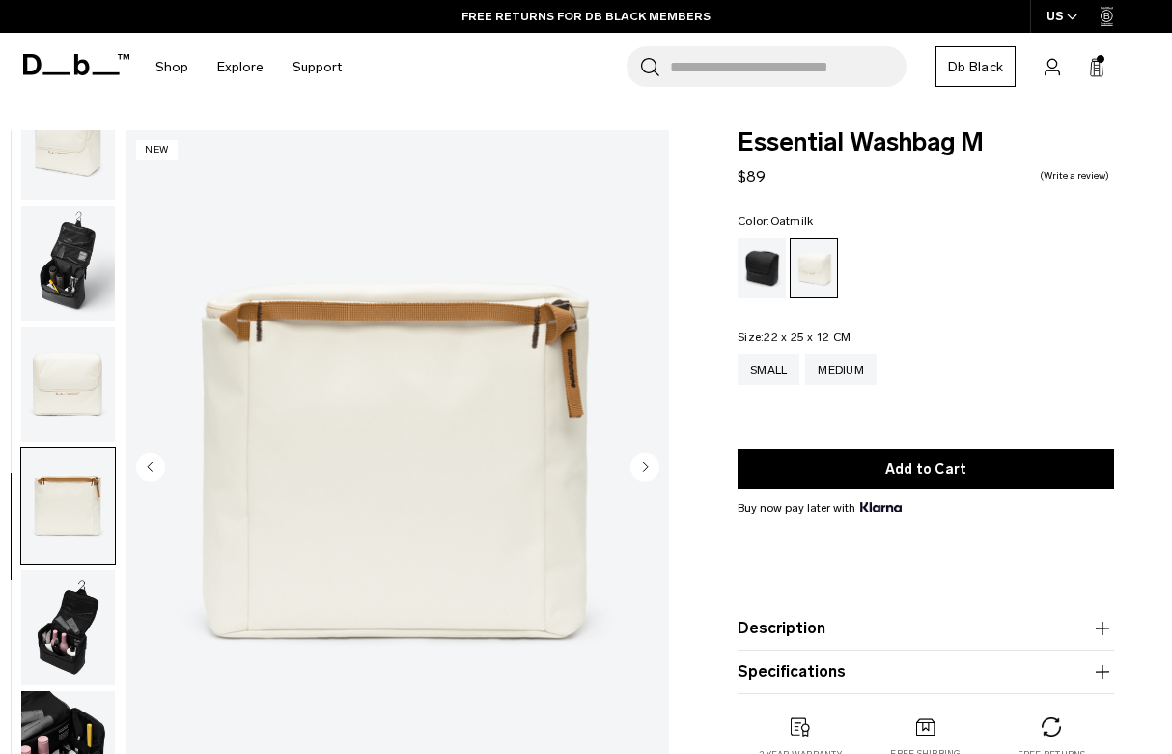
click at [652, 468] on circle "Next slide" at bounding box center [644, 467] width 29 height 29
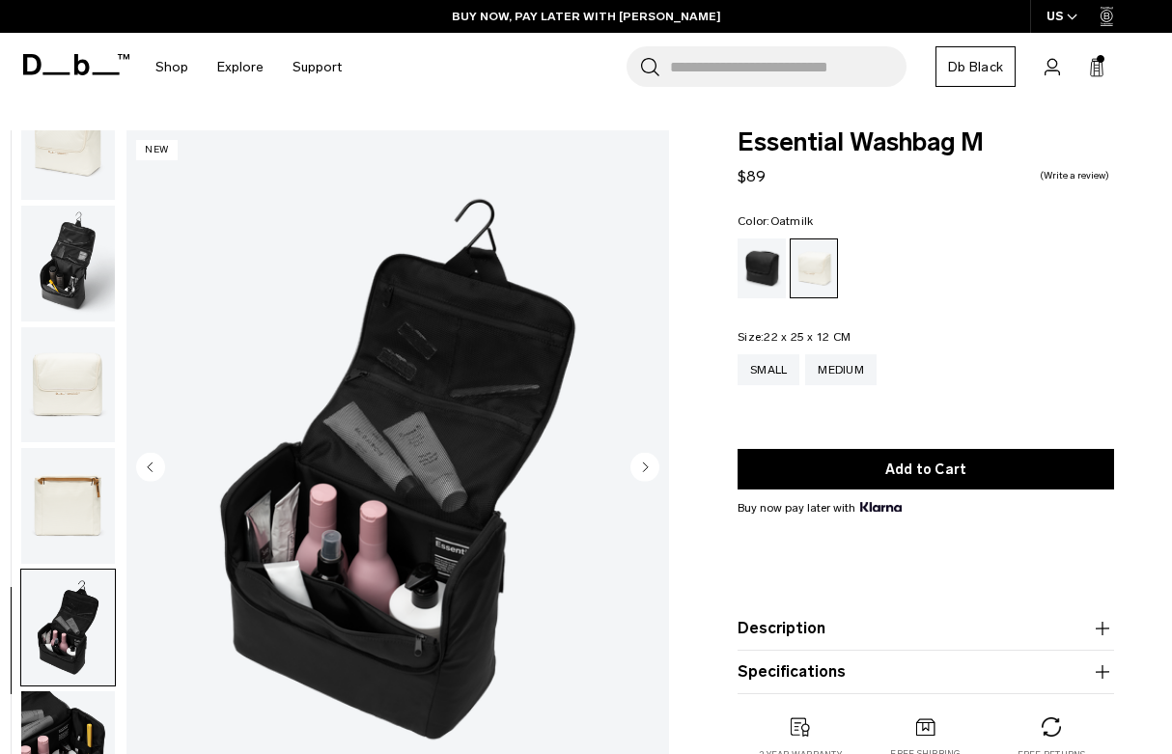
click at [660, 462] on img "5 / 6" at bounding box center [397, 469] width 542 height 678
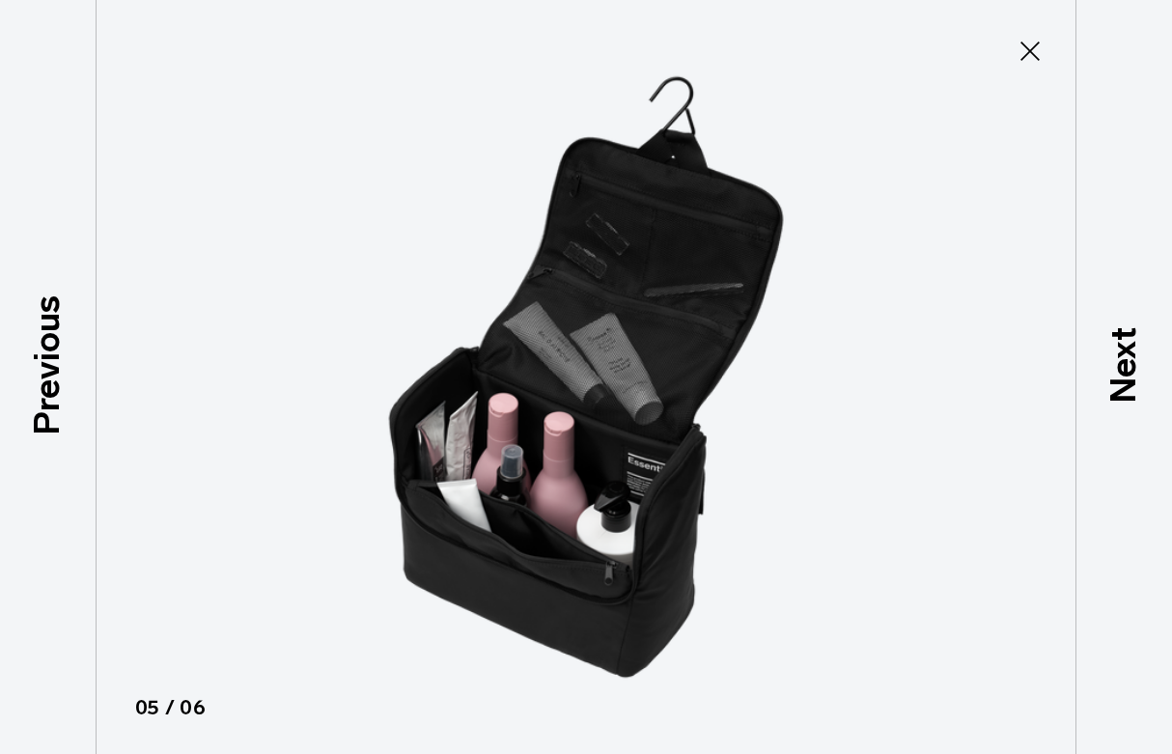
click at [1037, 52] on icon at bounding box center [1029, 51] width 31 height 31
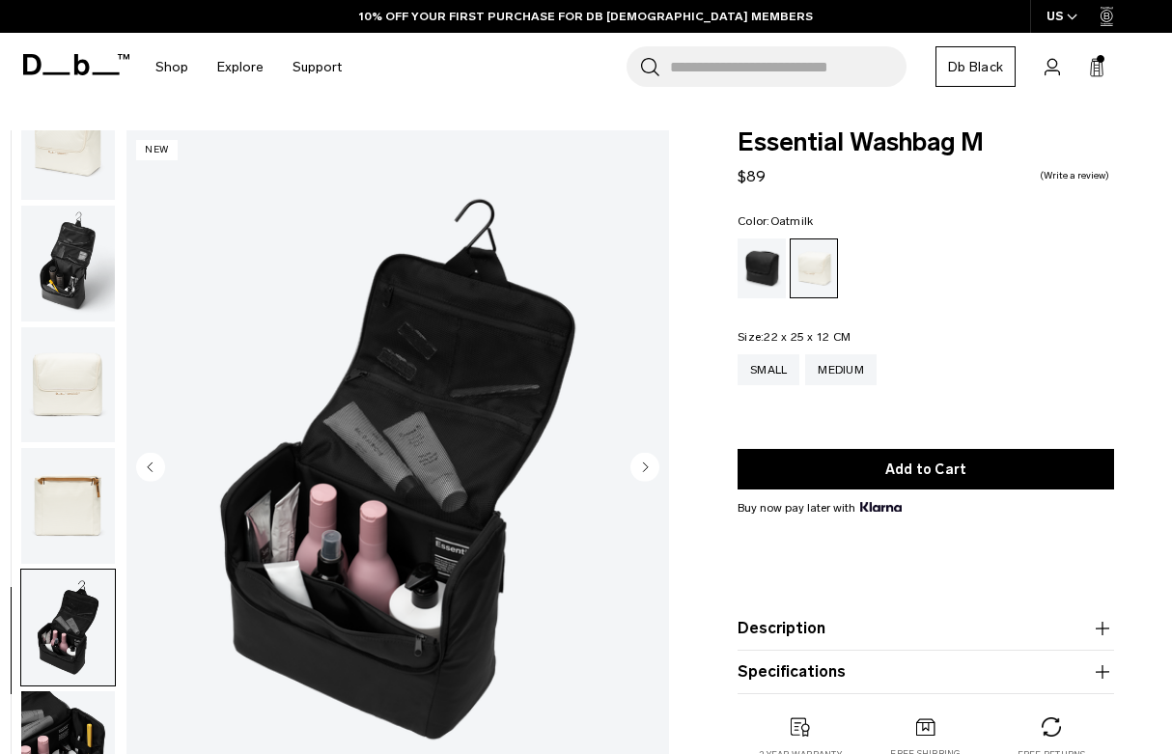
click at [659, 474] on icon "Next slide" at bounding box center [644, 467] width 29 height 29
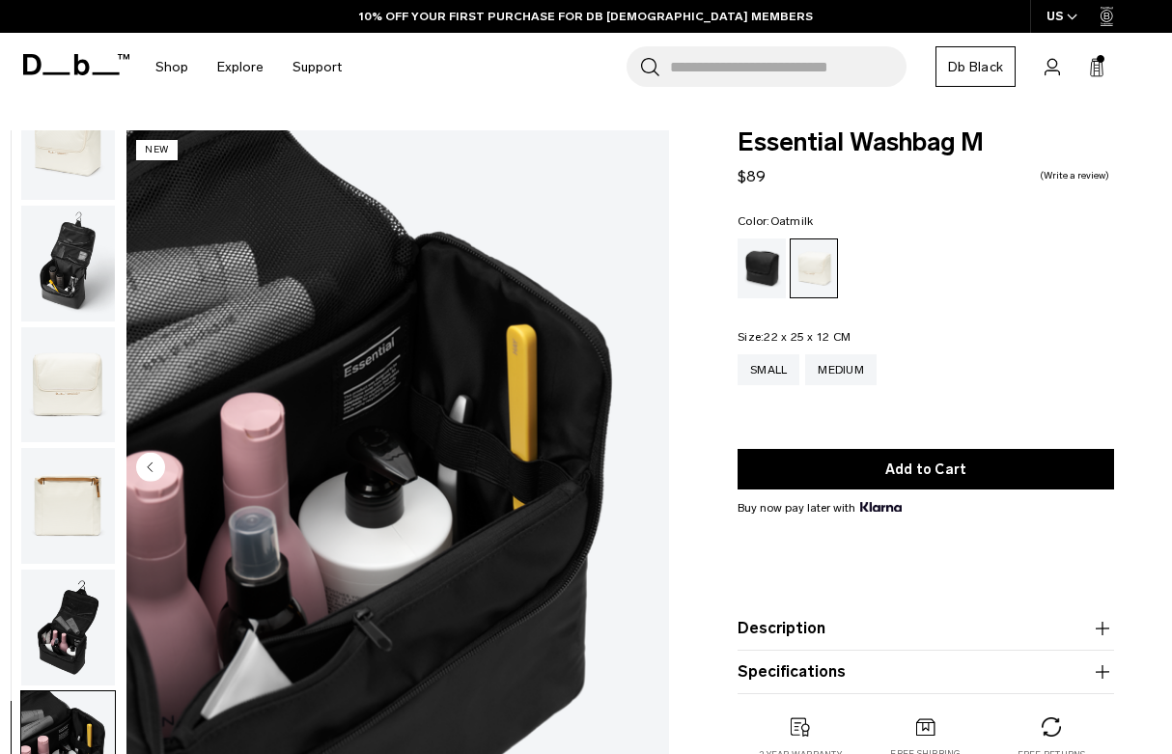
click at [640, 473] on img "6 / 6" at bounding box center [397, 469] width 542 height 678
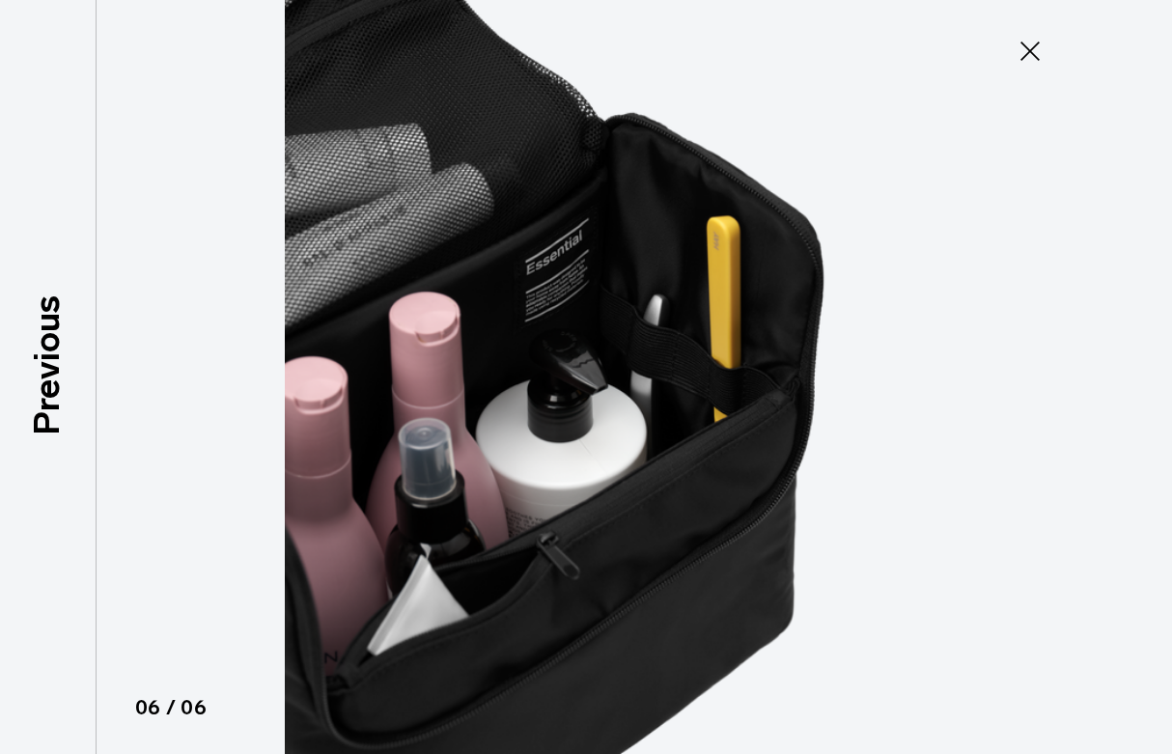
click at [1047, 47] on button "Close" at bounding box center [1030, 51] width 64 height 41
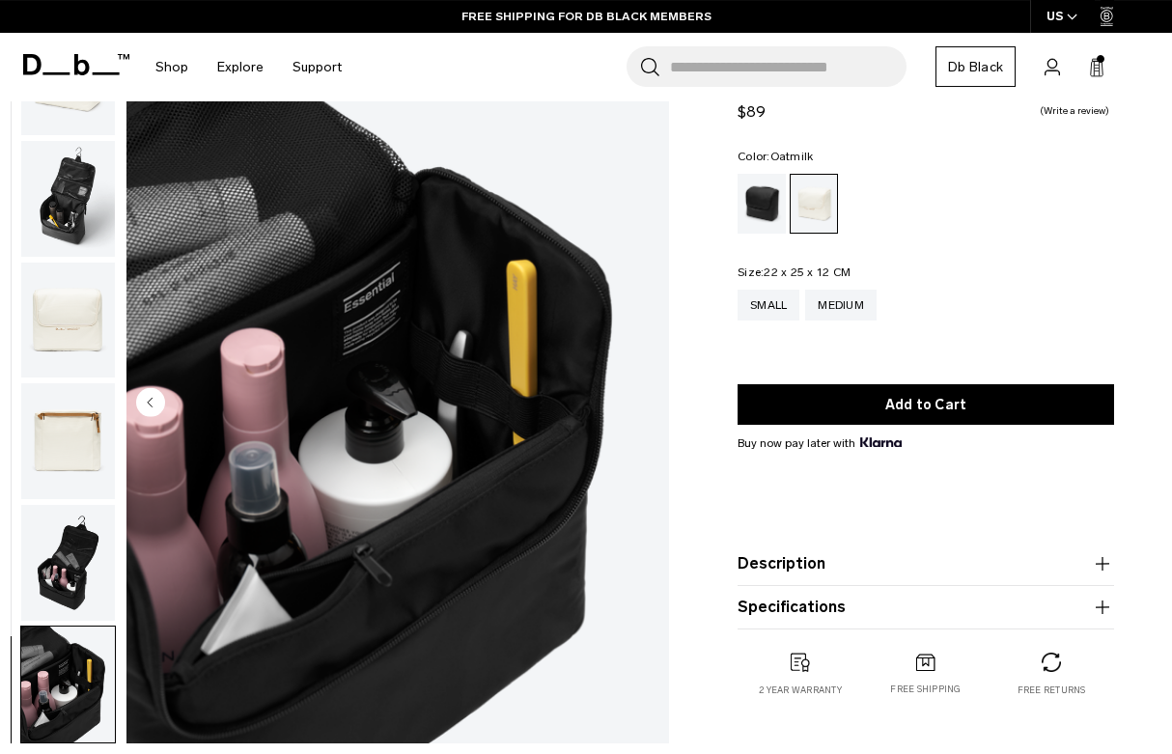
scroll to position [65, 0]
click at [755, 214] on div "Black Out" at bounding box center [761, 204] width 49 height 60
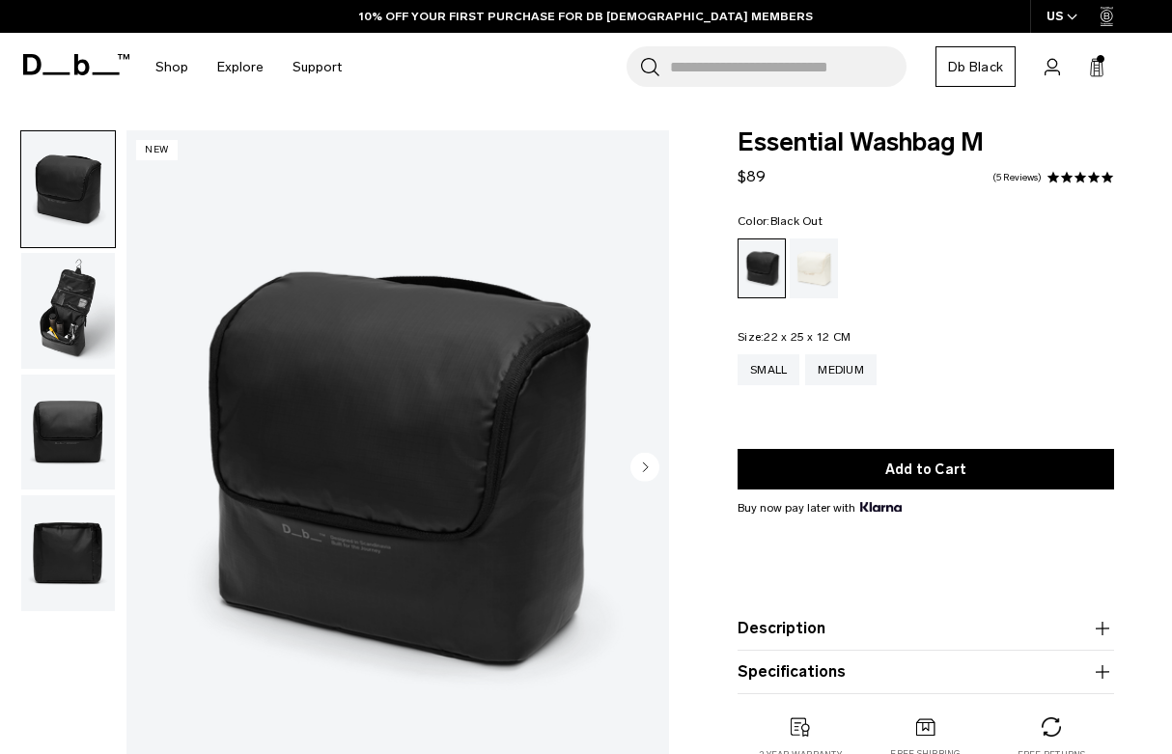
click at [645, 481] on circle "Next slide" at bounding box center [644, 467] width 29 height 29
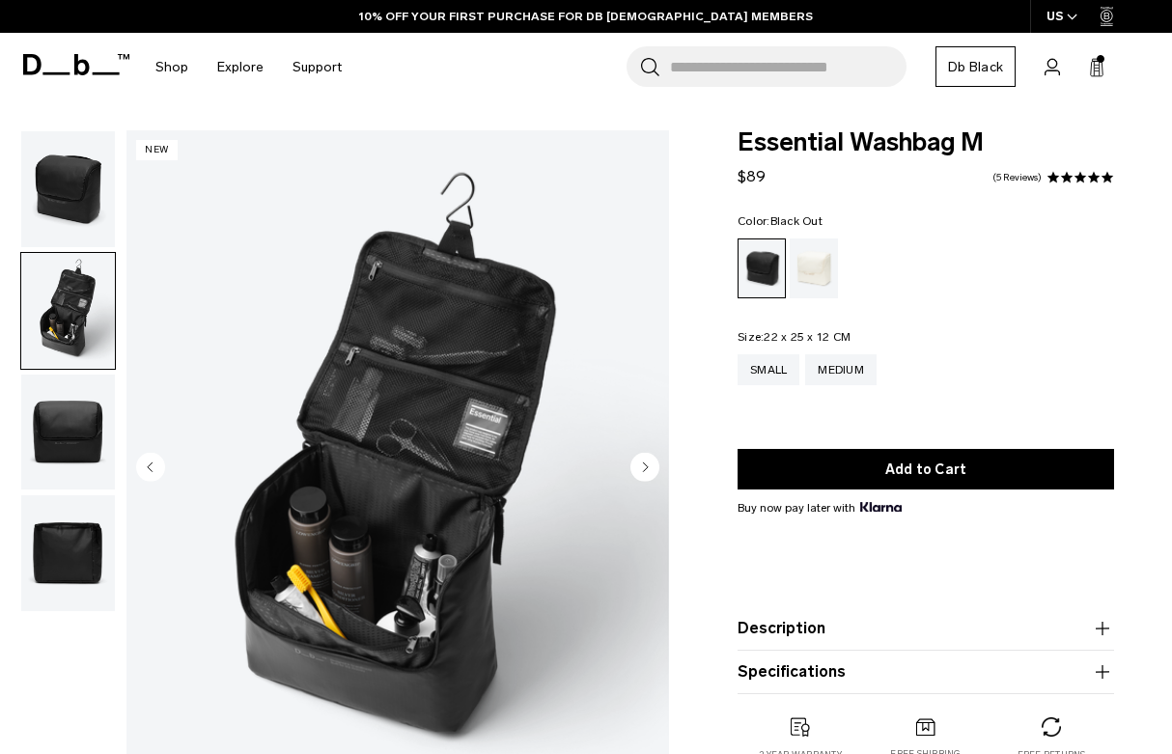
click at [647, 465] on circle "Next slide" at bounding box center [644, 467] width 29 height 29
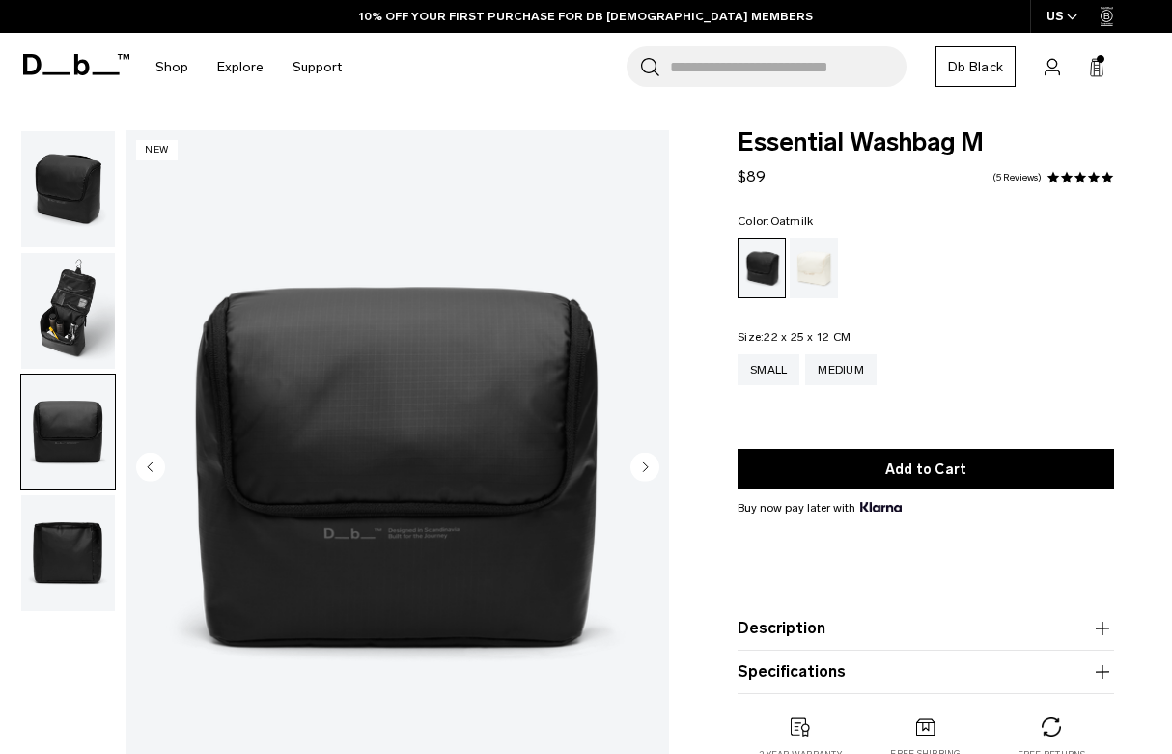
click at [819, 274] on div "Oatmilk" at bounding box center [814, 268] width 49 height 60
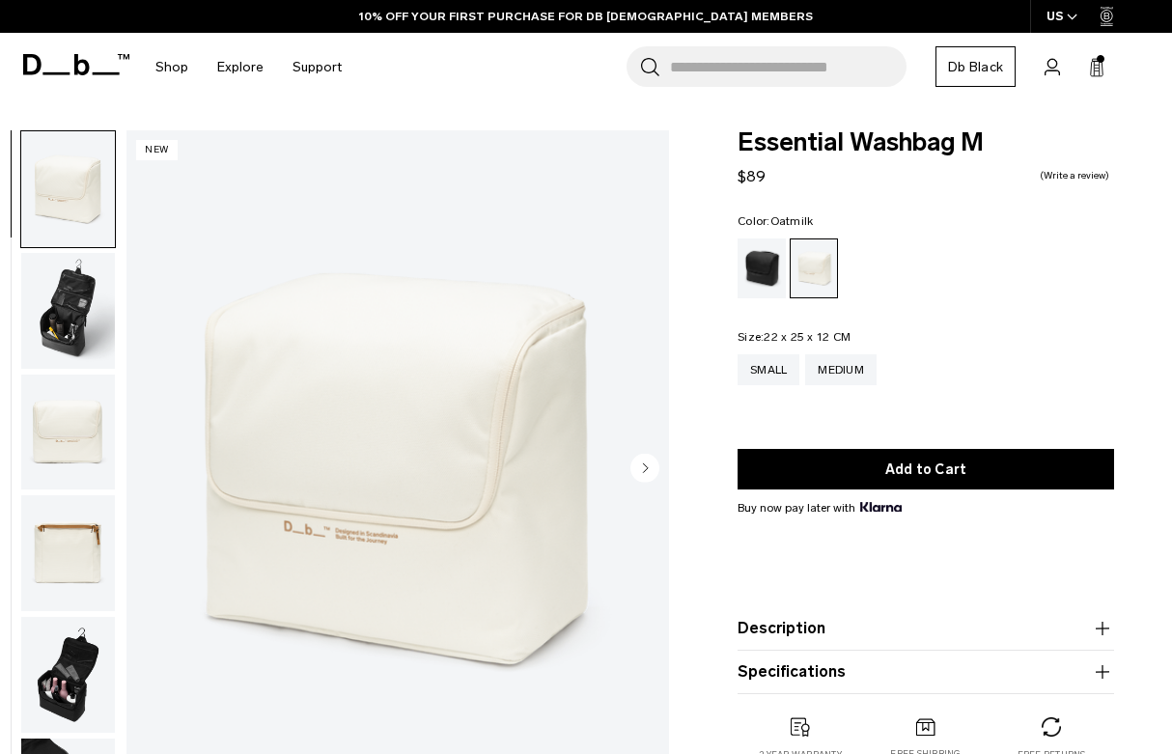
click at [987, 479] on button "Add to Cart" at bounding box center [925, 469] width 376 height 41
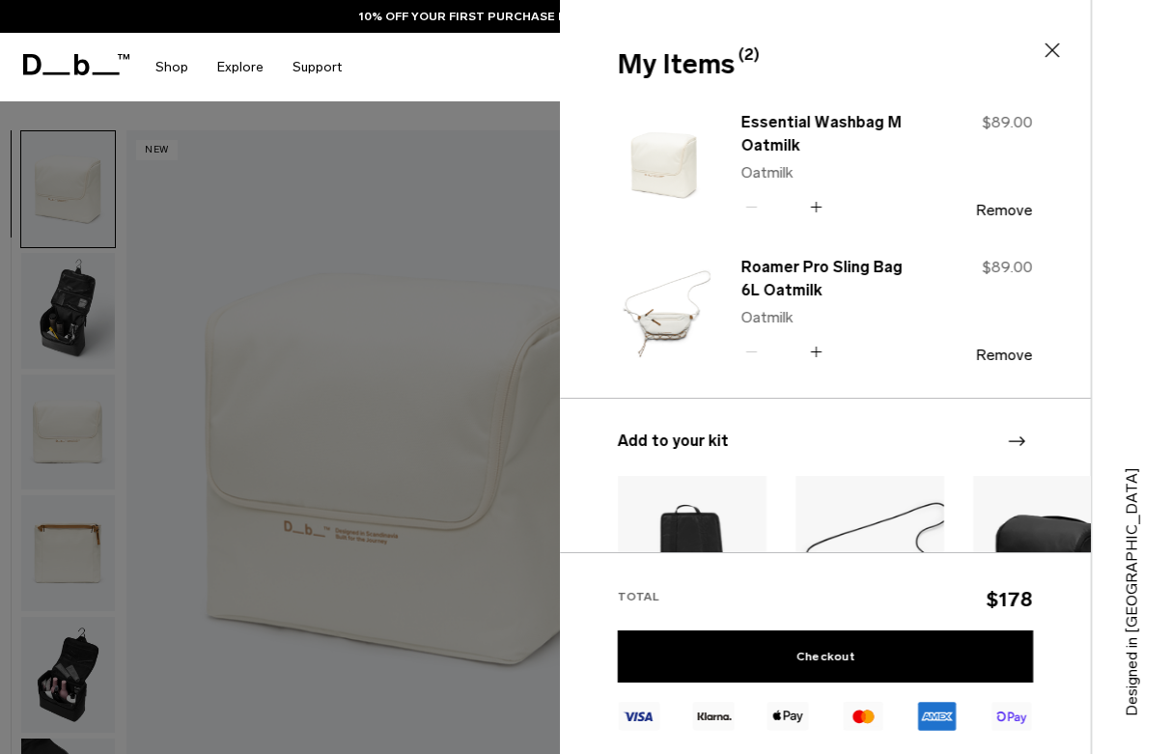
click at [1062, 61] on icon at bounding box center [1052, 50] width 23 height 23
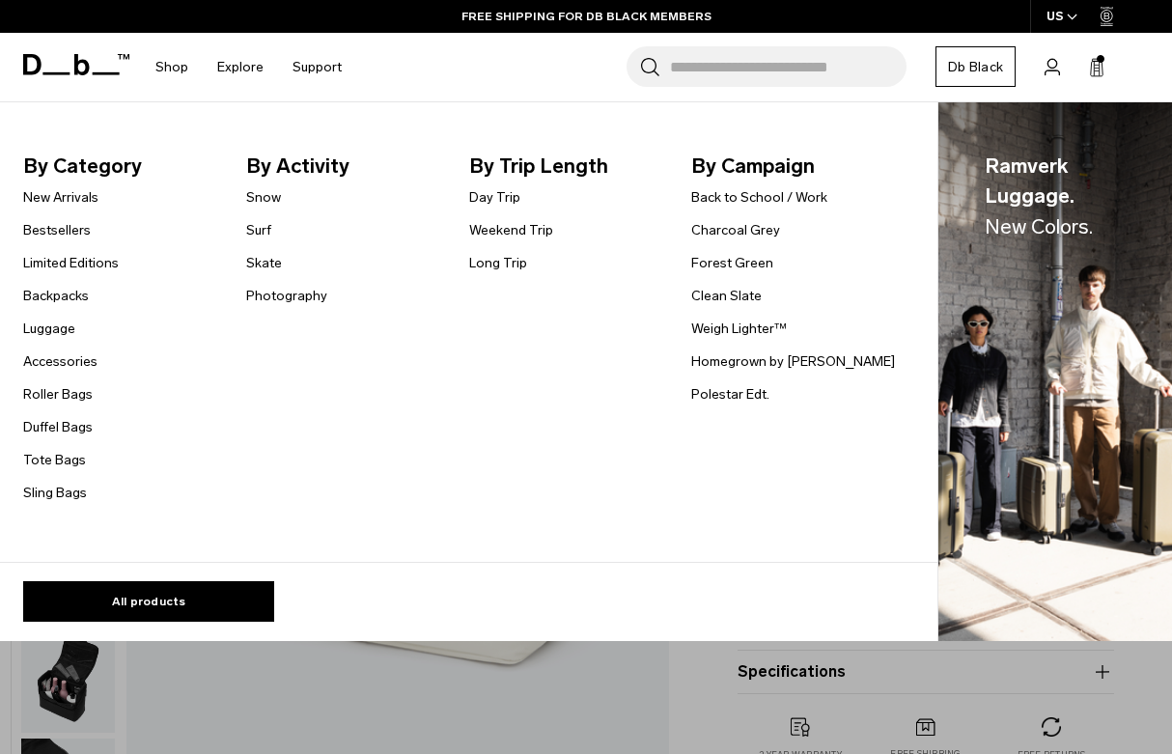
click at [80, 301] on link "Backpacks" at bounding box center [56, 296] width 66 height 20
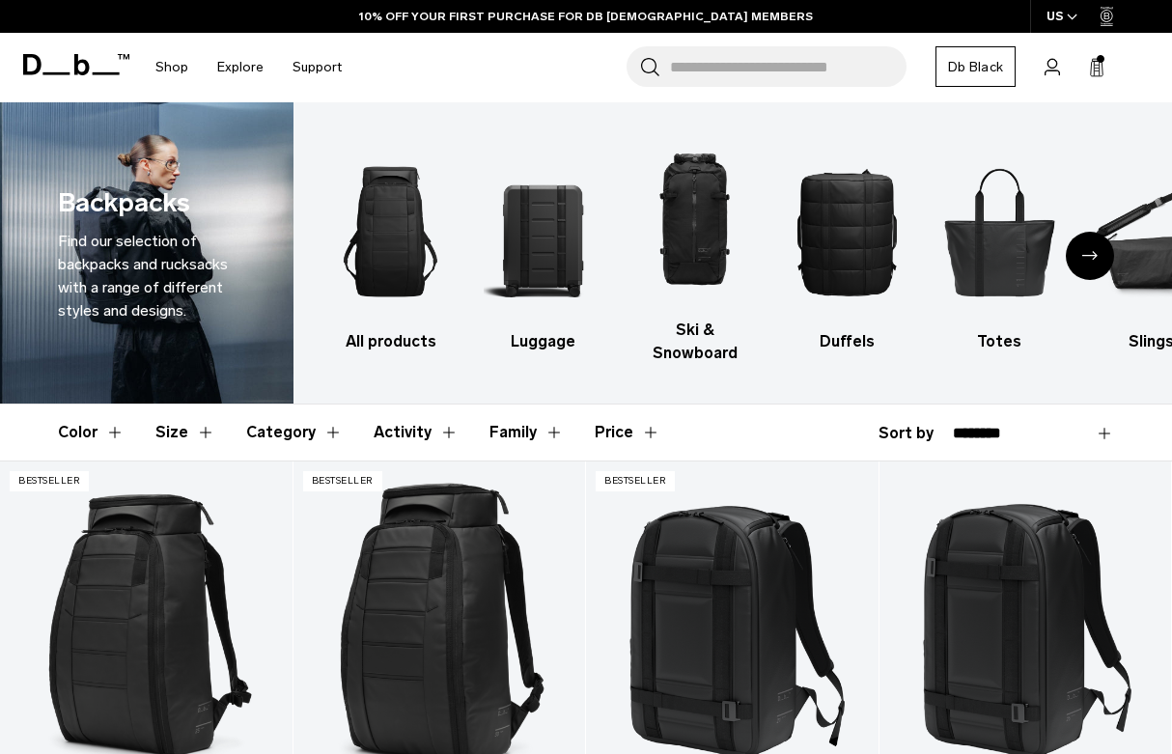
click at [1084, 246] on div "Next slide" at bounding box center [1090, 256] width 48 height 48
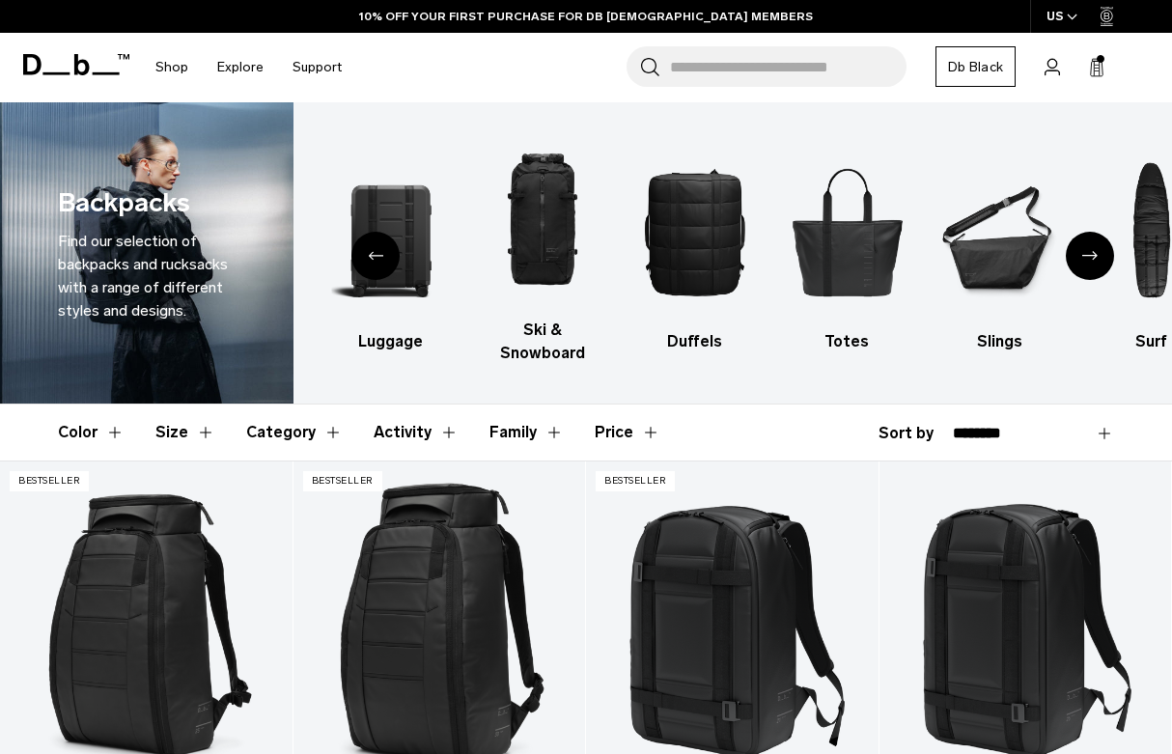
click at [1072, 264] on div "Next slide" at bounding box center [1090, 256] width 48 height 48
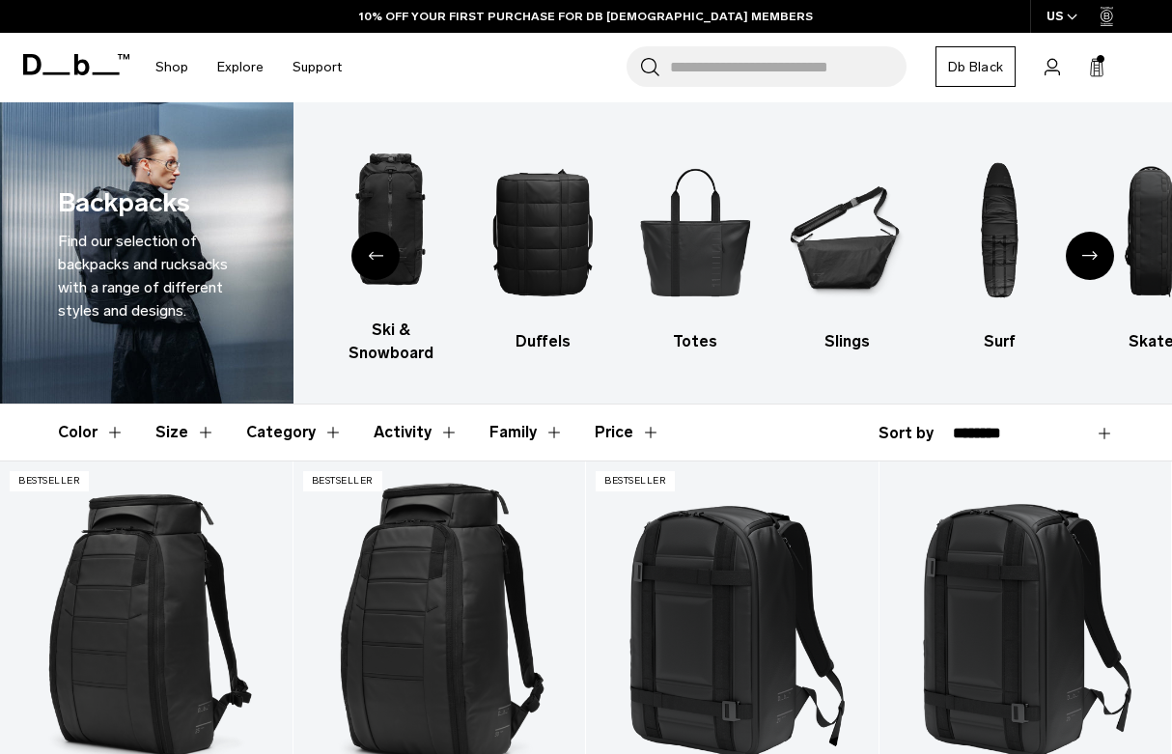
click at [1056, 260] on img "7 / 10" at bounding box center [999, 232] width 119 height 178
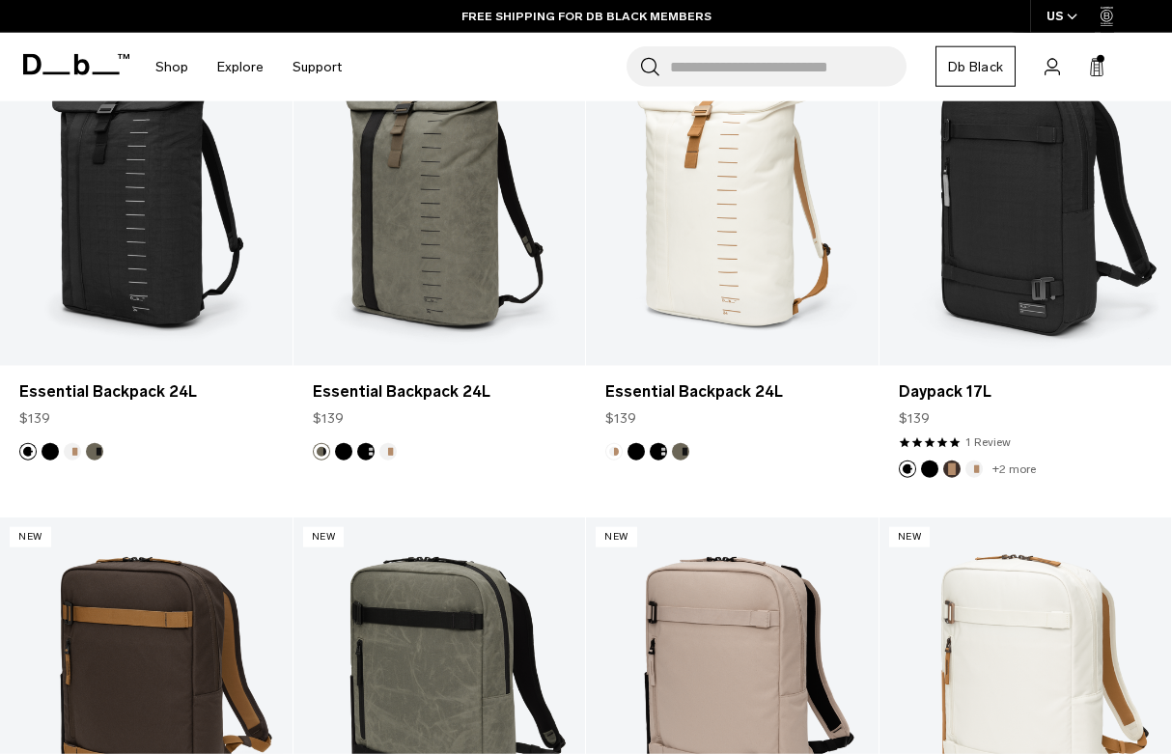
scroll to position [3250, 0]
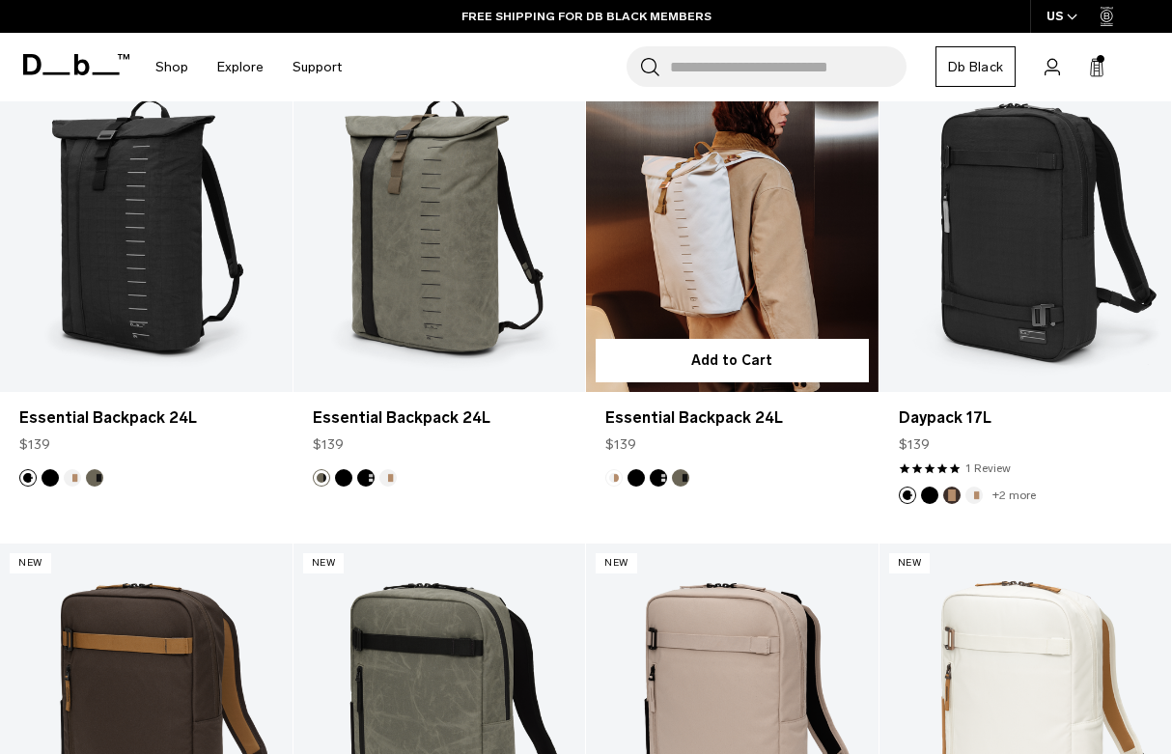
click at [803, 262] on link "Essential Backpack 24L" at bounding box center [732, 230] width 292 height 324
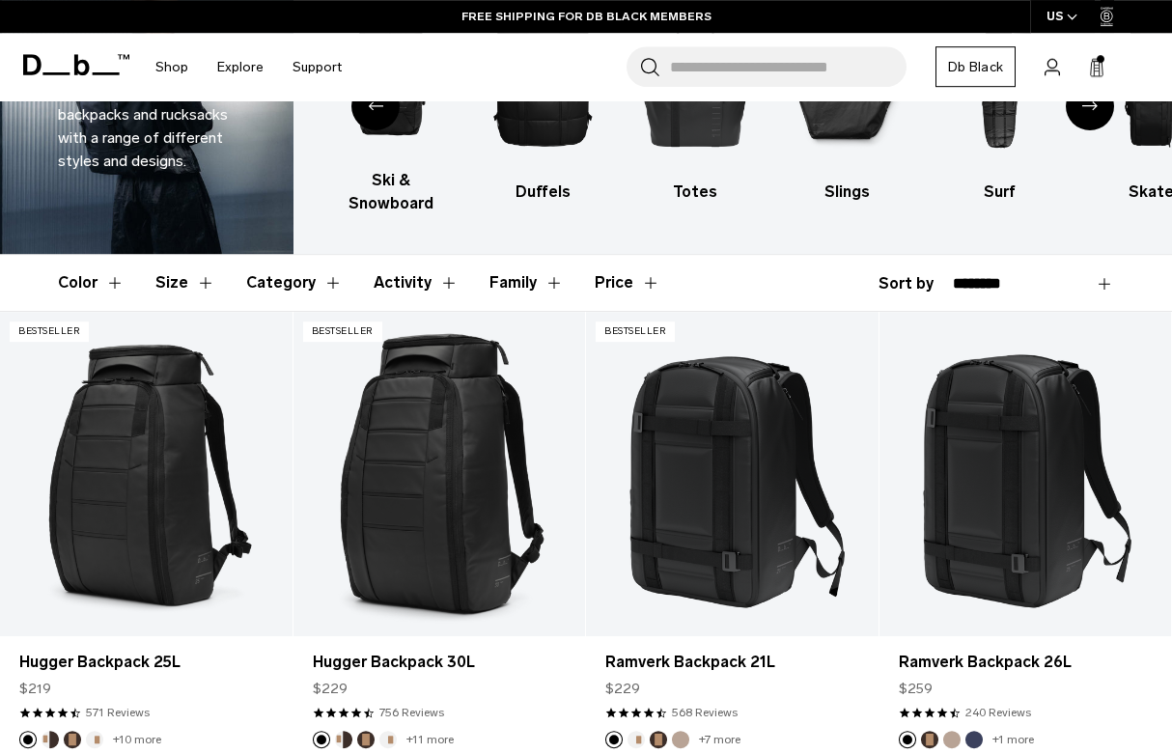
scroll to position [0, 0]
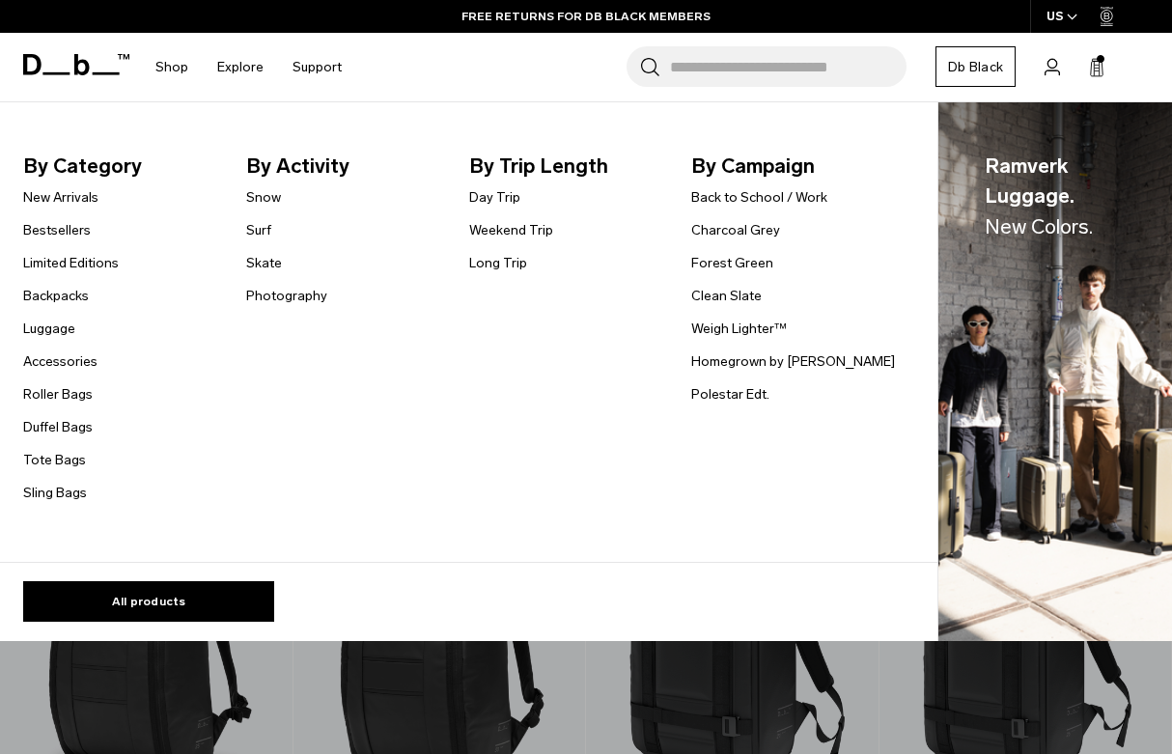
click at [82, 391] on link "Roller Bags" at bounding box center [57, 394] width 69 height 20
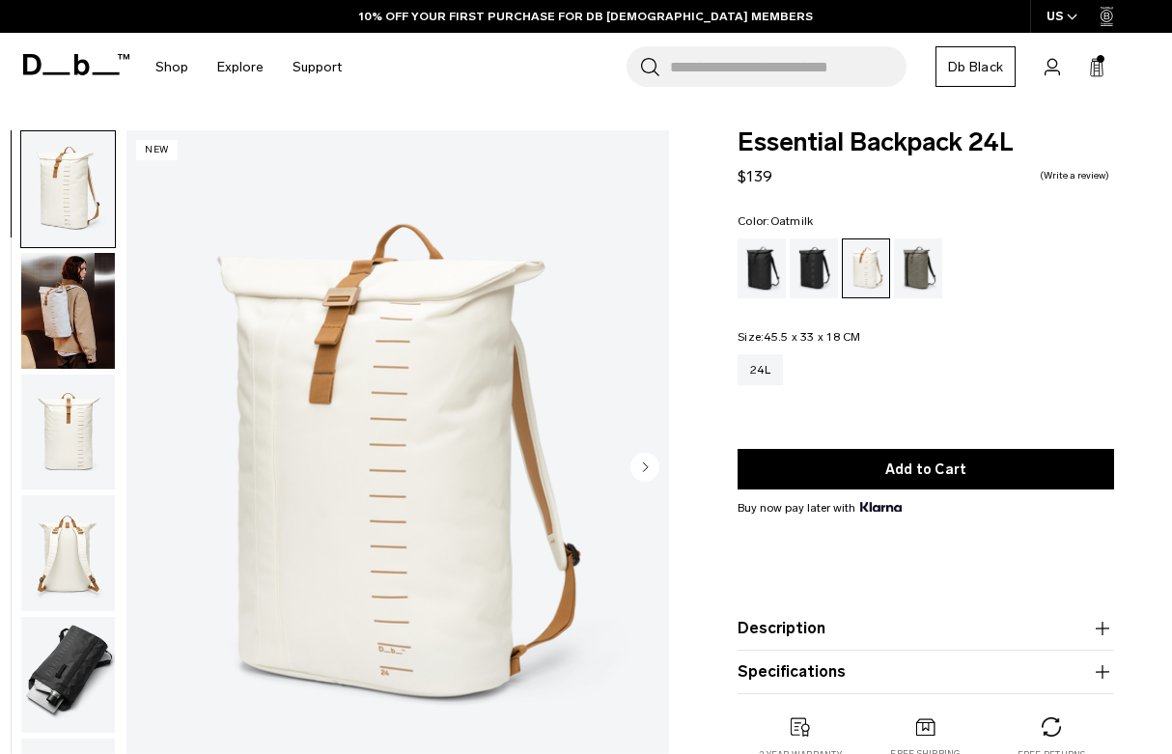
click at [89, 643] on img "button" at bounding box center [68, 675] width 94 height 116
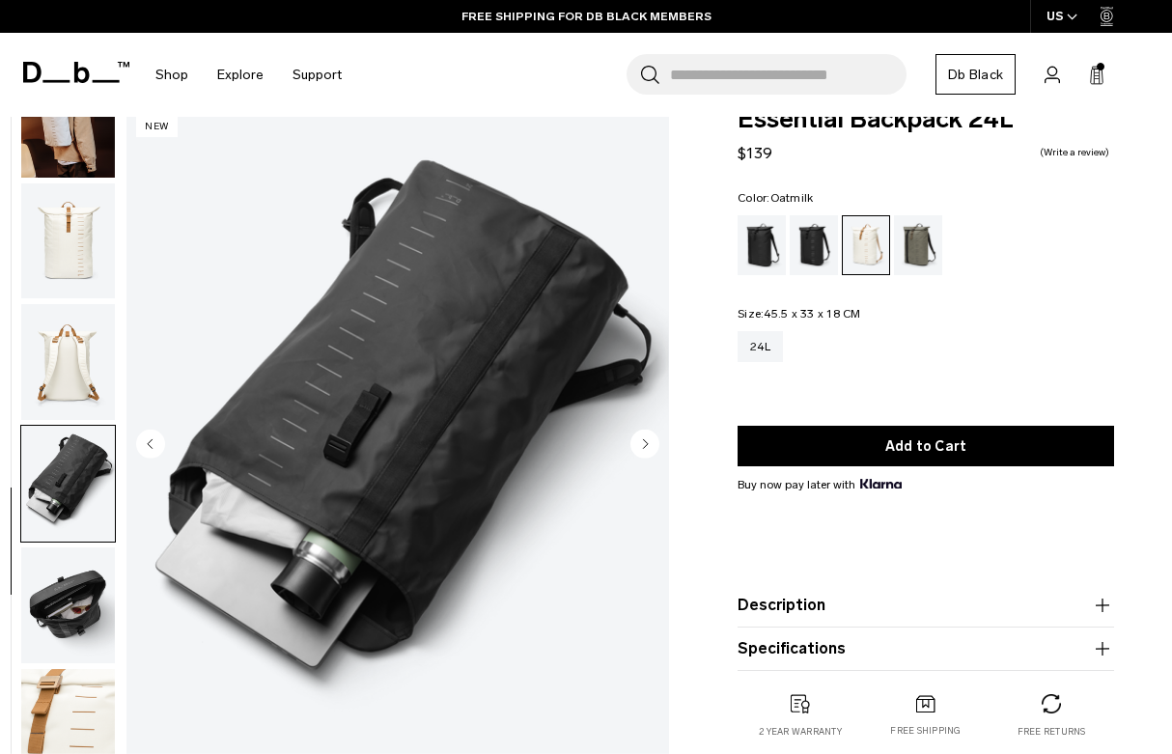
scroll to position [24, 0]
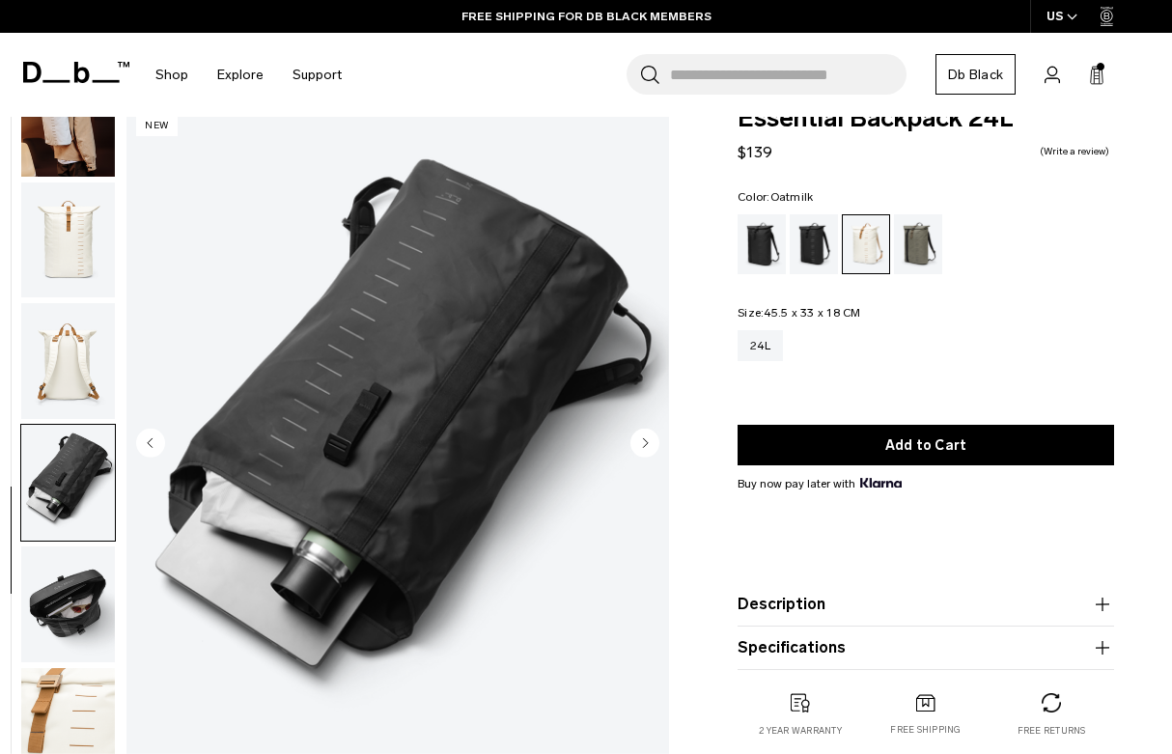
click at [651, 432] on circle "Next slide" at bounding box center [644, 443] width 29 height 29
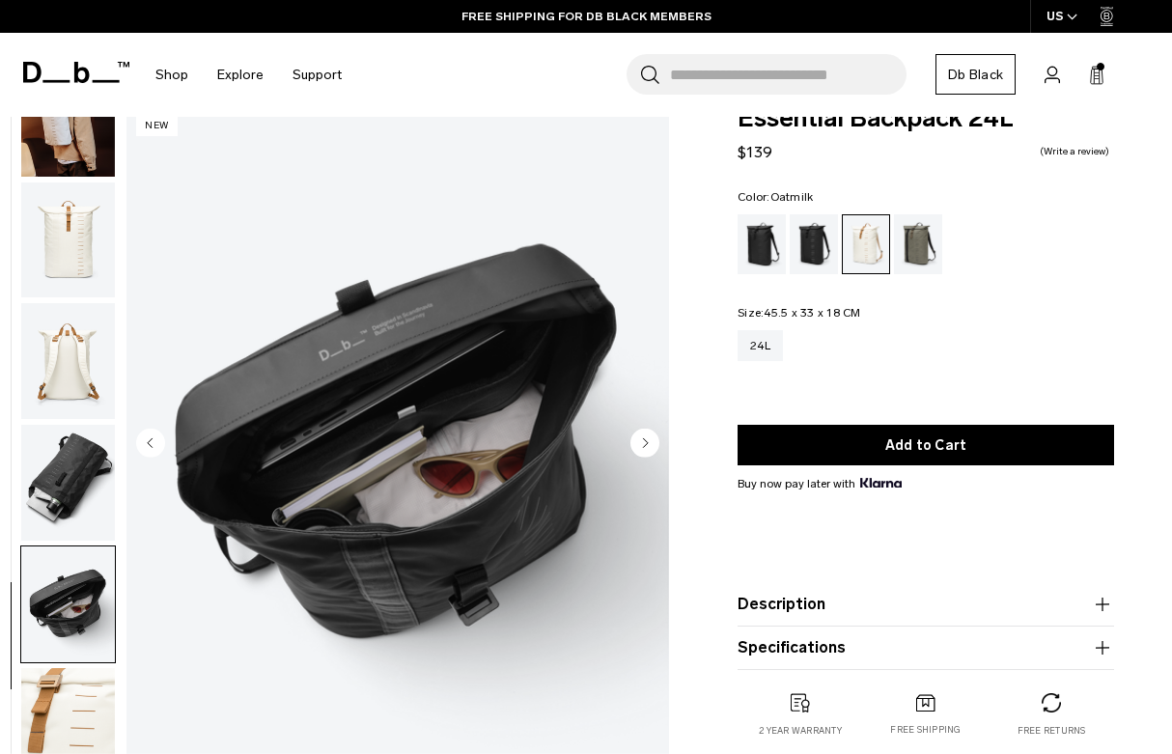
click at [646, 443] on icon "Next slide" at bounding box center [646, 442] width 5 height 9
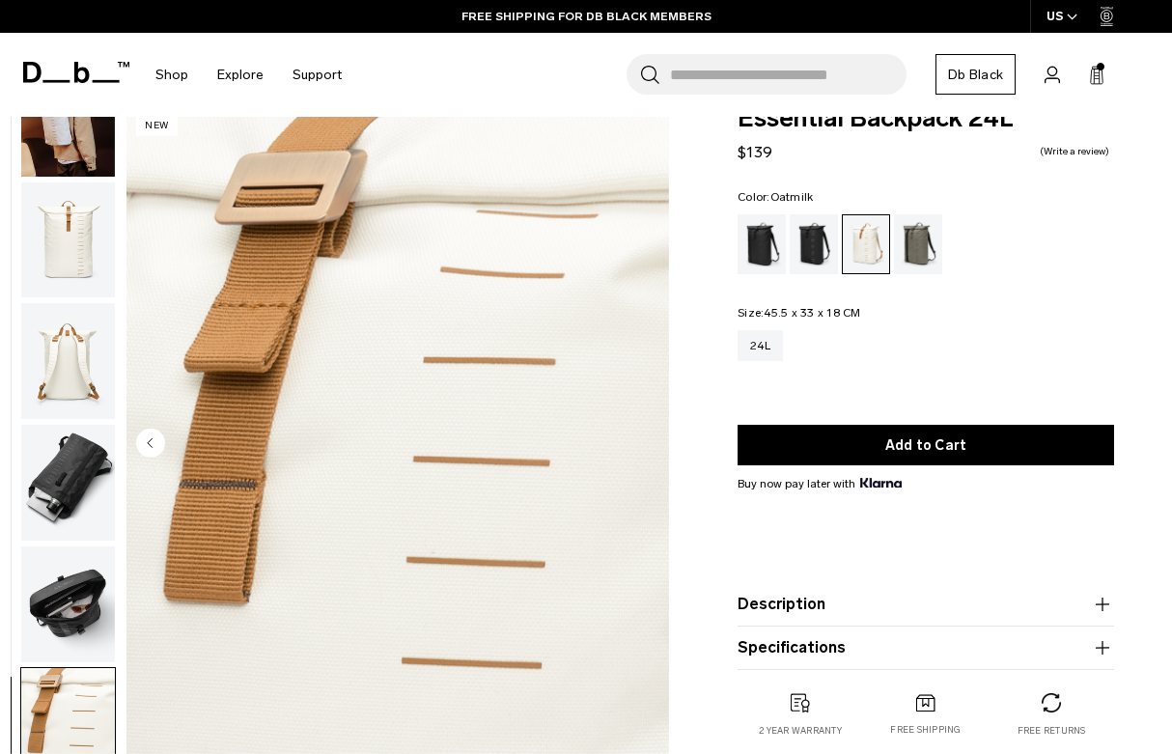
click at [644, 443] on img "7 / 7" at bounding box center [397, 445] width 542 height 678
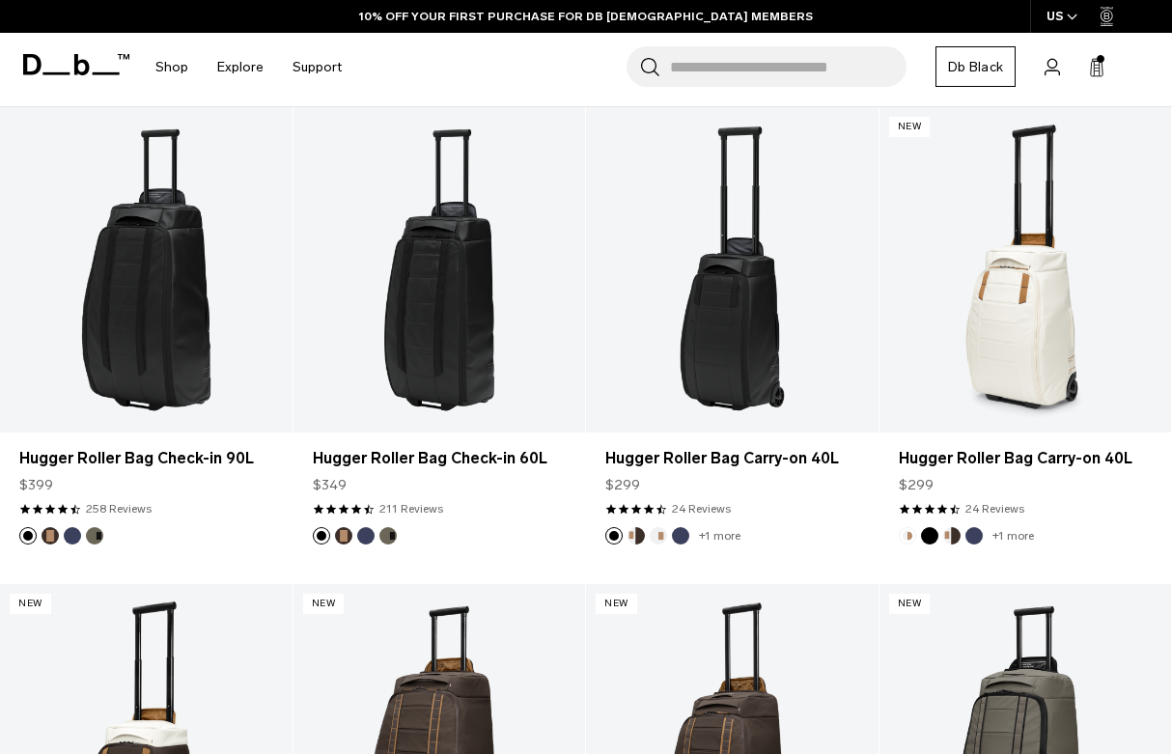
scroll to position [577, 0]
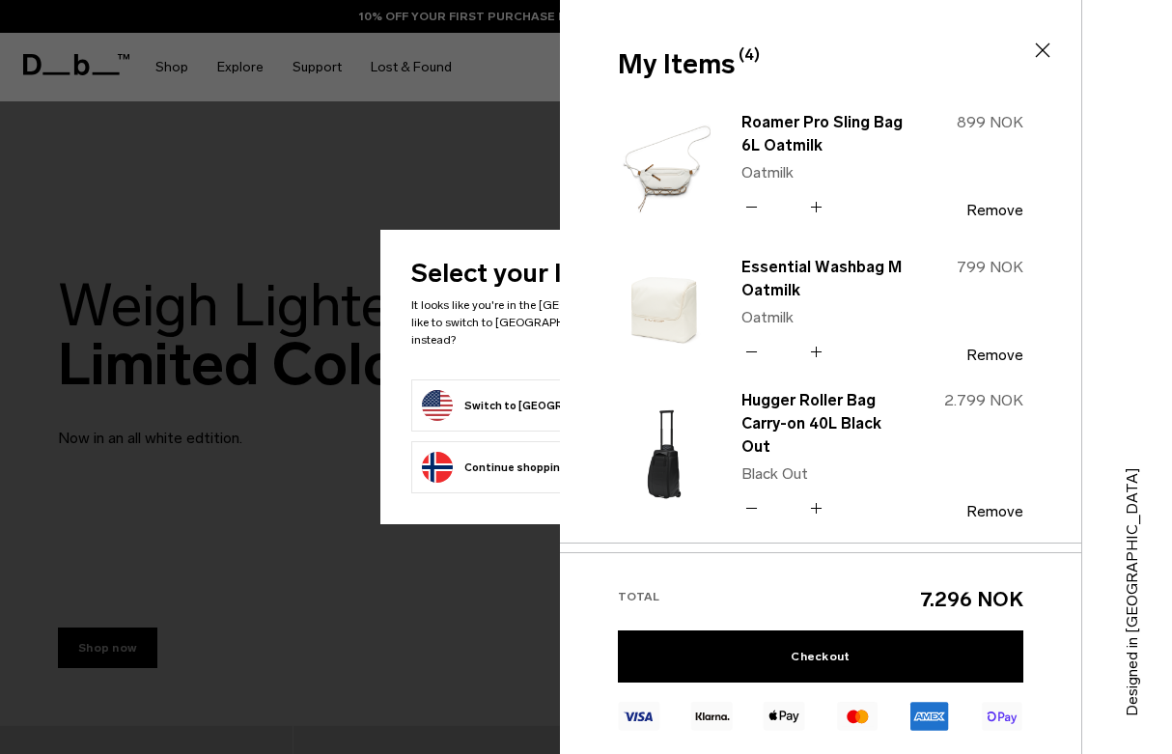
click at [754, 508] on icon at bounding box center [751, 508] width 18 height 28
